Goal: Task Accomplishment & Management: Use online tool/utility

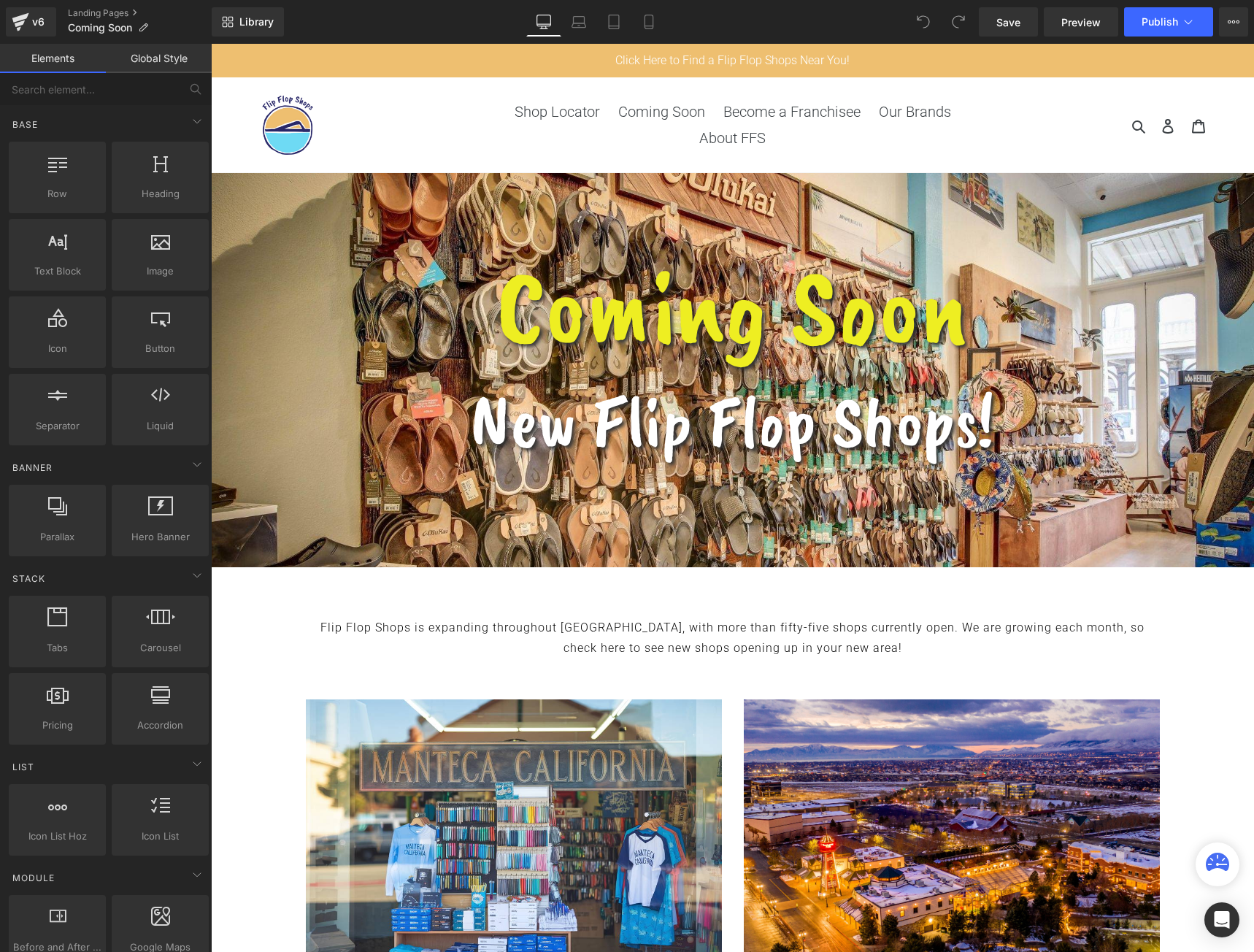
drag, startPoint x: 211, startPoint y: 44, endPoint x: 1074, endPoint y: 250, distance: 887.2
click at [1074, 250] on div "Coming Soon" at bounding box center [732, 305] width 787 height 120
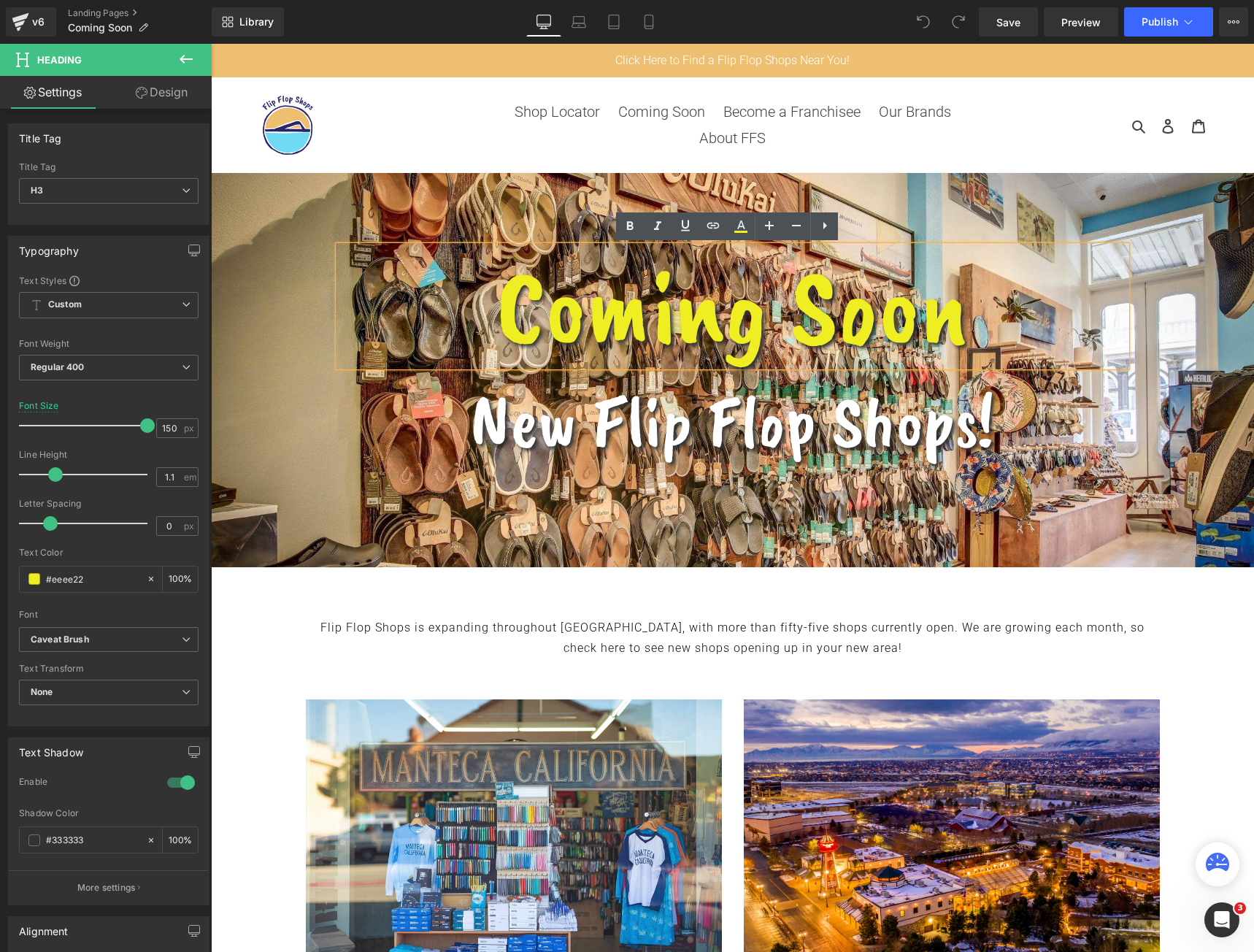
click at [241, 238] on div at bounding box center [732, 370] width 1043 height 394
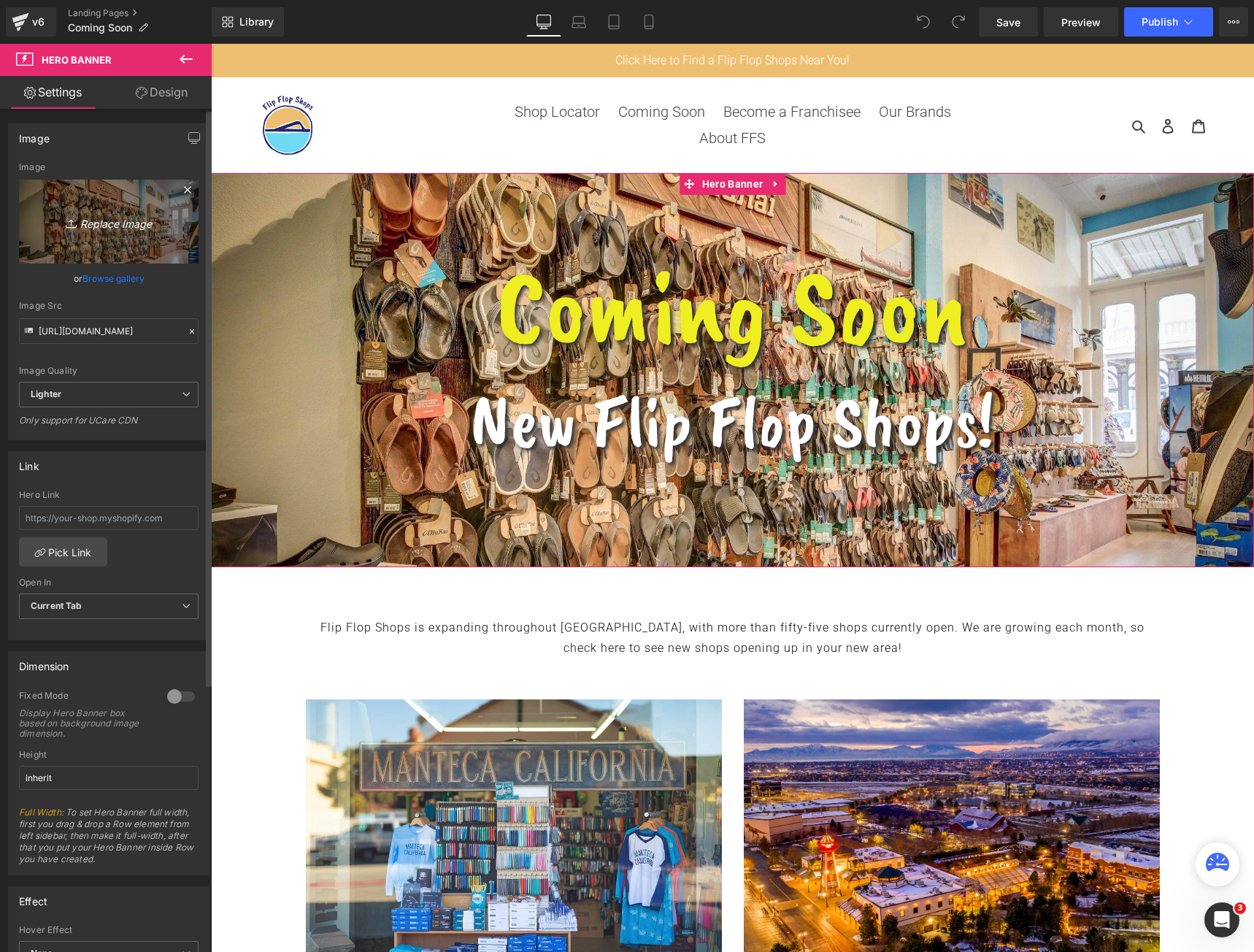
click at [143, 225] on icon "Replace Image" at bounding box center [108, 221] width 117 height 18
type input "C:\fakepath\FFS Facebook Page Cover Photo.png"
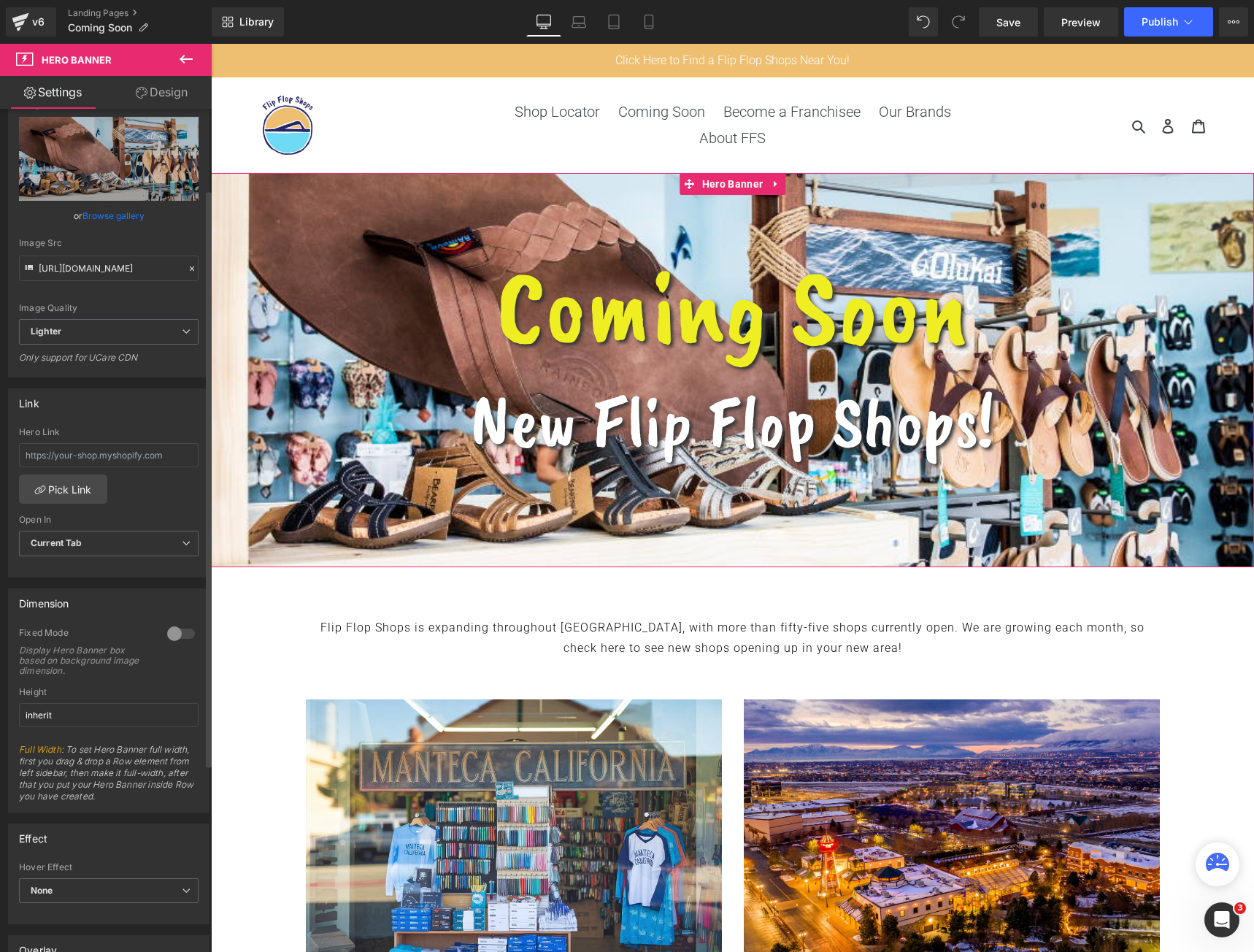
scroll to position [146, 0]
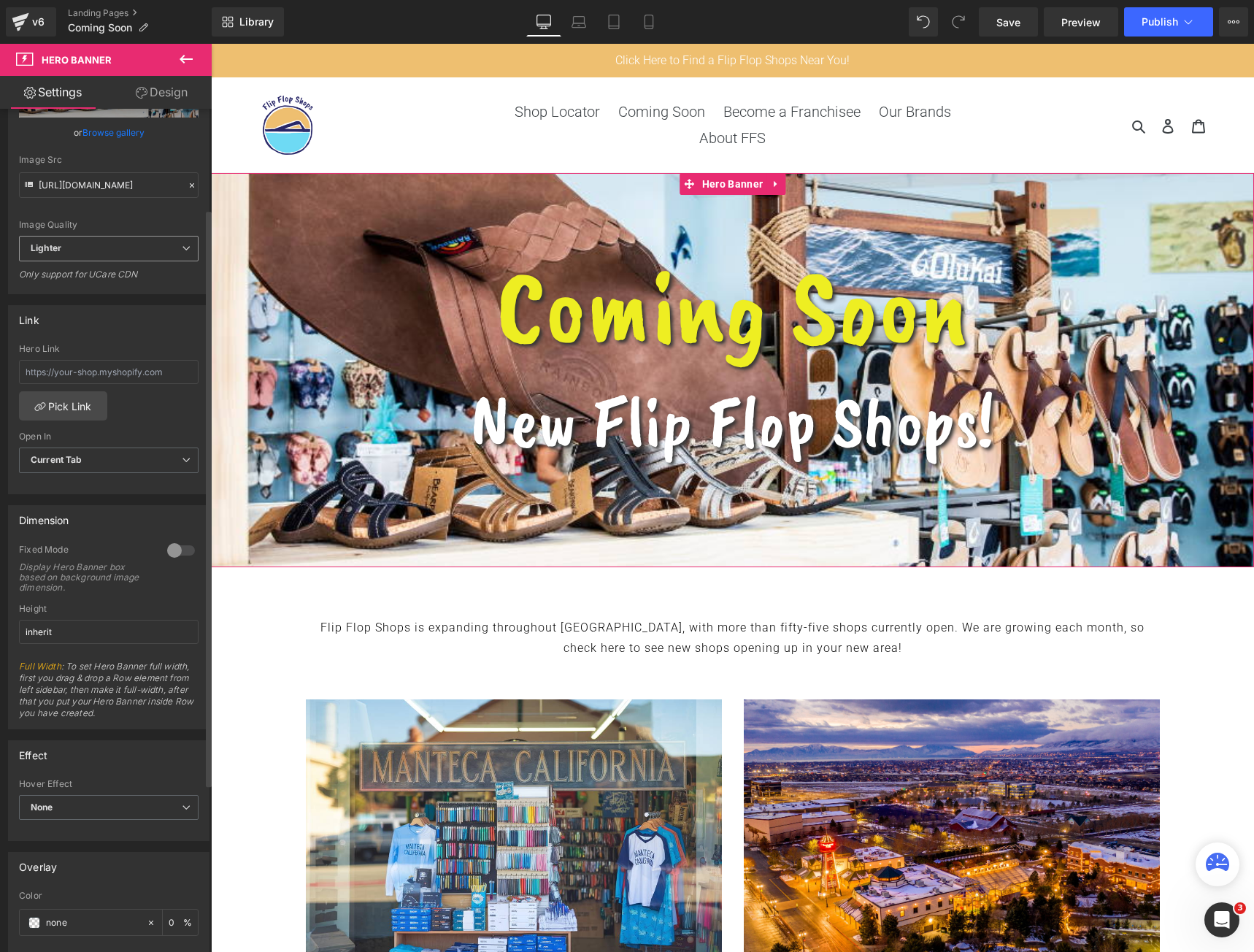
click at [165, 247] on span "Lighter" at bounding box center [108, 248] width 180 height 26
click at [121, 293] on li "Lightest" at bounding box center [106, 297] width 174 height 22
click at [131, 235] on div "Image Quality Lighter Lightest Lightest Lighter Lightest Only support for UCare…" at bounding box center [108, 126] width 180 height 220
click at [119, 247] on span "Lightest" at bounding box center [108, 248] width 180 height 26
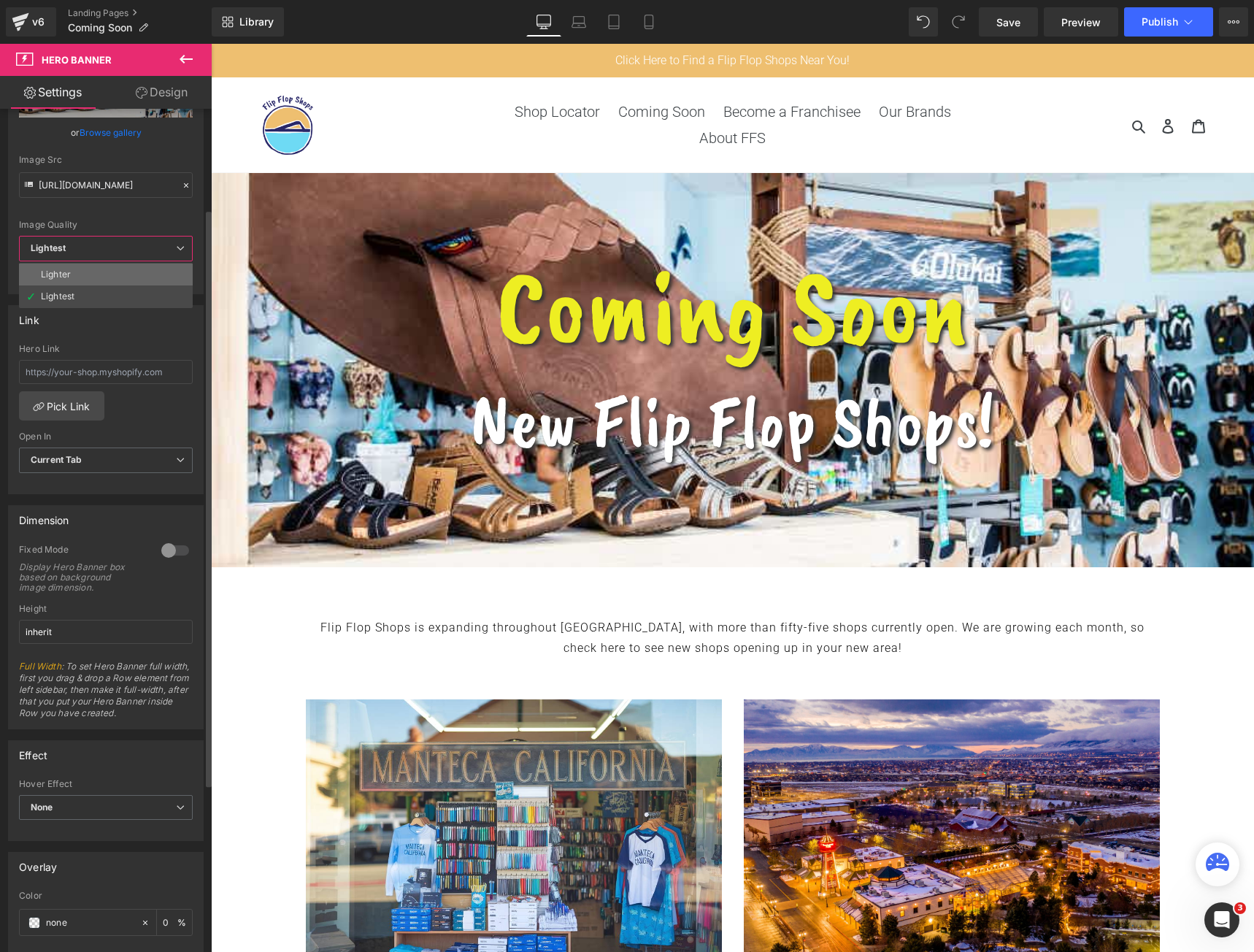
click at [92, 276] on li "Lighter" at bounding box center [106, 275] width 174 height 22
type input "https://ucarecdn.com/c379bfb8-bbdf-4ac2-bd85-0f05b6c28829/-/format/auto/-/previ…"
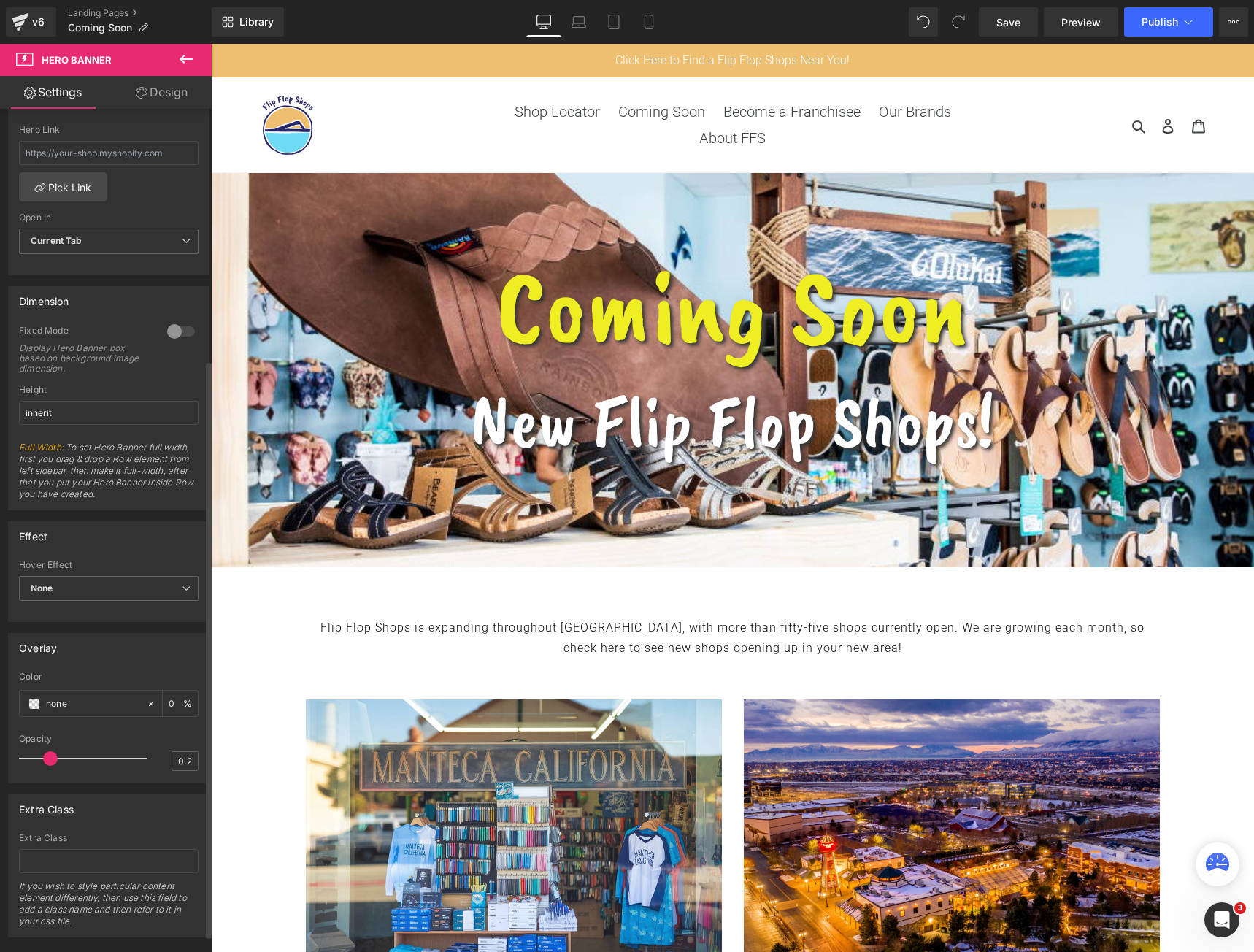
scroll to position [392, 0]
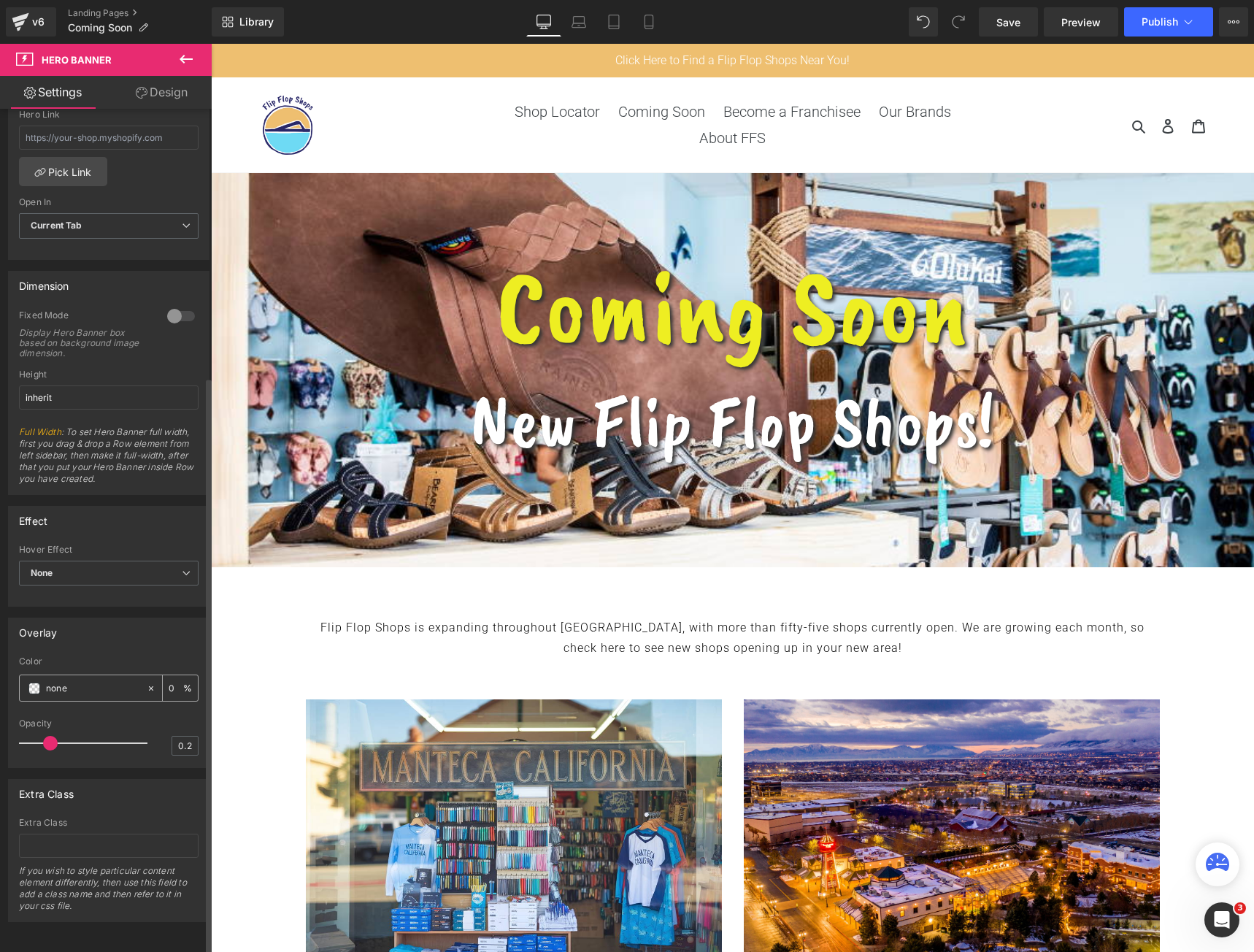
click at [169, 680] on input "0" at bounding box center [176, 688] width 15 height 16
click at [132, 681] on input "none" at bounding box center [93, 688] width 94 height 16
drag, startPoint x: 73, startPoint y: 675, endPoint x: -1, endPoint y: 674, distance: 74.0
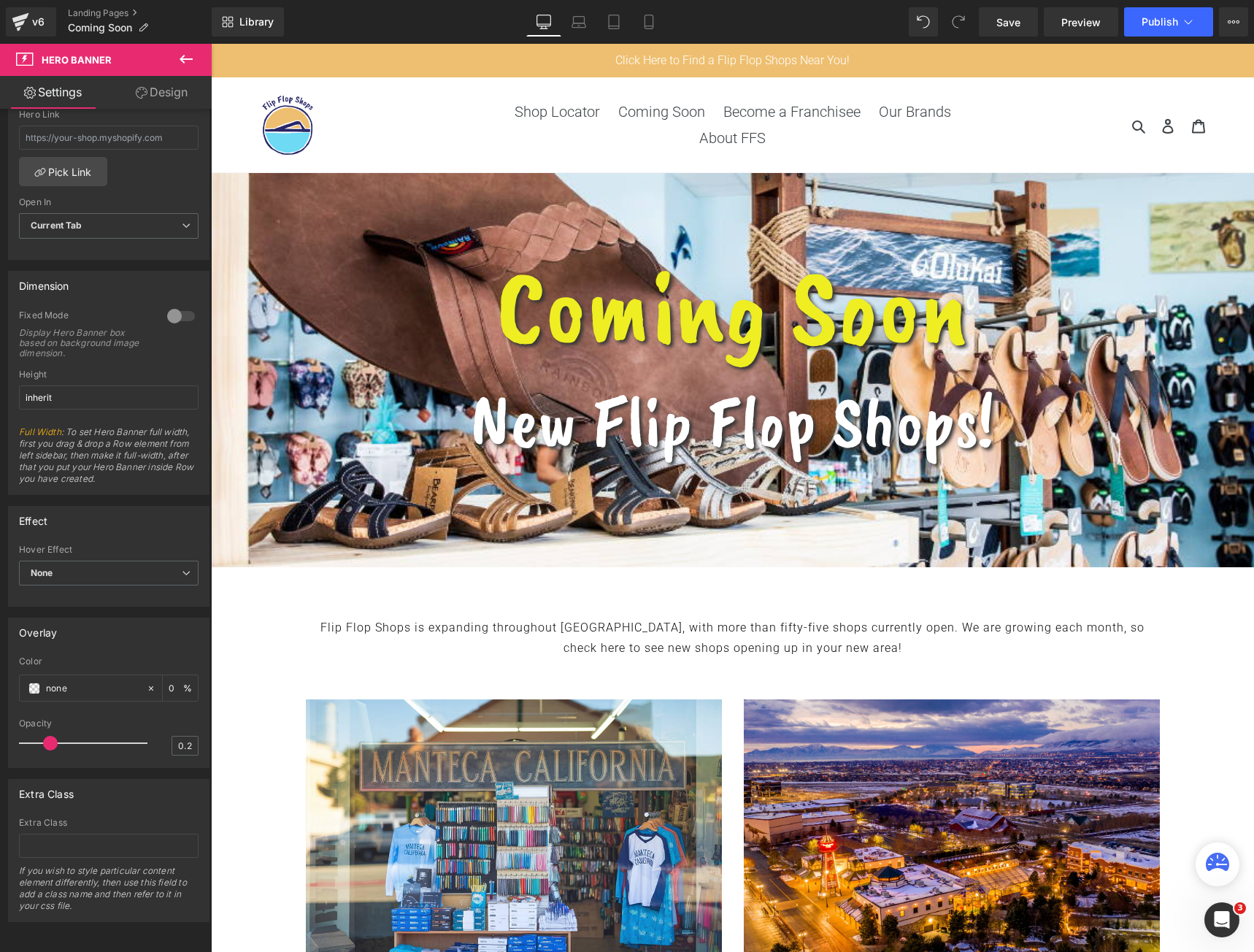
click at [0, 674] on html "You are previewing how the will restyle your page. You can not edit Elements in…" at bounding box center [627, 476] width 1254 height 952
click at [38, 682] on span at bounding box center [34, 688] width 12 height 12
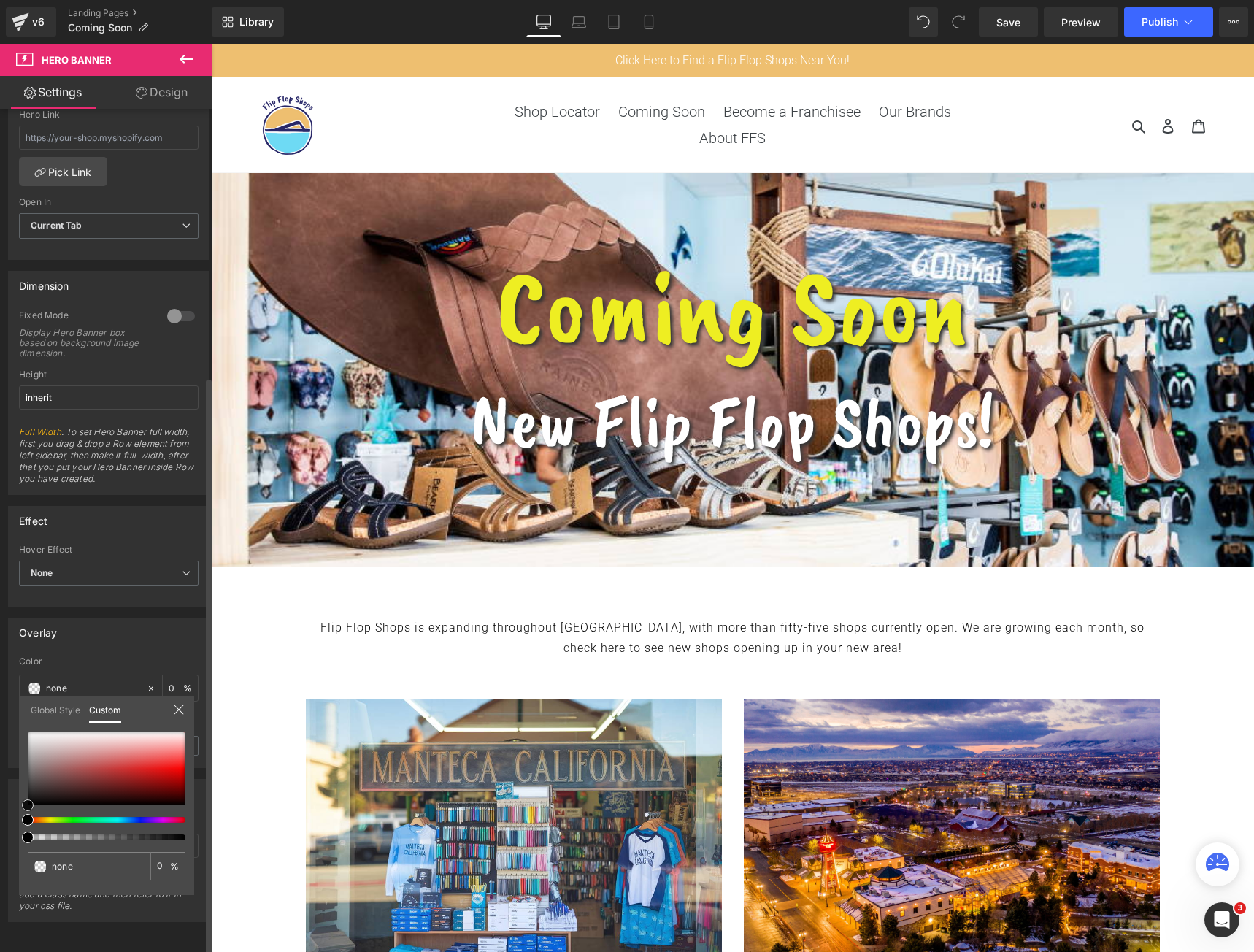
type input "#e1dfdf"
type input "100"
type input "#e1dfdf"
type input "100"
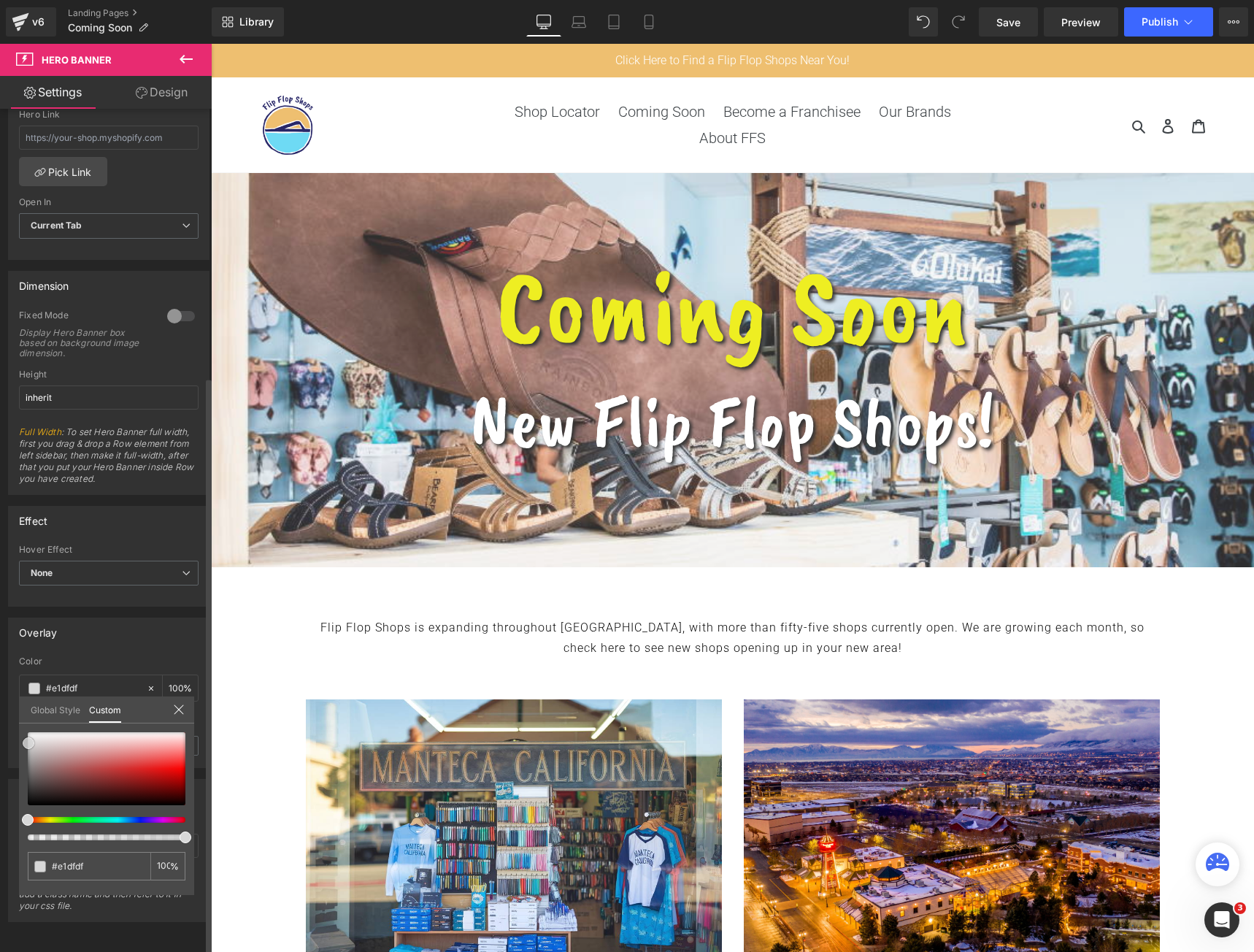
type input "#d8d8d8"
type input "#d6d6d6"
type input "#d1d1d1"
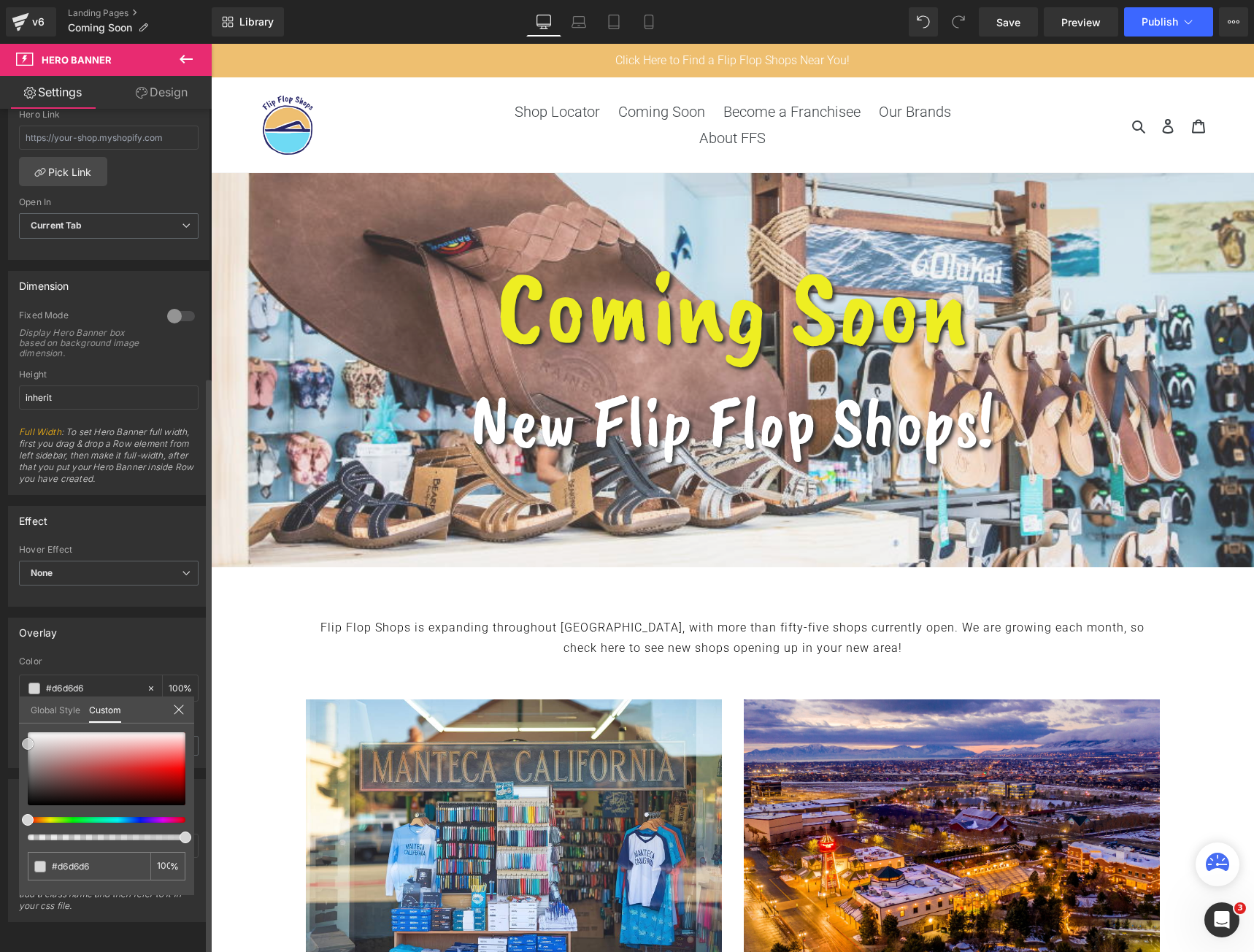
type input "#d1d1d1"
type input "#cccccc"
type input "#c4c4c4"
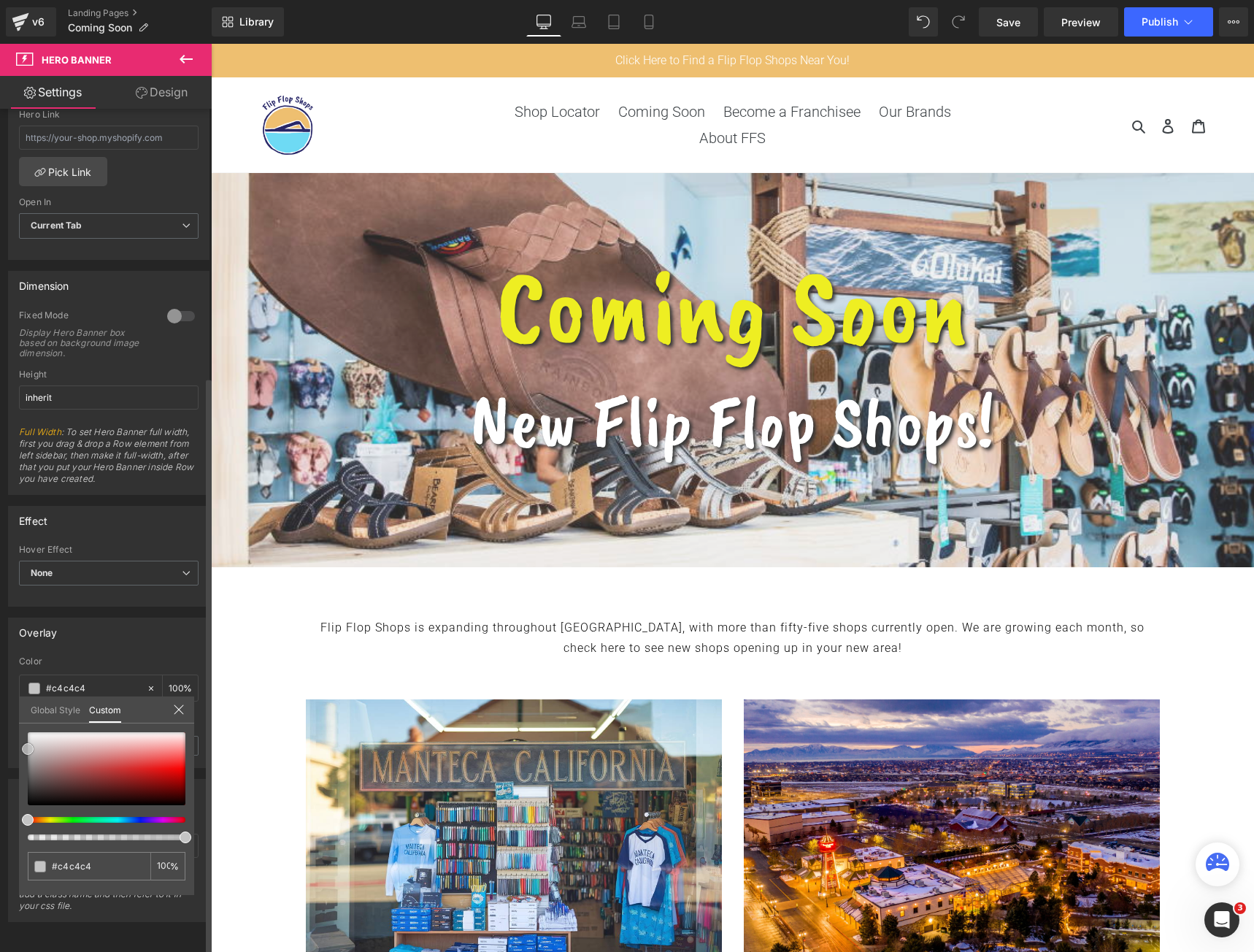
type input "#c1c1c1"
type input "#bababa"
type input "#b5b5b5"
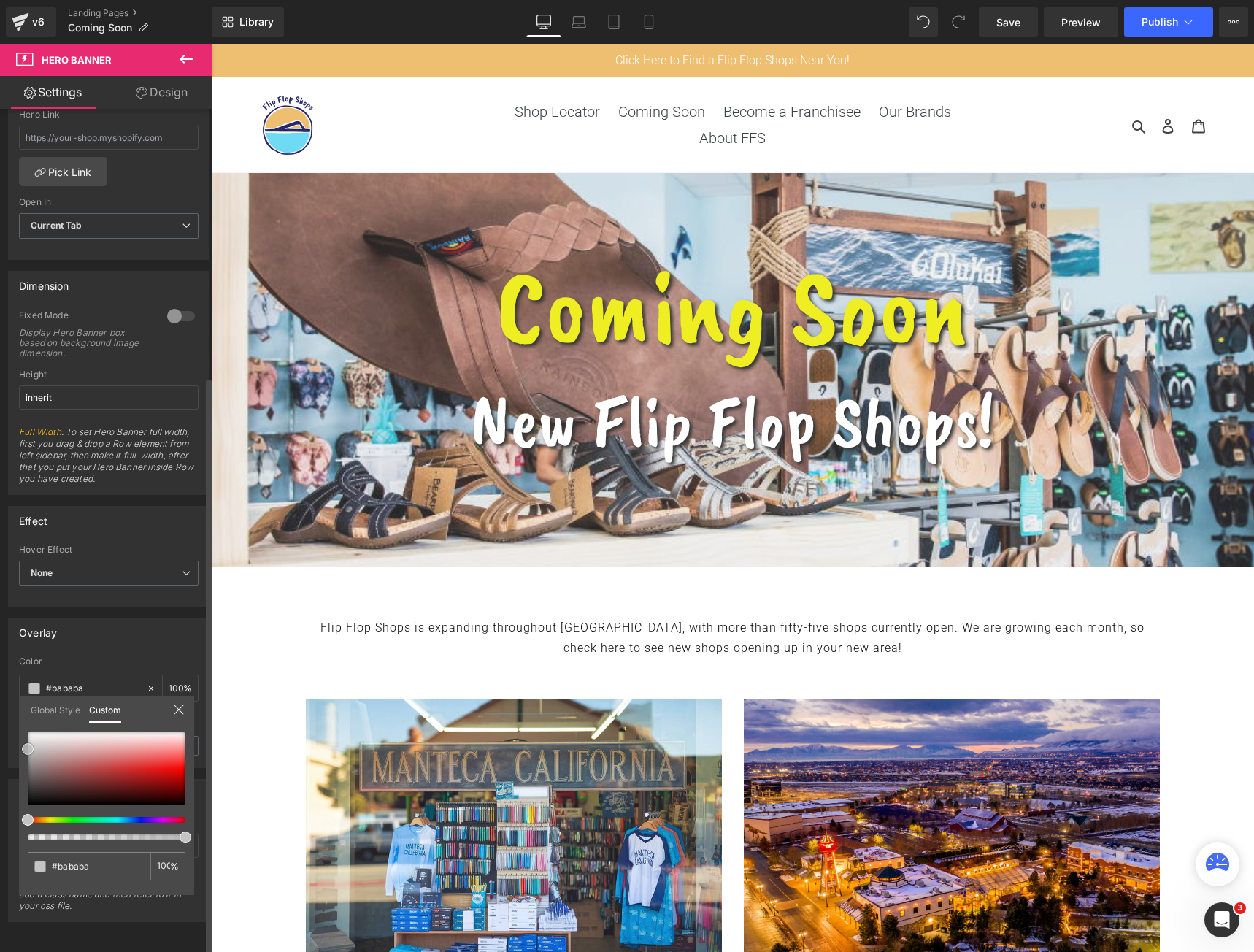
type input "#b5b5b5"
type input "#b2b2b2"
type input "#afafaf"
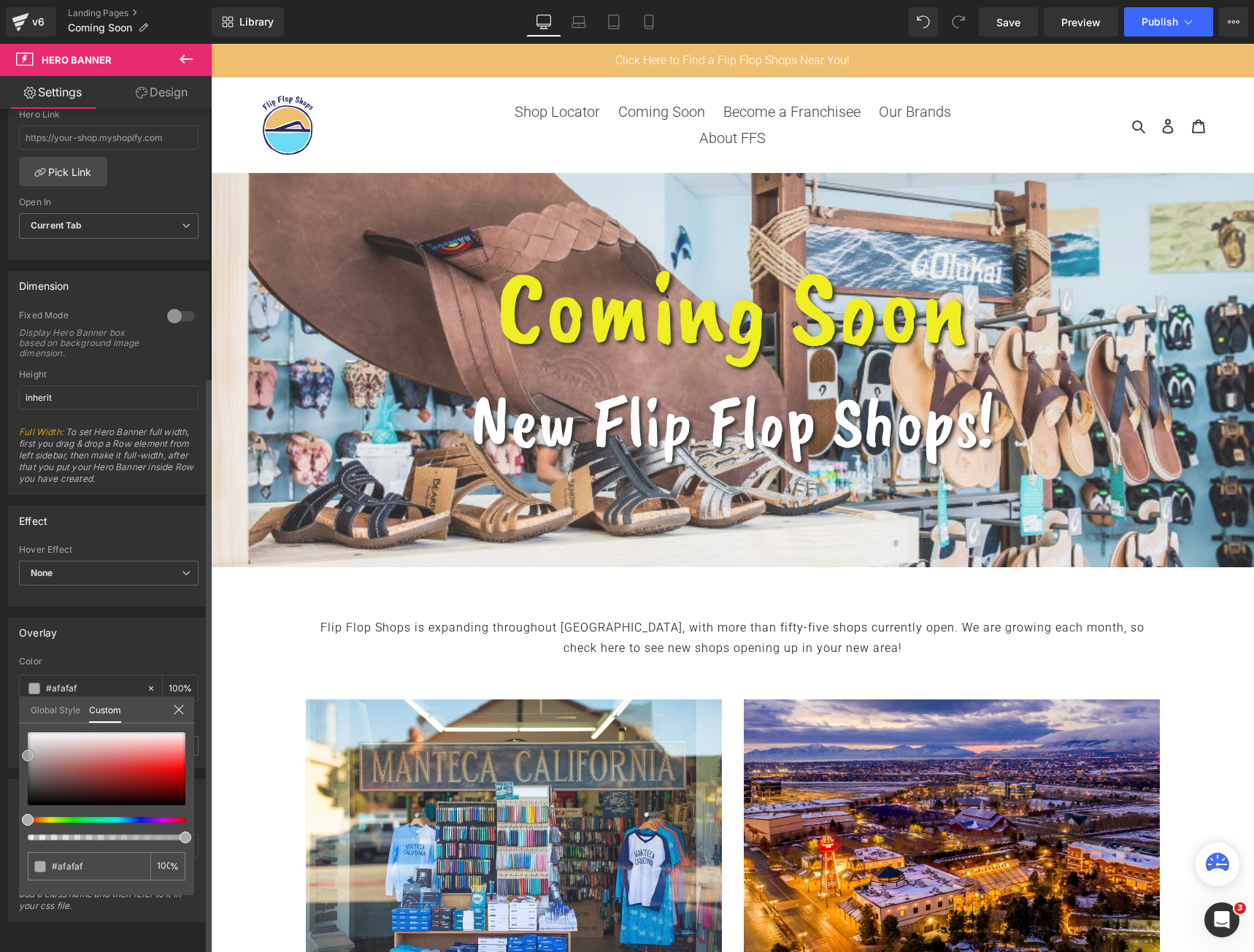
type input "#aaaaaa"
type input "#a3a3a3"
type input "#9b9b9b"
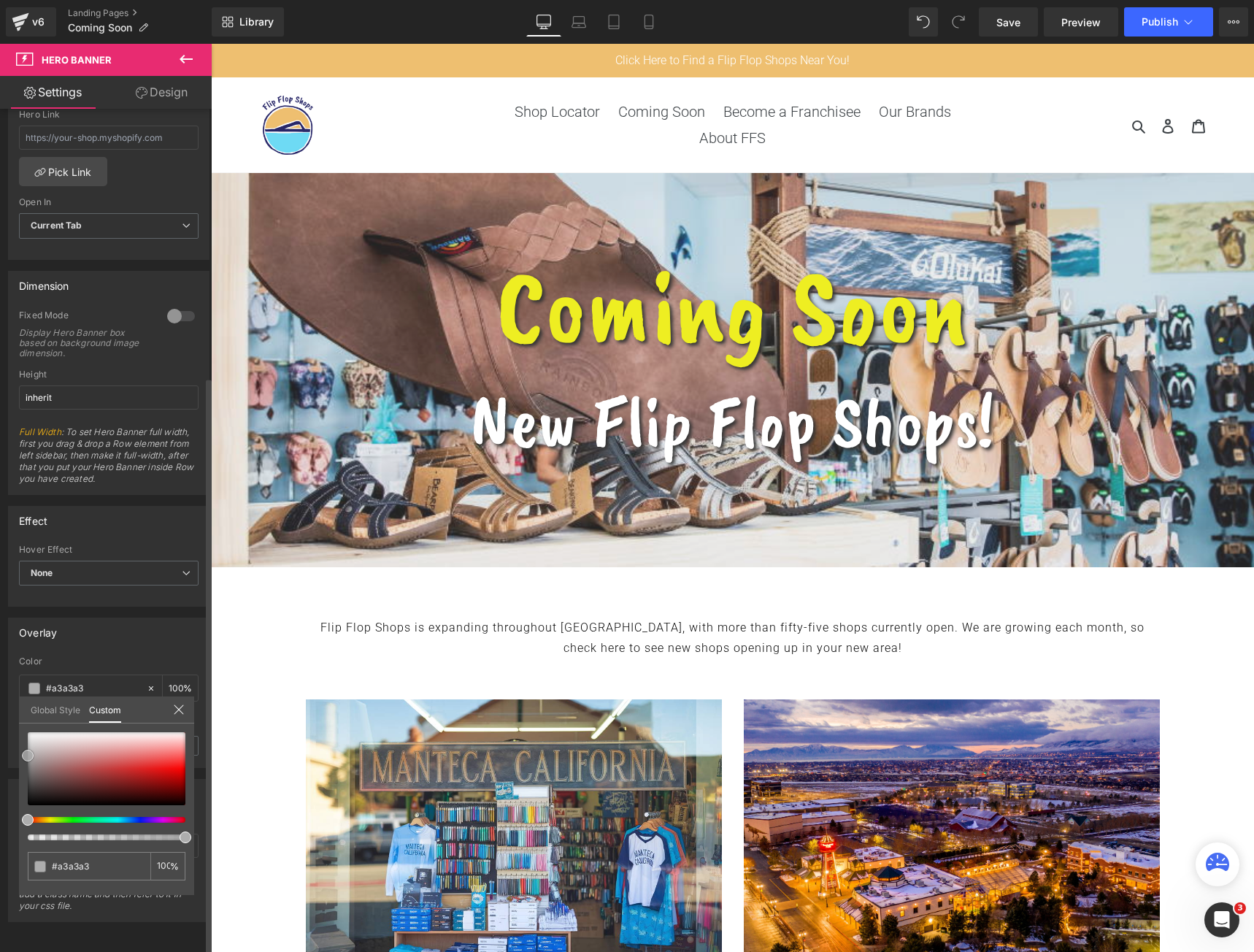
type input "#9b9b9b"
type input "#969696"
type input "#939393"
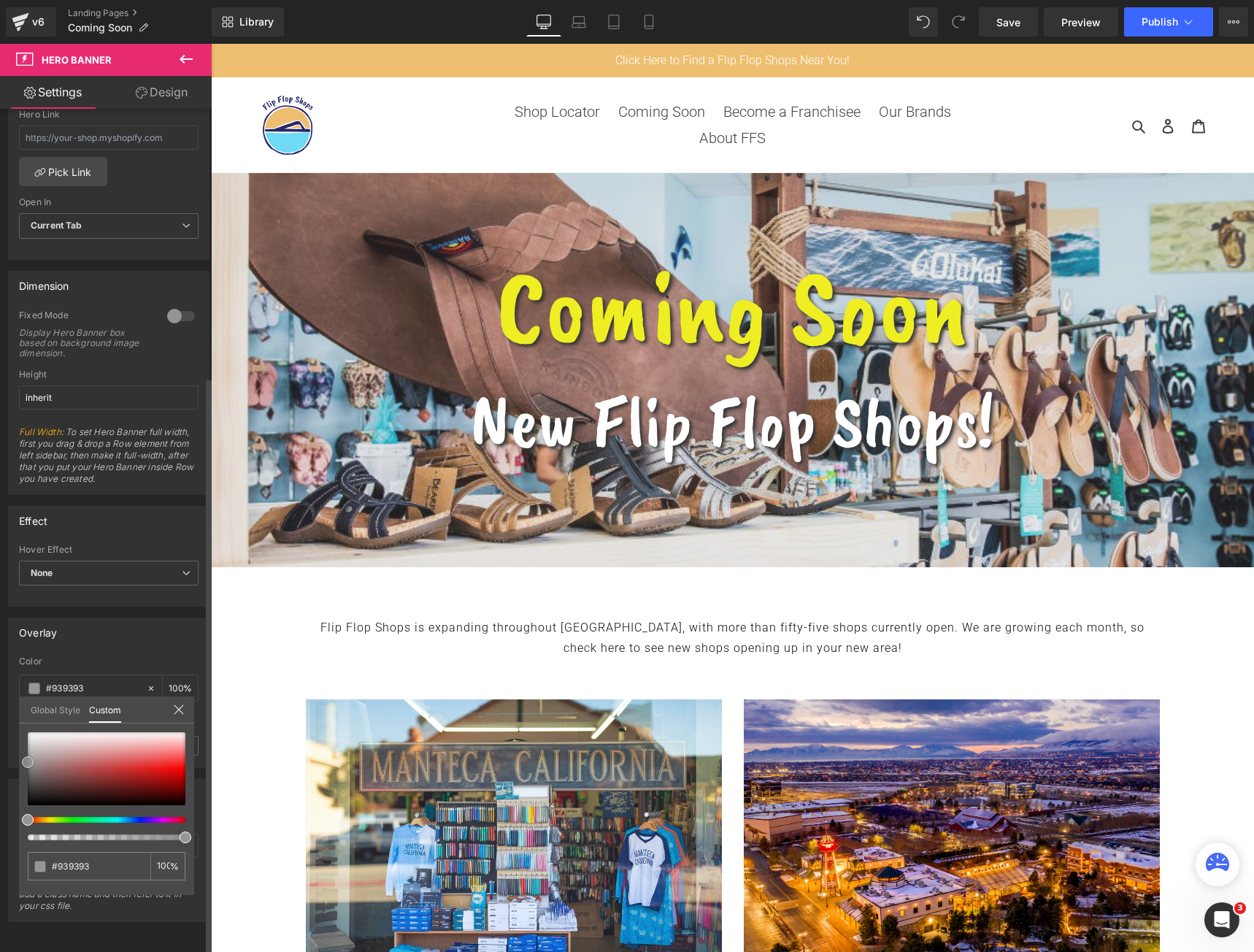
type input "#8c8c8c"
type input "#878787"
type input "#848484"
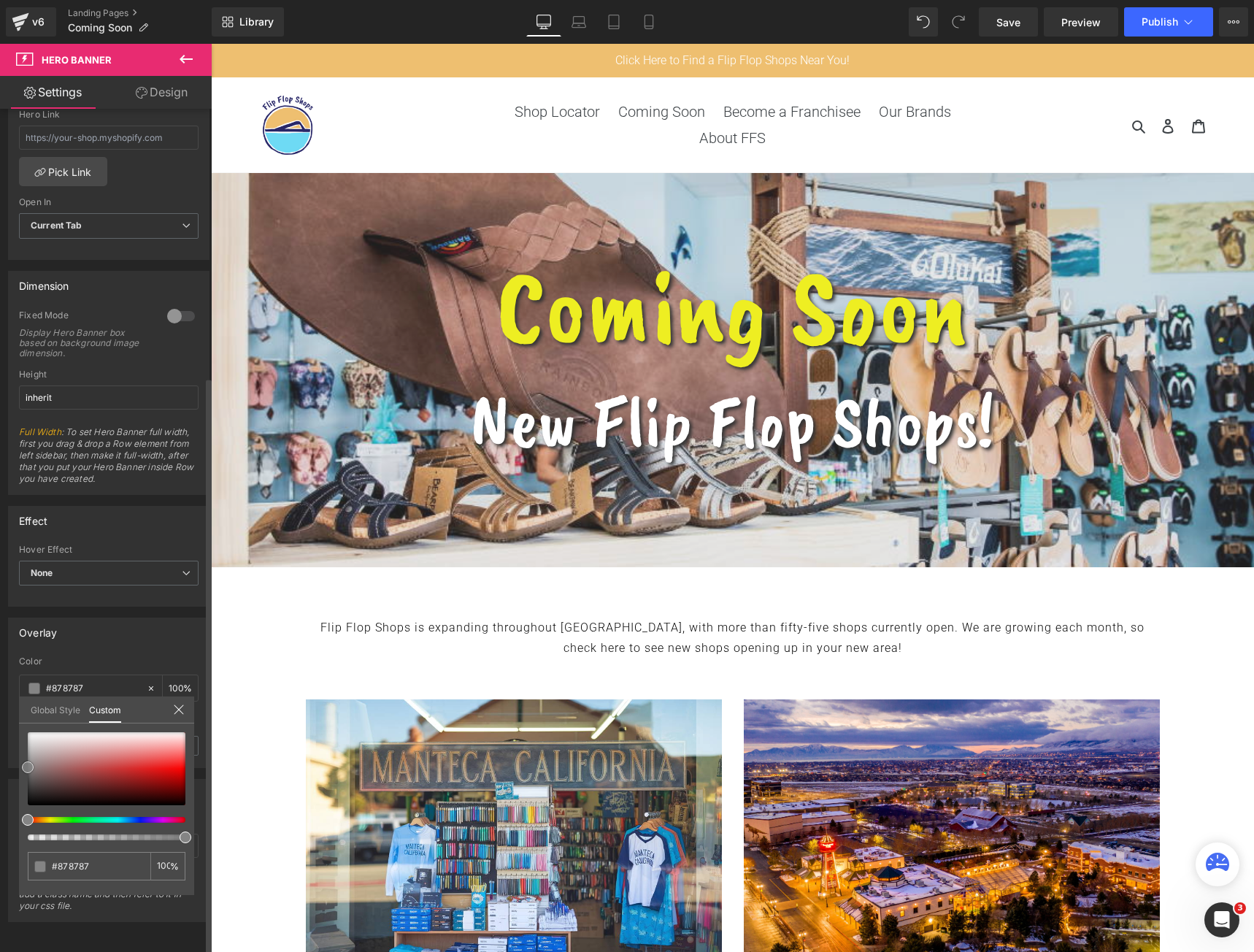
type input "#848484"
type input "#7c7c7c"
type input "#757575"
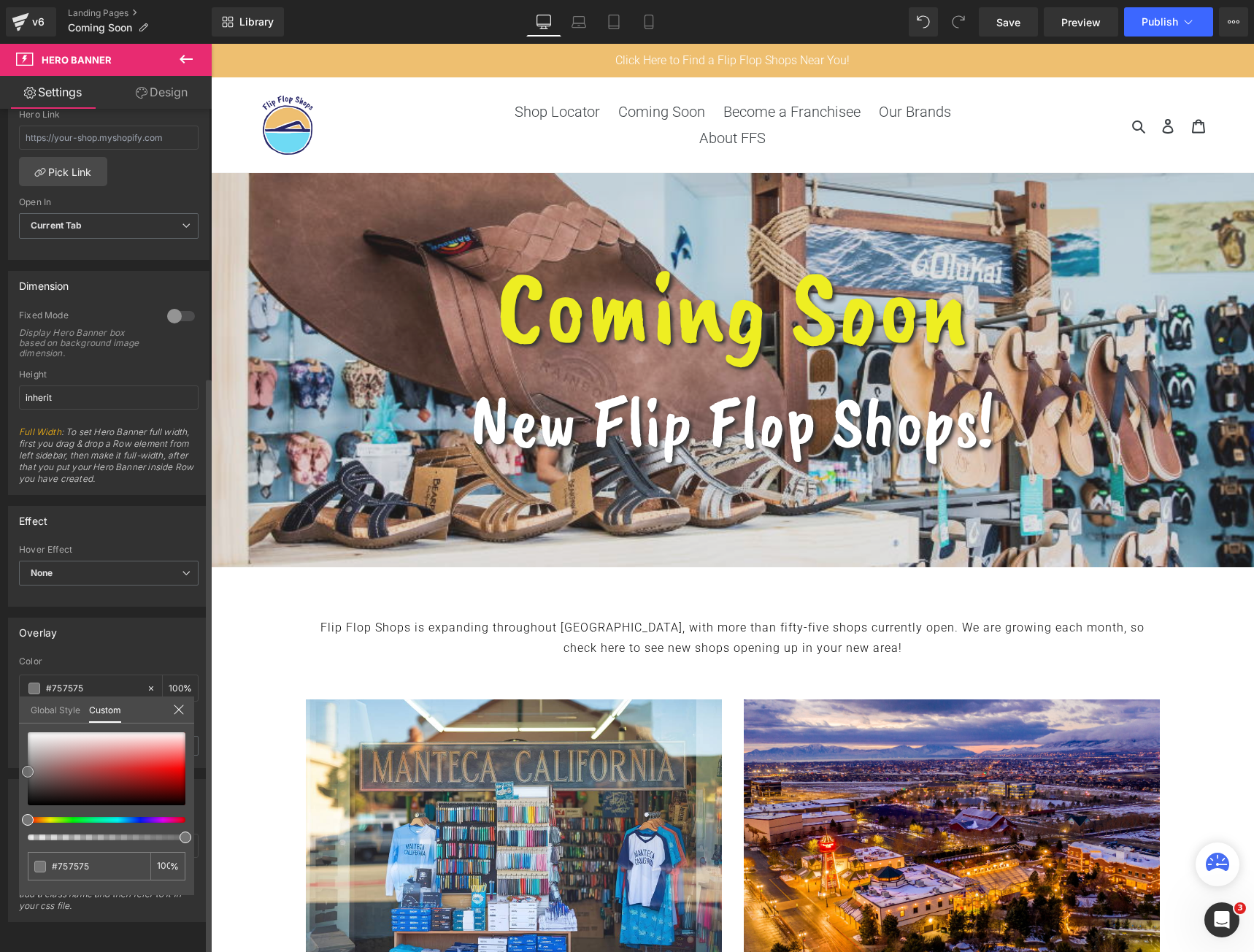
type input "#727272"
type input "#707070"
type input "#6d6d6d"
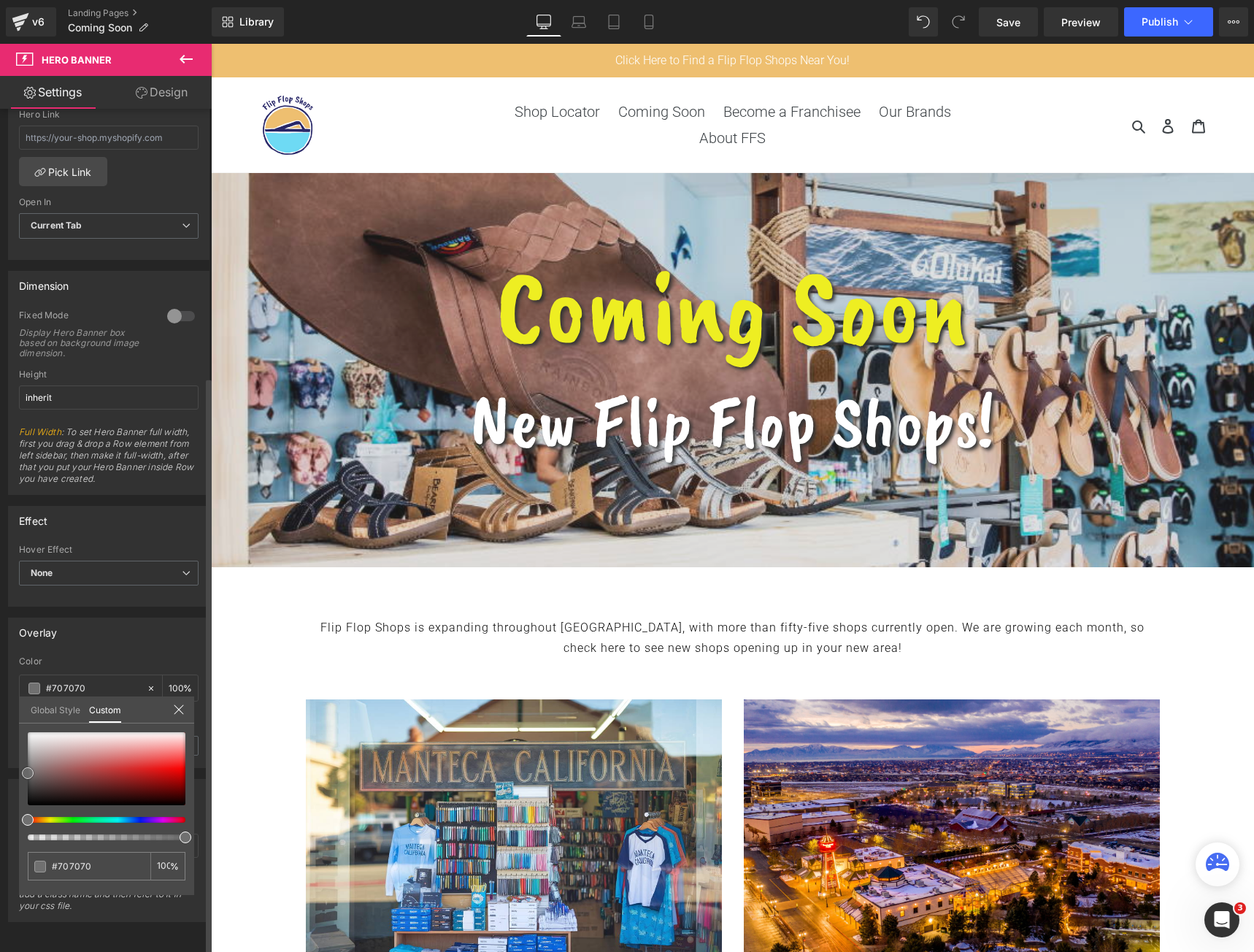
type input "#6d6d6d"
type input "#666666"
type input "#636363"
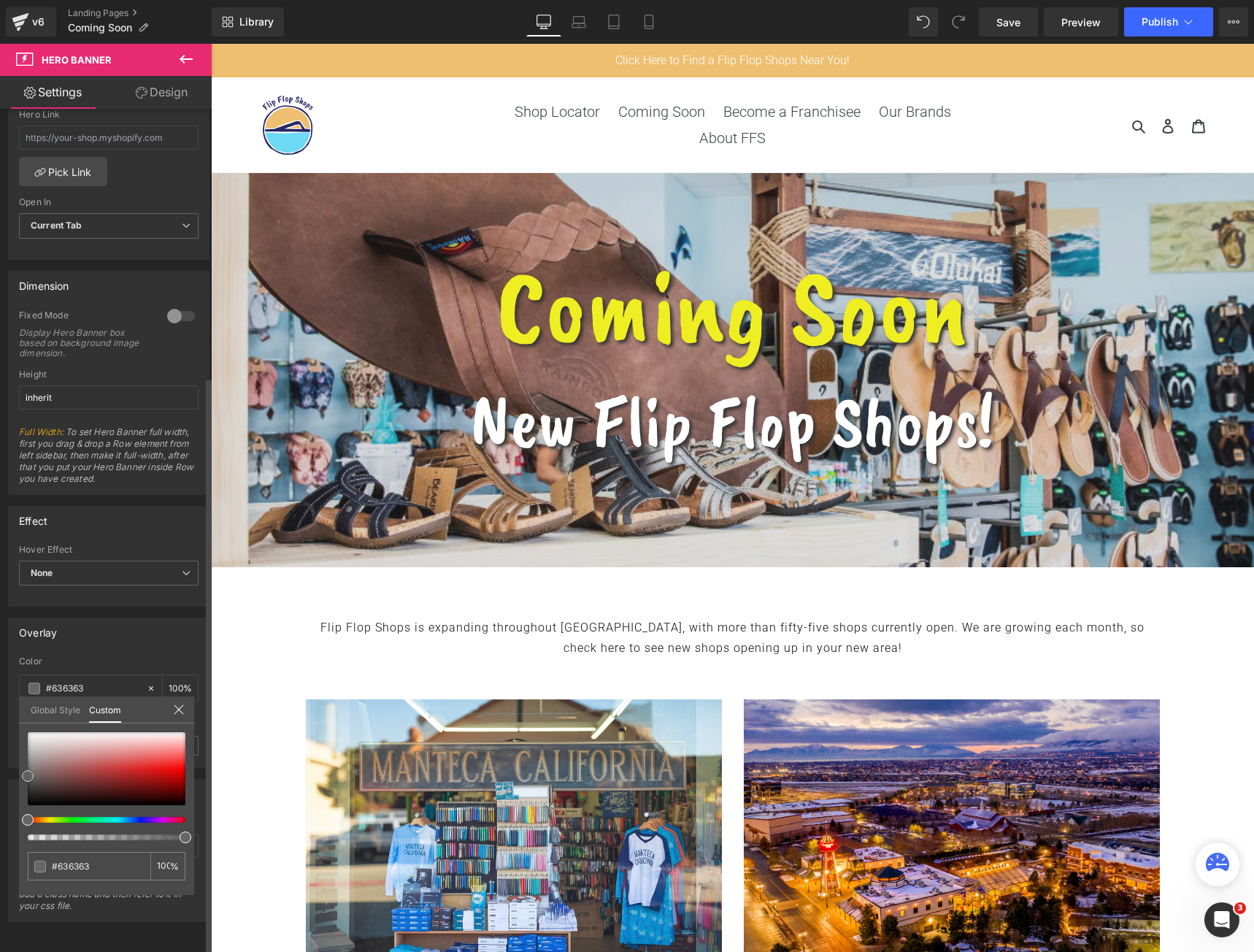
type input "#666666"
type input "#686868"
type input "#6b6b6b"
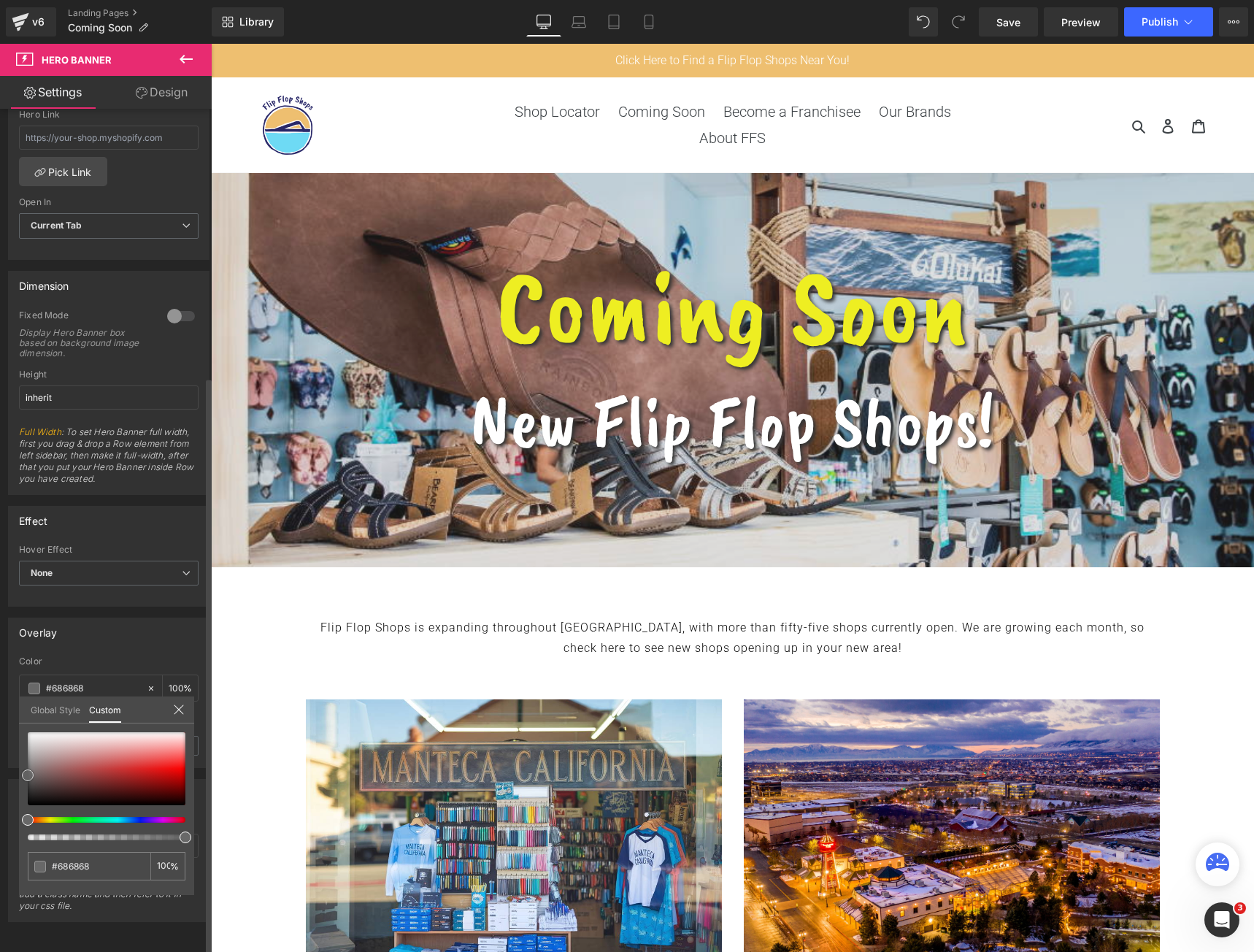
type input "#6b6b6b"
type input "#6d6d6d"
type input "#727272"
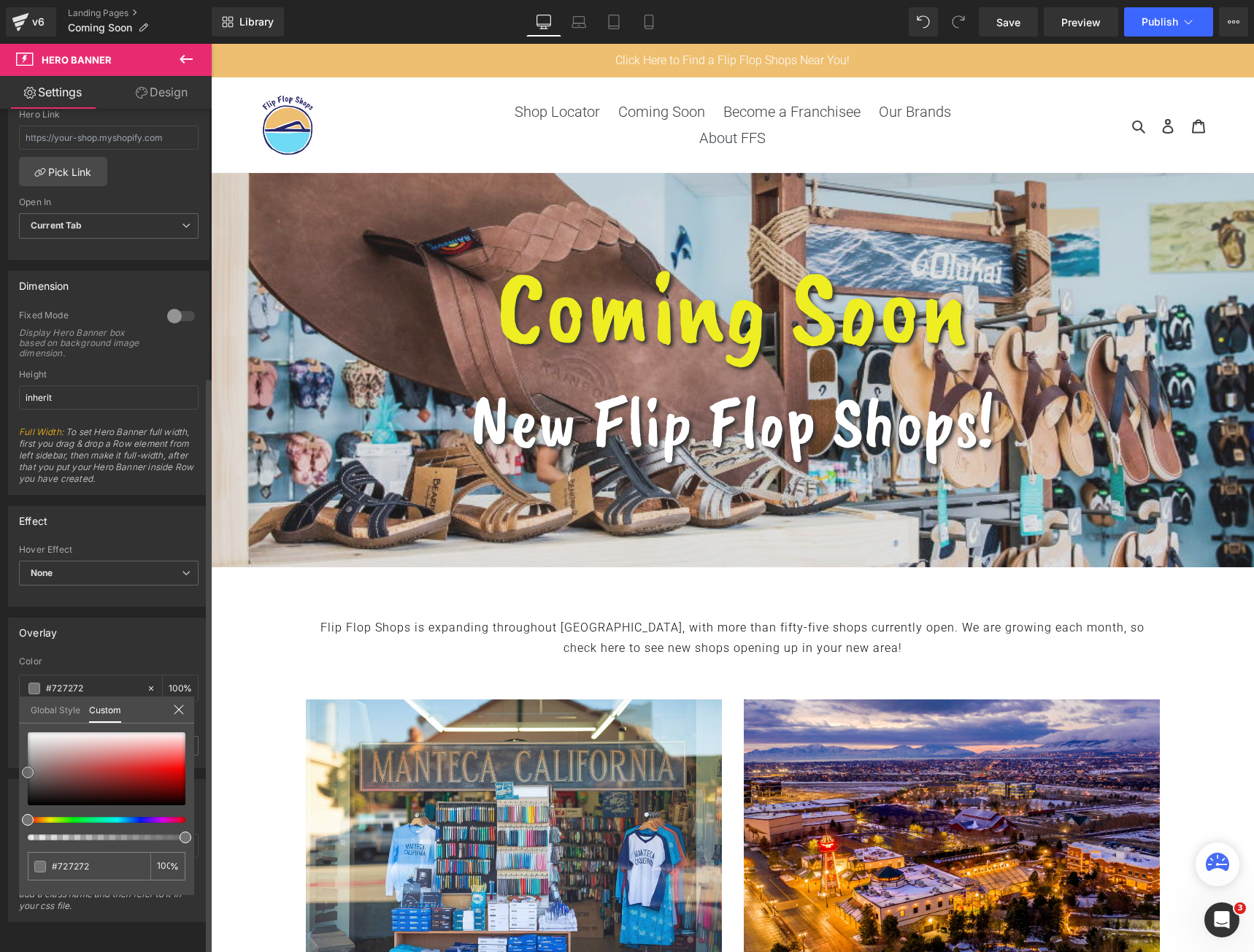
drag, startPoint x: 34, startPoint y: 741, endPoint x: 23, endPoint y: 772, distance: 32.9
click at [28, 772] on div at bounding box center [107, 769] width 158 height 73
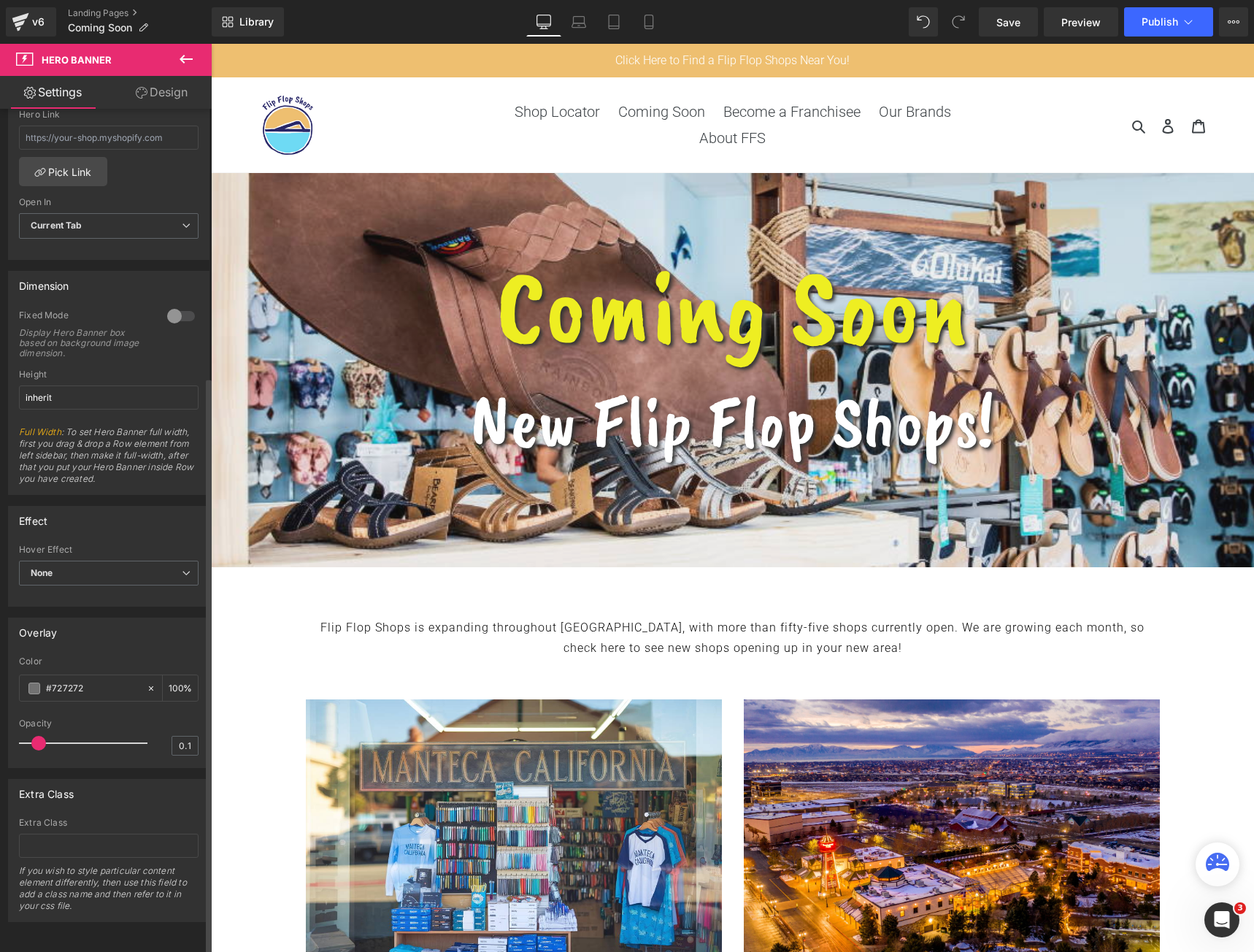
type input "0.2"
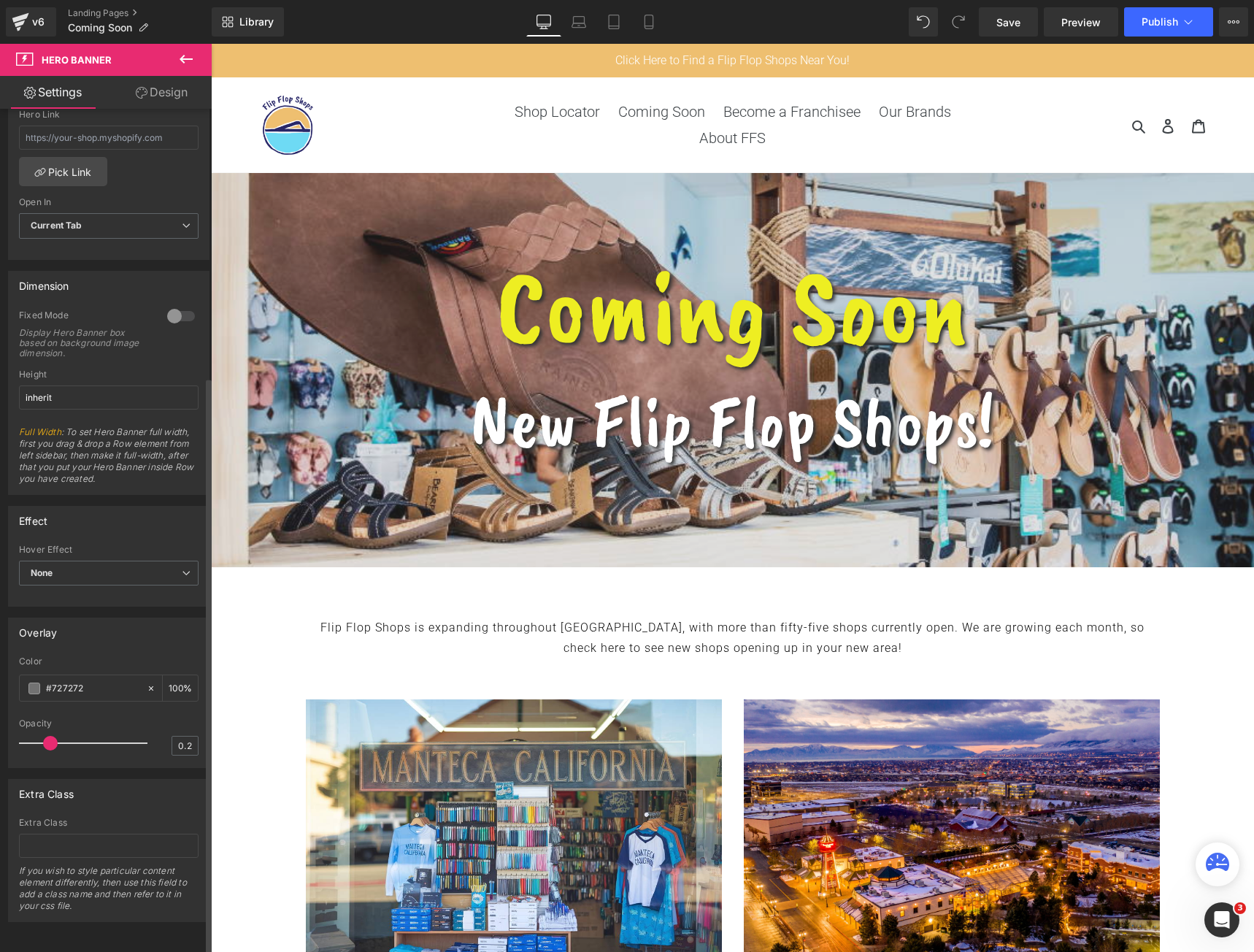
click at [48, 736] on span at bounding box center [49, 743] width 15 height 15
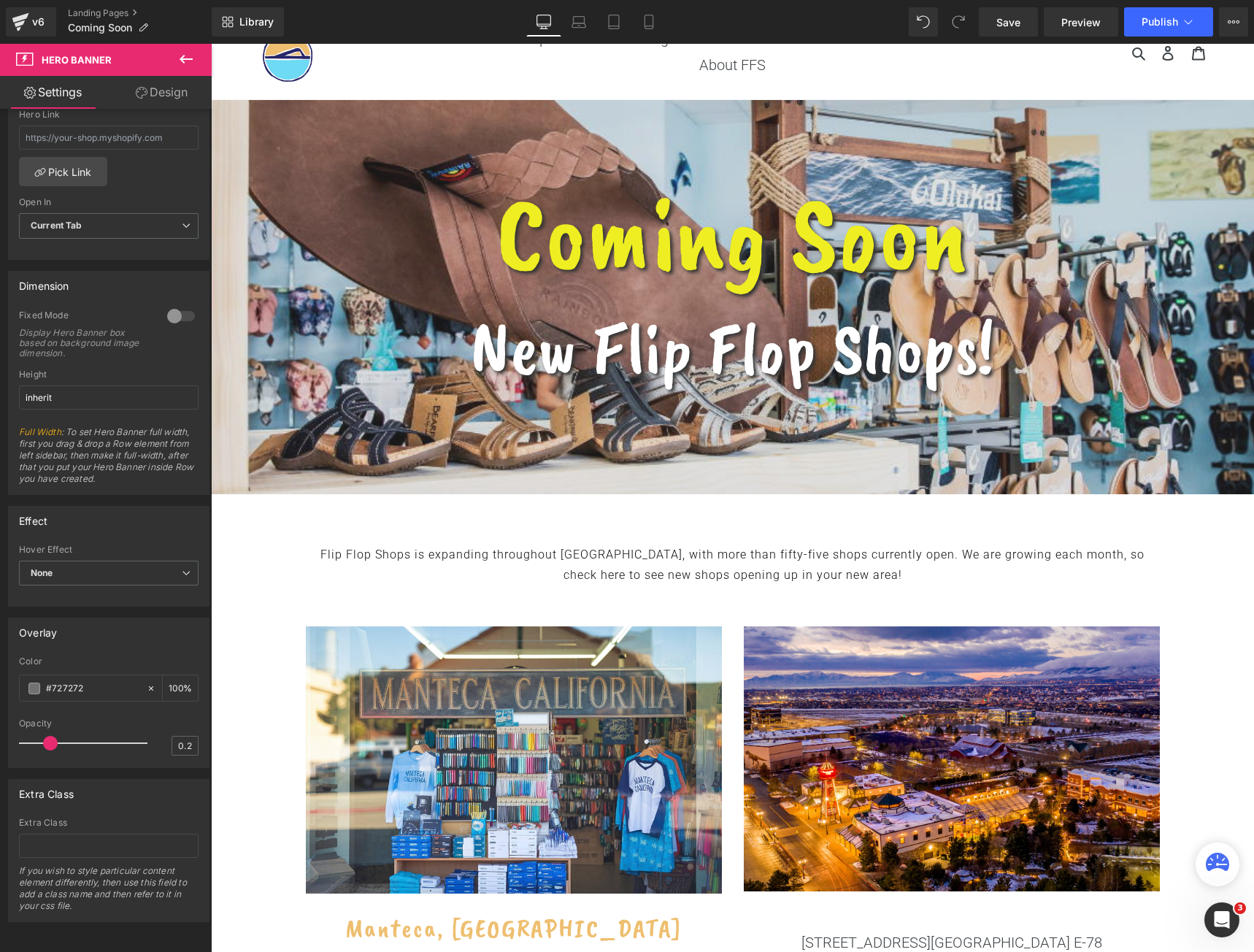
scroll to position [146, 0]
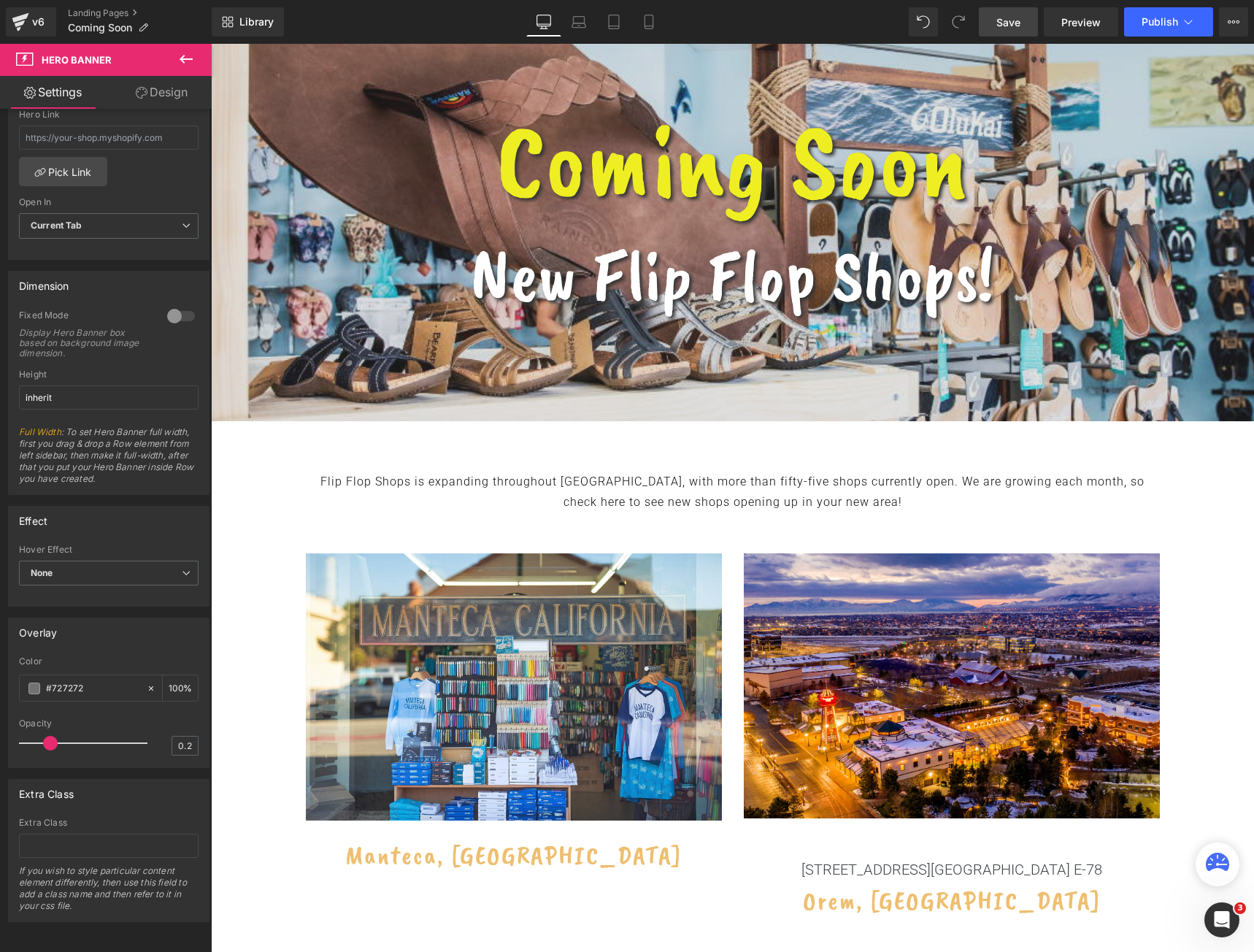
click at [1015, 24] on span "Save" at bounding box center [1008, 22] width 24 height 15
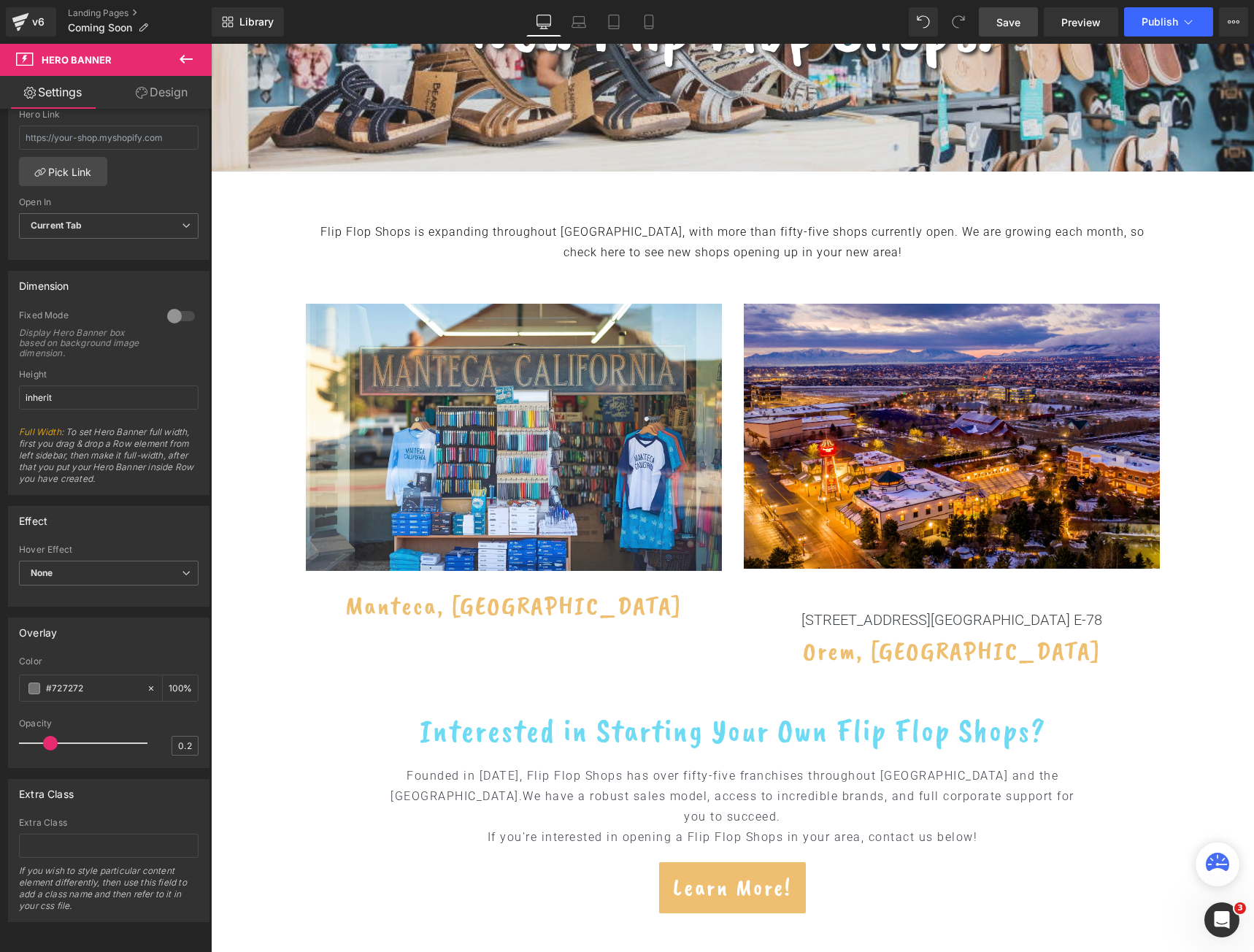
scroll to position [438, 0]
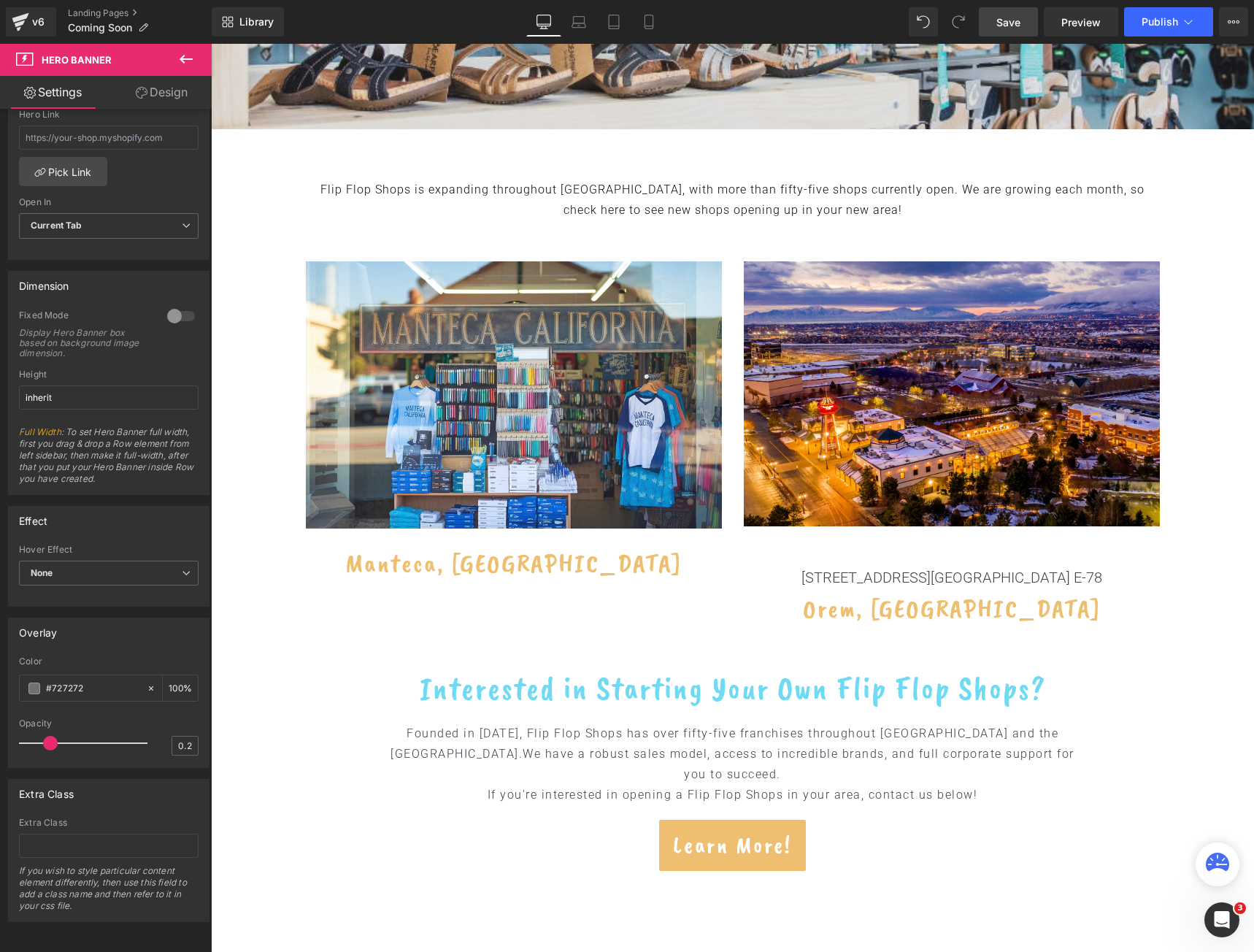
click at [261, 332] on body "Skip to content Submit Close search Click Here to Find a Flip Flop Shops Near Y…" at bounding box center [732, 779] width 1043 height 2347
click at [348, 270] on icon at bounding box center [349, 273] width 3 height 7
click at [366, 269] on icon at bounding box center [369, 272] width 10 height 10
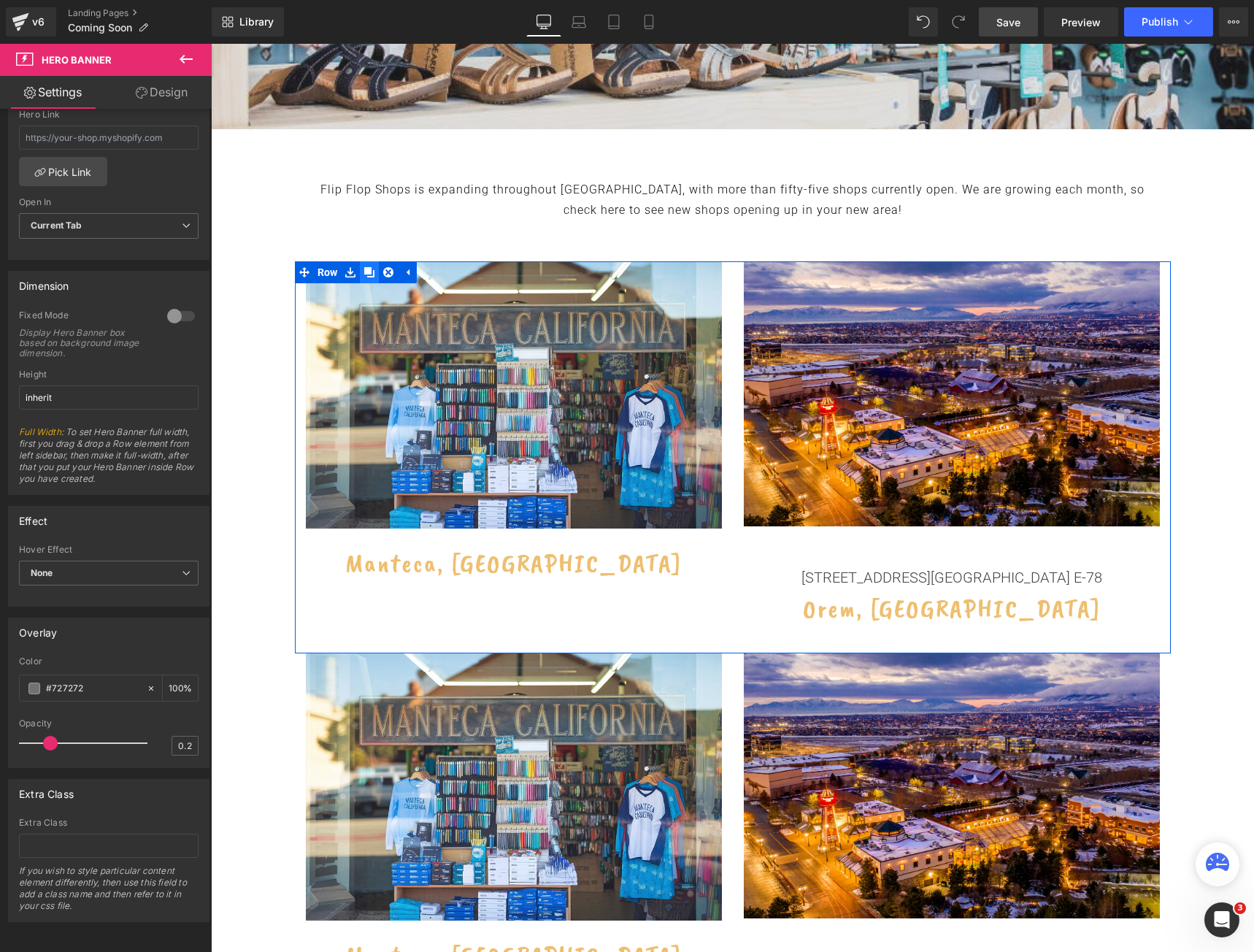
click at [366, 269] on icon at bounding box center [369, 272] width 10 height 10
click at [844, 573] on div "575 E University Parkway Space E-78" at bounding box center [952, 570] width 416 height 37
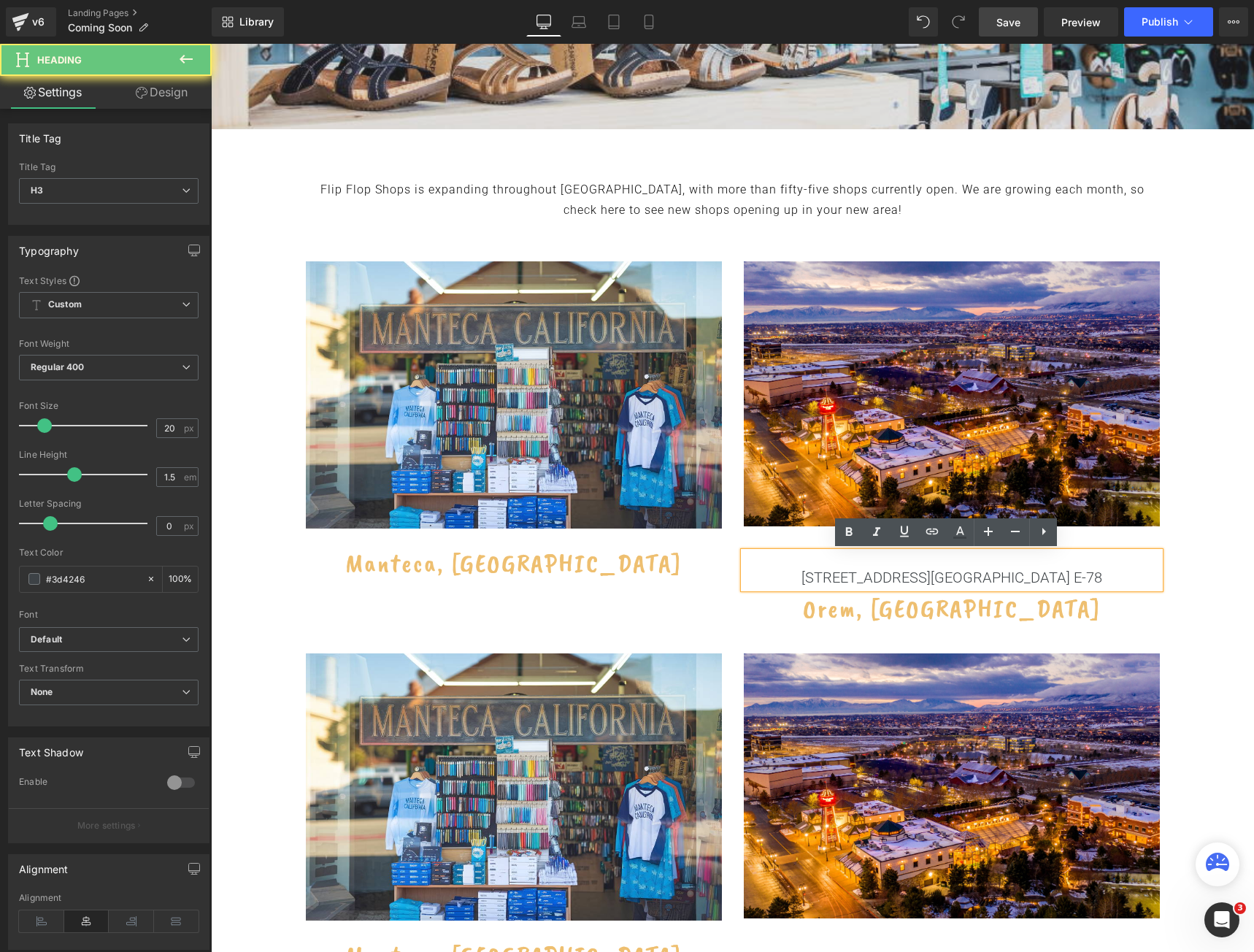
click at [844, 573] on div "575 E University Parkway Space E-78" at bounding box center [952, 570] width 416 height 37
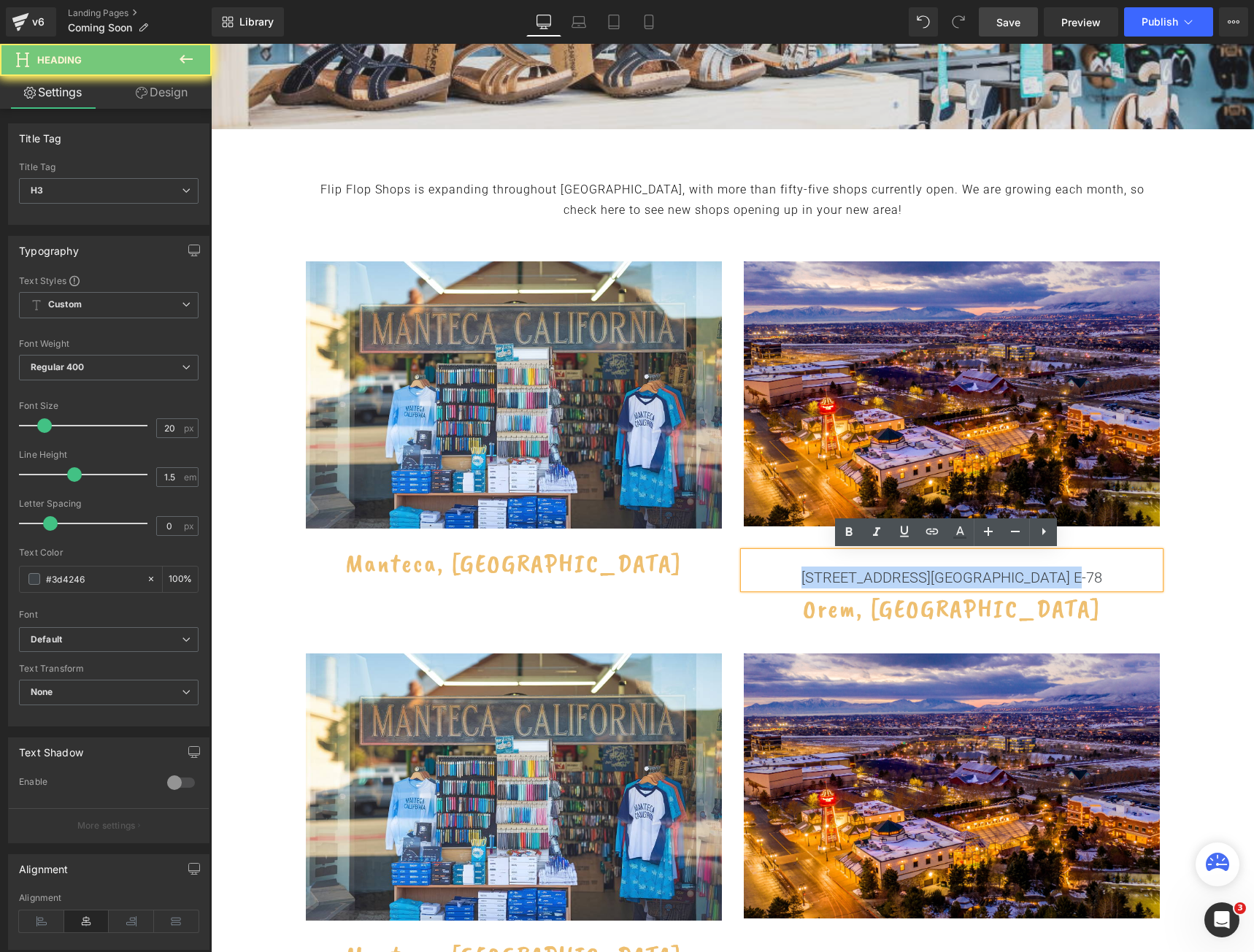
click at [844, 573] on div "575 E University Parkway Space E-78" at bounding box center [952, 570] width 416 height 37
click at [798, 569] on div "575 E University Parkway Space E-78" at bounding box center [952, 570] width 416 height 37
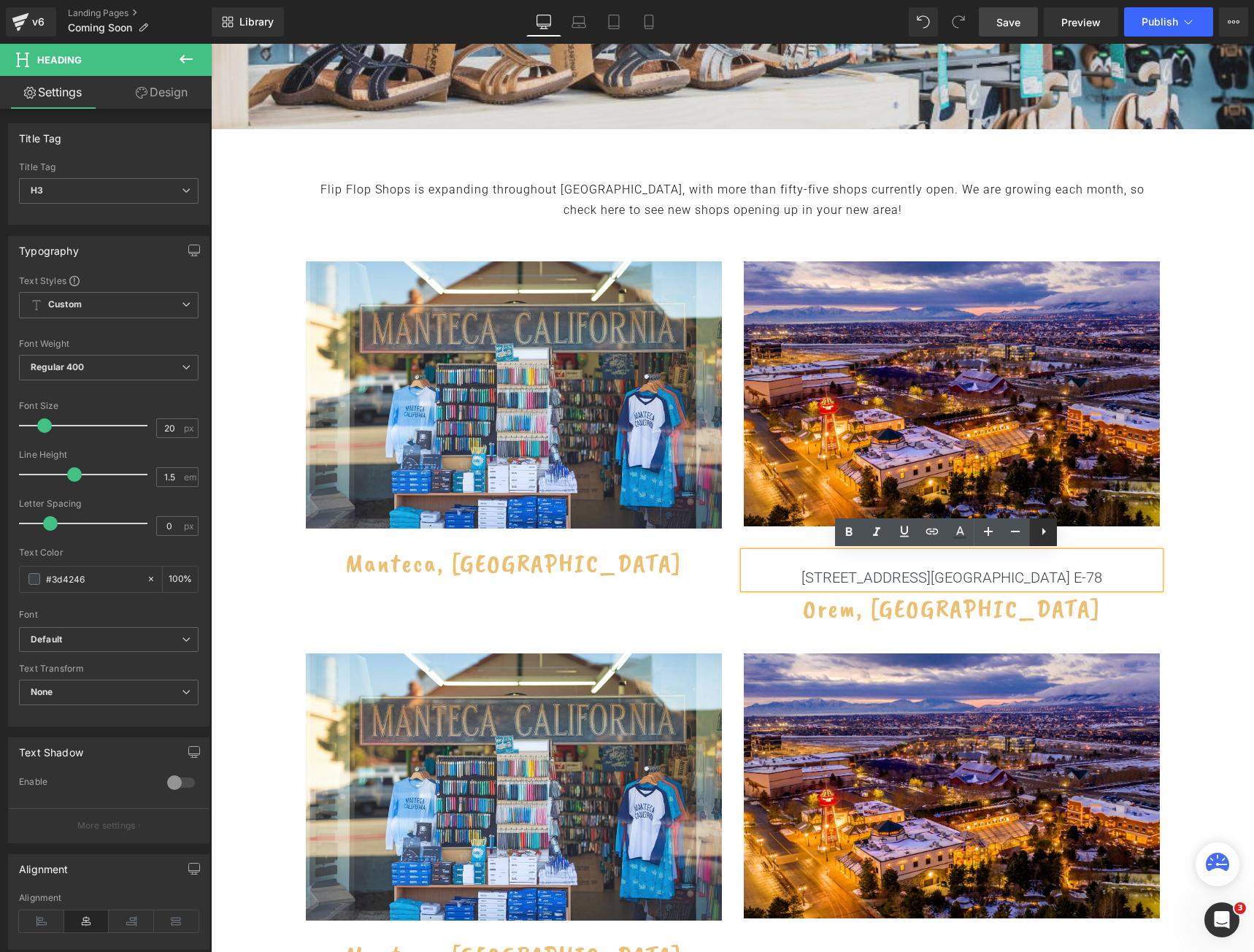
click at [1040, 533] on icon at bounding box center [1043, 531] width 18 height 18
click at [1050, 624] on div at bounding box center [952, 626] width 416 height 3
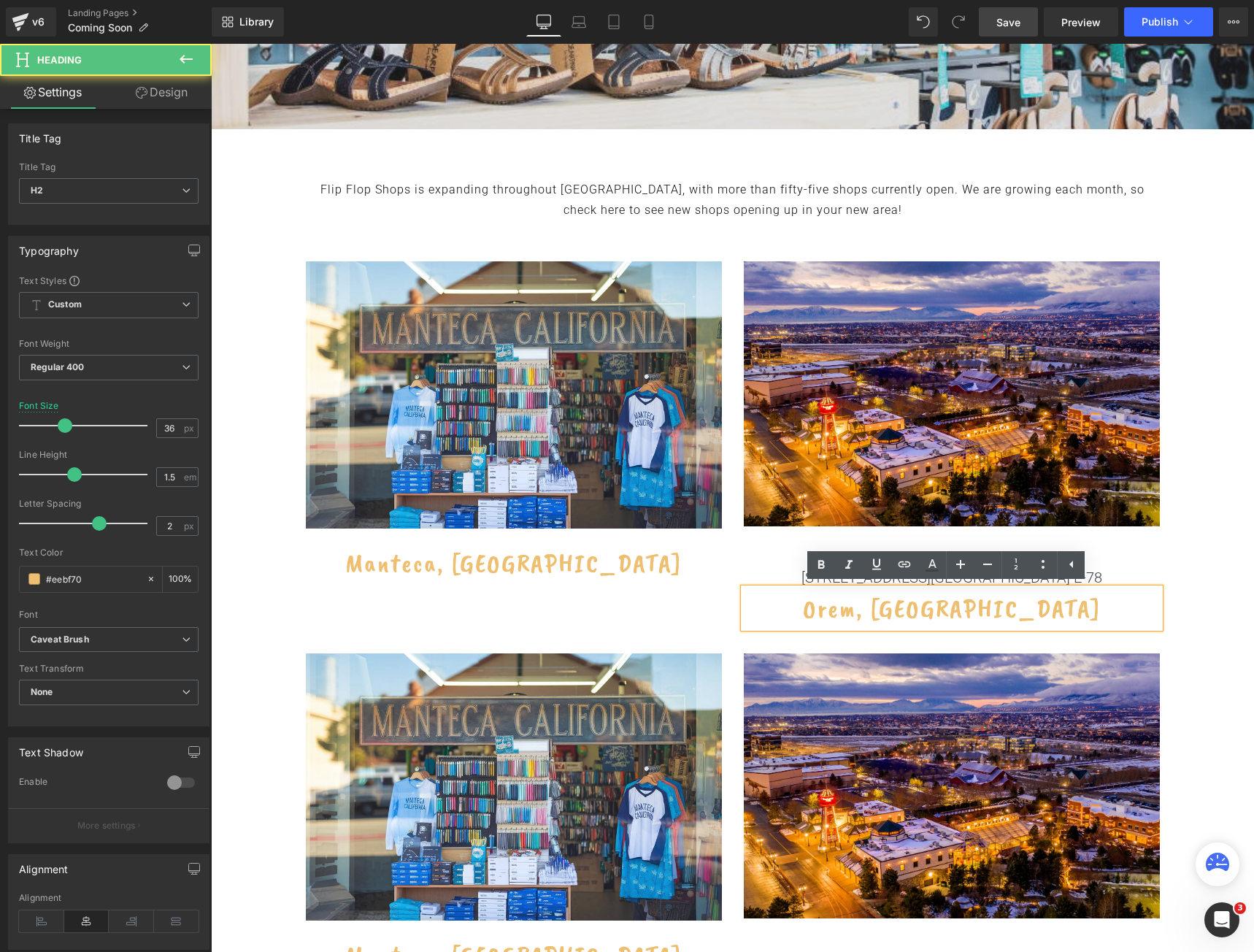
click at [1131, 563] on div "575 E University Parkway Space E-78" at bounding box center [952, 570] width 416 height 37
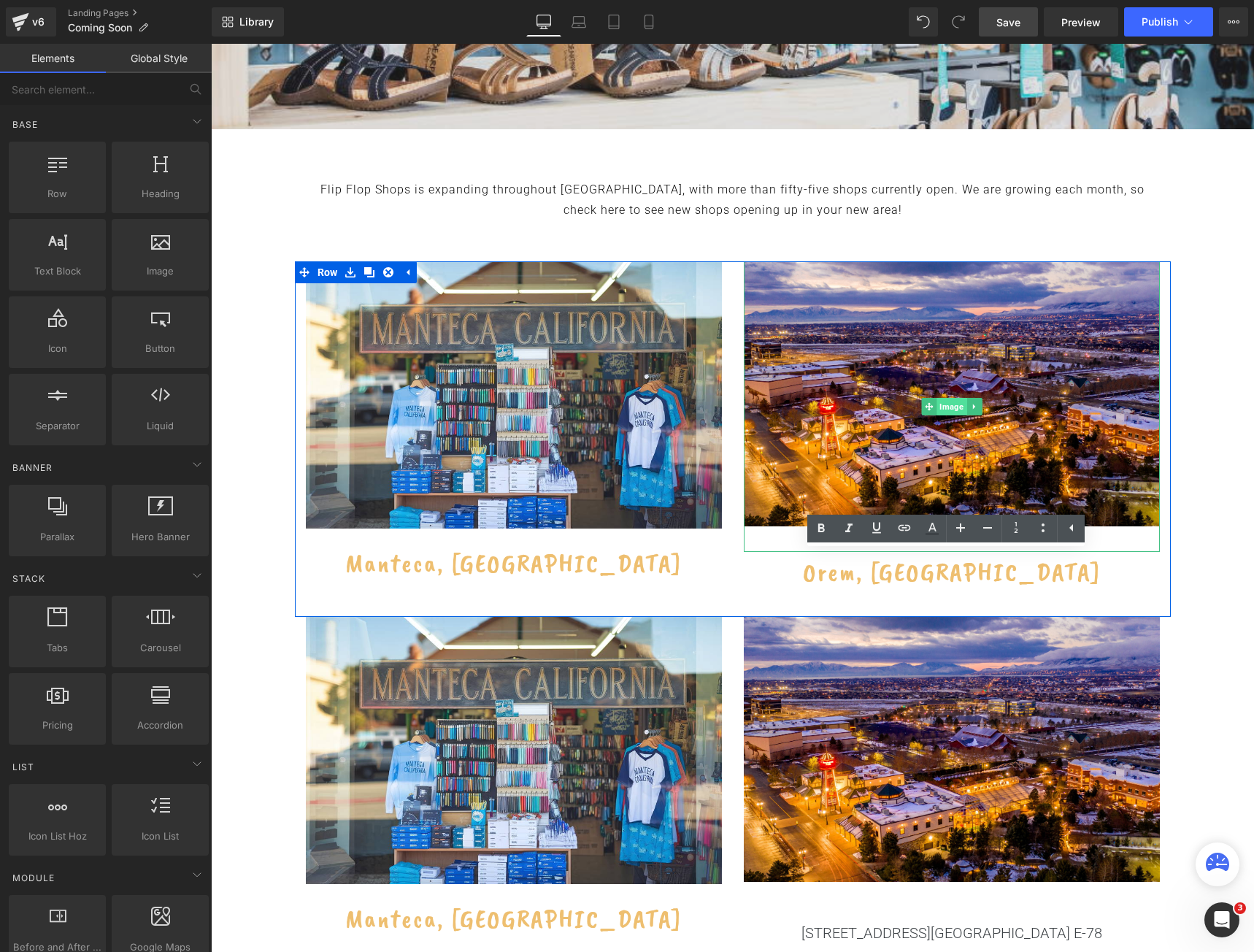
click at [950, 406] on span "Image" at bounding box center [951, 406] width 30 height 18
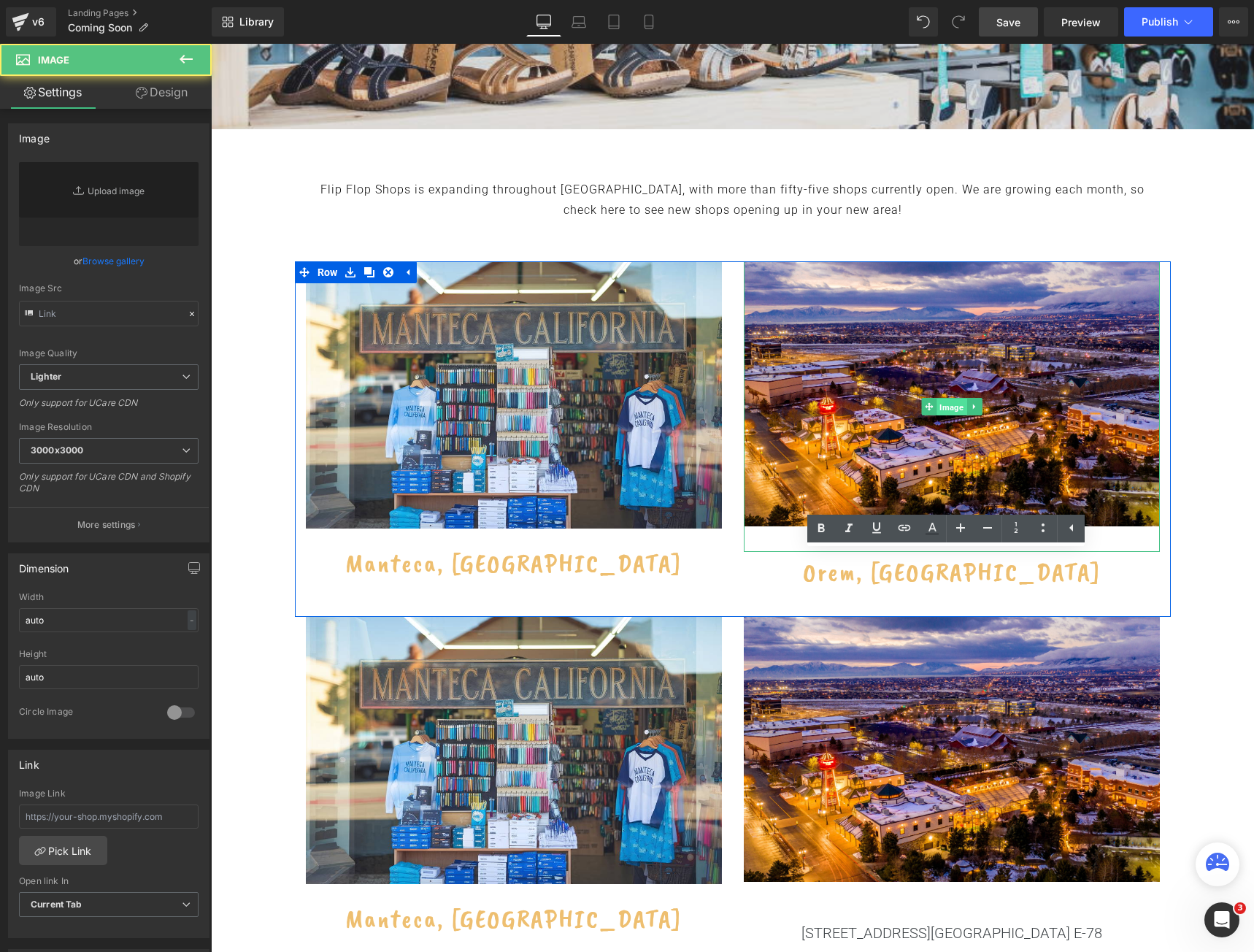
type input "https://ucarecdn.com/9232274c-13b0-4631-bf38-962cb2d8268a/-/format/auto/-/previ…"
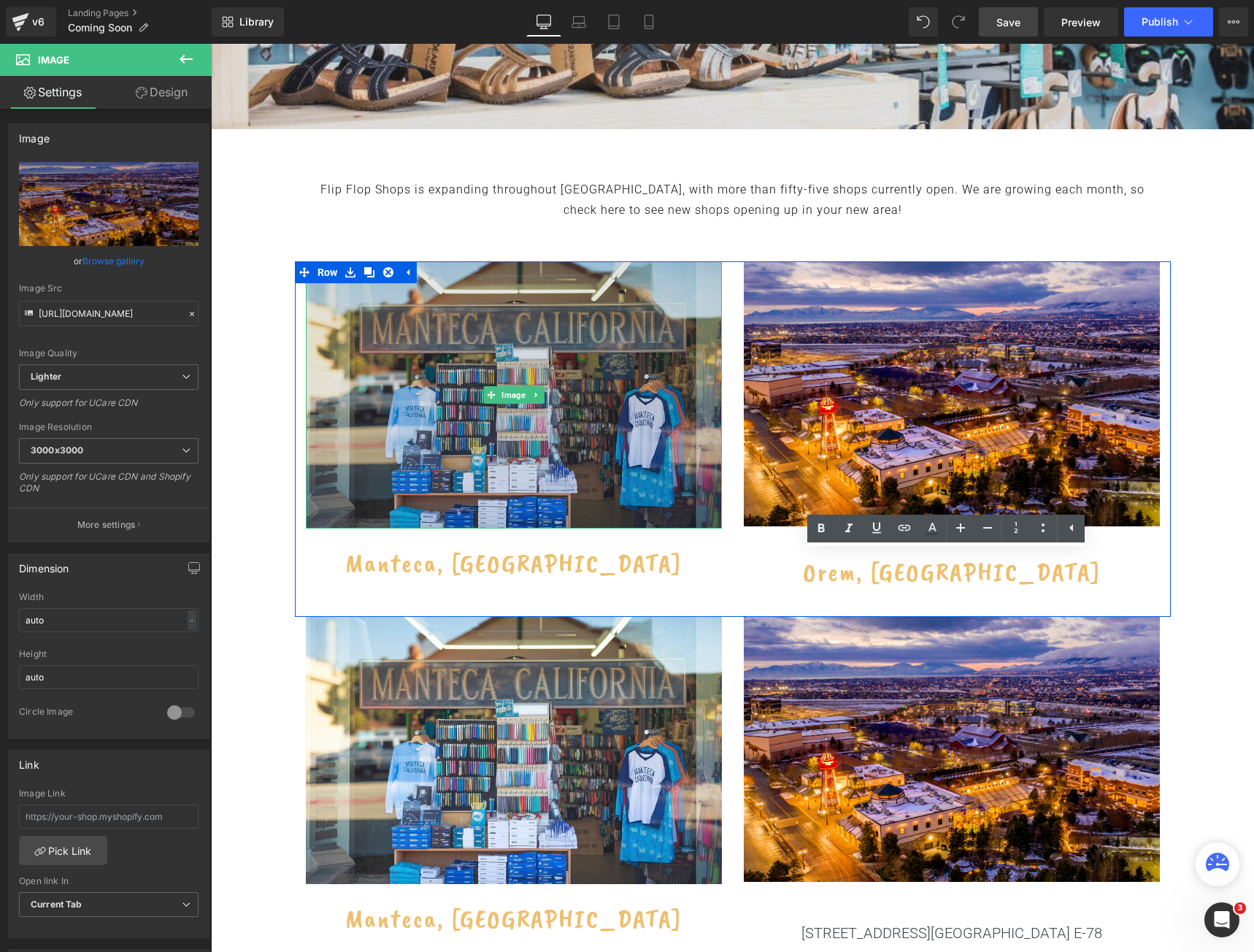
click at [555, 347] on img at bounding box center [514, 394] width 416 height 267
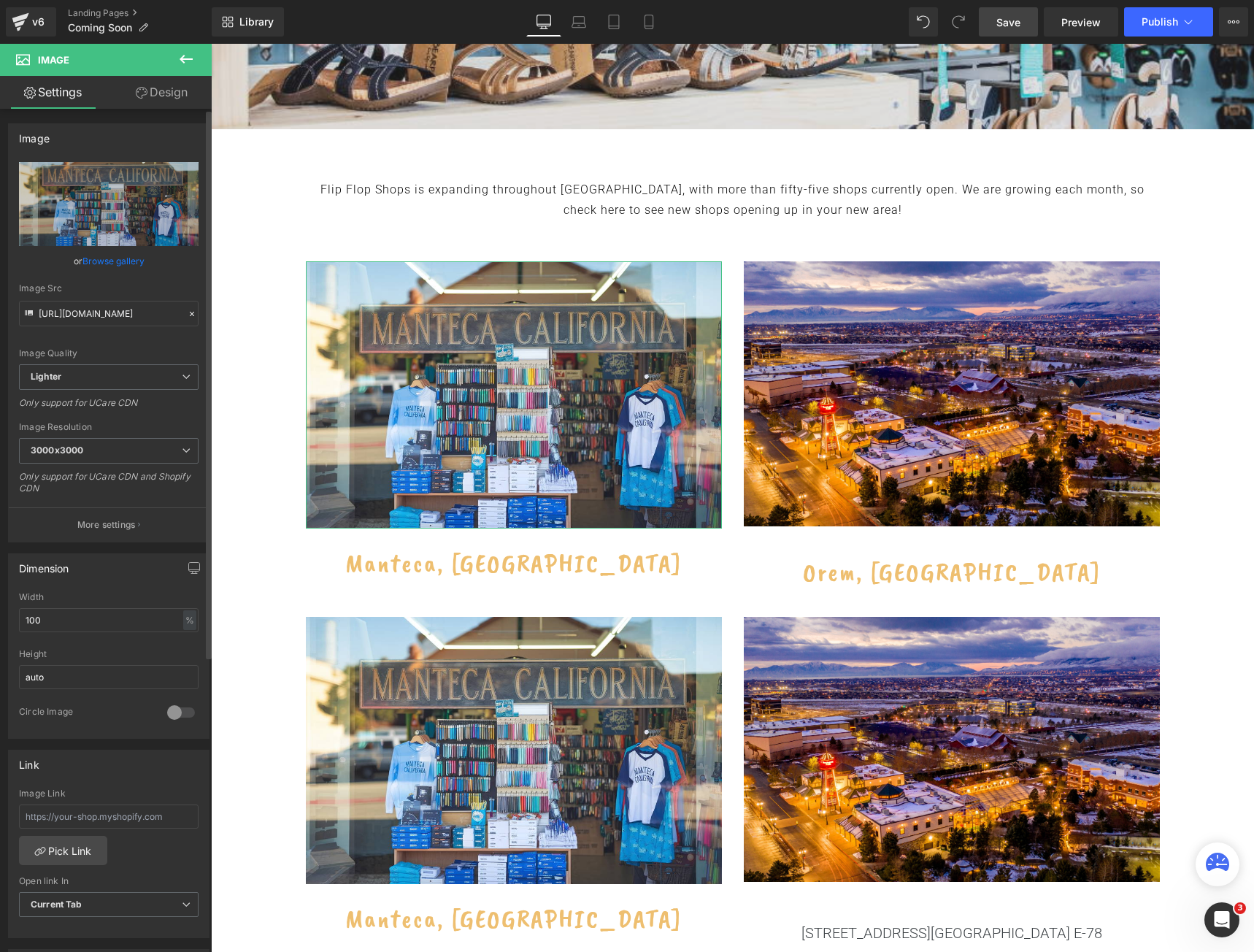
click at [113, 263] on link "Browse gallery" at bounding box center [113, 261] width 62 height 26
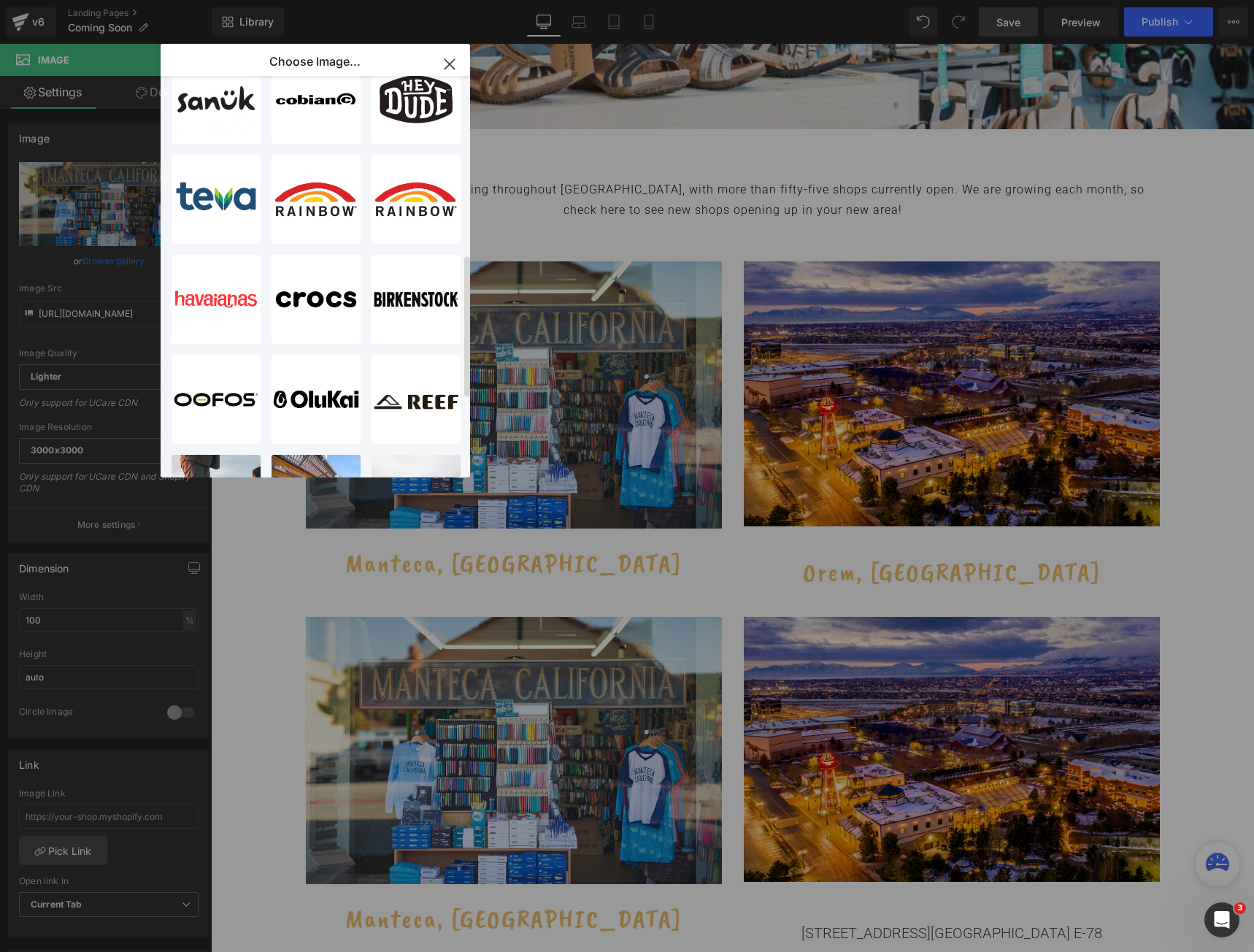
scroll to position [721, 0]
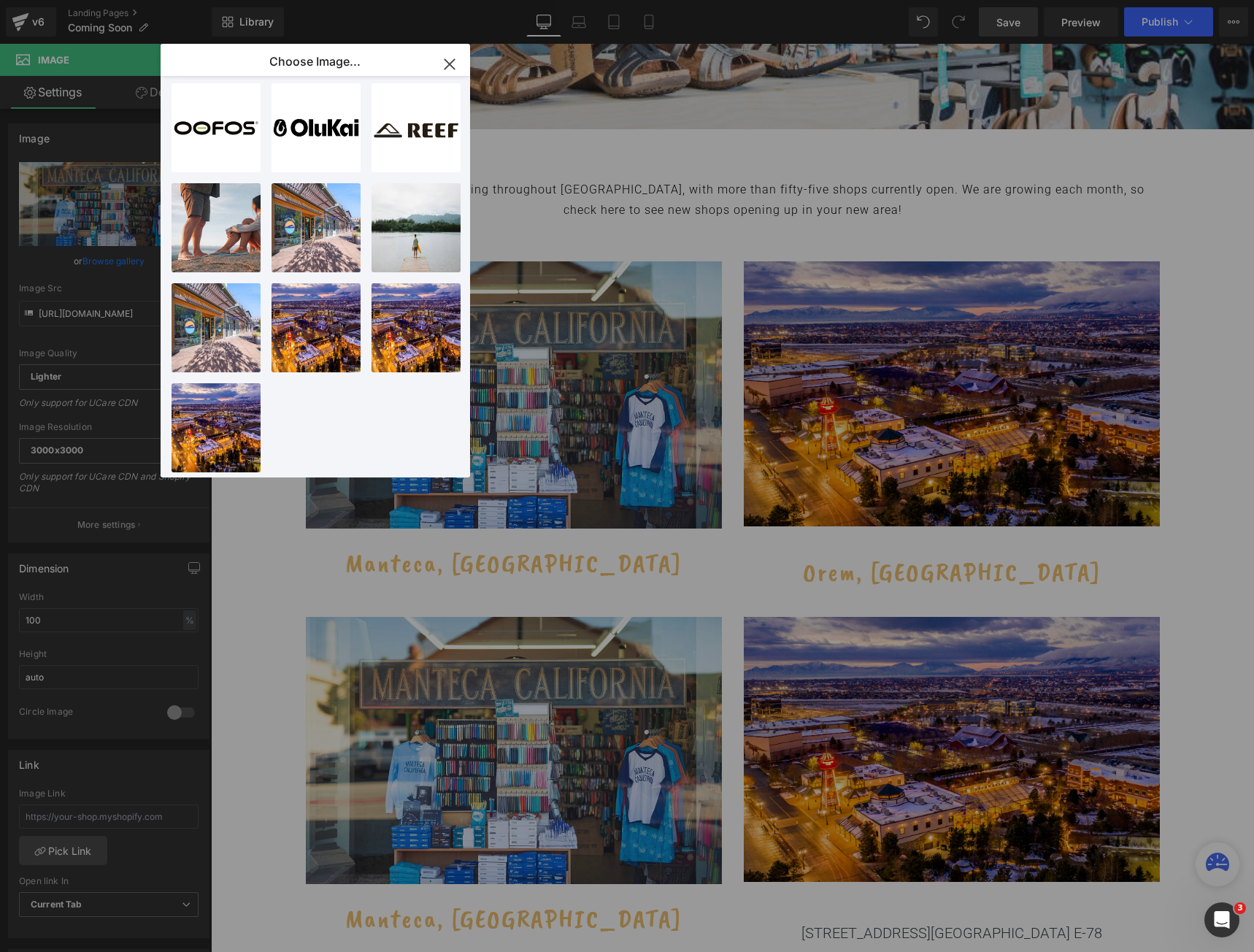
click at [453, 61] on icon "button" at bounding box center [449, 63] width 9 height 9
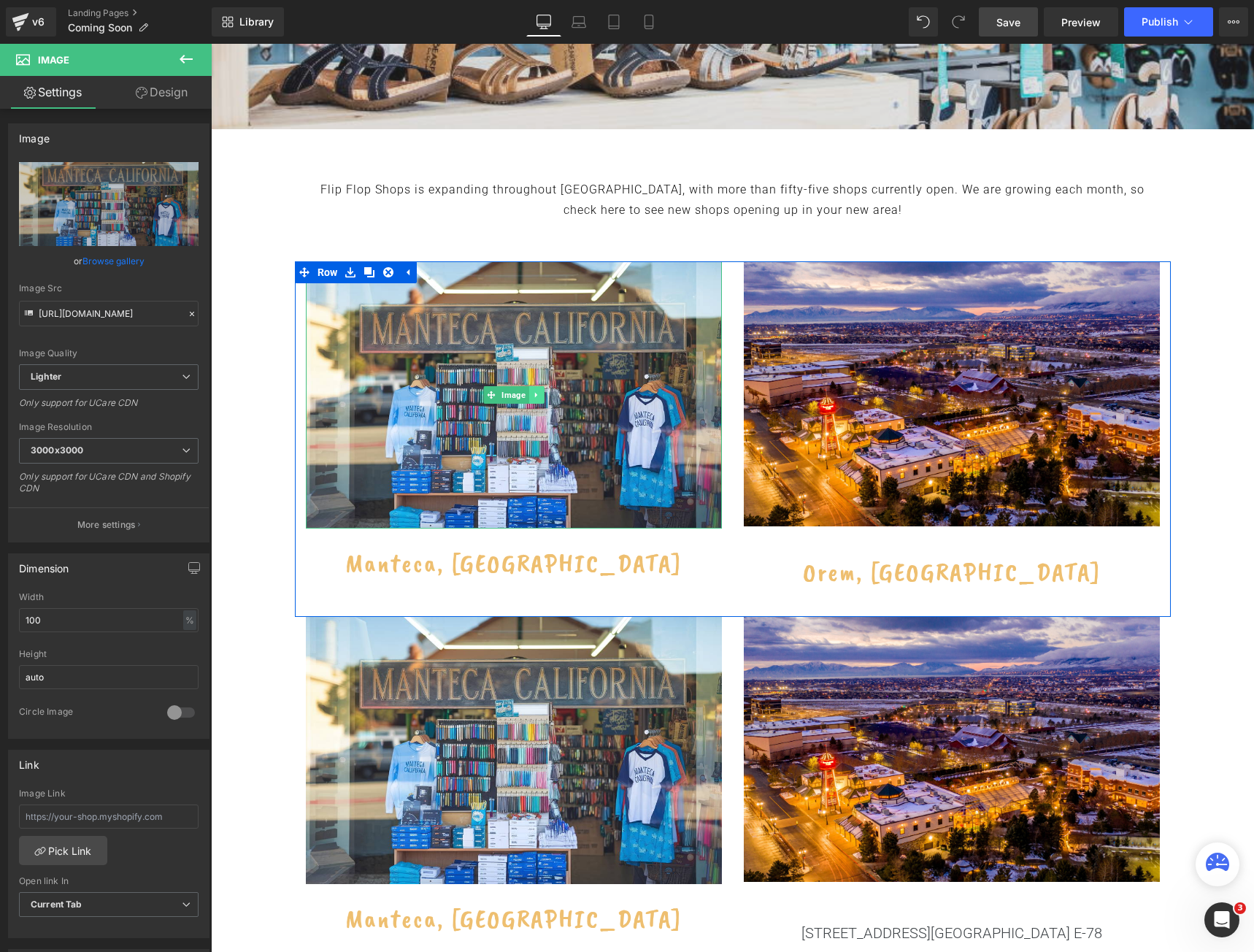
click at [532, 395] on icon at bounding box center [536, 395] width 8 height 9
click at [509, 396] on icon at bounding box center [513, 394] width 8 height 8
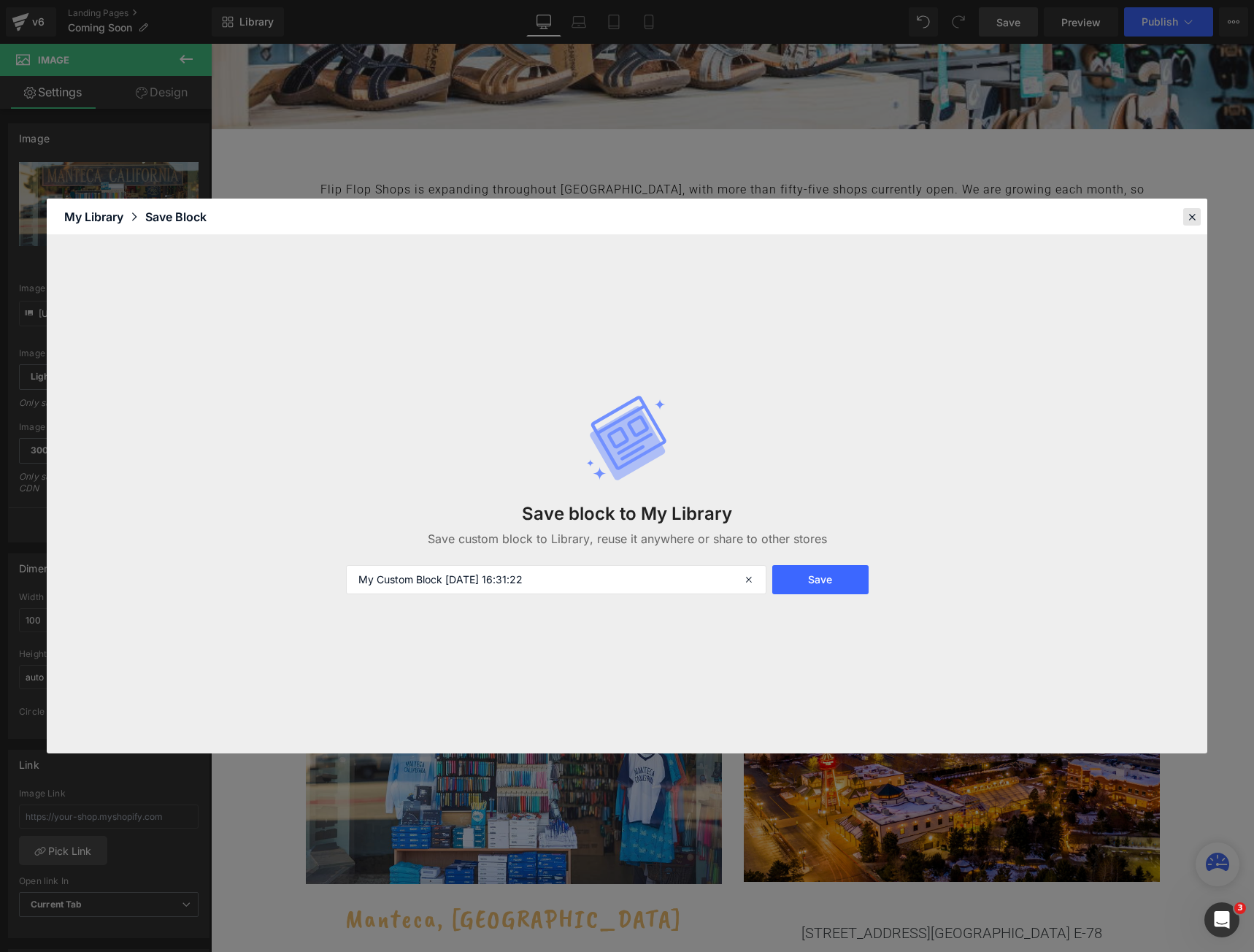
click at [1195, 219] on icon at bounding box center [1192, 216] width 13 height 13
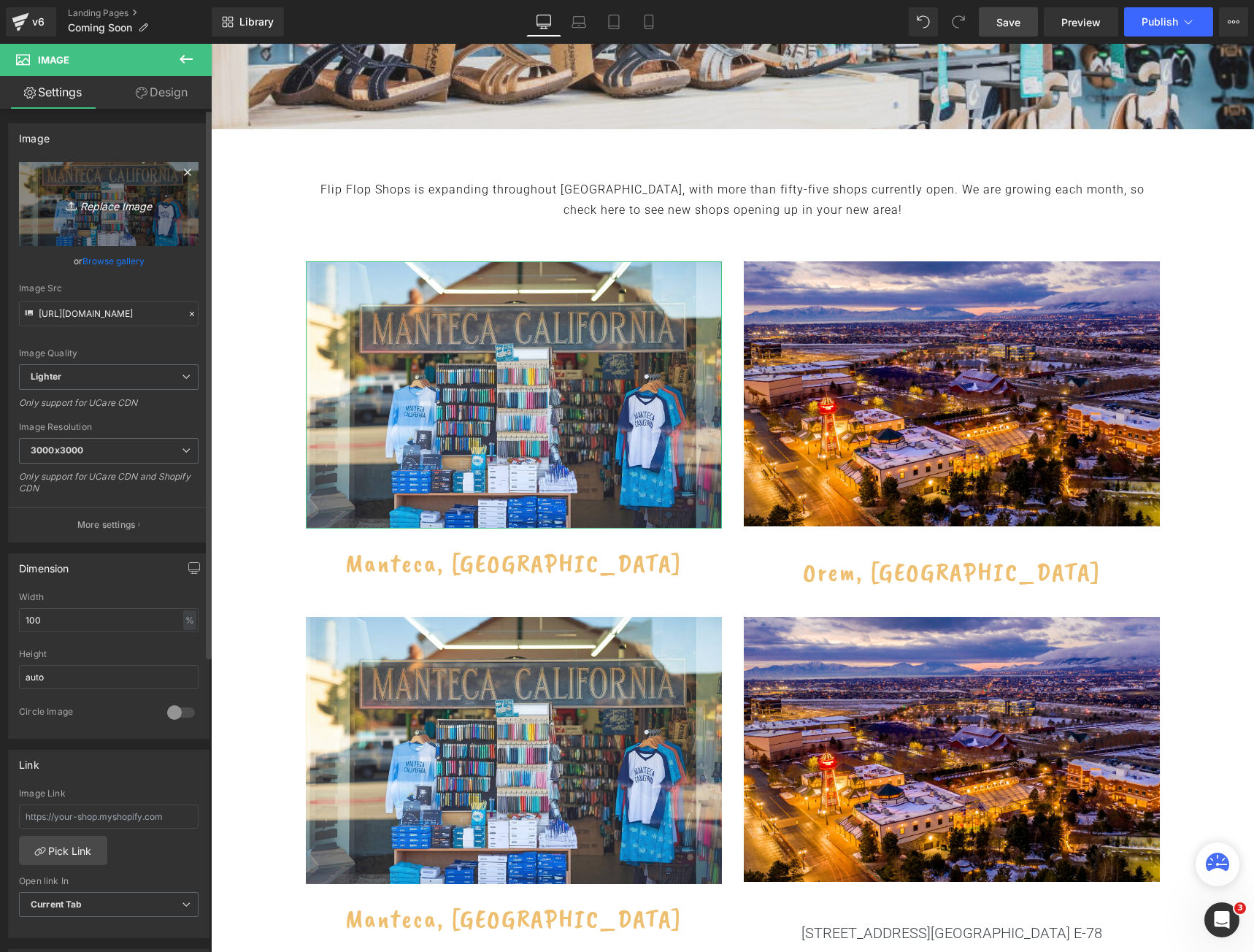
click at [80, 183] on link "Replace Image" at bounding box center [108, 204] width 180 height 84
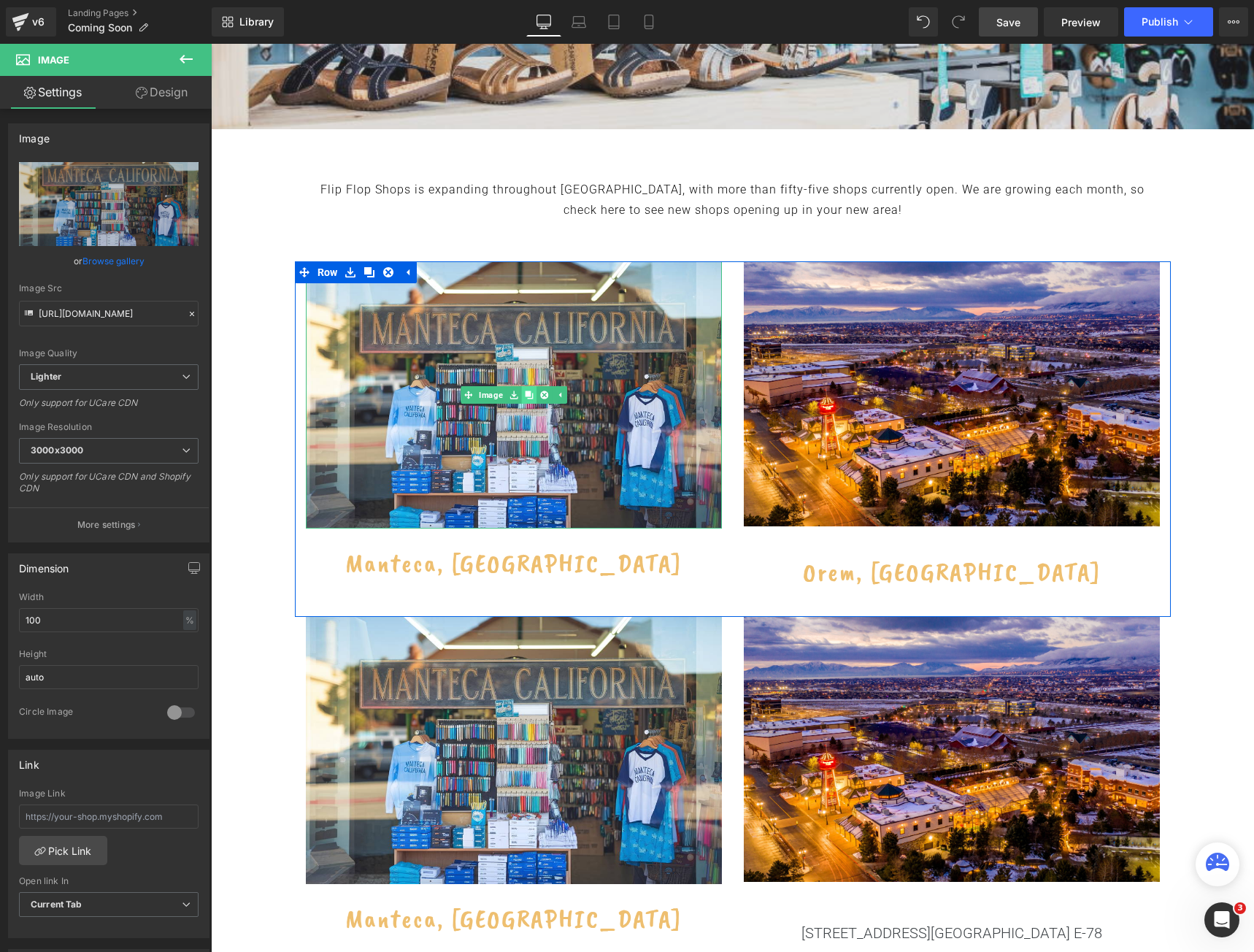
click at [521, 399] on link at bounding box center [529, 395] width 15 height 18
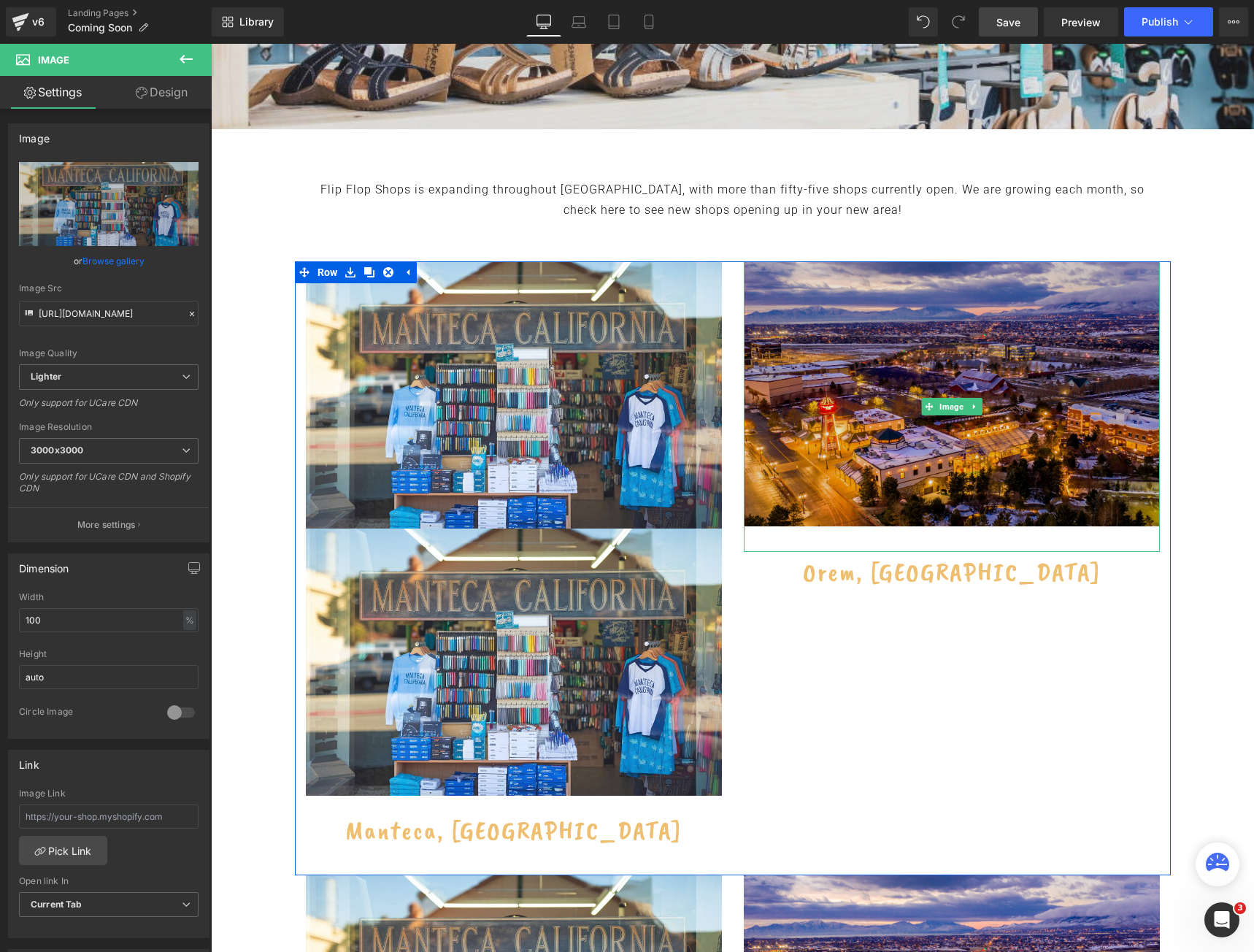
click at [1071, 547] on img at bounding box center [952, 406] width 416 height 291
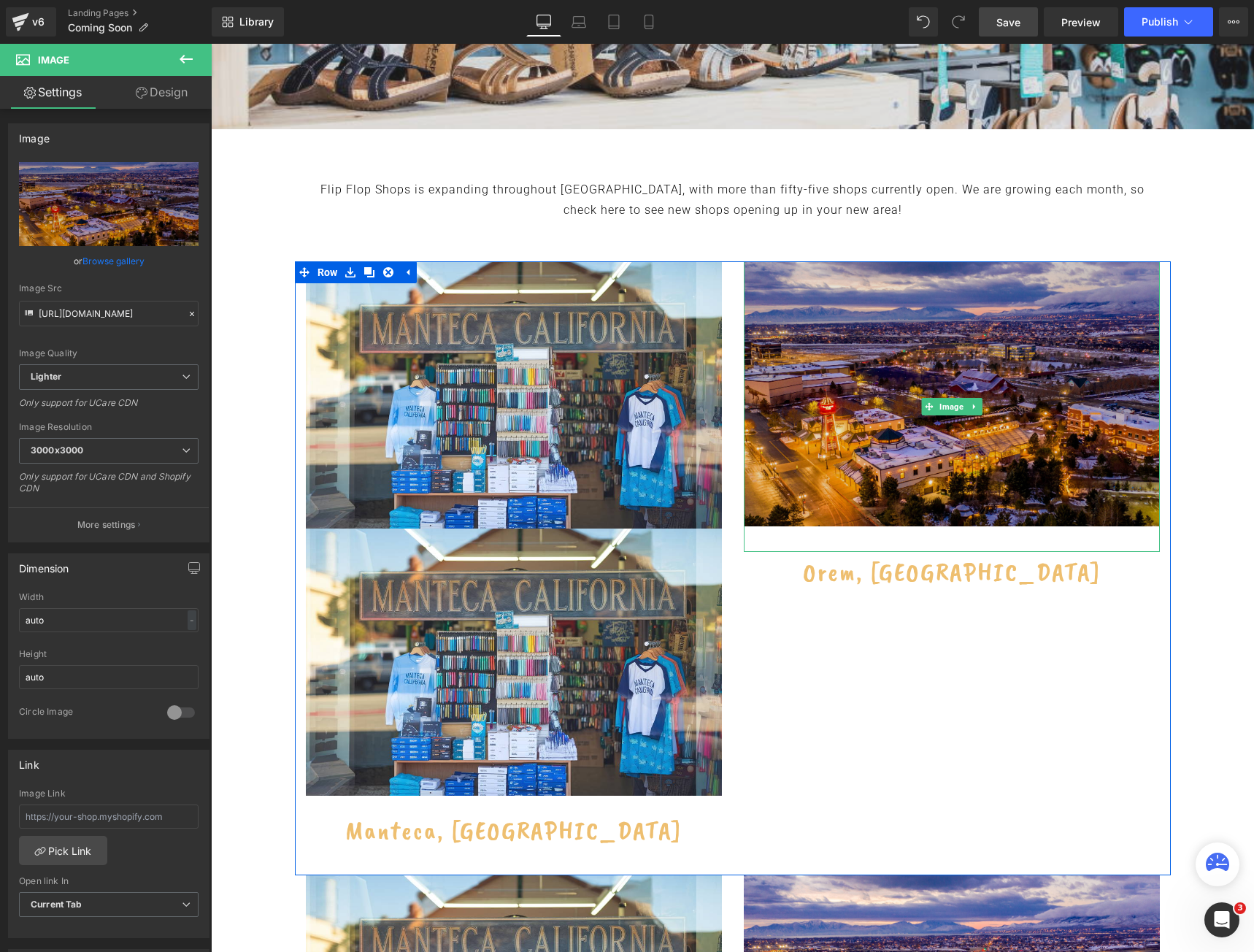
click at [1100, 537] on img at bounding box center [952, 406] width 416 height 291
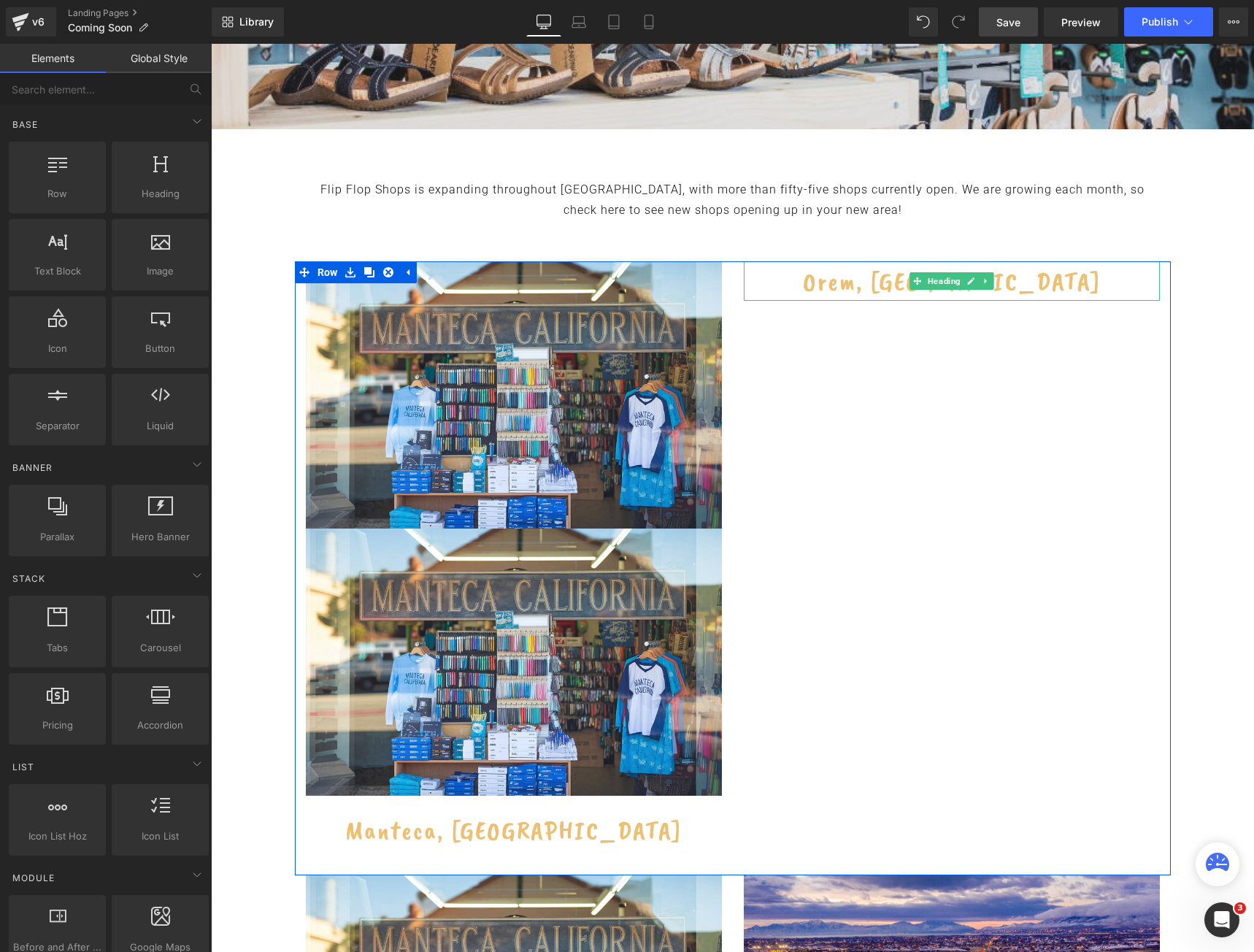
click at [1015, 284] on h2 "Orem, UT" at bounding box center [952, 281] width 416 height 39
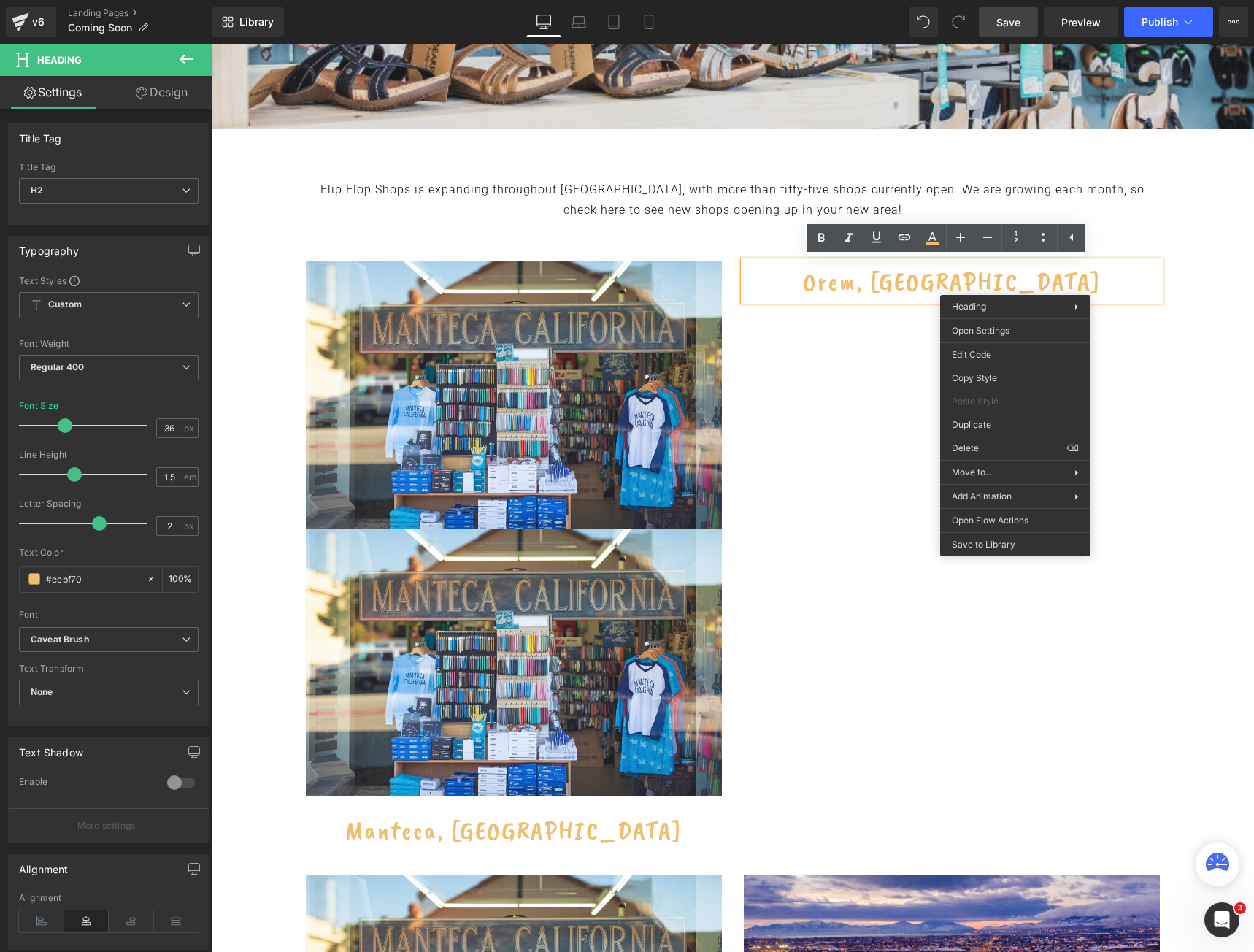
click at [1139, 306] on div "Image Image Heading Manteca, CA Heading Orem, UT Heading Row" at bounding box center [733, 568] width 876 height 614
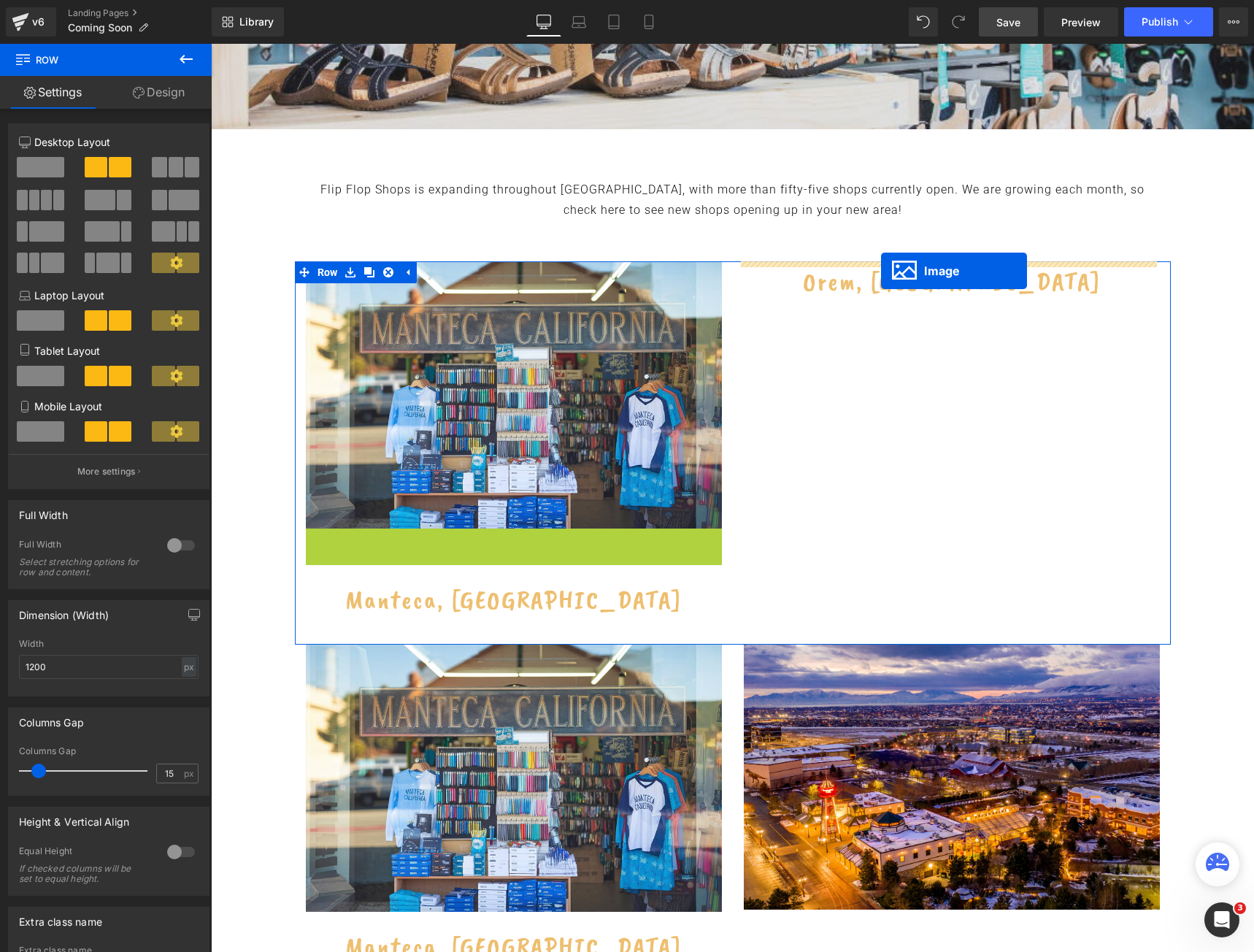
drag, startPoint x: 485, startPoint y: 661, endPoint x: 881, endPoint y: 270, distance: 556.5
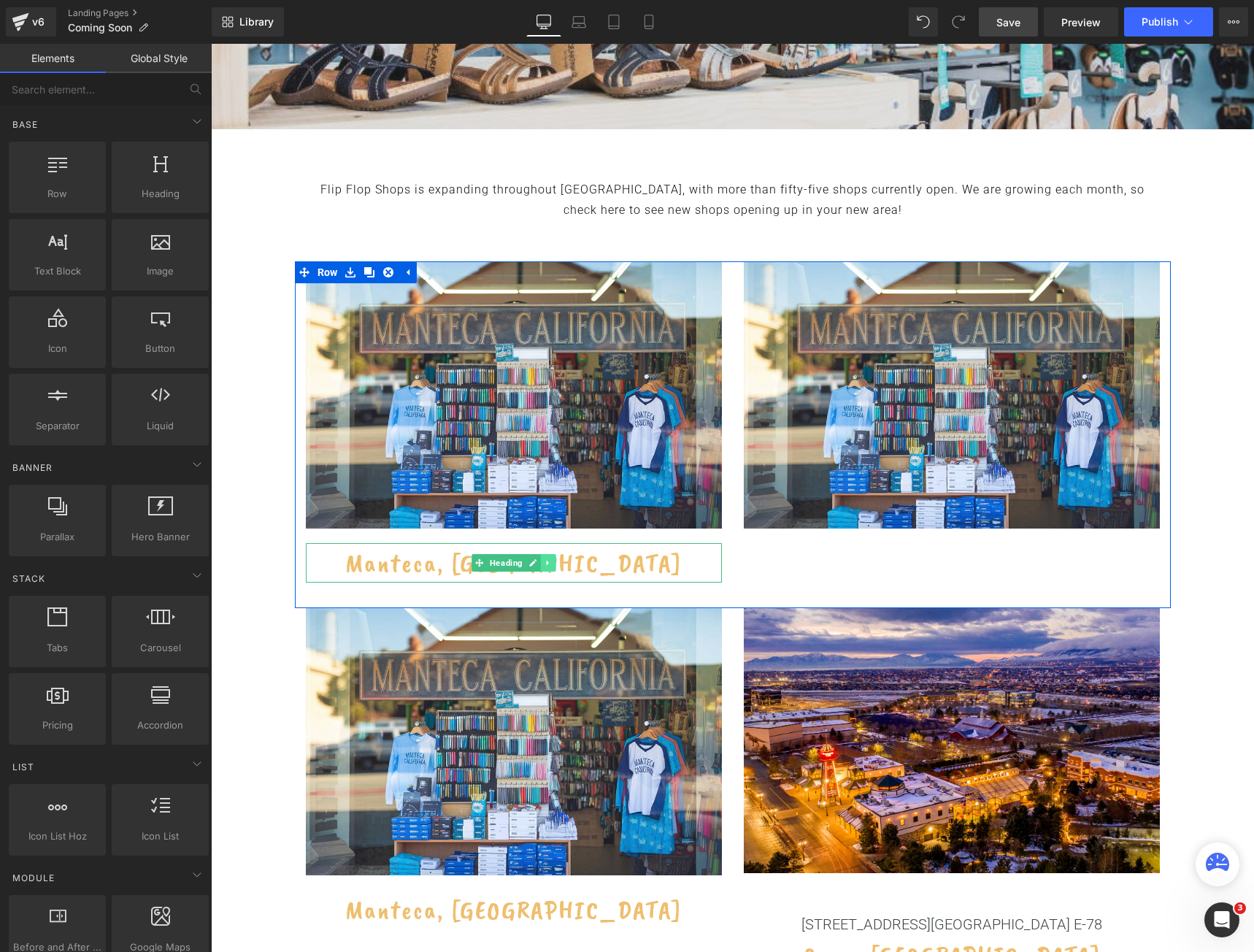
click at [546, 566] on icon at bounding box center [548, 563] width 8 height 9
click at [537, 562] on icon at bounding box center [540, 562] width 8 height 8
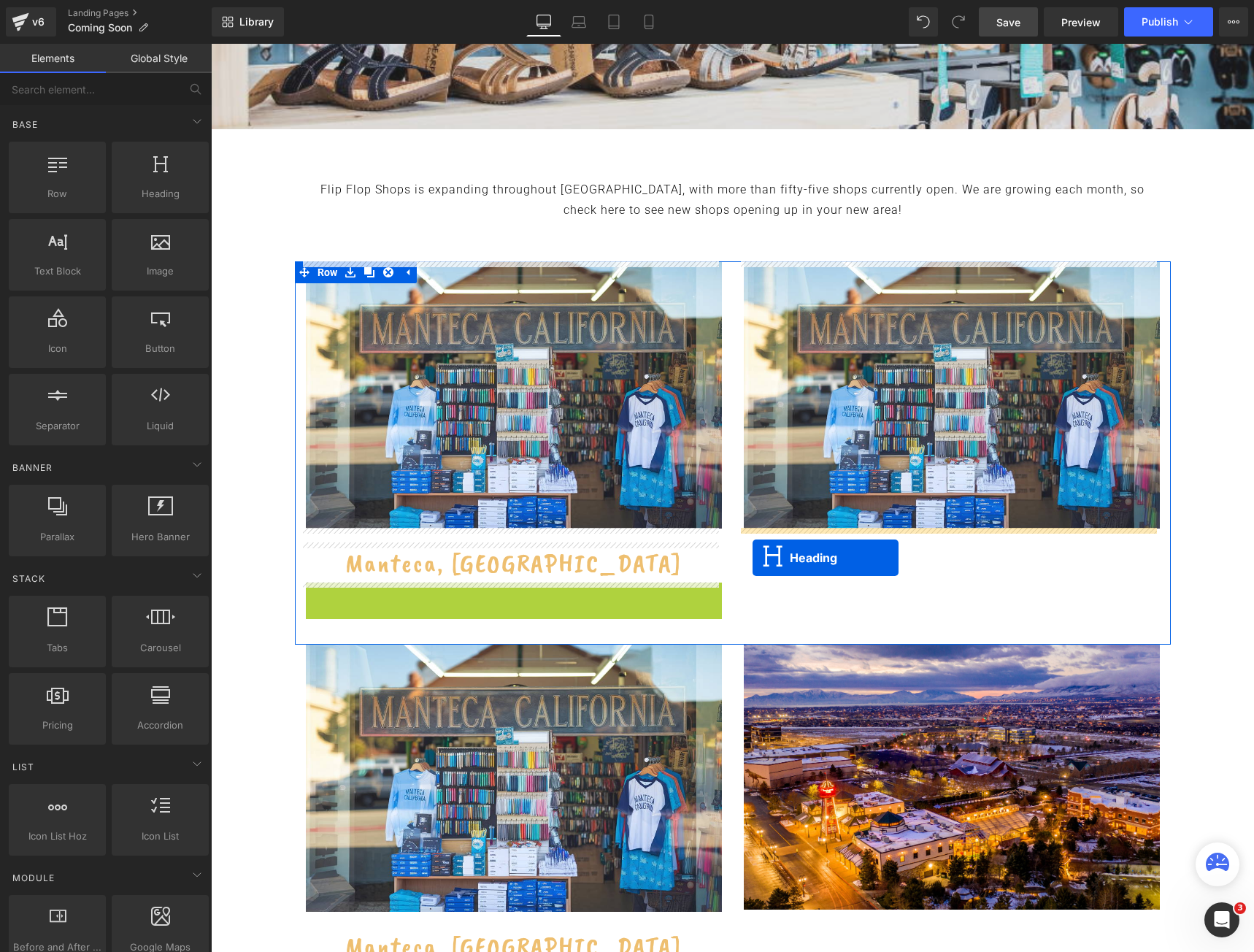
drag, startPoint x: 472, startPoint y: 603, endPoint x: 752, endPoint y: 558, distance: 283.6
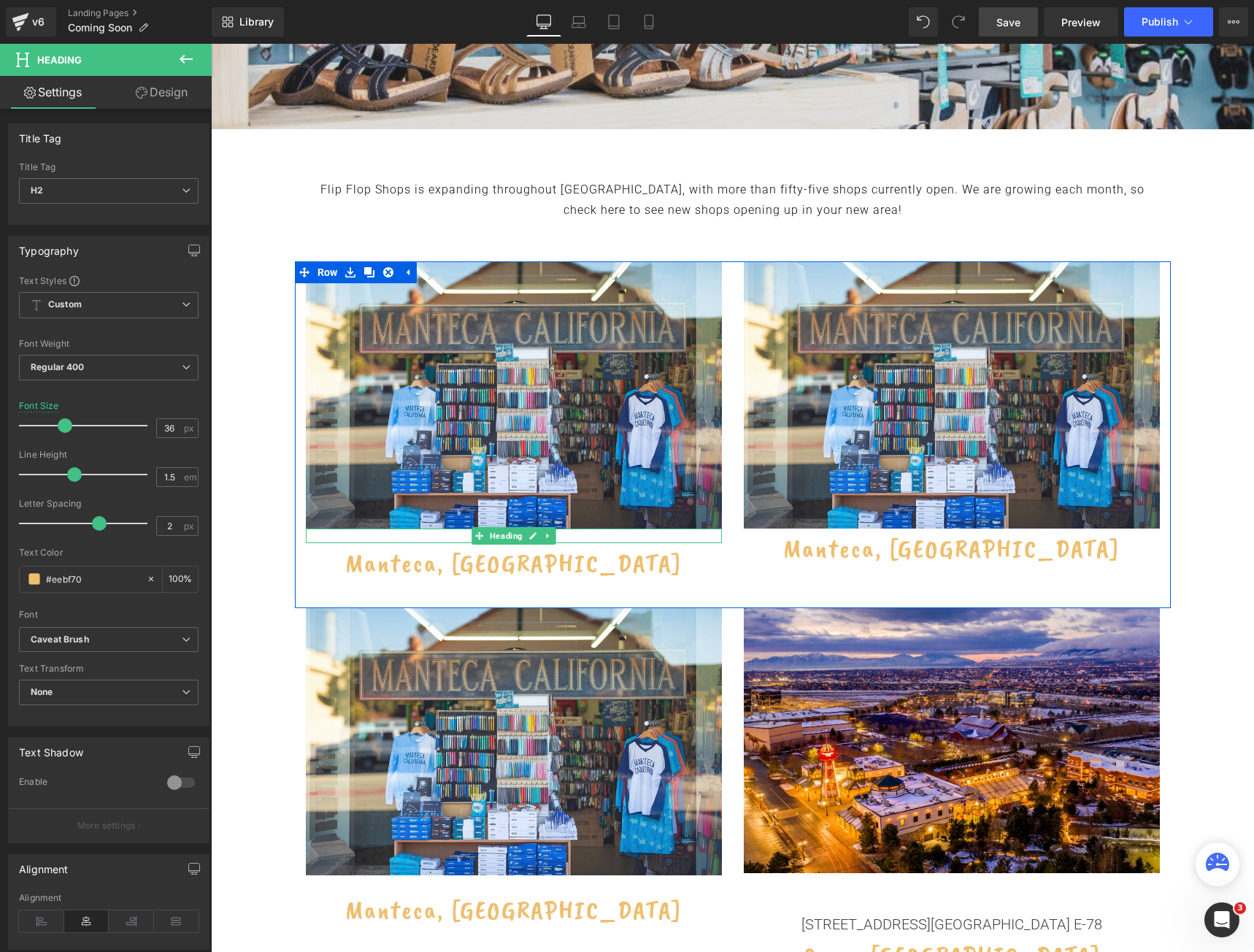
click at [569, 534] on div at bounding box center [514, 536] width 416 height 15
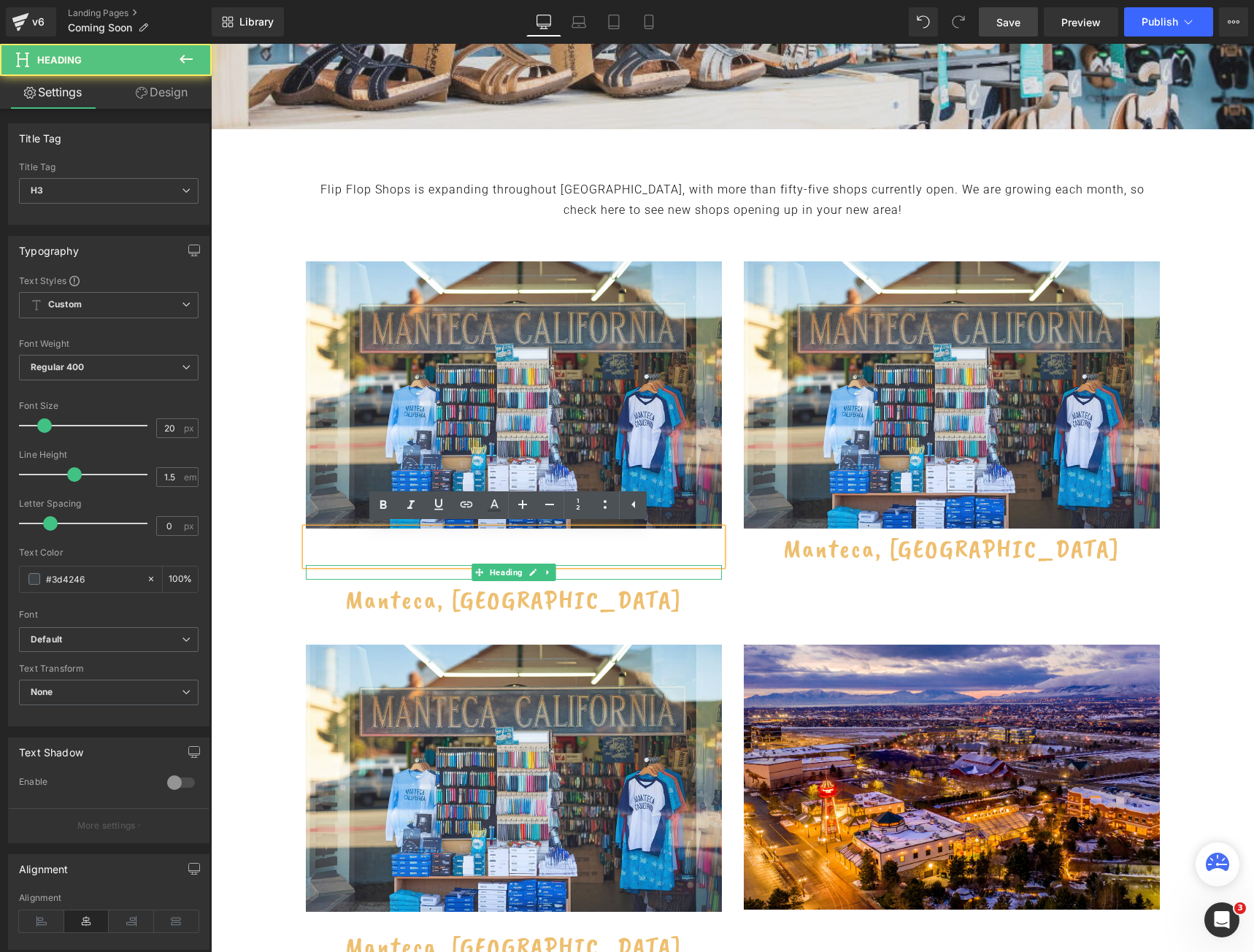
click at [401, 573] on div at bounding box center [514, 572] width 416 height 15
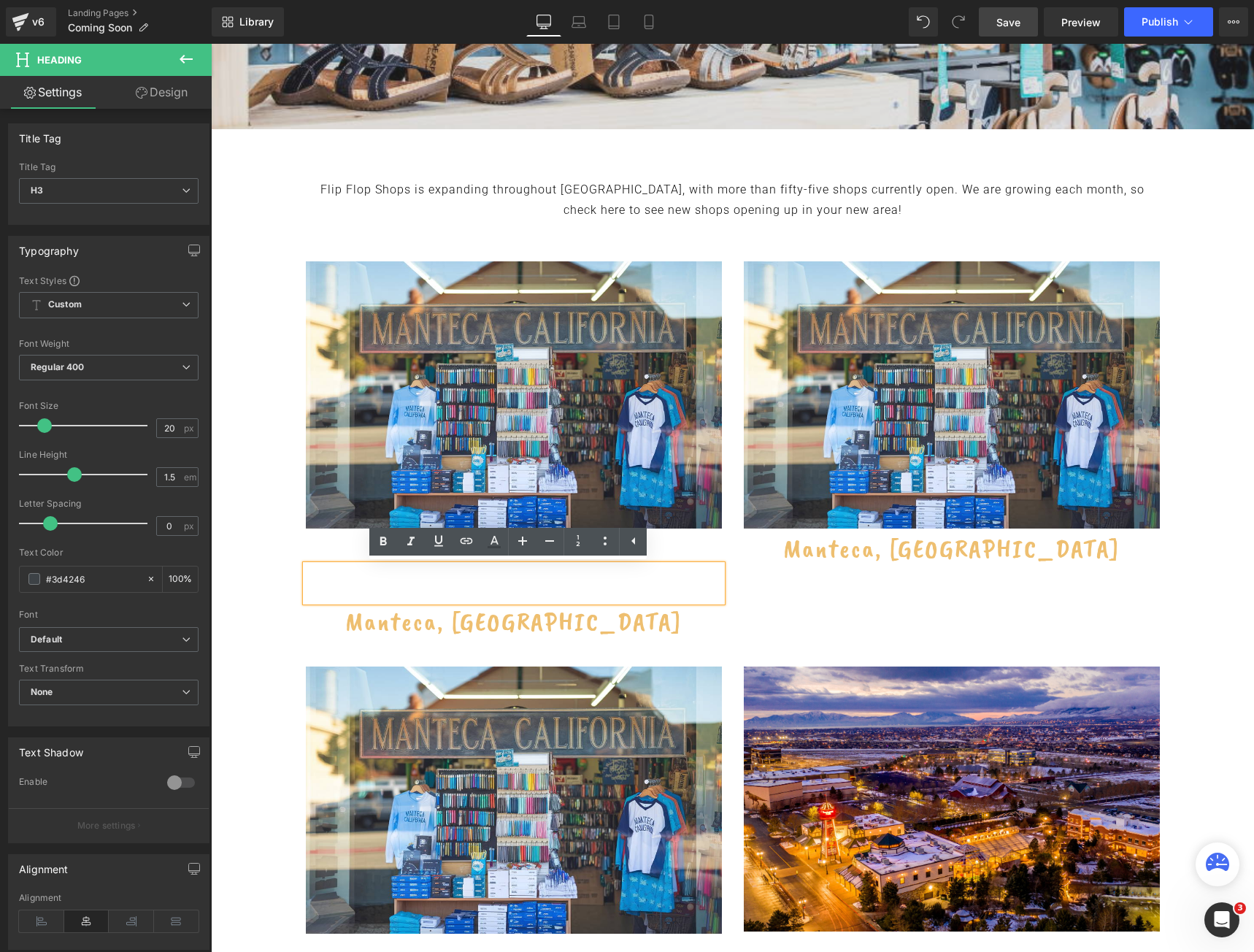
click at [801, 608] on div "Image Heading Heading Manteca, CA Heading Image Manteca, CA Heading Row" at bounding box center [733, 463] width 876 height 405
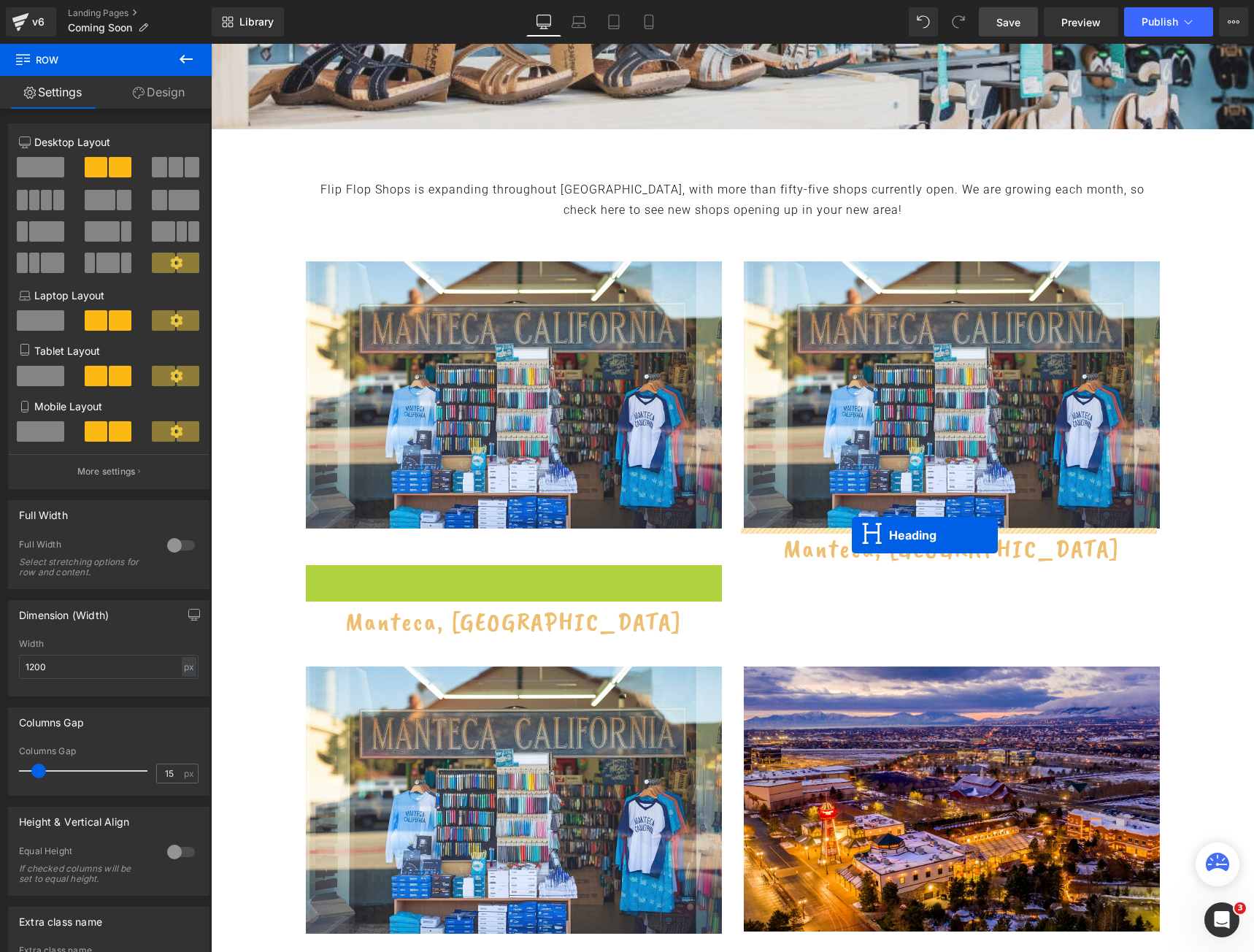
drag, startPoint x: 473, startPoint y: 585, endPoint x: 852, endPoint y: 535, distance: 382.3
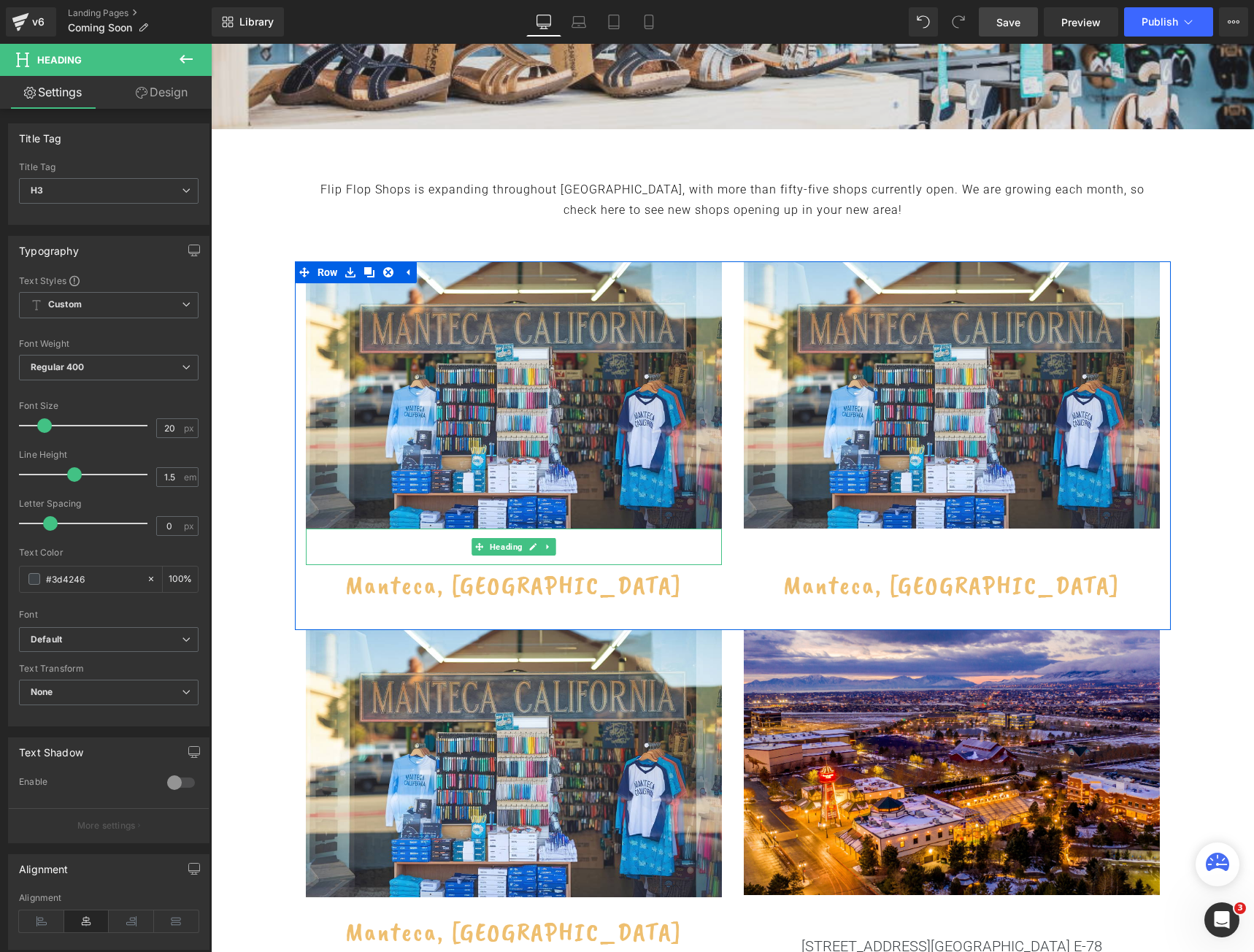
click at [642, 553] on div at bounding box center [514, 547] width 416 height 37
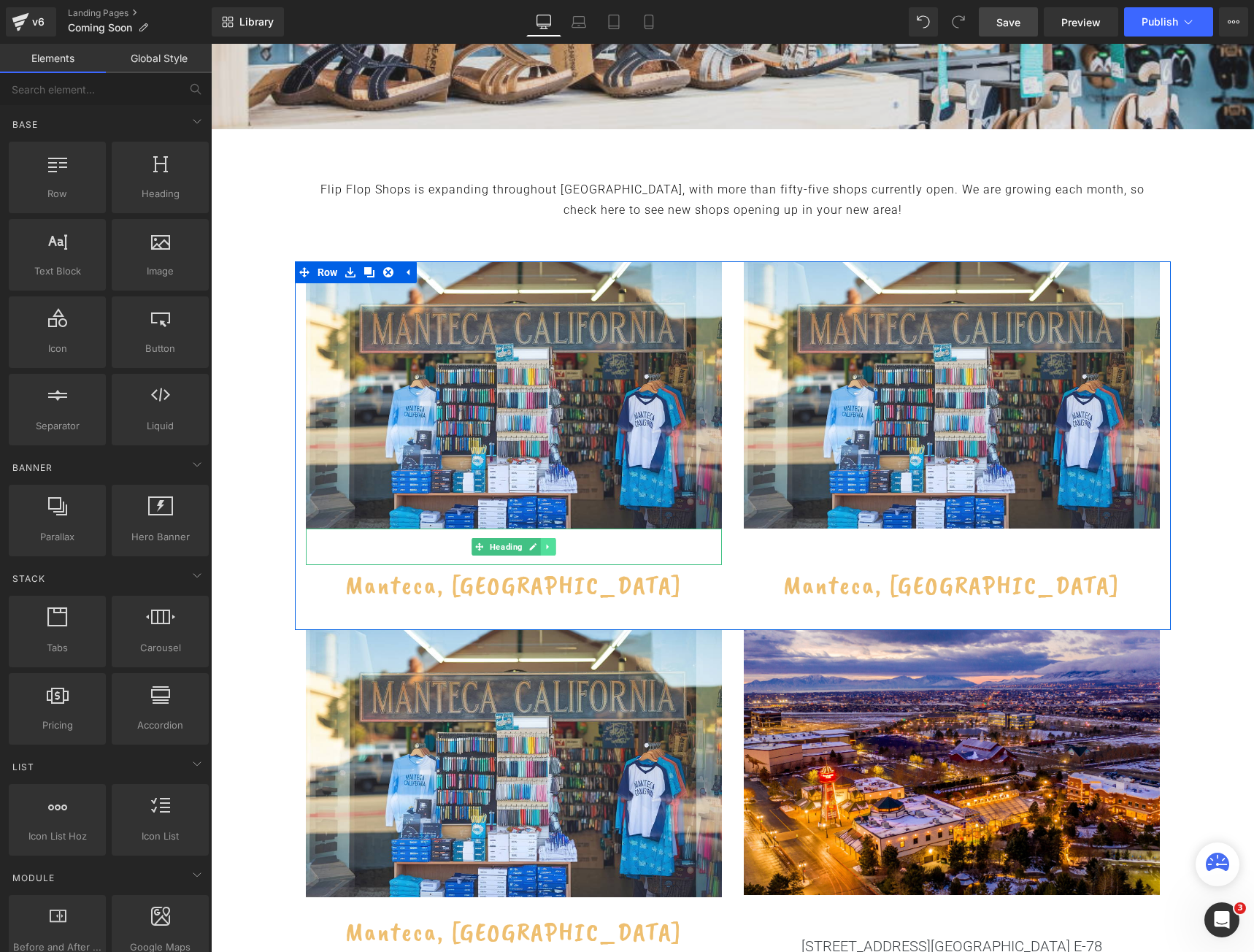
click at [544, 549] on icon at bounding box center [548, 547] width 8 height 9
click at [552, 549] on icon at bounding box center [555, 546] width 8 height 8
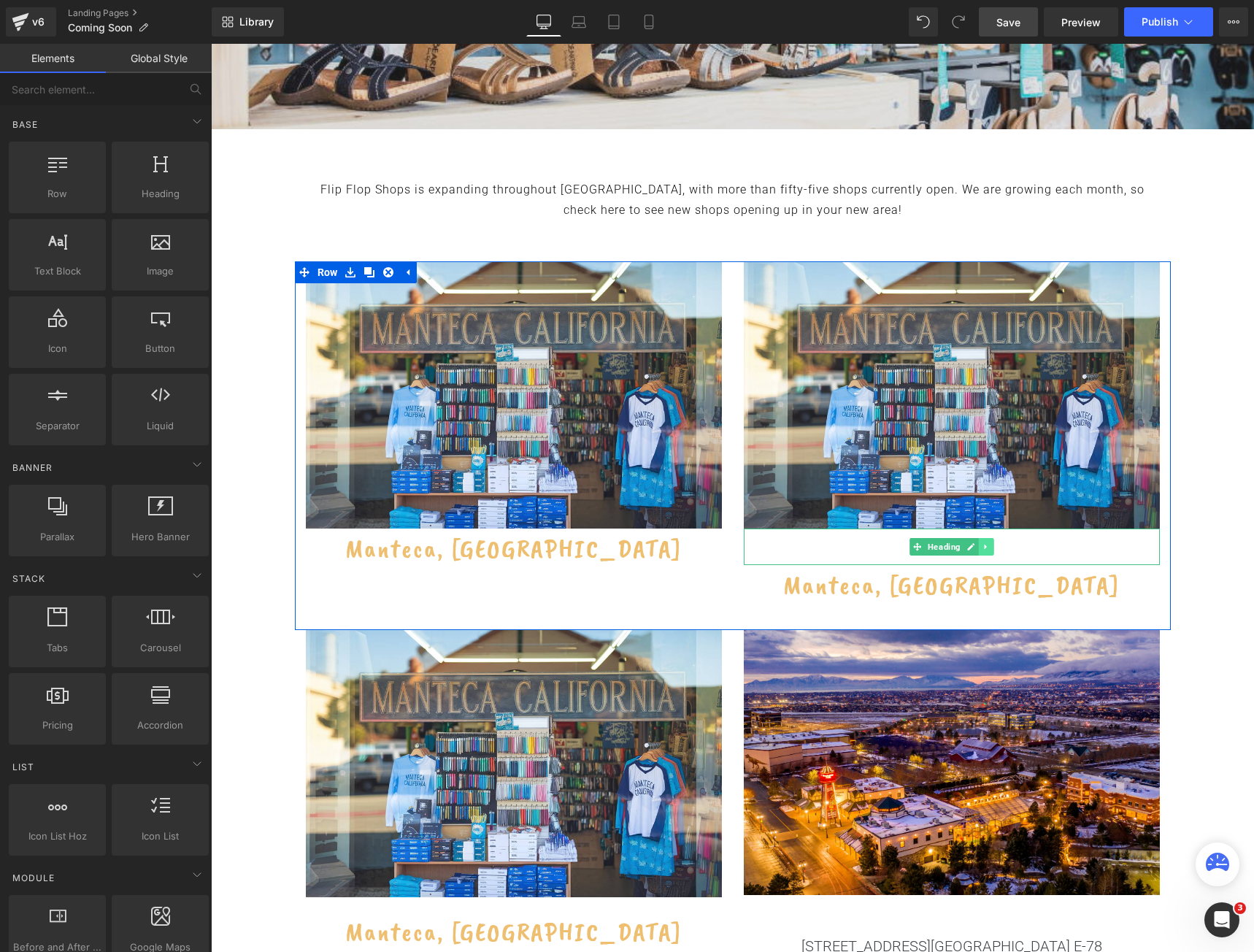
click at [984, 544] on icon at bounding box center [985, 547] width 3 height 5
click at [991, 547] on icon at bounding box center [993, 546] width 8 height 8
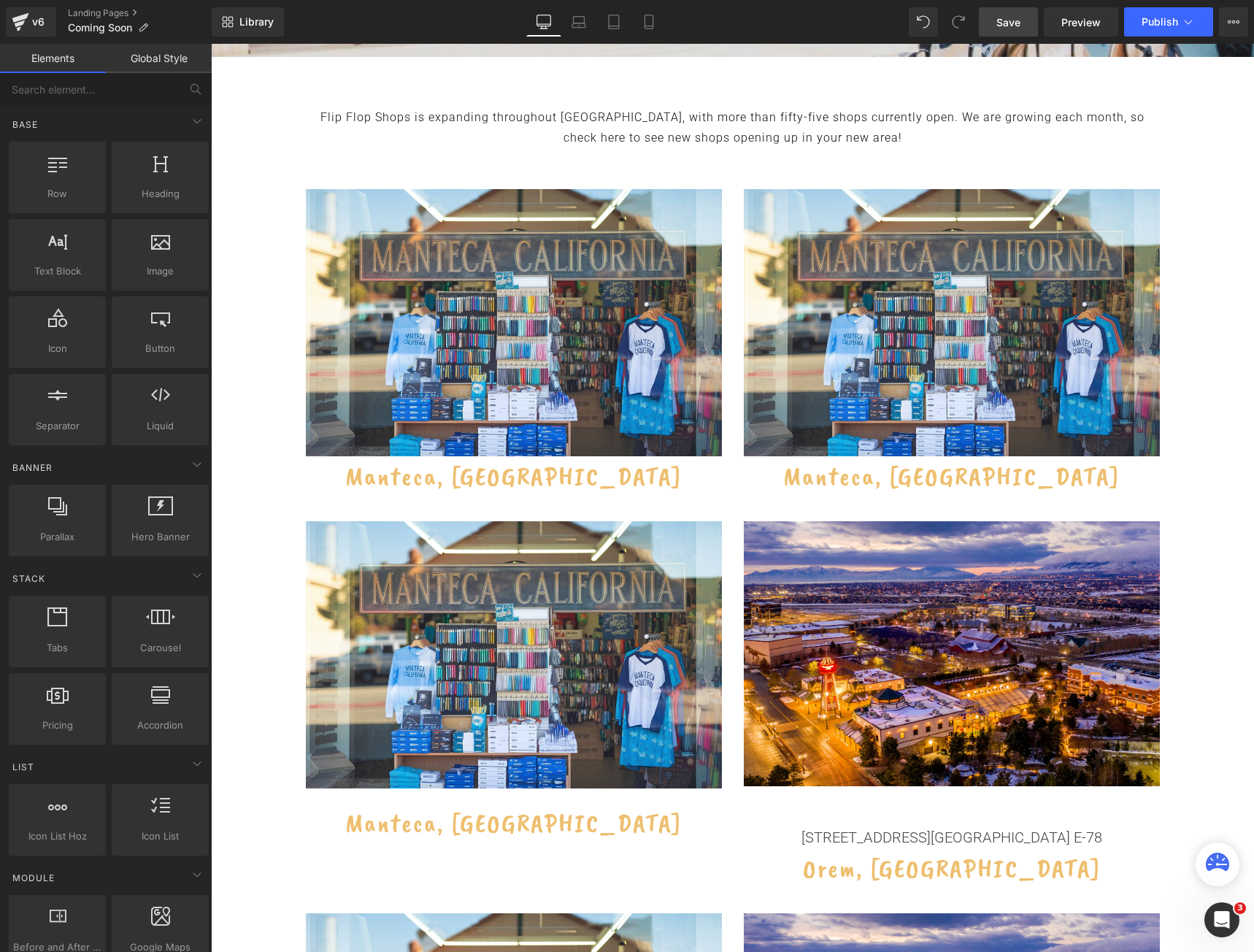
scroll to position [511, 0]
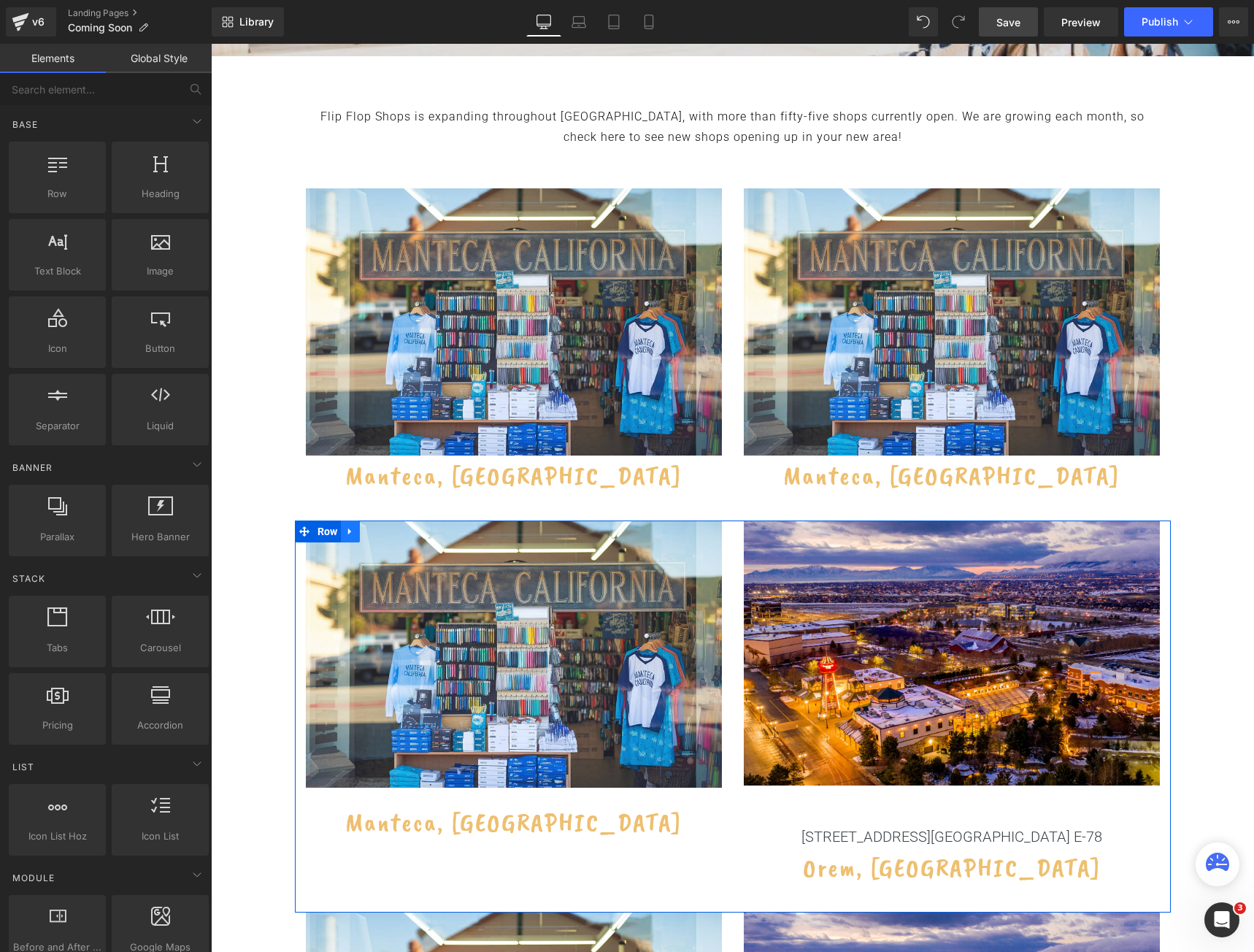
click at [346, 529] on icon at bounding box center [351, 531] width 10 height 11
click at [383, 534] on icon at bounding box center [388, 531] width 10 height 10
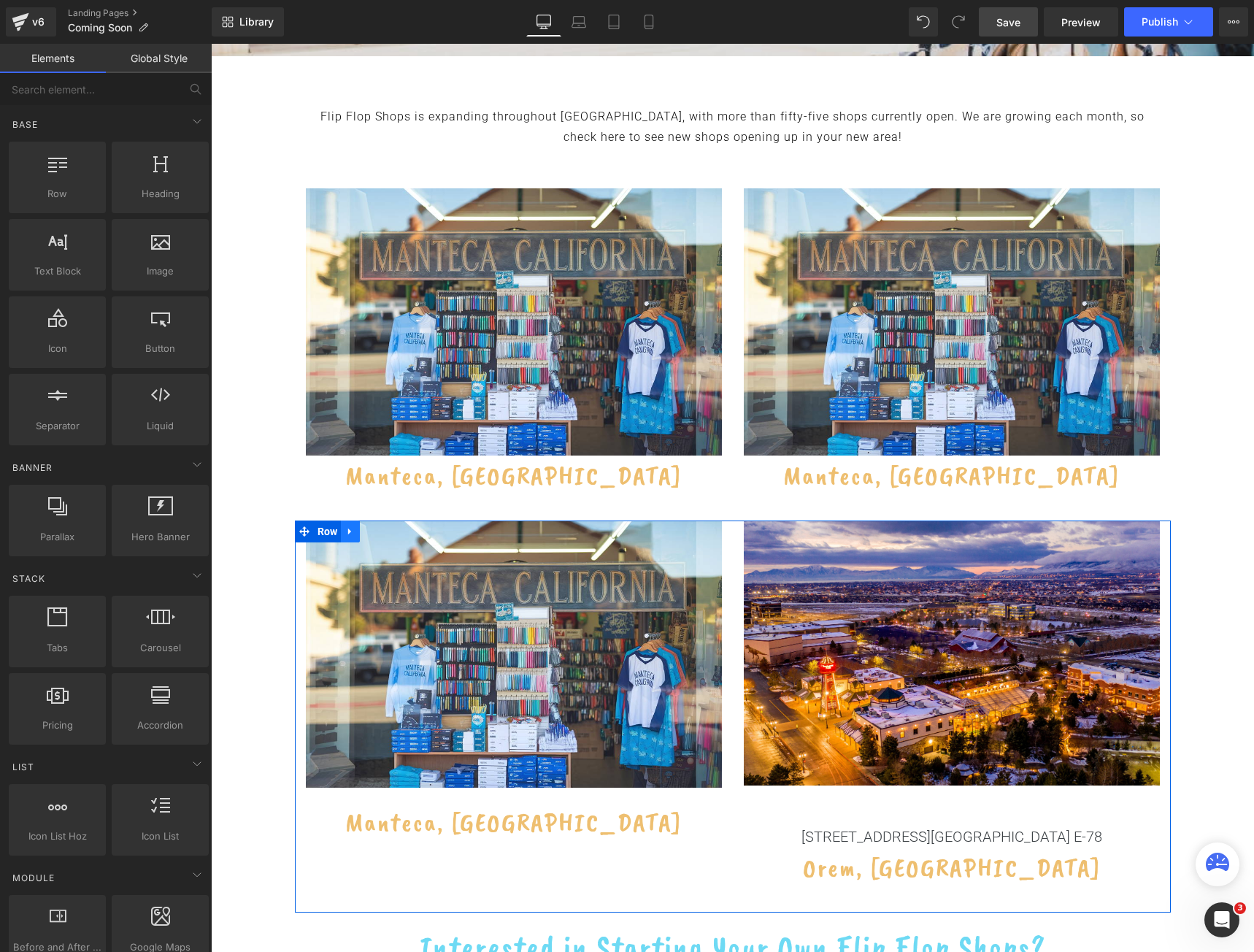
click at [345, 533] on icon at bounding box center [351, 531] width 10 height 11
click at [383, 534] on icon at bounding box center [388, 531] width 10 height 11
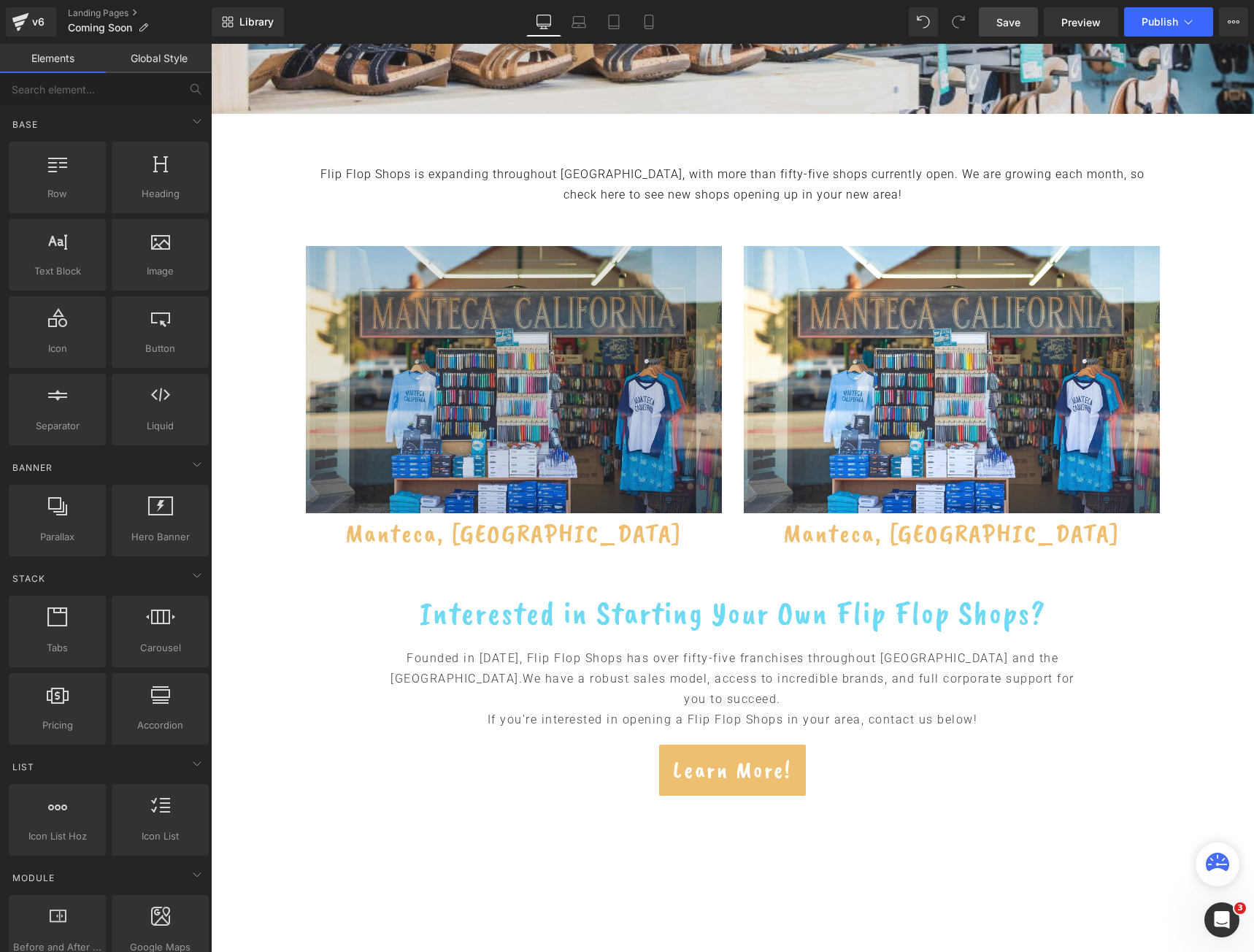
scroll to position [365, 0]
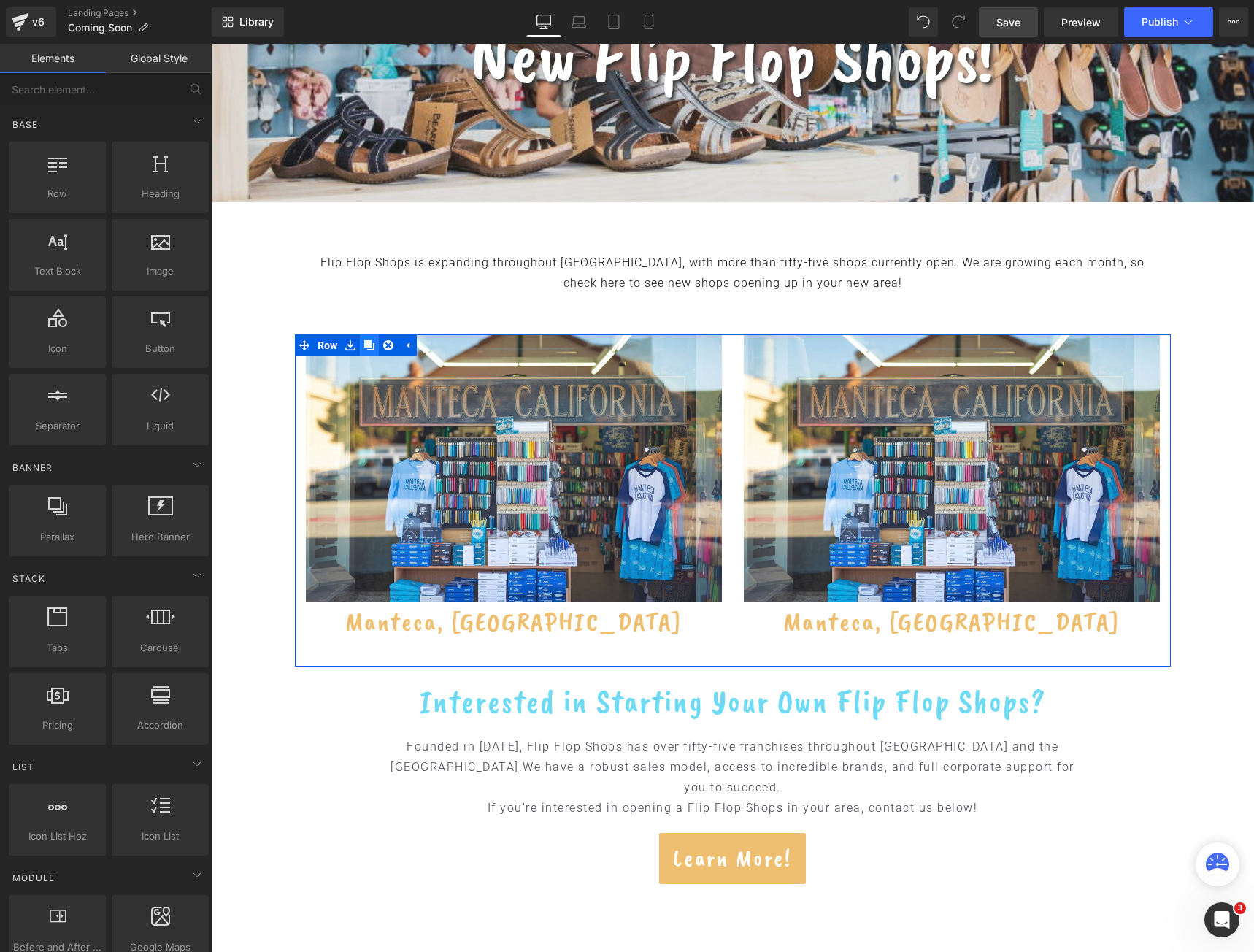
click at [369, 345] on icon at bounding box center [369, 345] width 10 height 10
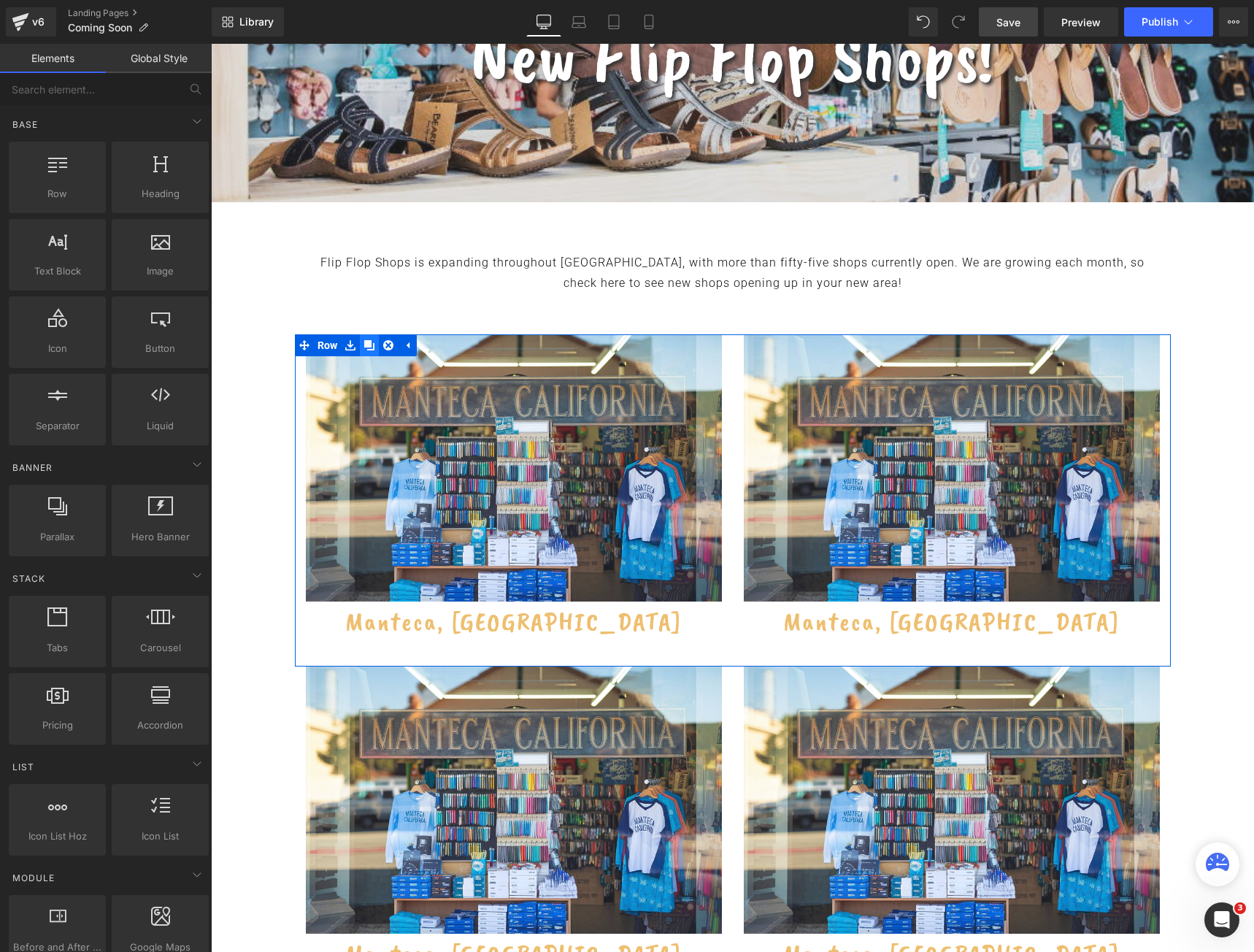
click at [369, 345] on icon at bounding box center [369, 345] width 10 height 10
click at [898, 626] on h2 "Manteca, CA" at bounding box center [952, 621] width 416 height 39
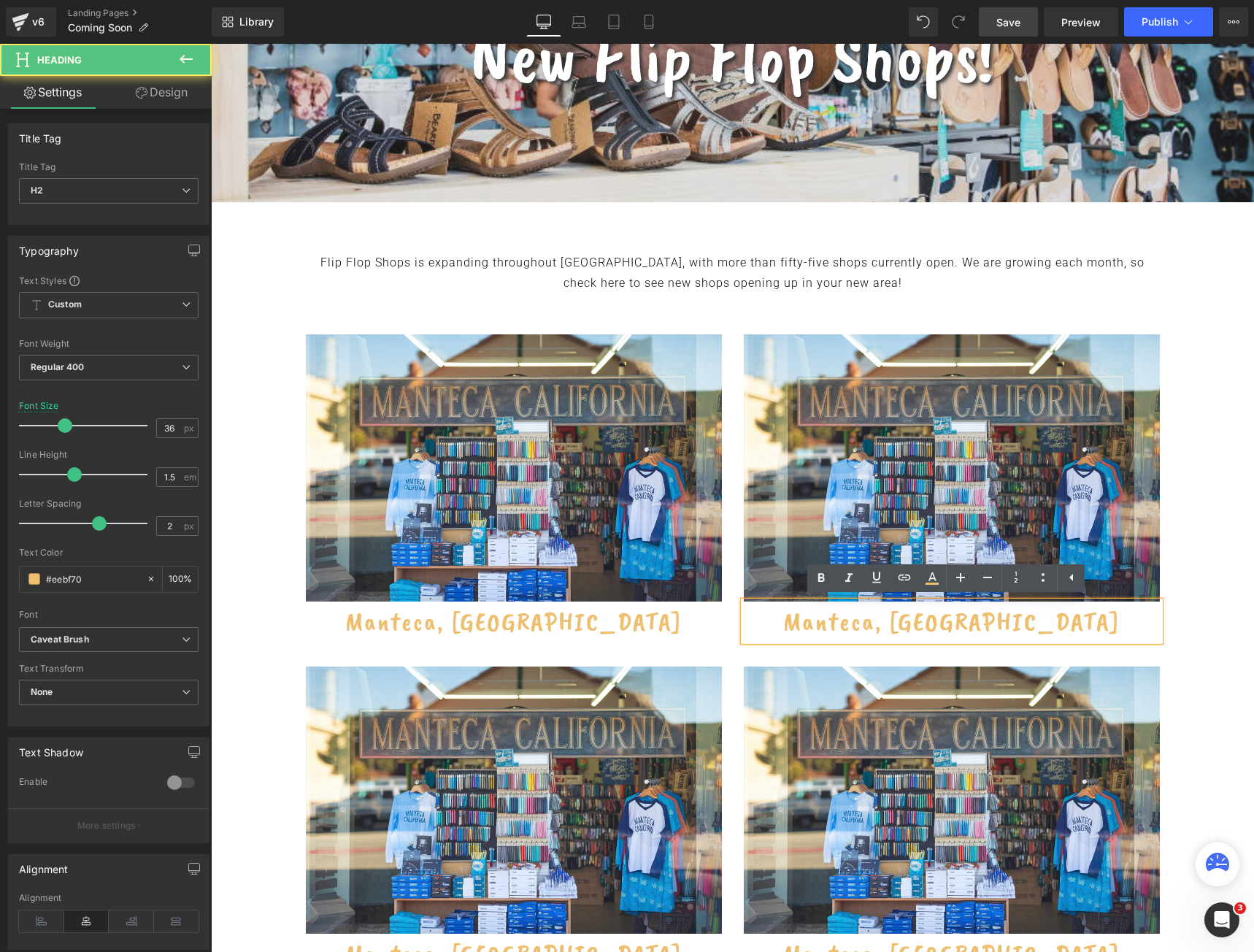
click at [913, 623] on h2 "Manteca, CA" at bounding box center [952, 621] width 416 height 39
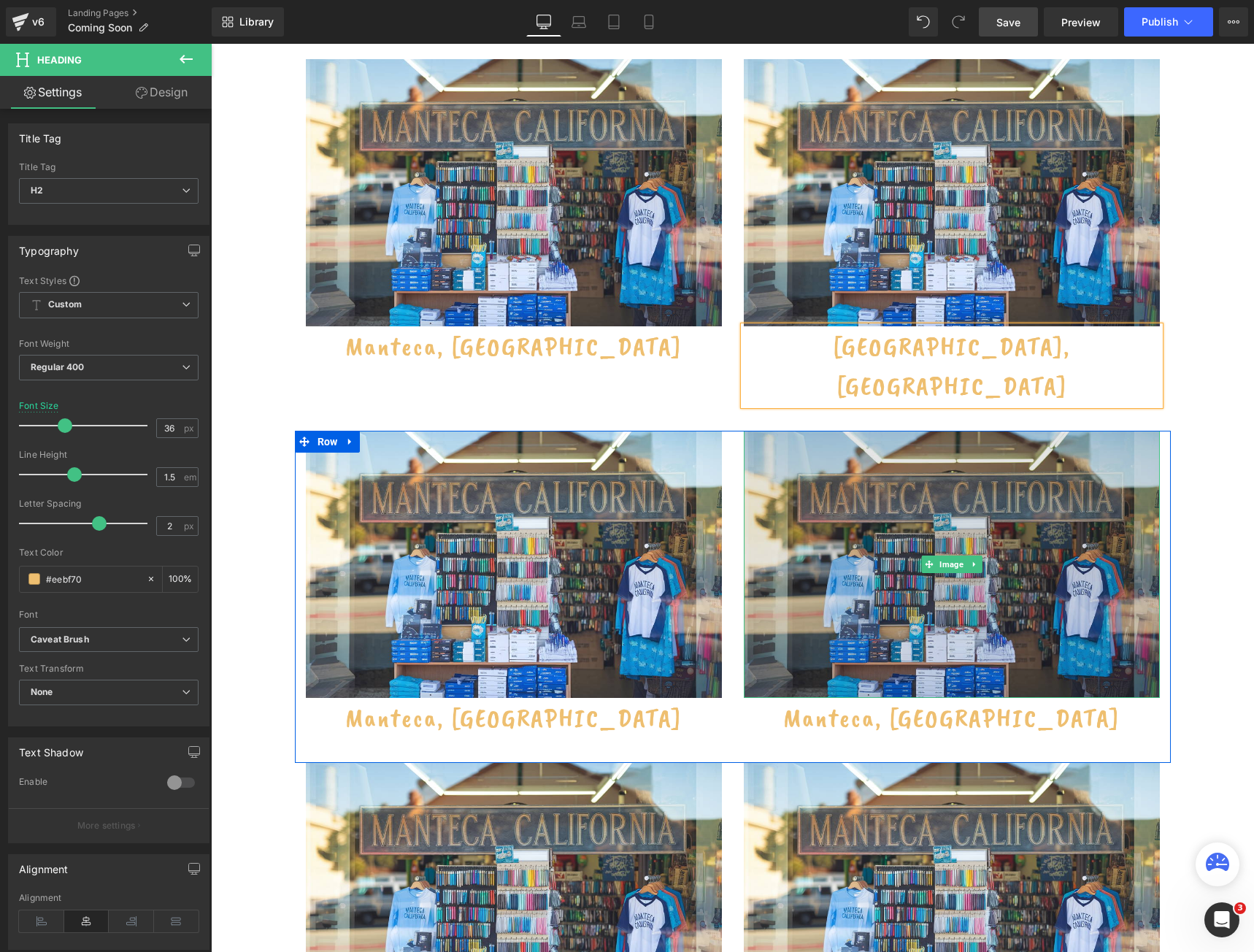
scroll to position [730, 0]
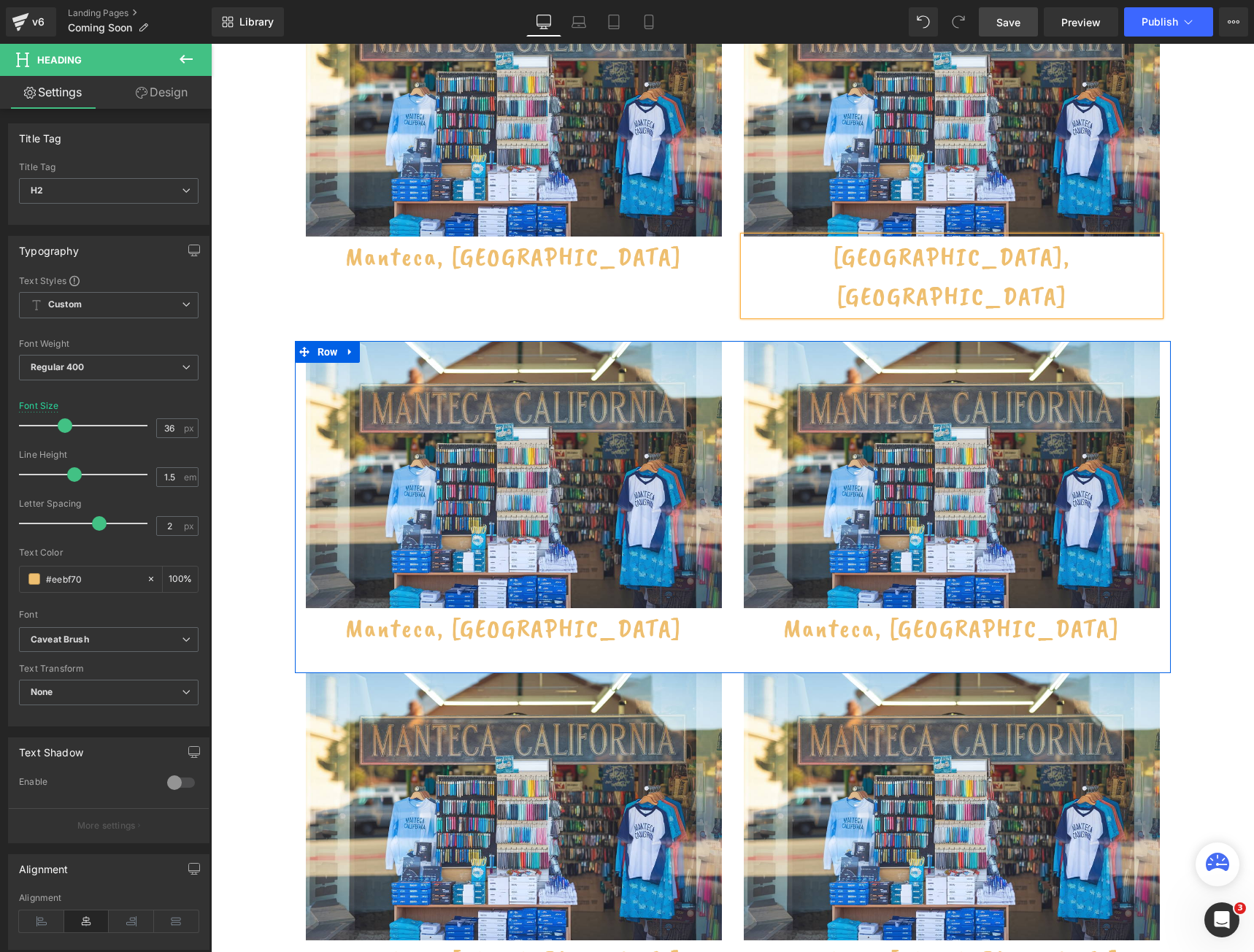
click at [482, 608] on div "Manteca, CA Heading" at bounding box center [514, 628] width 416 height 39
click at [482, 608] on h2 "Manteca, CA" at bounding box center [514, 628] width 416 height 39
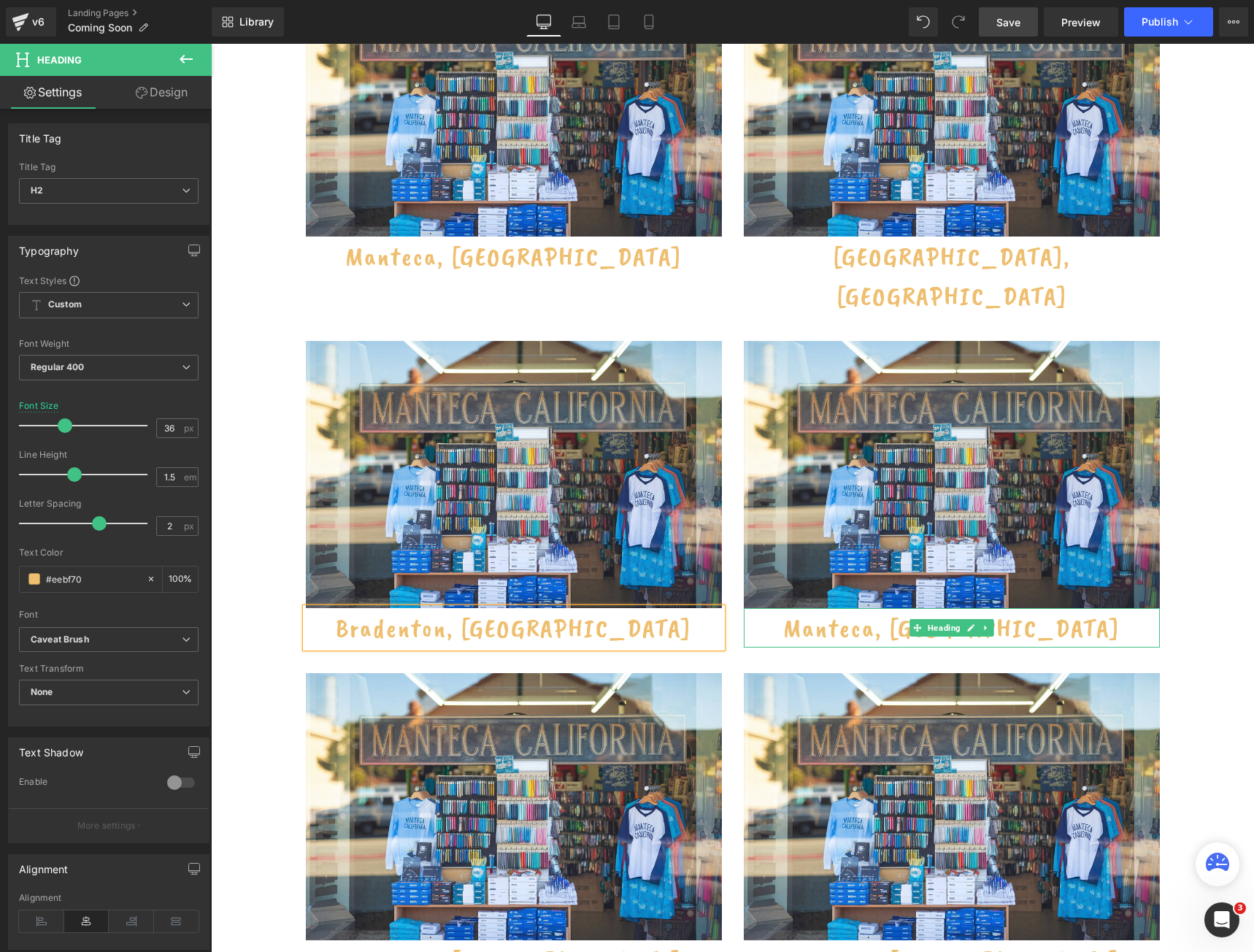
click at [877, 608] on h2 "Manteca, CA" at bounding box center [952, 628] width 416 height 39
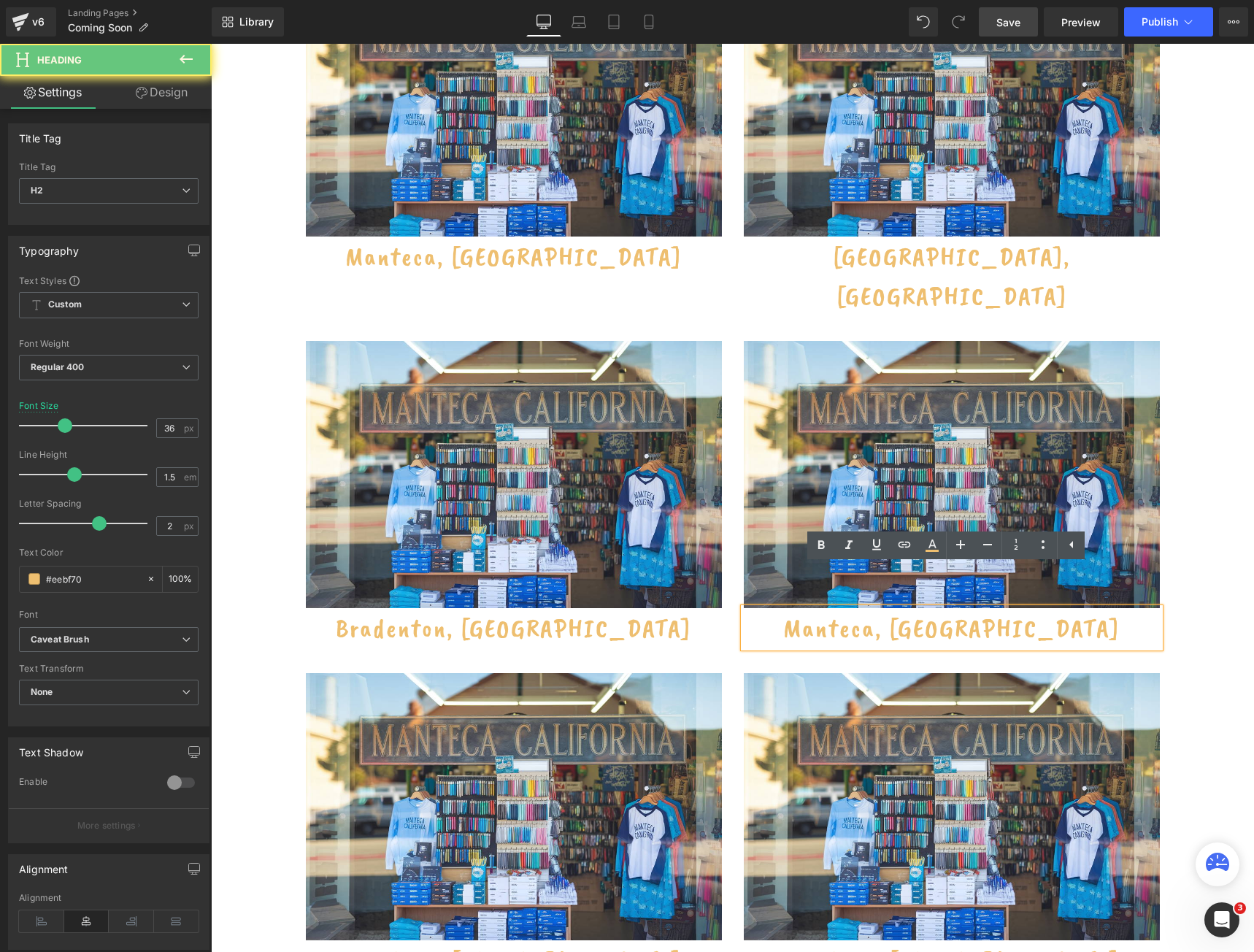
click at [877, 608] on h2 "Manteca, CA" at bounding box center [952, 628] width 416 height 39
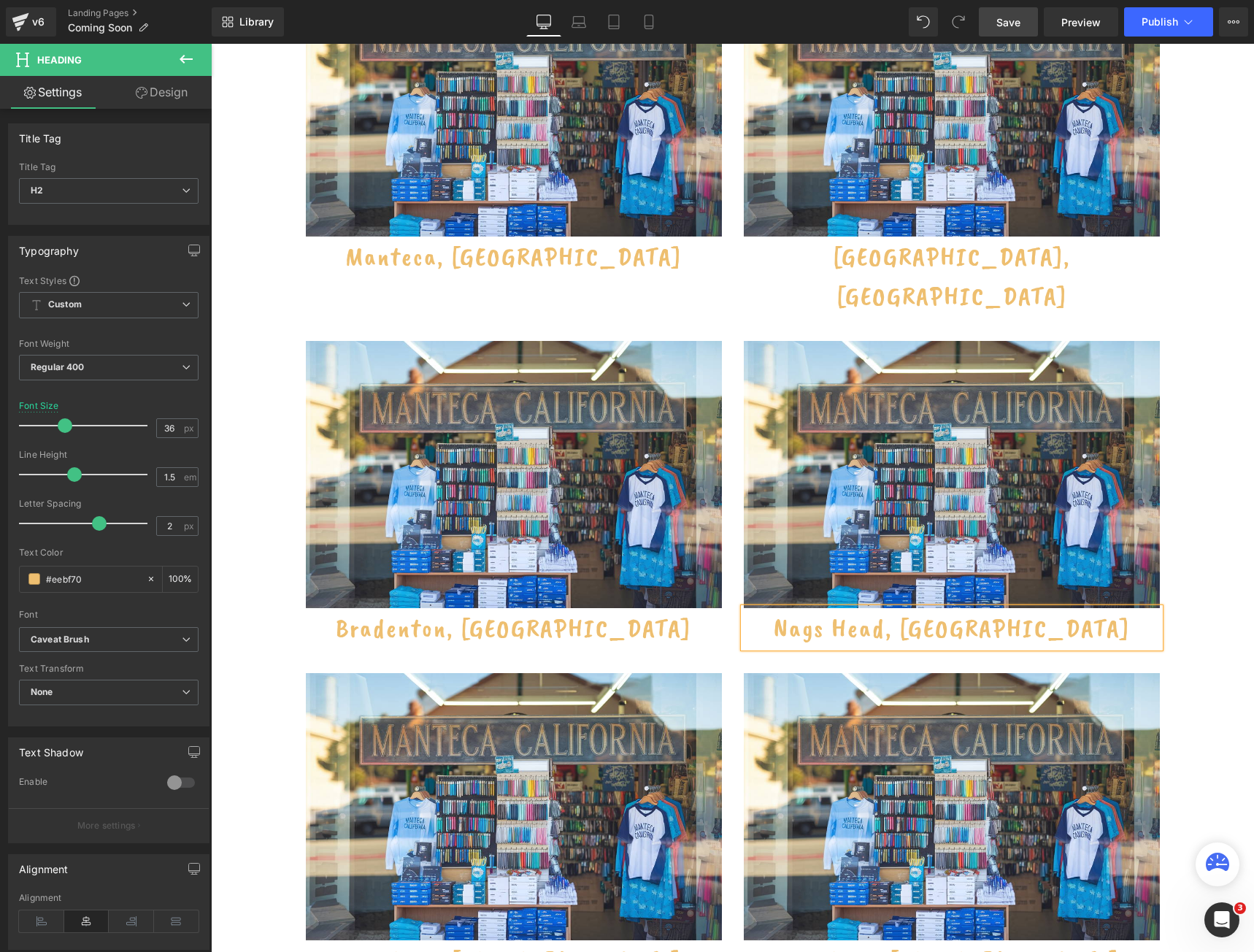
scroll to position [1022, 0]
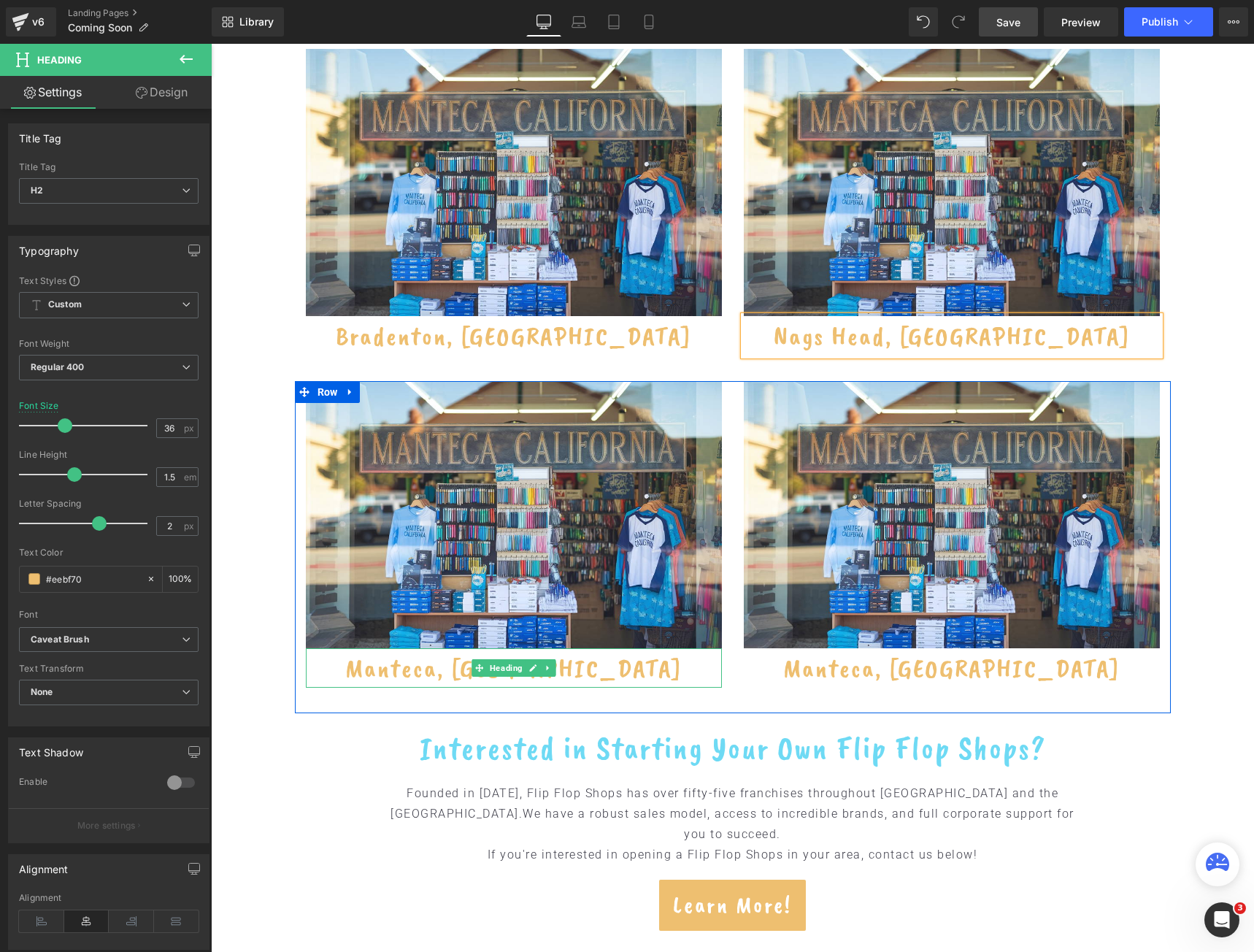
click at [453, 648] on h2 "Manteca, CA" at bounding box center [514, 668] width 416 height 39
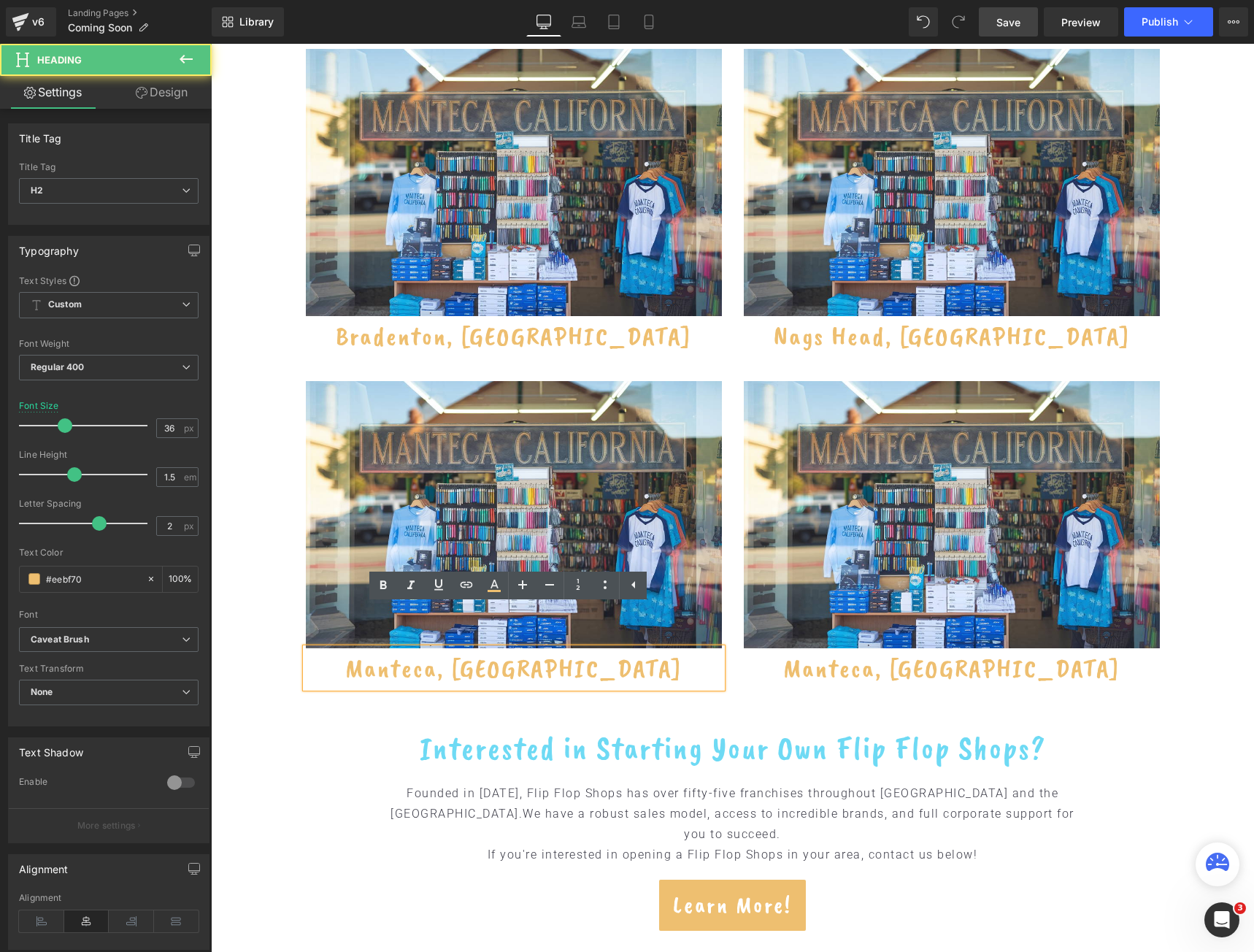
click at [458, 648] on h2 "Manteca, CA" at bounding box center [514, 668] width 416 height 39
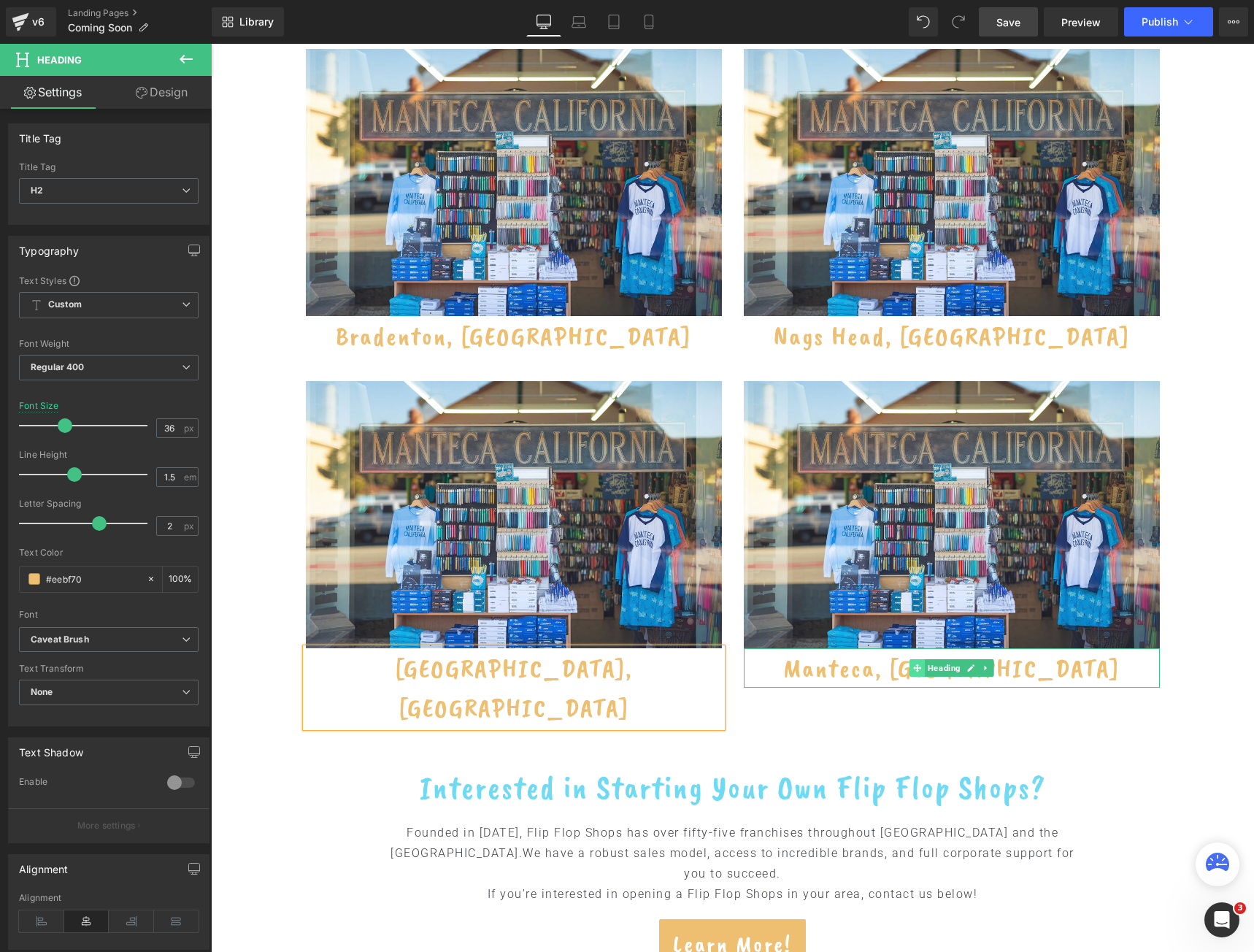
click at [914, 664] on icon at bounding box center [917, 667] width 8 height 8
click at [895, 648] on h2 "Manteca, CA" at bounding box center [952, 668] width 416 height 39
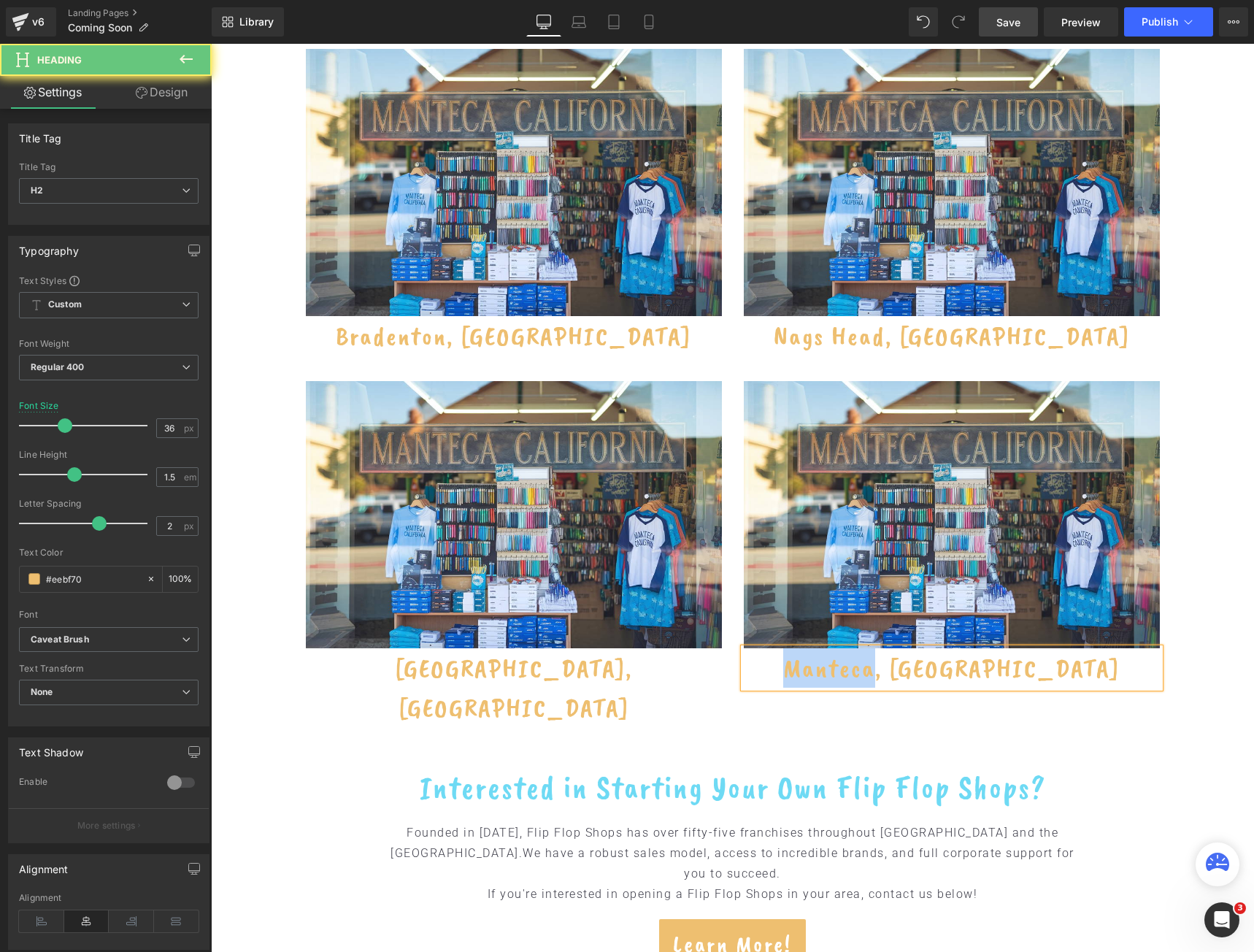
click at [895, 648] on h2 "Manteca, CA" at bounding box center [952, 668] width 416 height 39
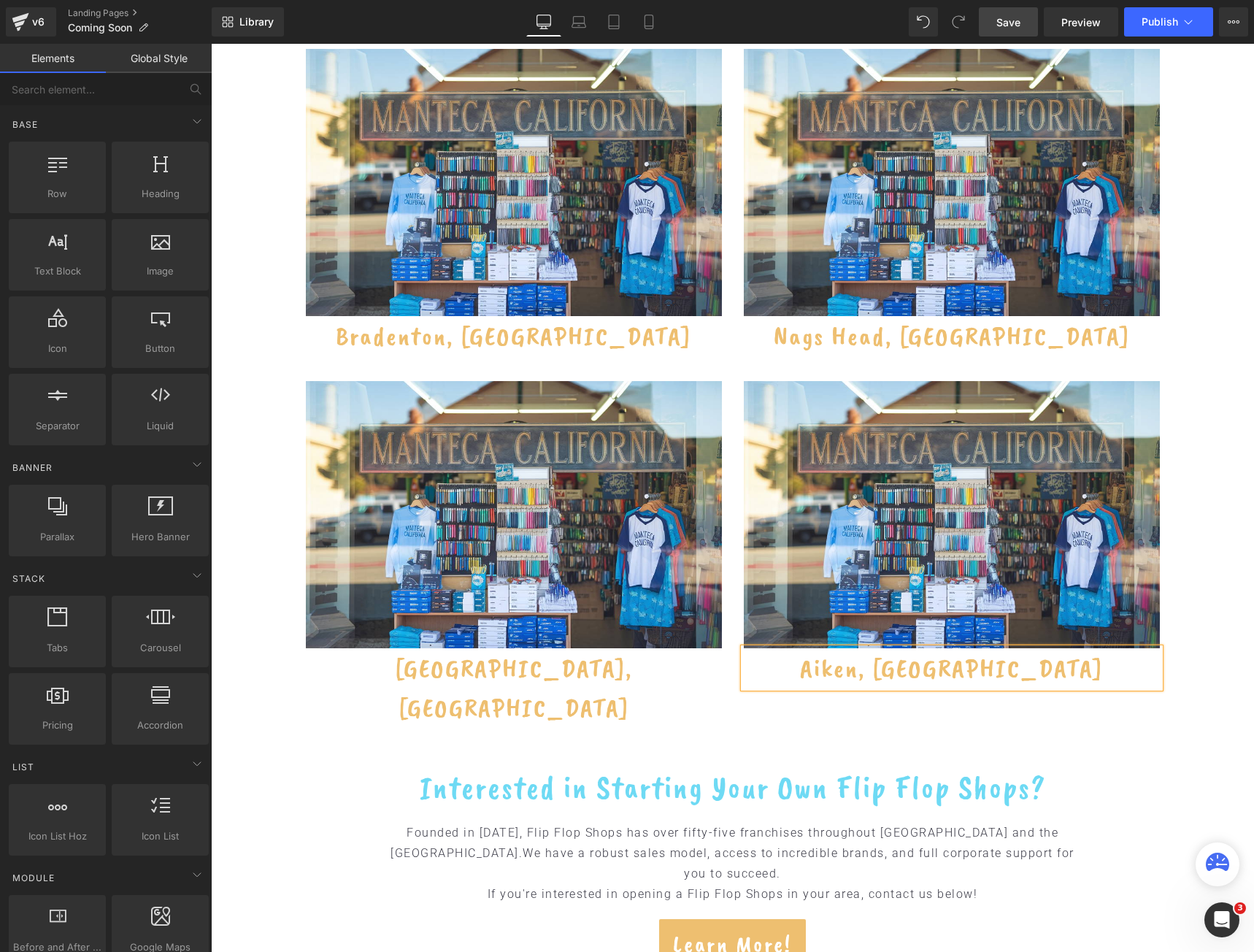
click at [1216, 682] on div "Coming Soon Heading New Flip Flop Shops! Heading Hero Banner 100px 125px Flip F…" at bounding box center [732, 392] width 1043 height 2403
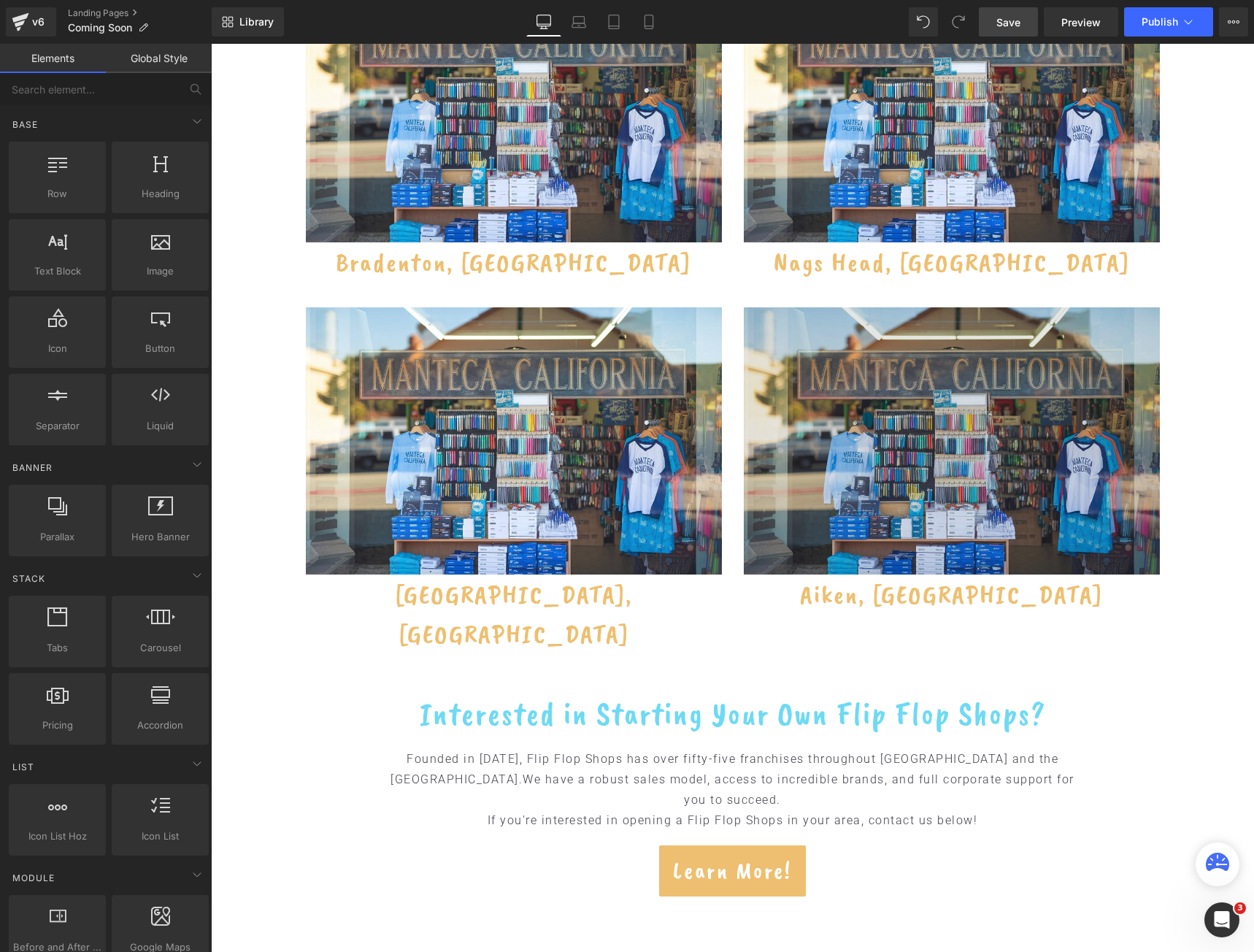
scroll to position [1095, 0]
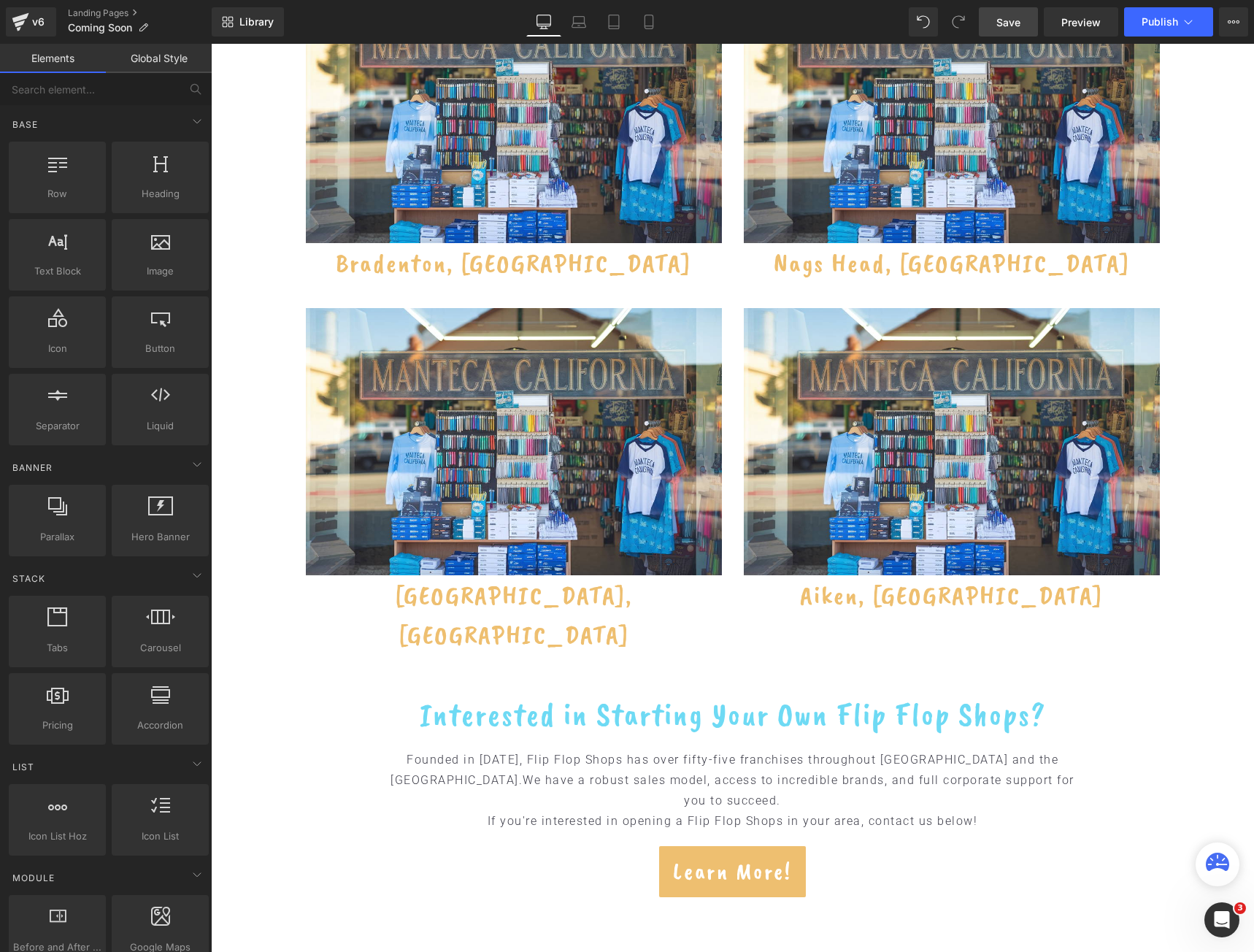
click at [1004, 23] on span "Save" at bounding box center [1008, 22] width 24 height 15
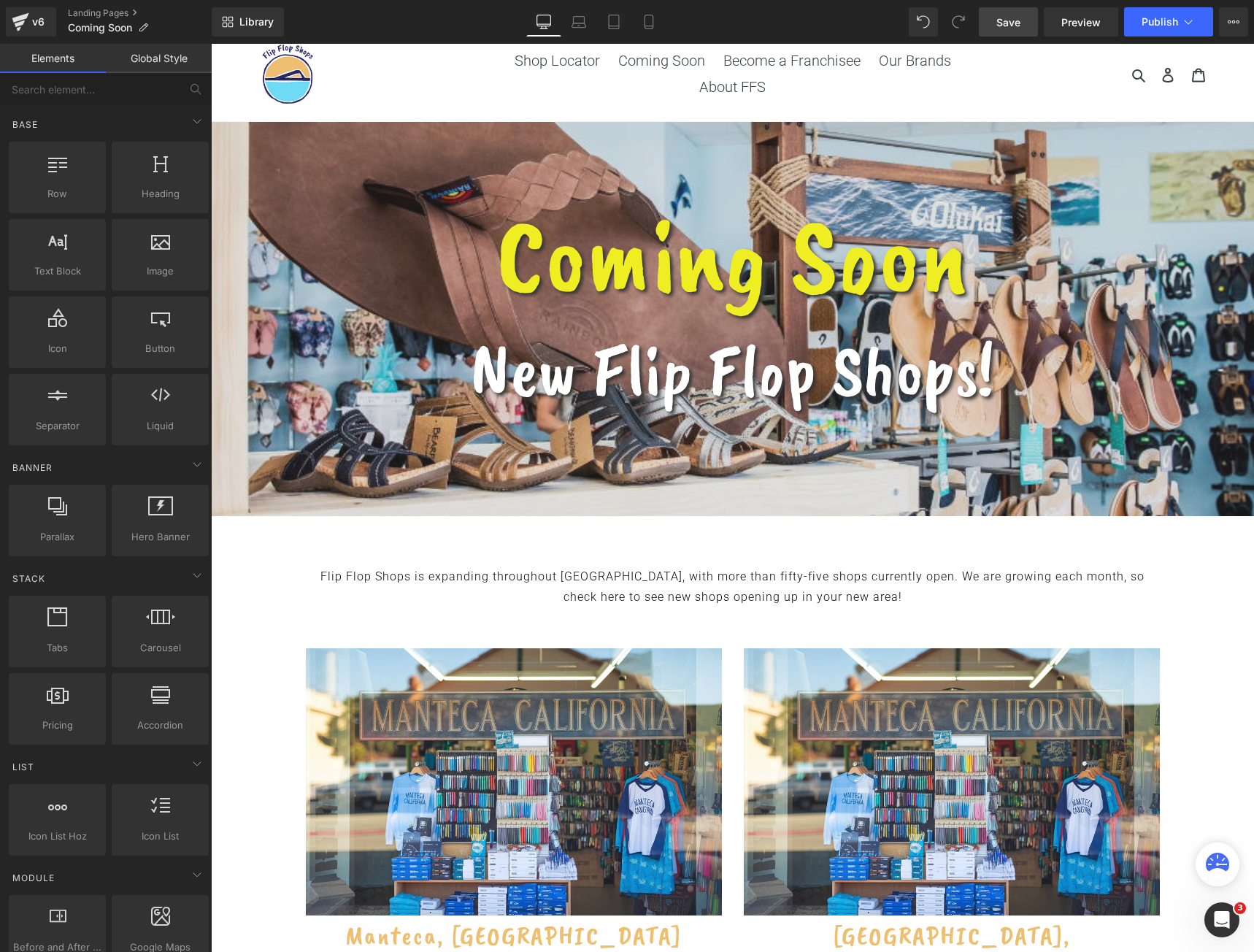
scroll to position [0, 0]
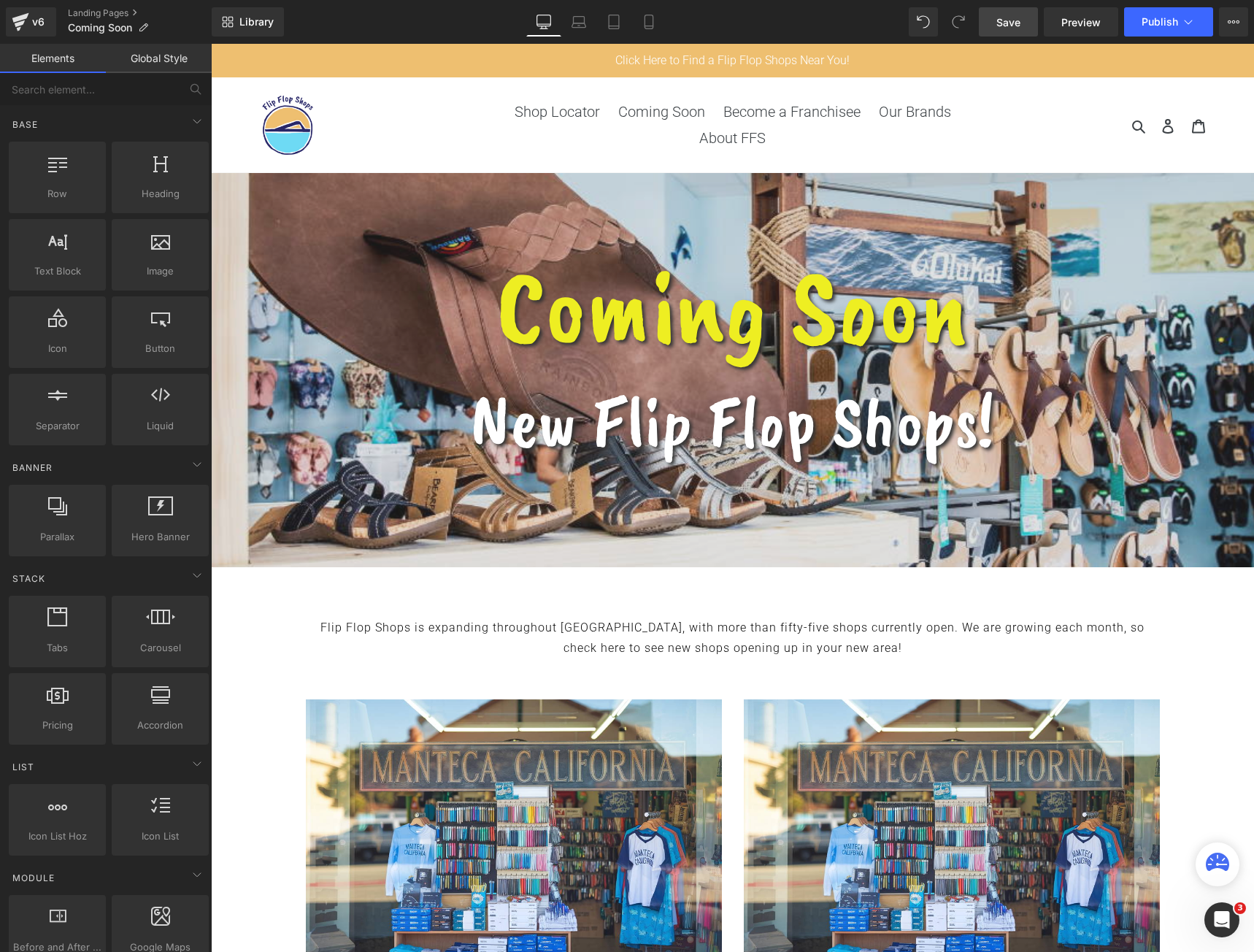
click at [311, 121] on img at bounding box center [287, 125] width 73 height 73
click at [119, 12] on link "Landing Pages" at bounding box center [140, 14] width 144 height 12
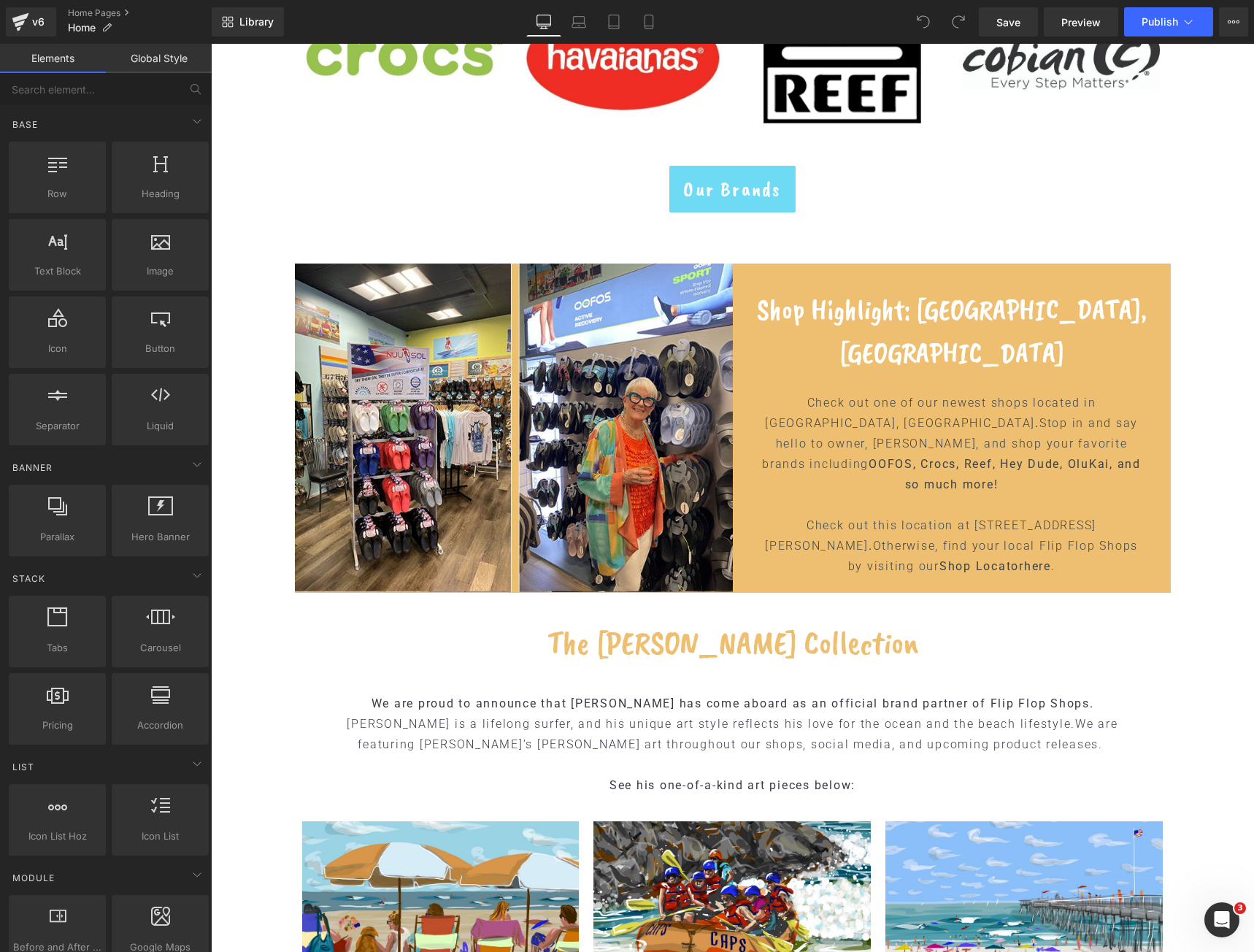
scroll to position [1898, 0]
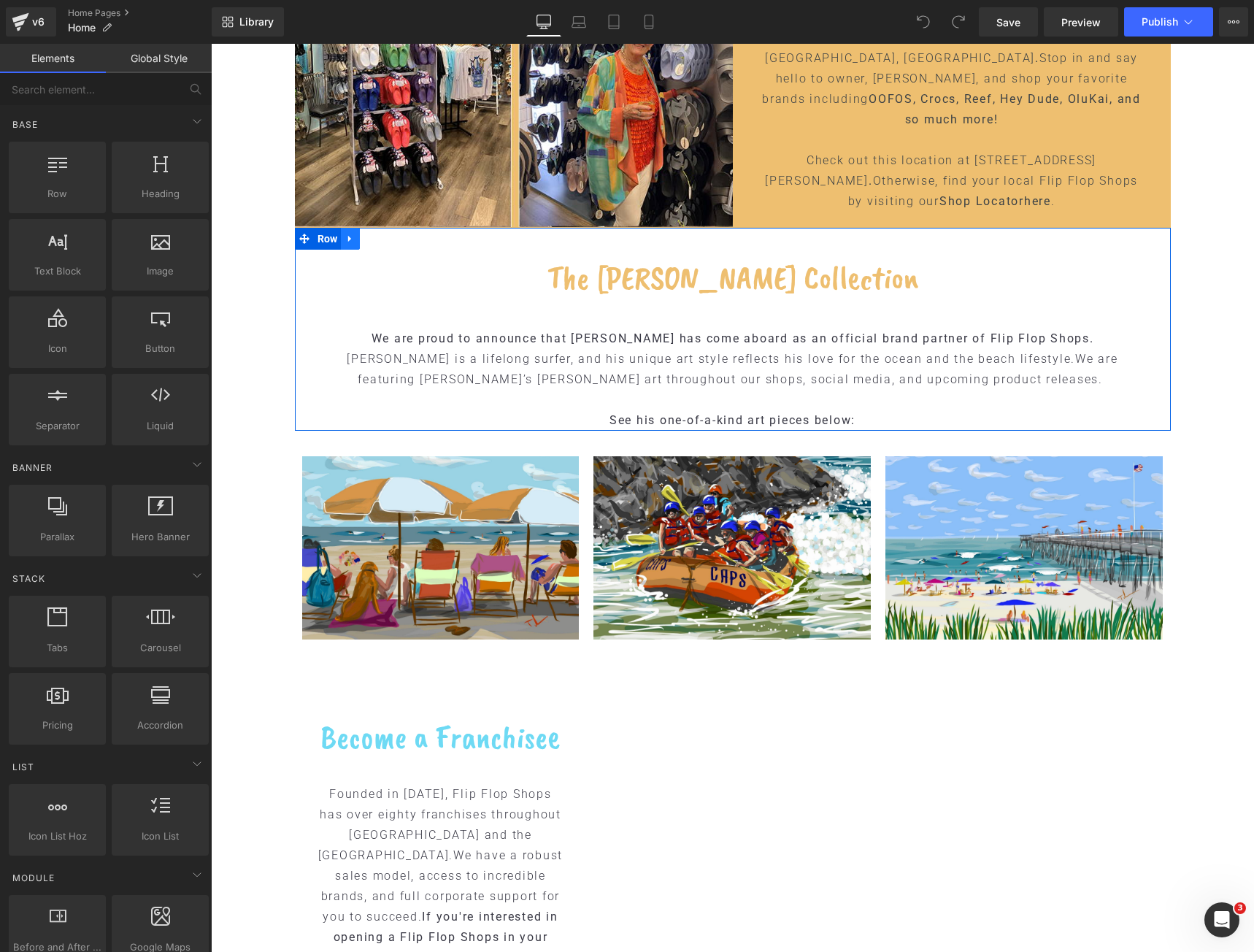
click at [347, 239] on icon at bounding box center [351, 239] width 10 height 11
click at [386, 241] on icon at bounding box center [388, 239] width 10 height 10
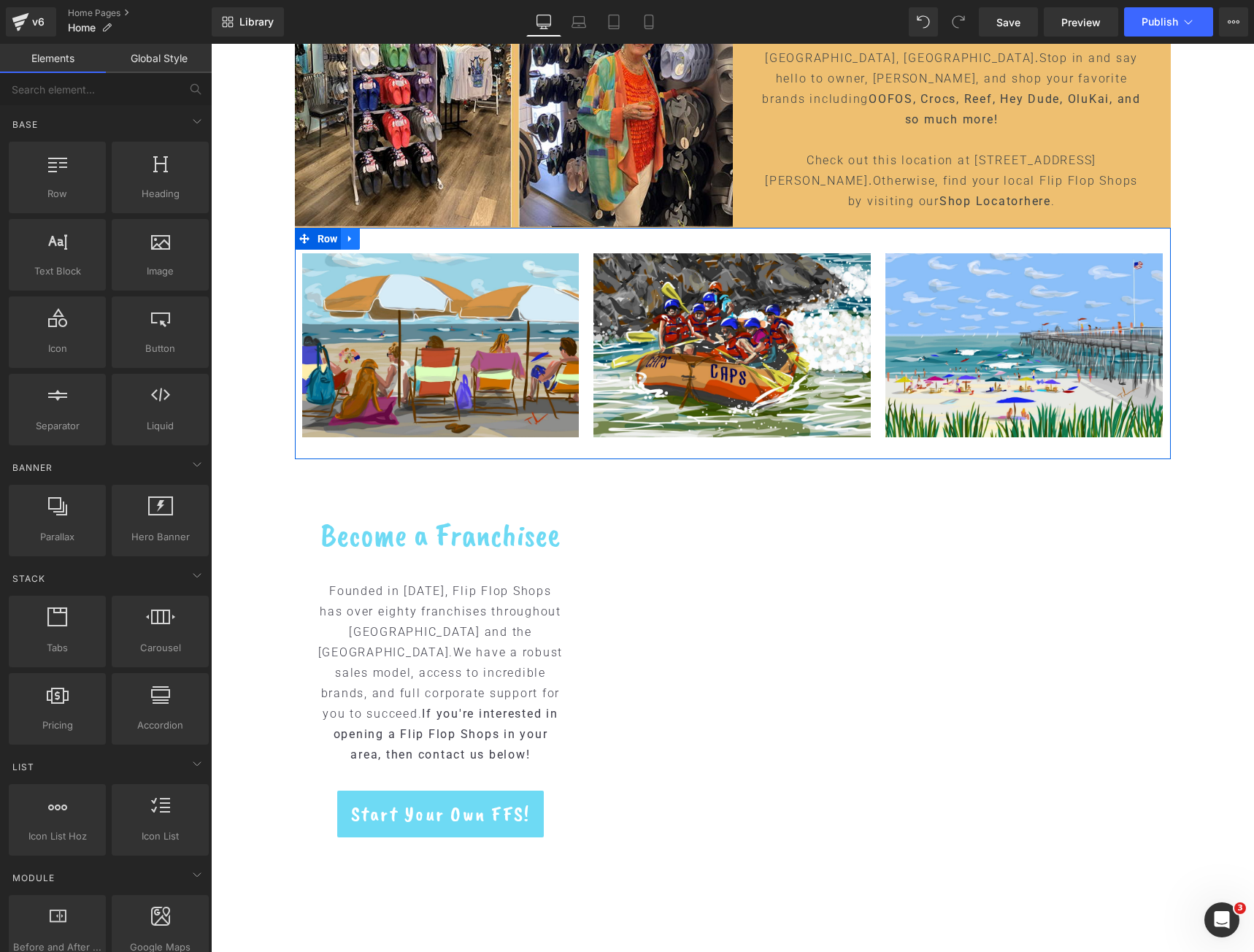
click at [346, 243] on icon at bounding box center [351, 239] width 10 height 11
click at [387, 240] on icon at bounding box center [388, 239] width 10 height 10
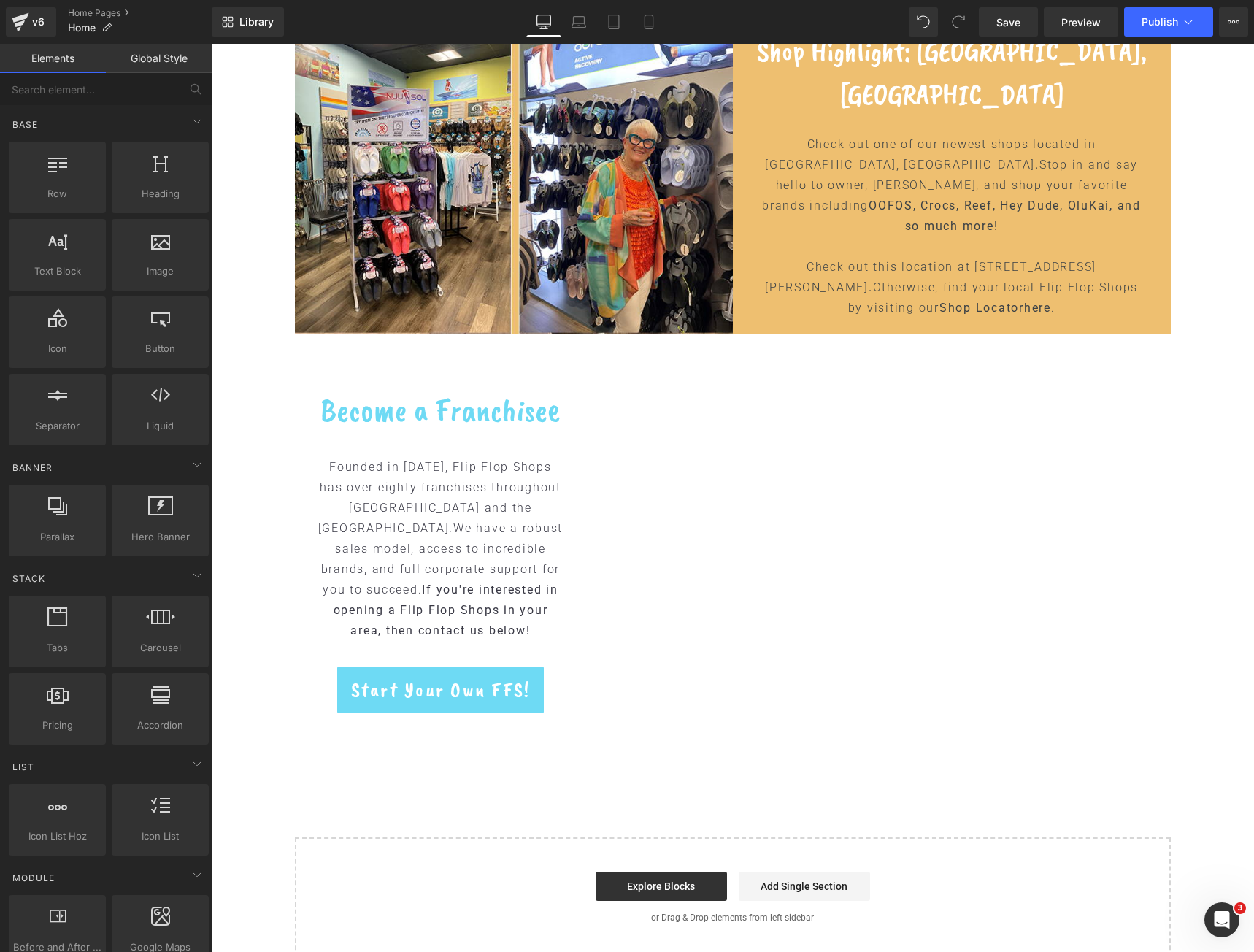
scroll to position [1606, 0]
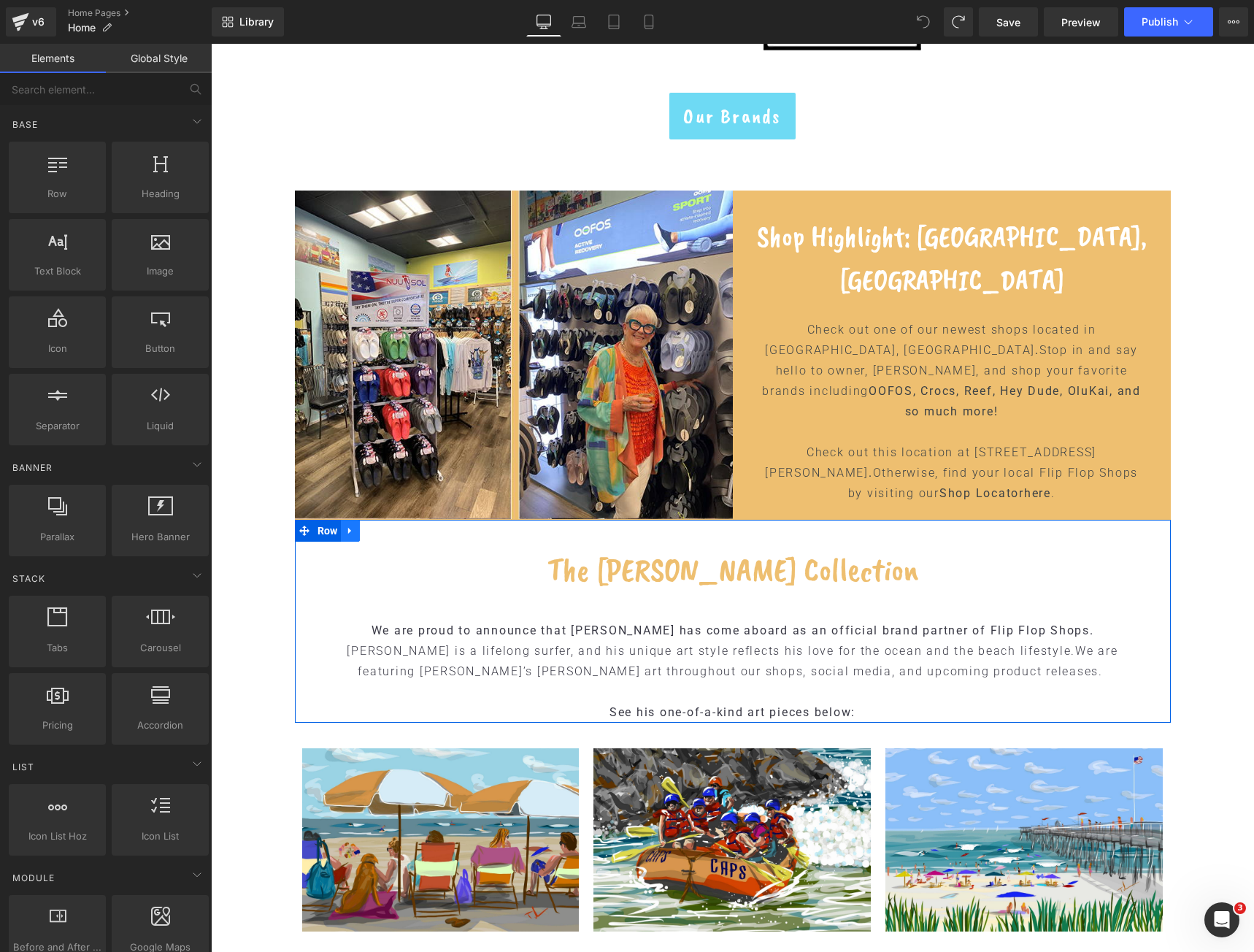
click at [352, 532] on link at bounding box center [351, 531] width 19 height 22
click at [408, 534] on link at bounding box center [407, 531] width 19 height 22
click at [316, 571] on h1 "The [PERSON_NAME] Collection" at bounding box center [733, 570] width 876 height 49
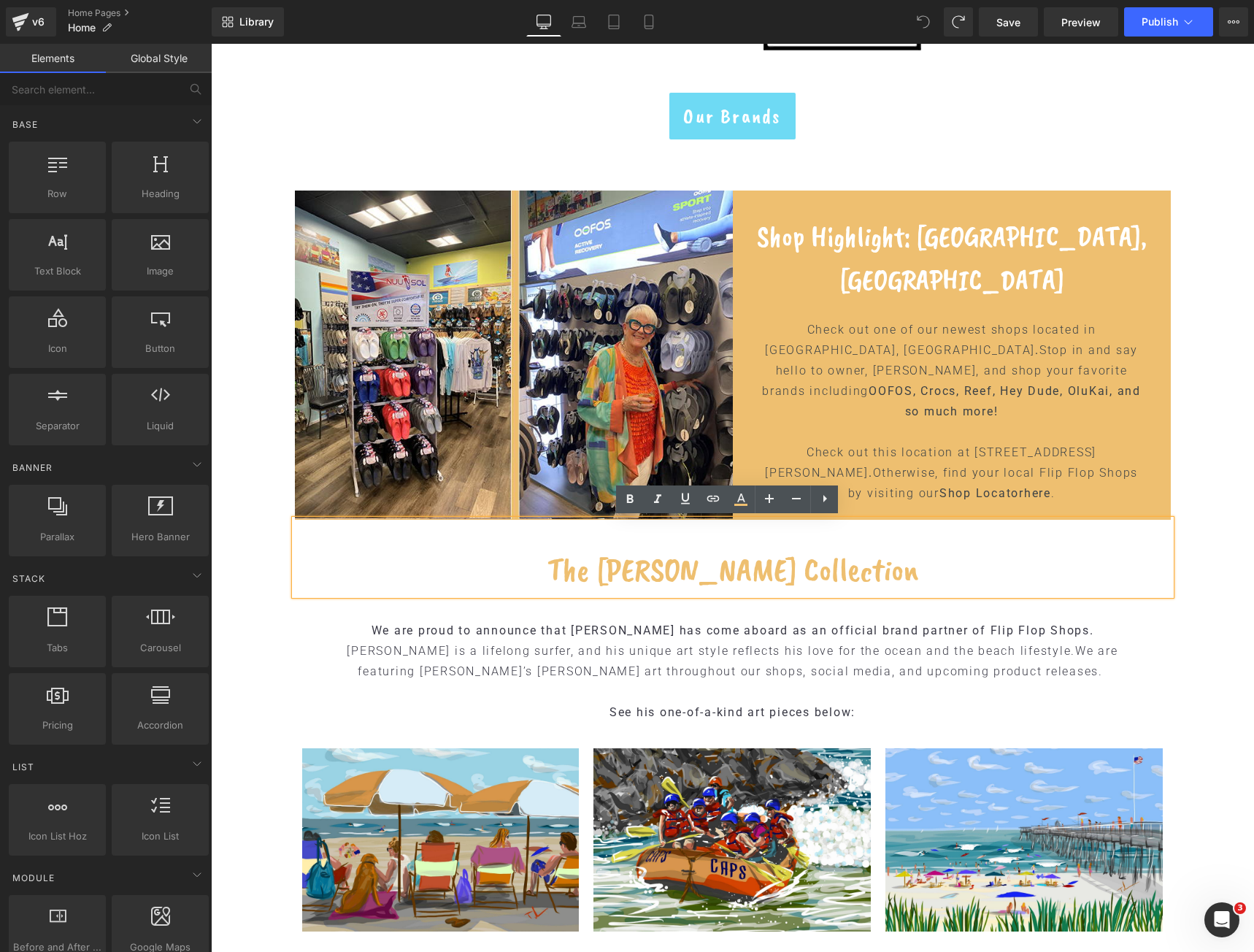
click at [247, 584] on div "Flip Flop Shops Heading The Premier Beach and Relaxation Footwear Retailer Head…" at bounding box center [732, 91] width 1043 height 2969
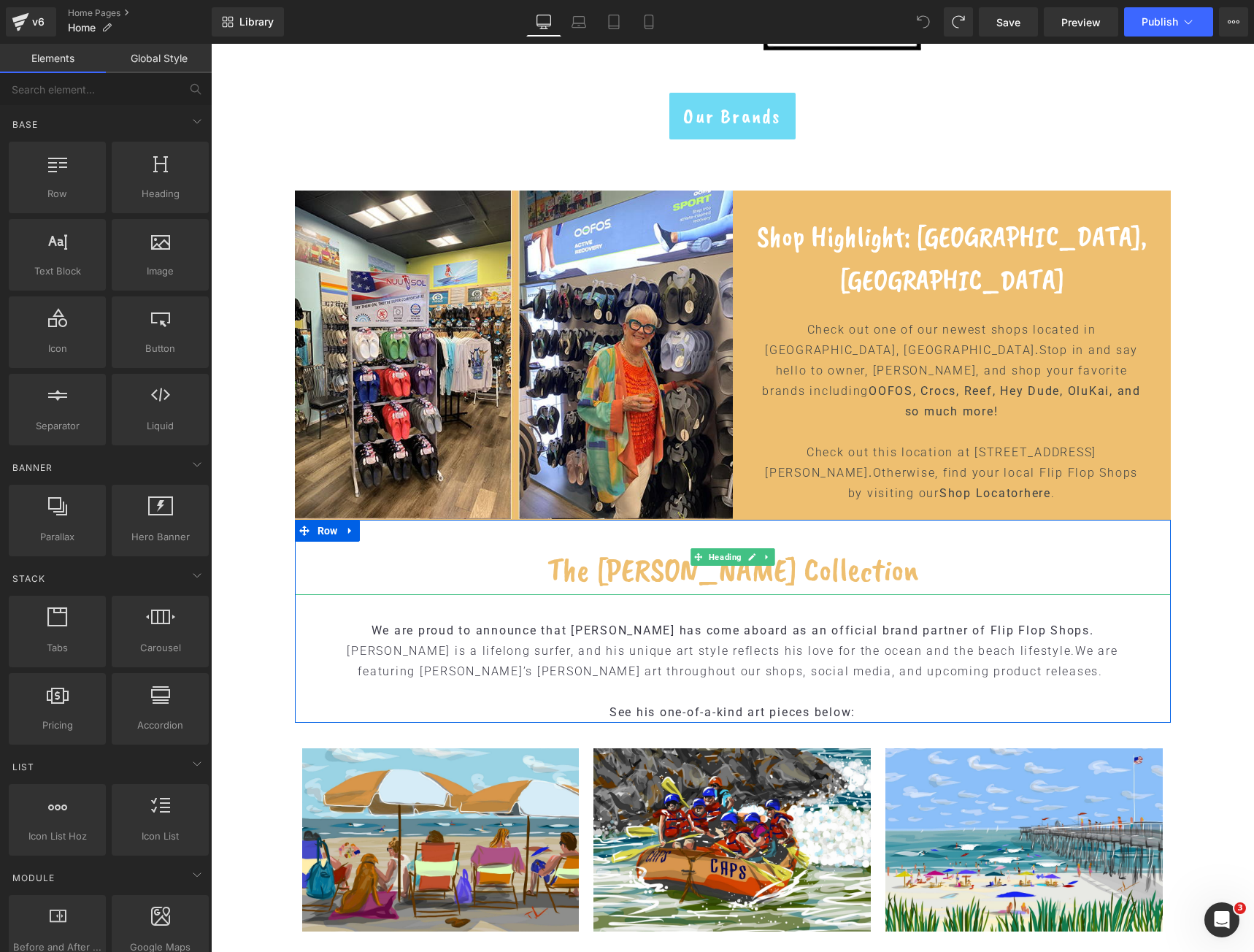
click at [315, 567] on h1 "The [PERSON_NAME] Collection" at bounding box center [733, 570] width 876 height 49
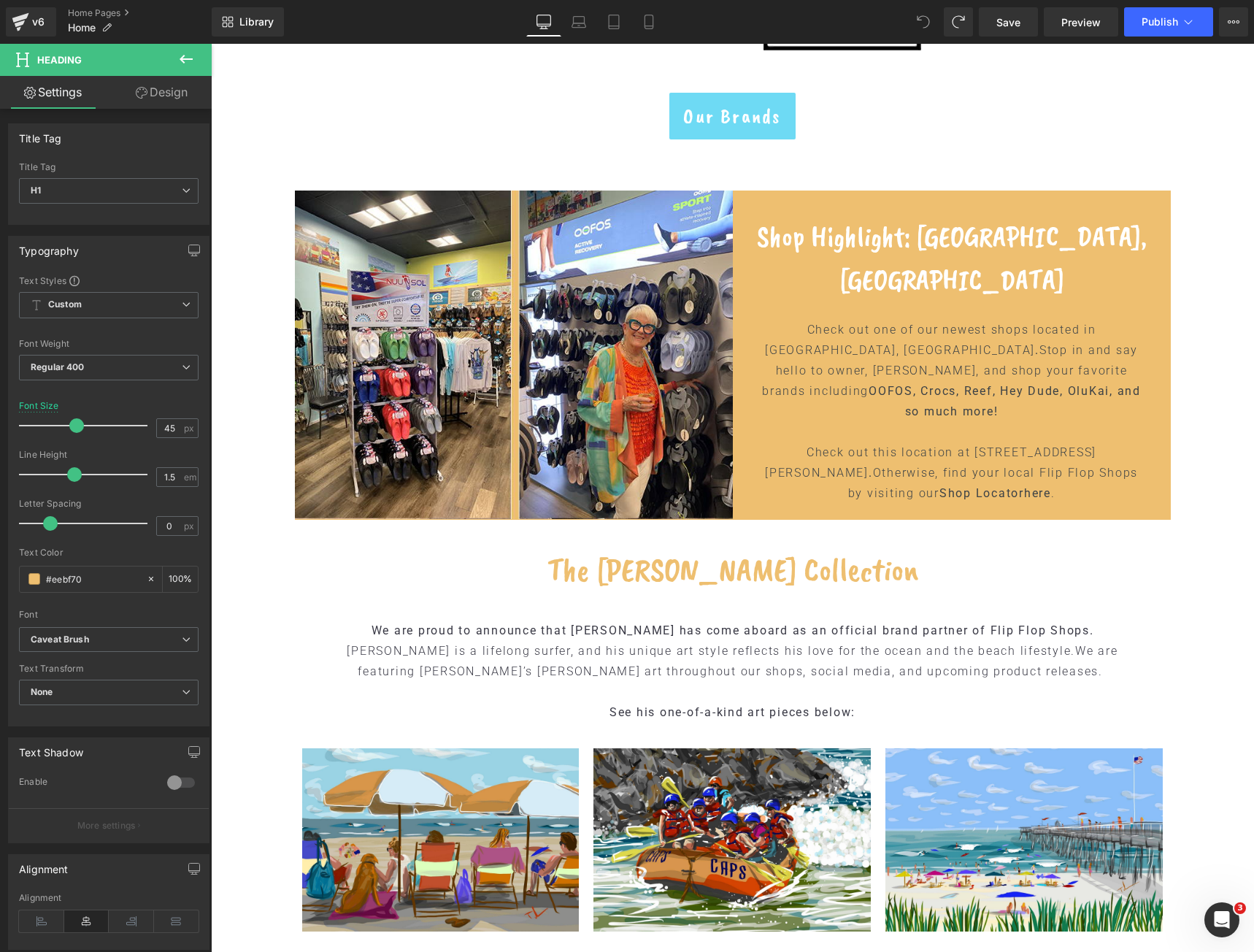
click at [189, 60] on icon at bounding box center [186, 59] width 13 height 9
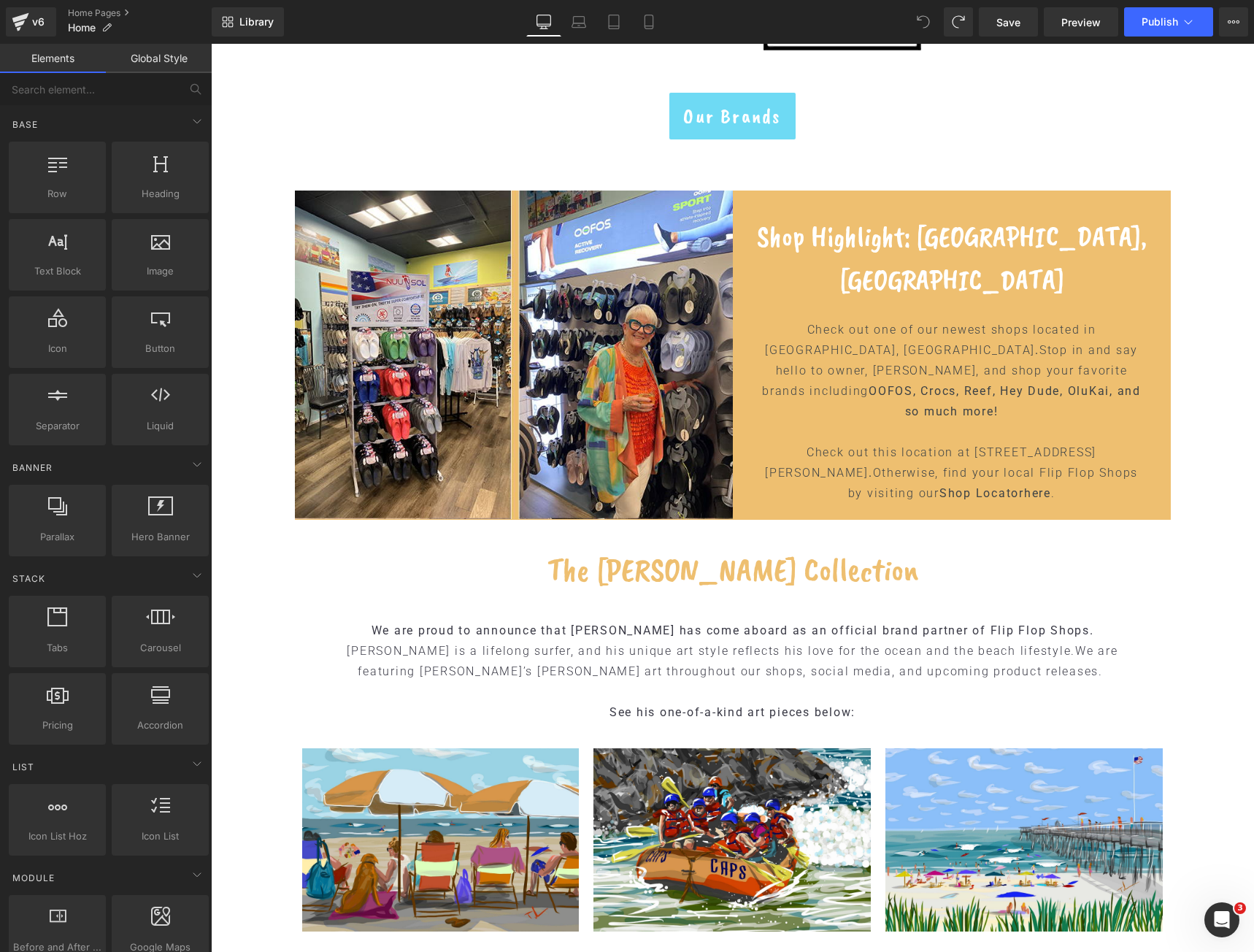
click at [134, 58] on link "Global Style" at bounding box center [159, 58] width 106 height 29
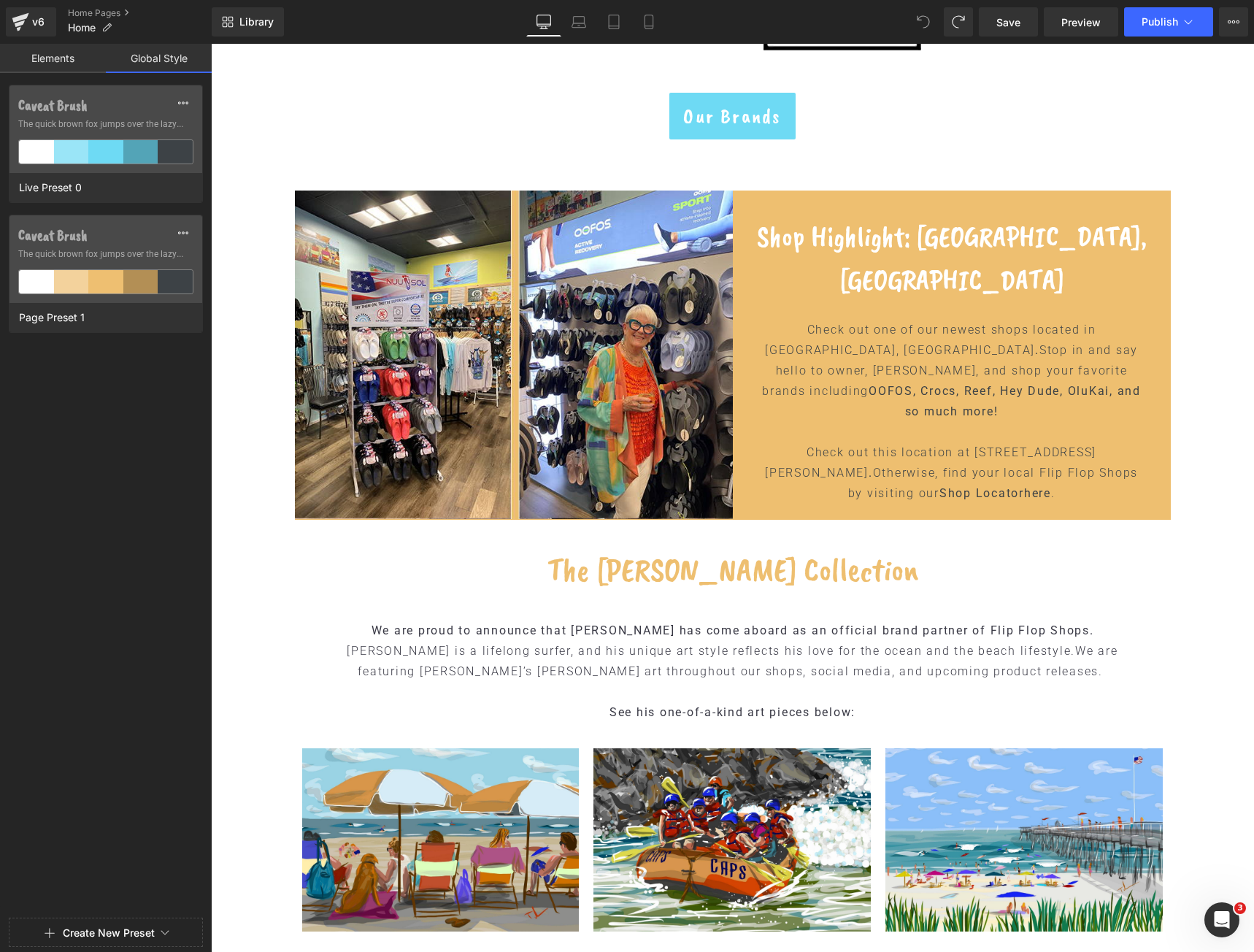
click at [67, 60] on link "Elements" at bounding box center [53, 58] width 106 height 29
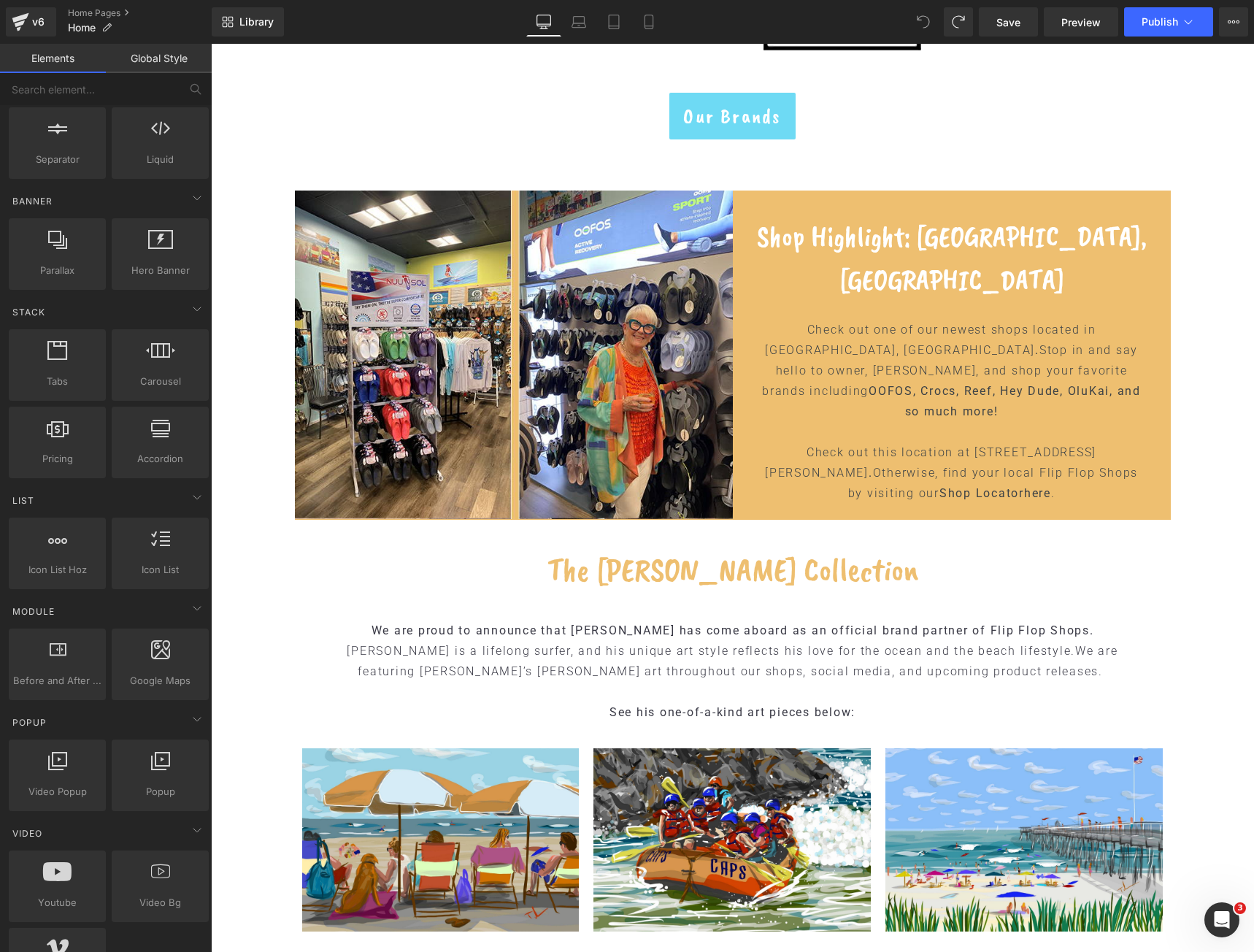
scroll to position [365, 0]
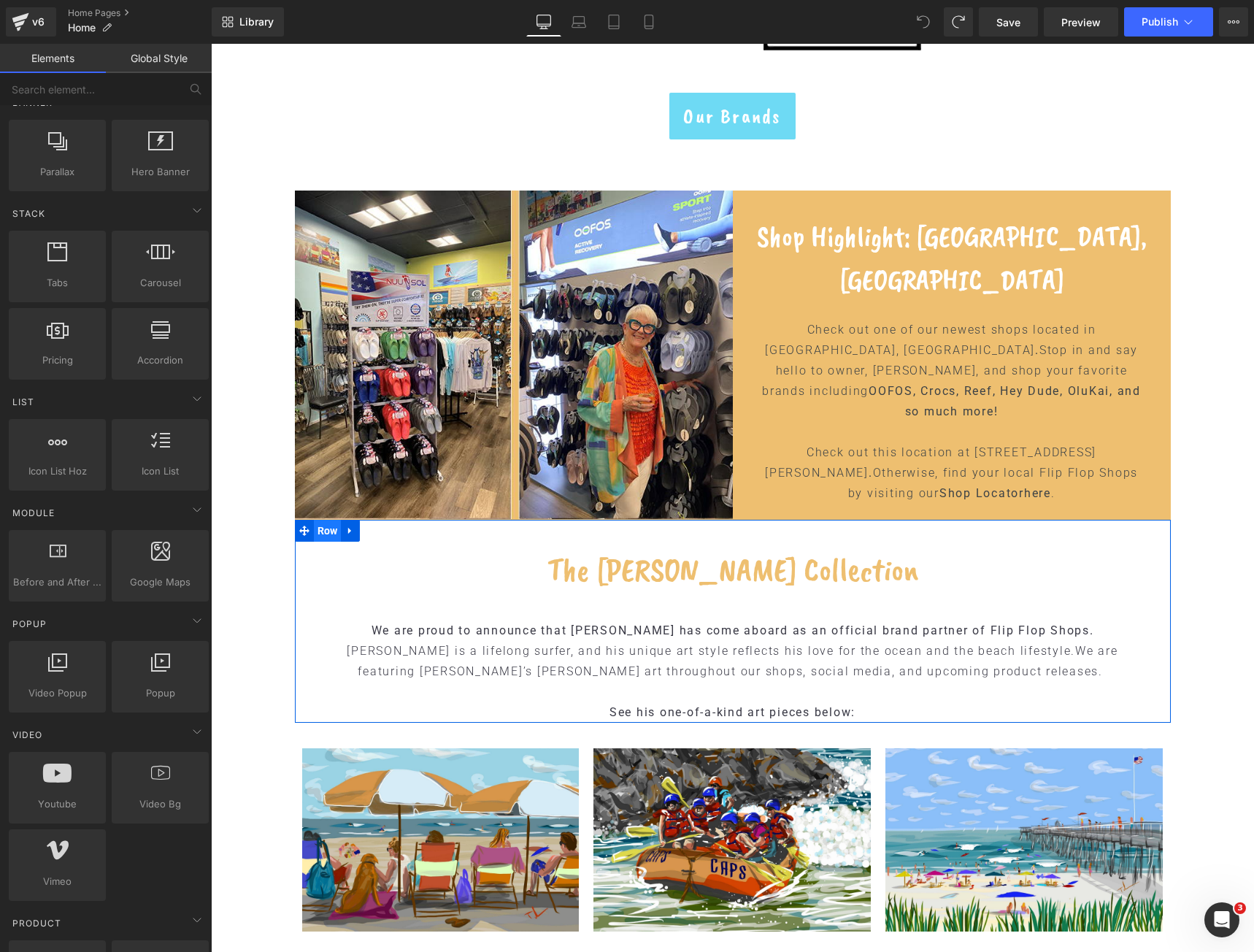
click at [329, 532] on span "Row" at bounding box center [328, 531] width 28 height 22
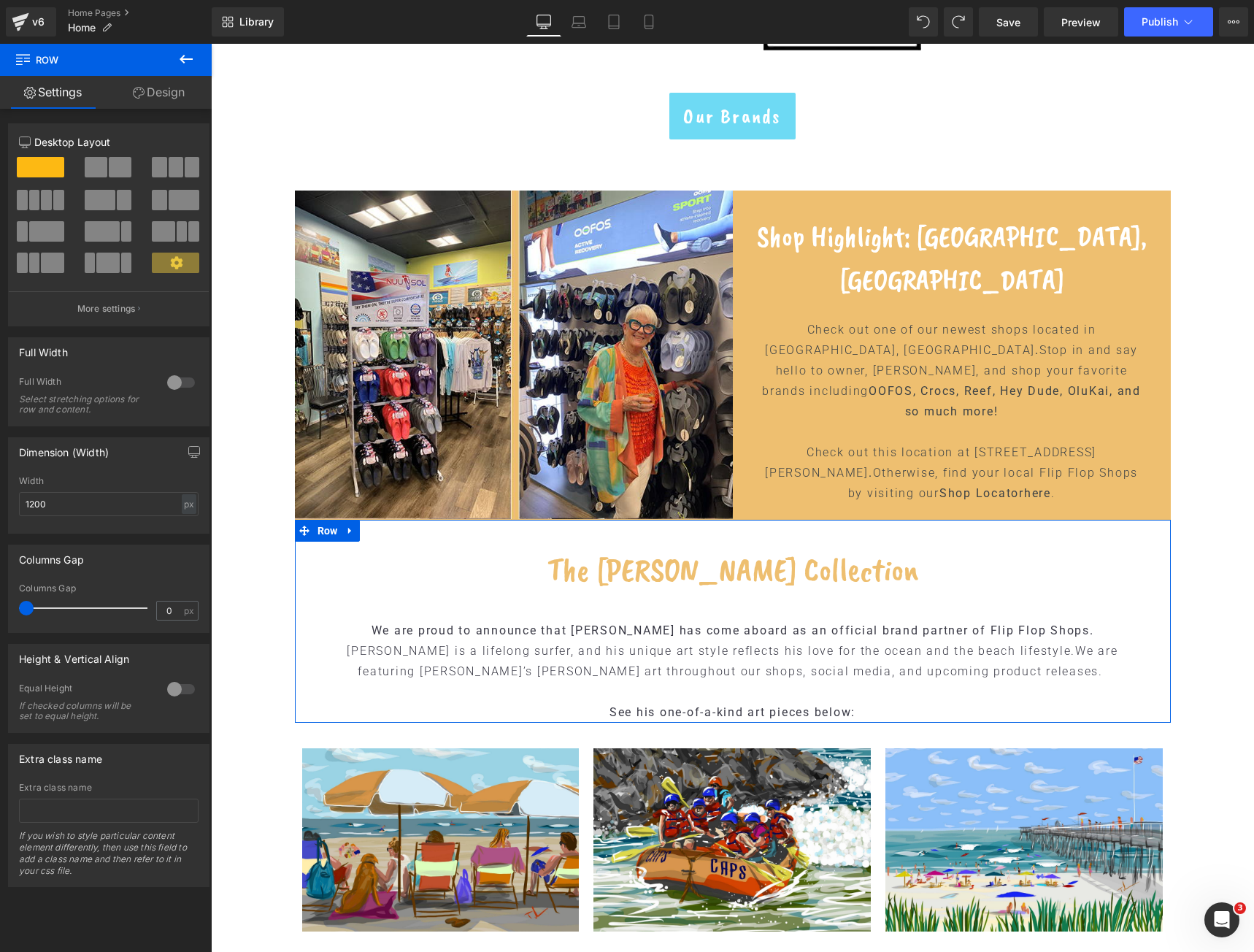
click at [131, 84] on link "Design" at bounding box center [159, 92] width 106 height 33
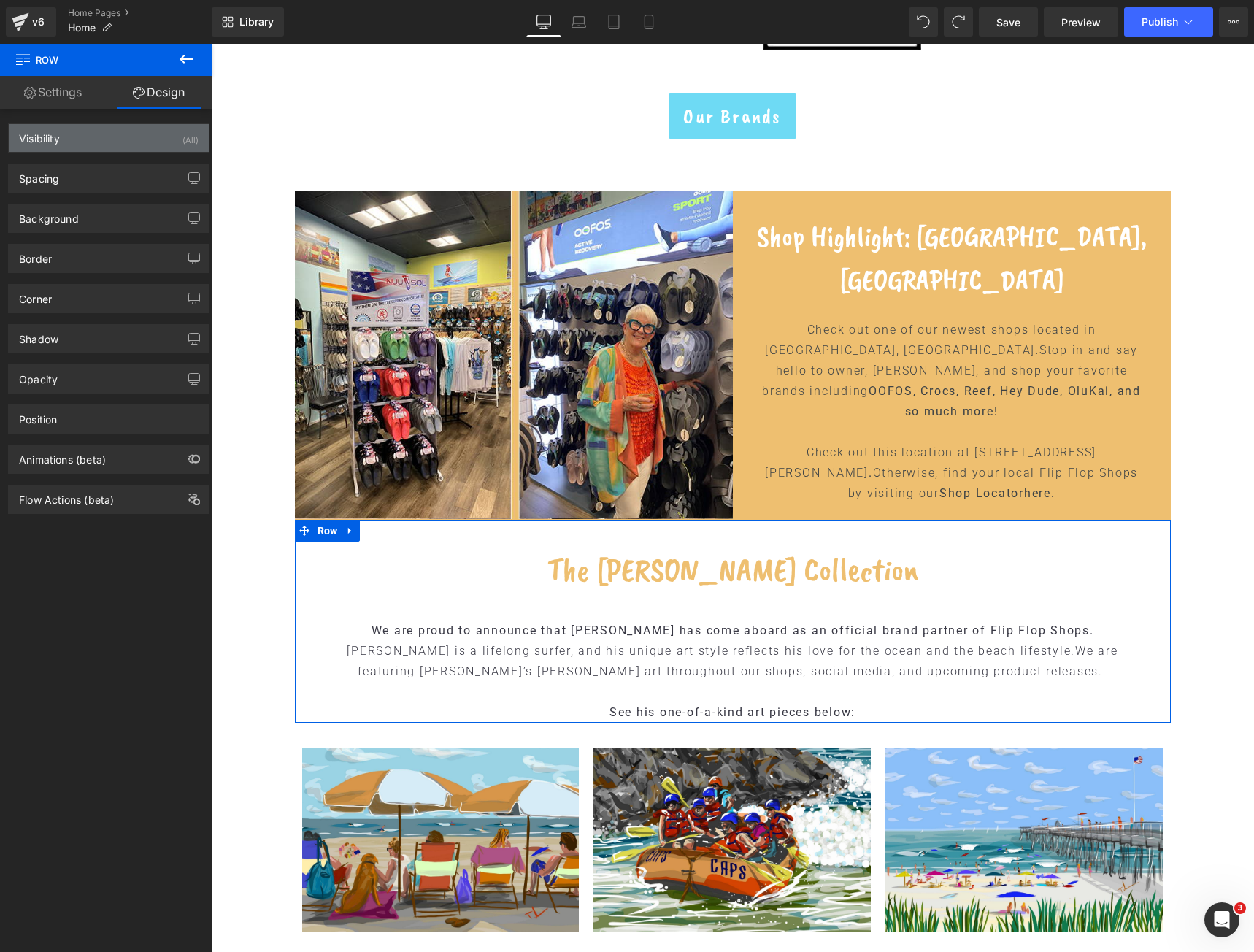
click at [103, 134] on div "Visibility (All)" at bounding box center [108, 137] width 200 height 28
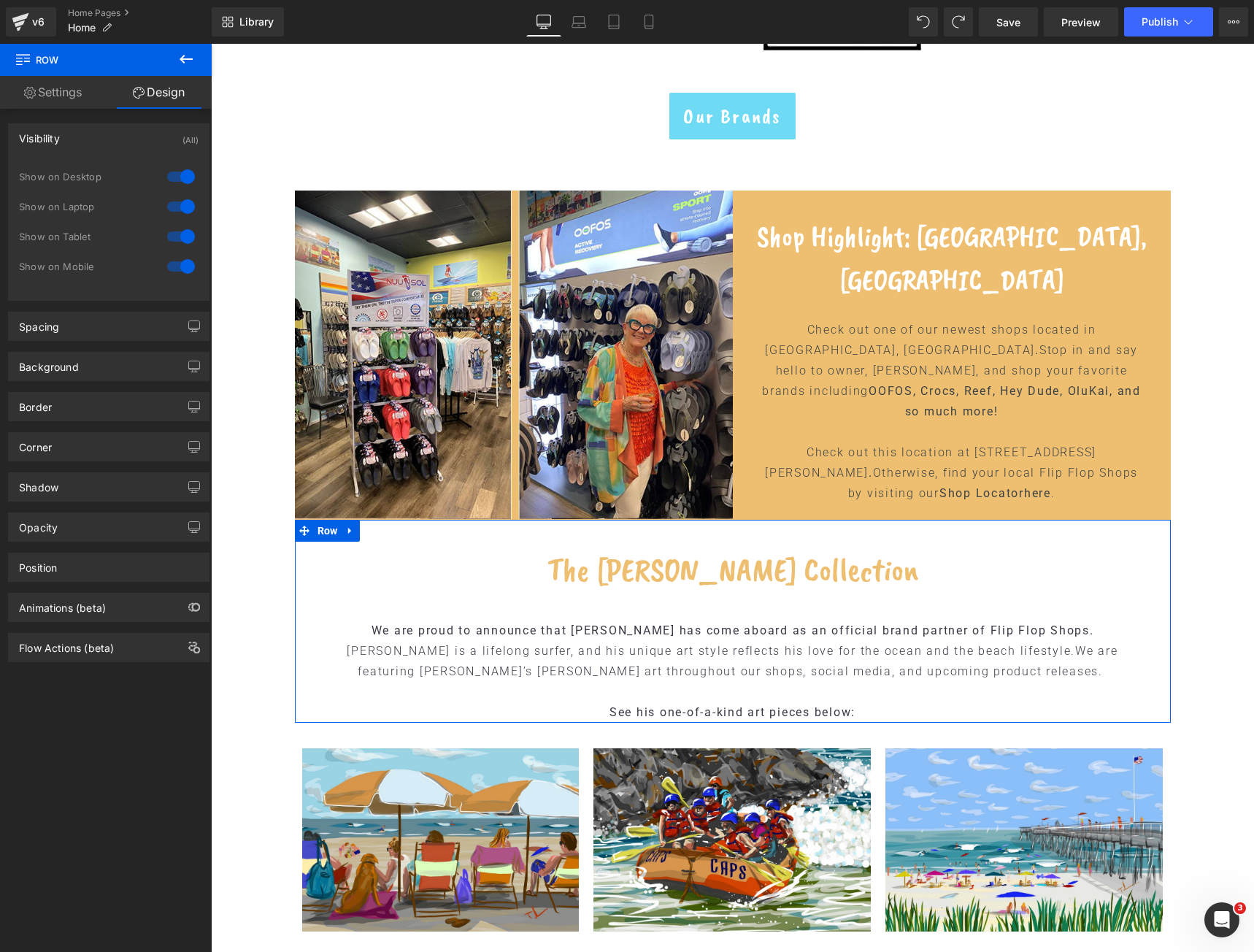
click at [179, 177] on div at bounding box center [181, 176] width 35 height 23
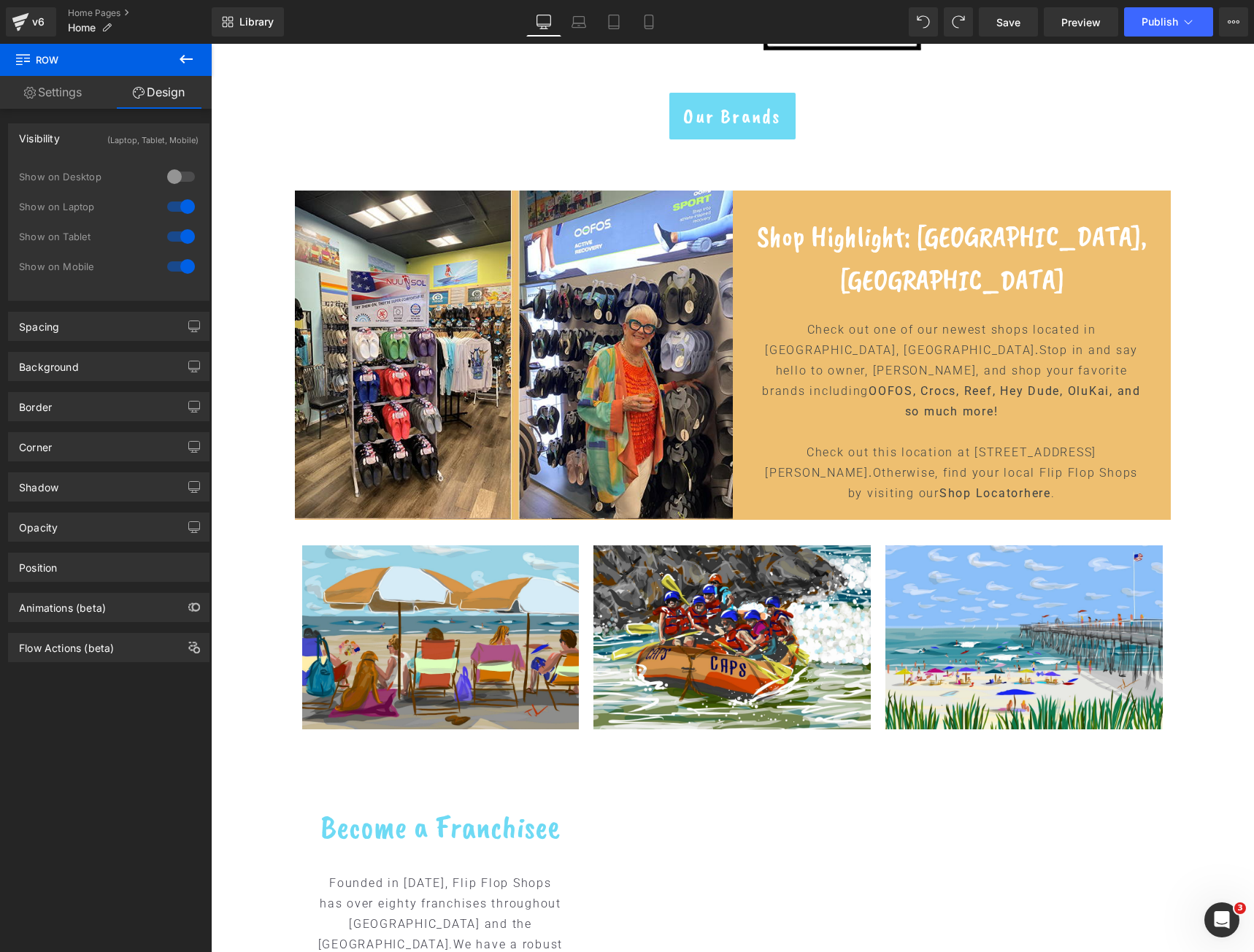
click at [177, 204] on div at bounding box center [181, 206] width 35 height 23
click at [178, 235] on div at bounding box center [181, 236] width 35 height 23
click at [177, 271] on div at bounding box center [181, 266] width 35 height 23
click at [176, 174] on div at bounding box center [181, 176] width 35 height 23
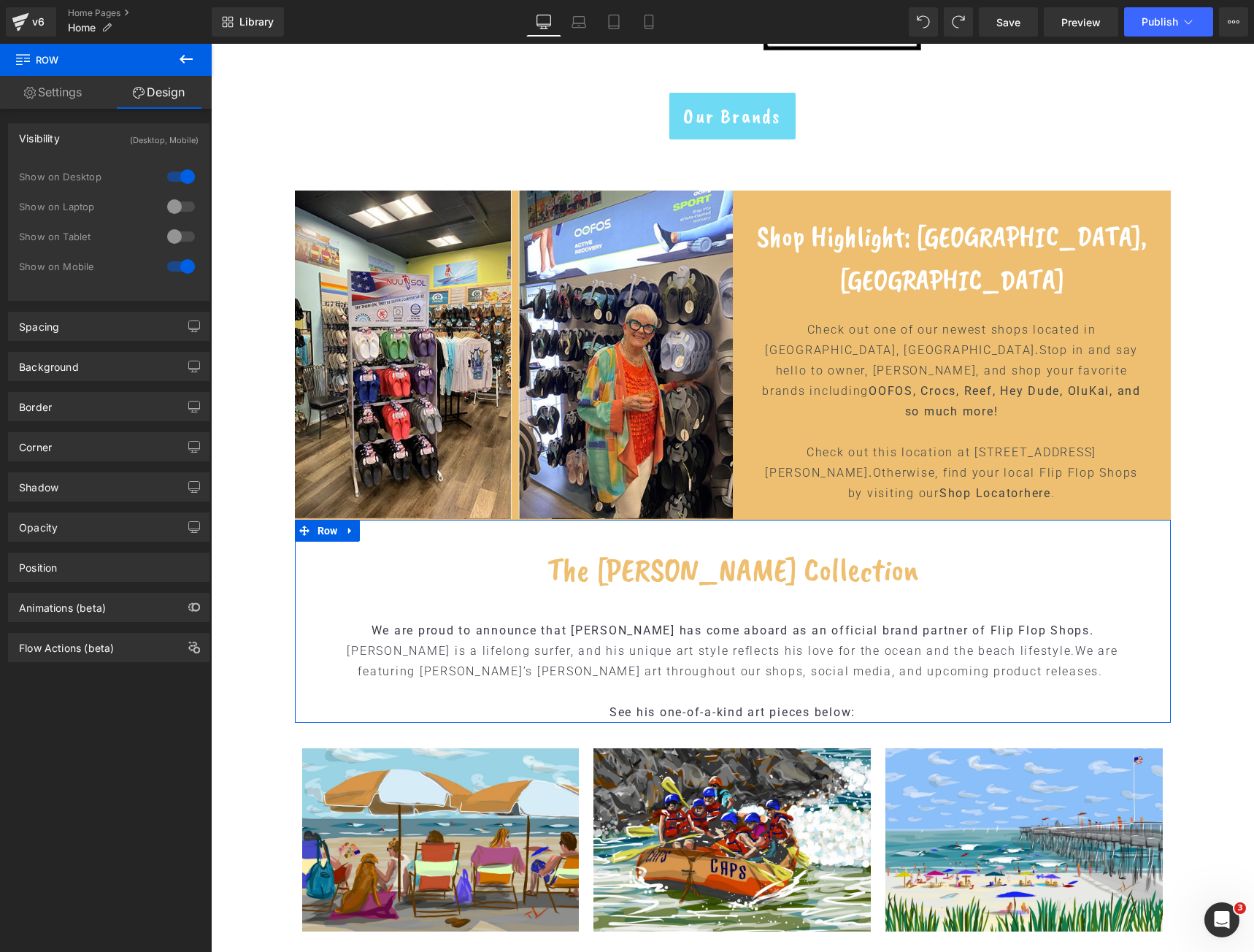
click at [172, 209] on div at bounding box center [181, 206] width 35 height 23
click at [179, 235] on div at bounding box center [181, 236] width 35 height 23
click at [345, 534] on icon at bounding box center [351, 531] width 10 height 11
click at [385, 534] on icon at bounding box center [388, 531] width 10 height 10
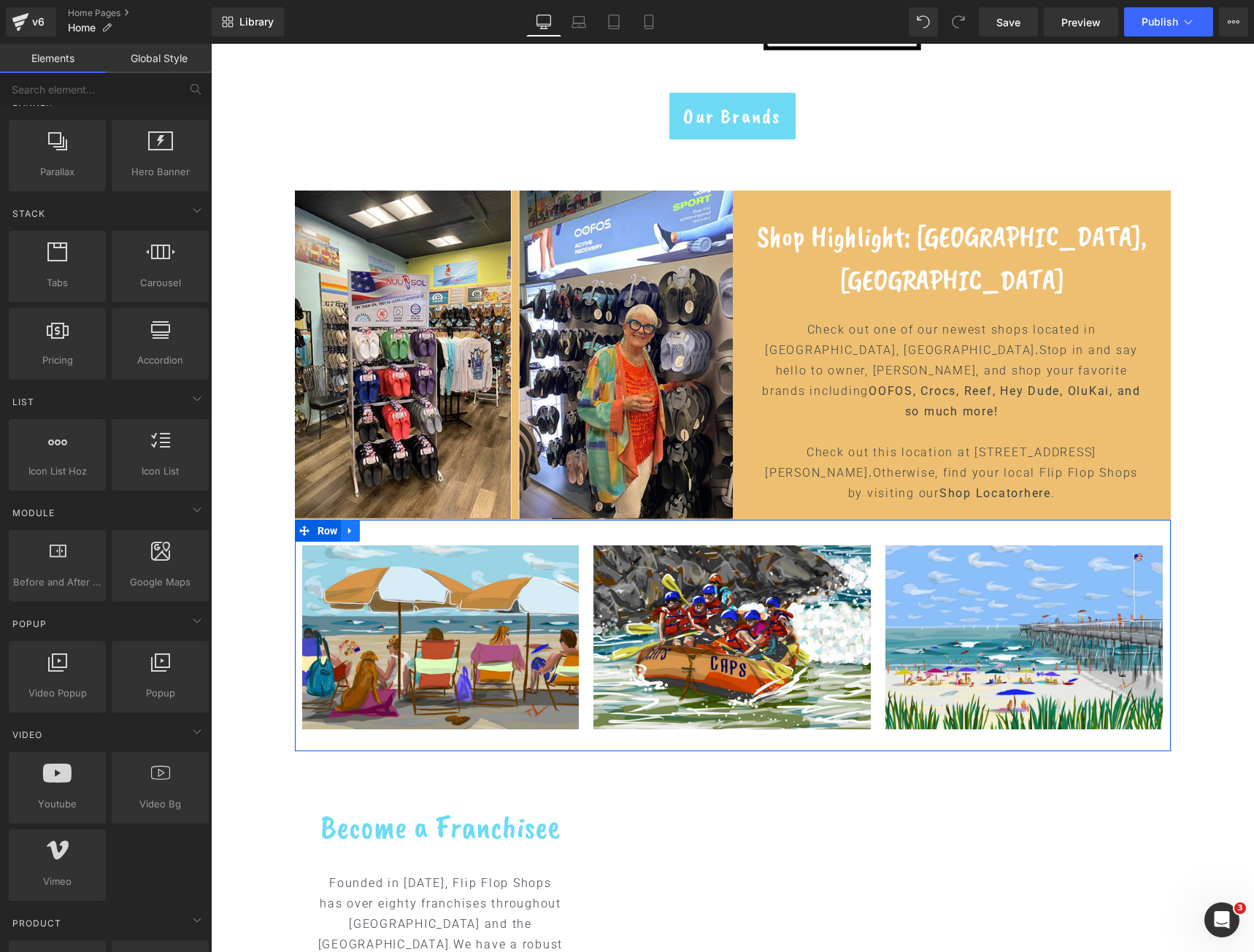
click at [352, 534] on link at bounding box center [351, 531] width 19 height 22
click at [384, 530] on icon at bounding box center [388, 531] width 10 height 10
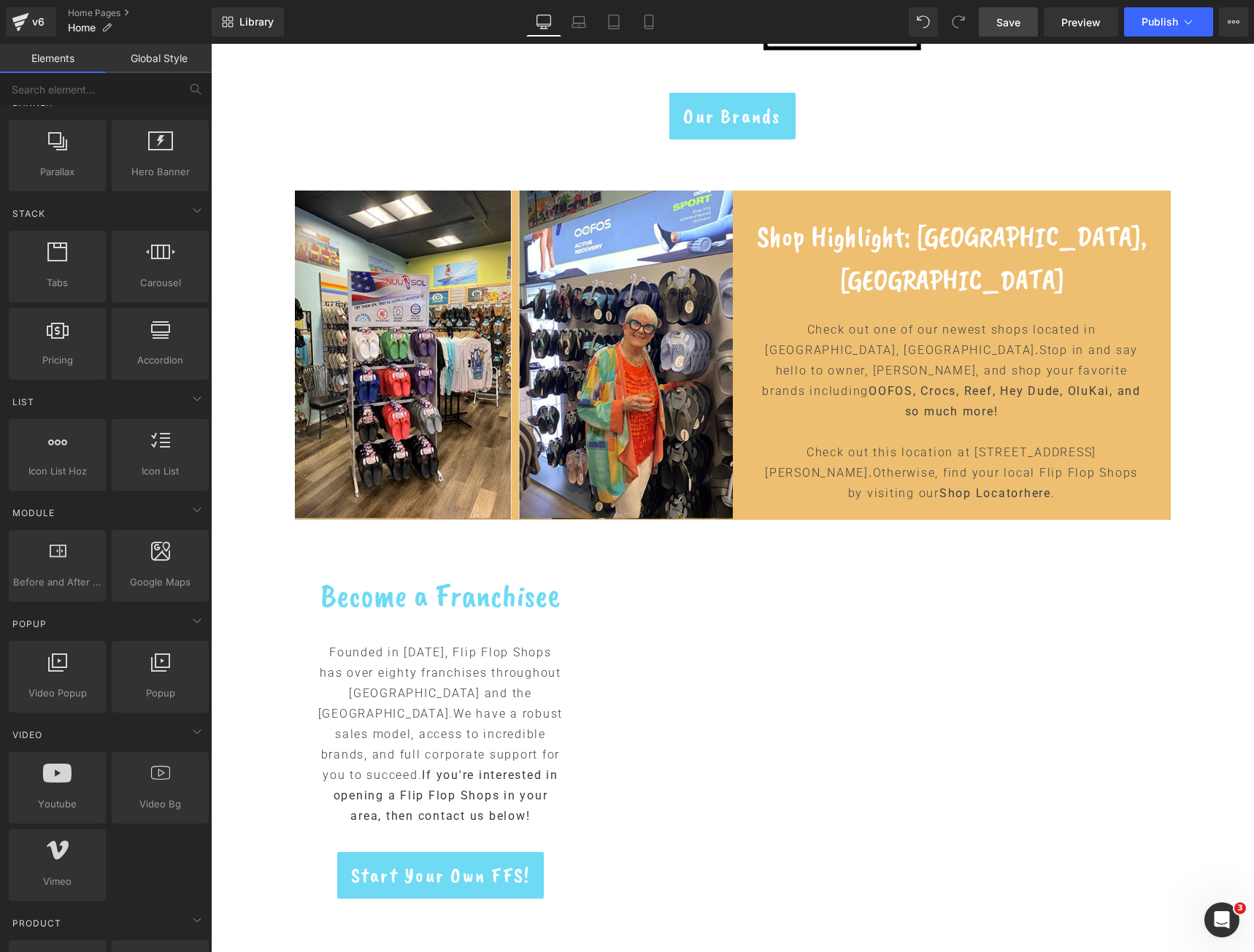
click at [1025, 27] on link "Save" at bounding box center [1008, 22] width 59 height 29
click at [1147, 25] on span "Publish" at bounding box center [1159, 22] width 37 height 12
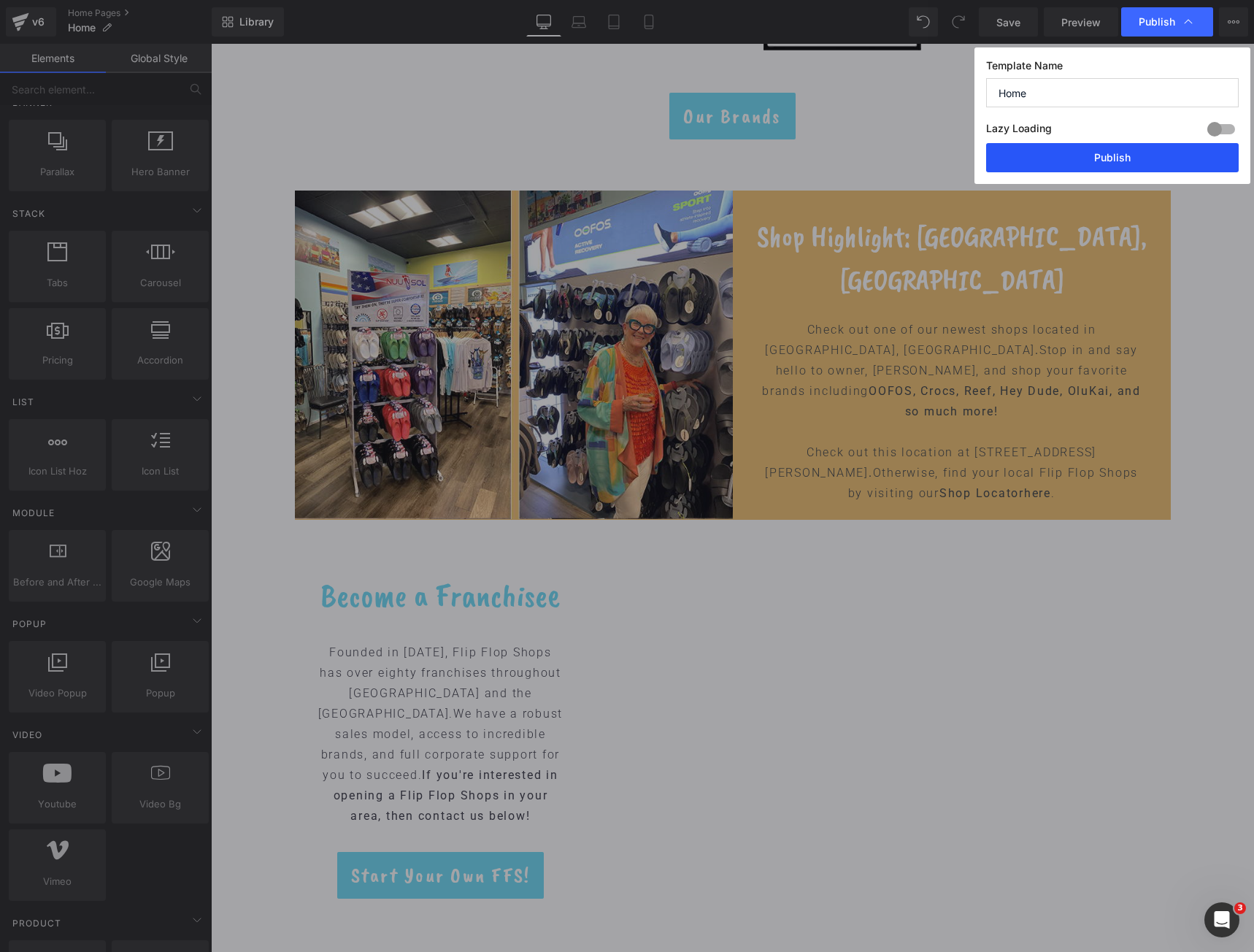
click at [1101, 160] on button "Publish" at bounding box center [1112, 158] width 253 height 29
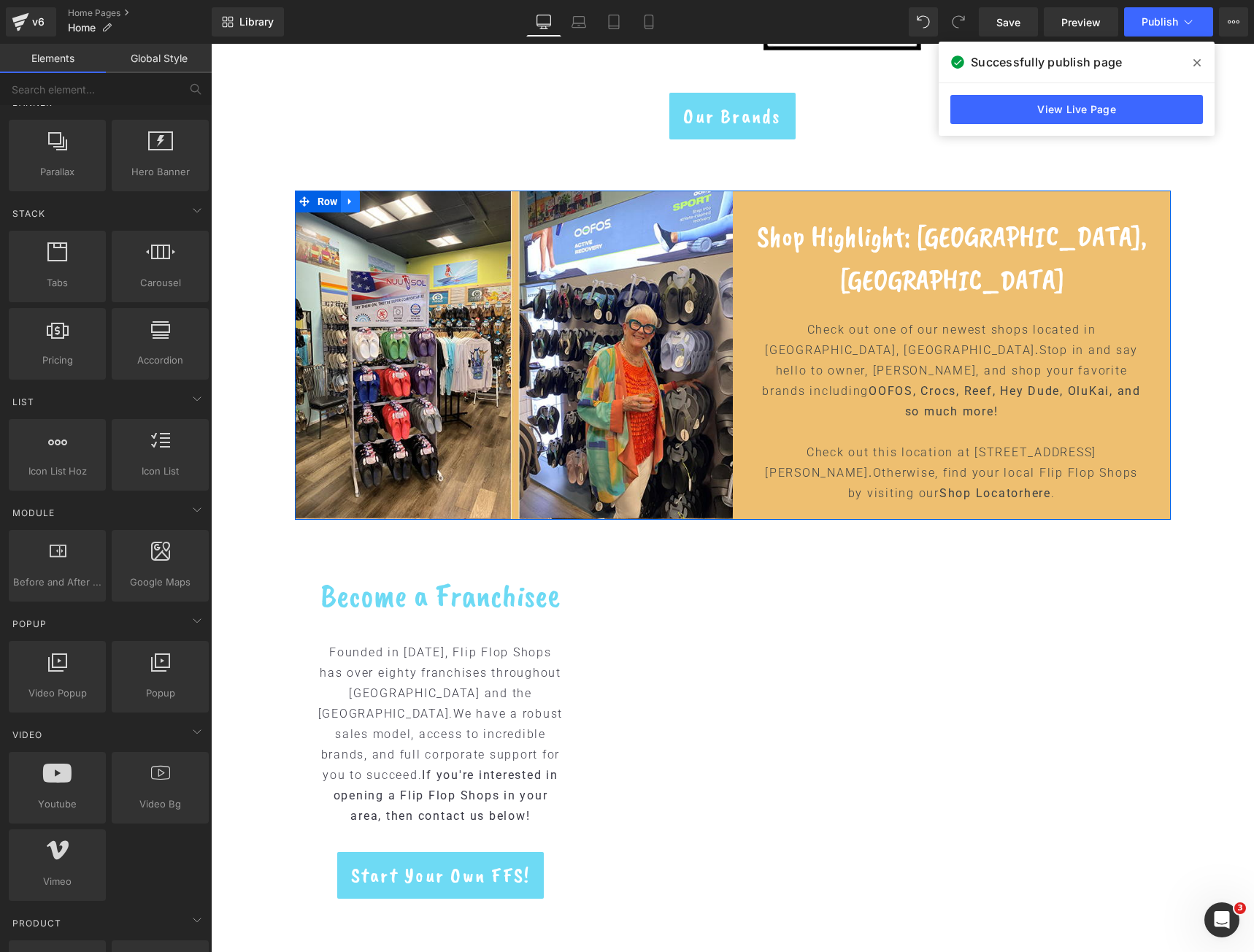
click at [345, 202] on icon at bounding box center [351, 201] width 10 height 11
click at [385, 206] on icon at bounding box center [388, 201] width 10 height 10
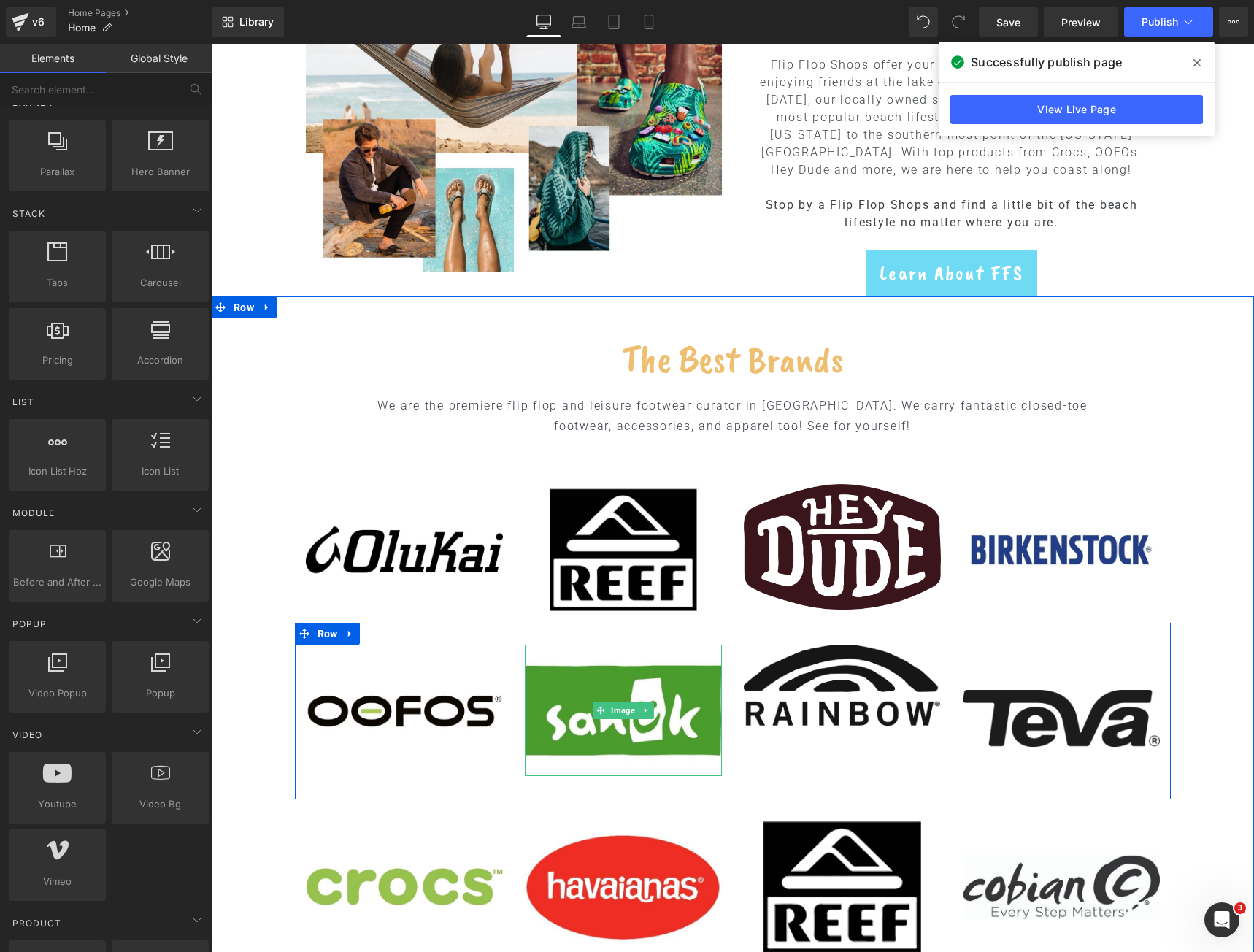
scroll to position [657, 0]
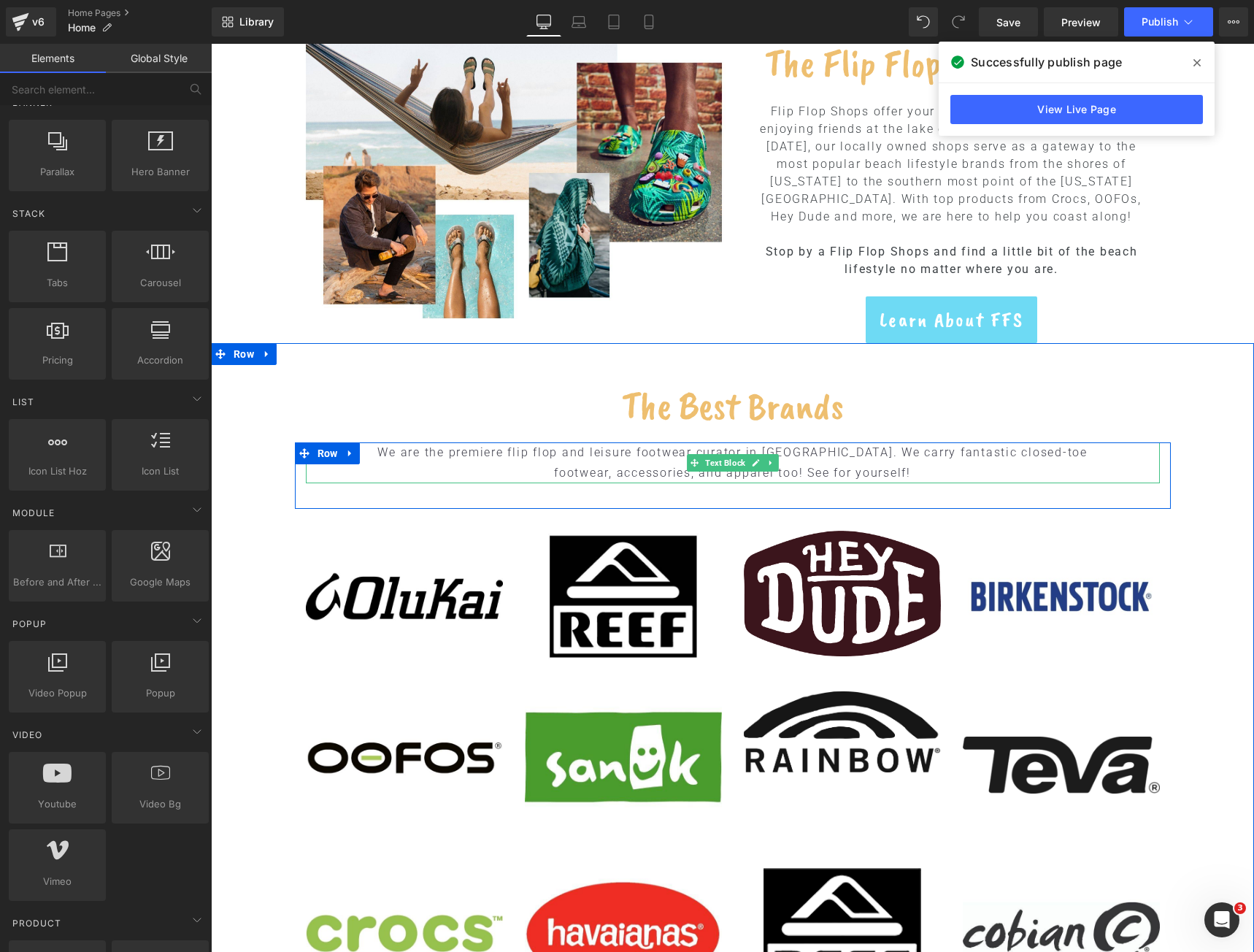
click at [632, 458] on font "We are the premiere flip flop and leisure footwear curator in [GEOGRAPHIC_DATA]…" at bounding box center [732, 462] width 711 height 34
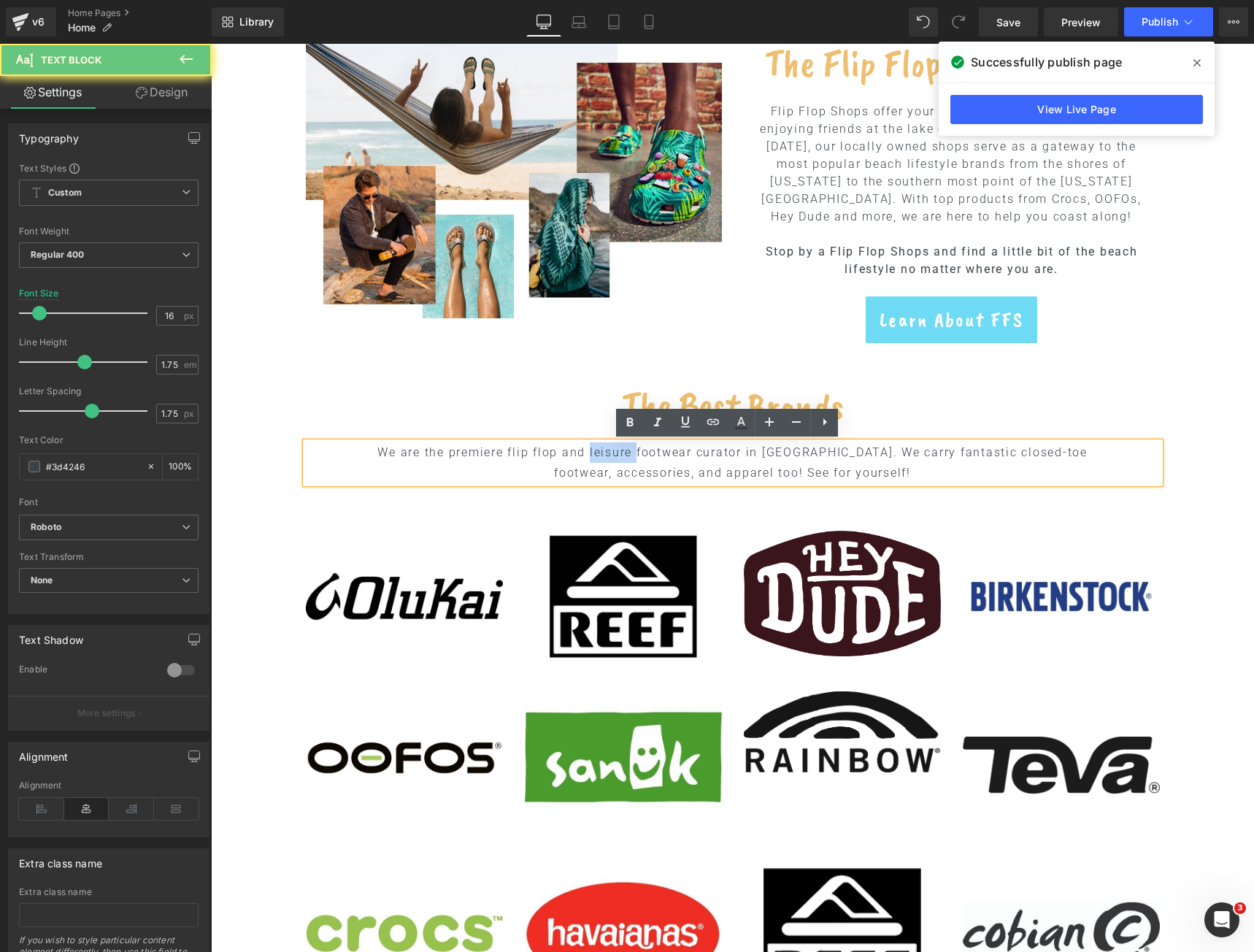
click at [632, 458] on font "We are the premiere flip flop and leisure footwear curator in [GEOGRAPHIC_DATA]…" at bounding box center [732, 462] width 711 height 34
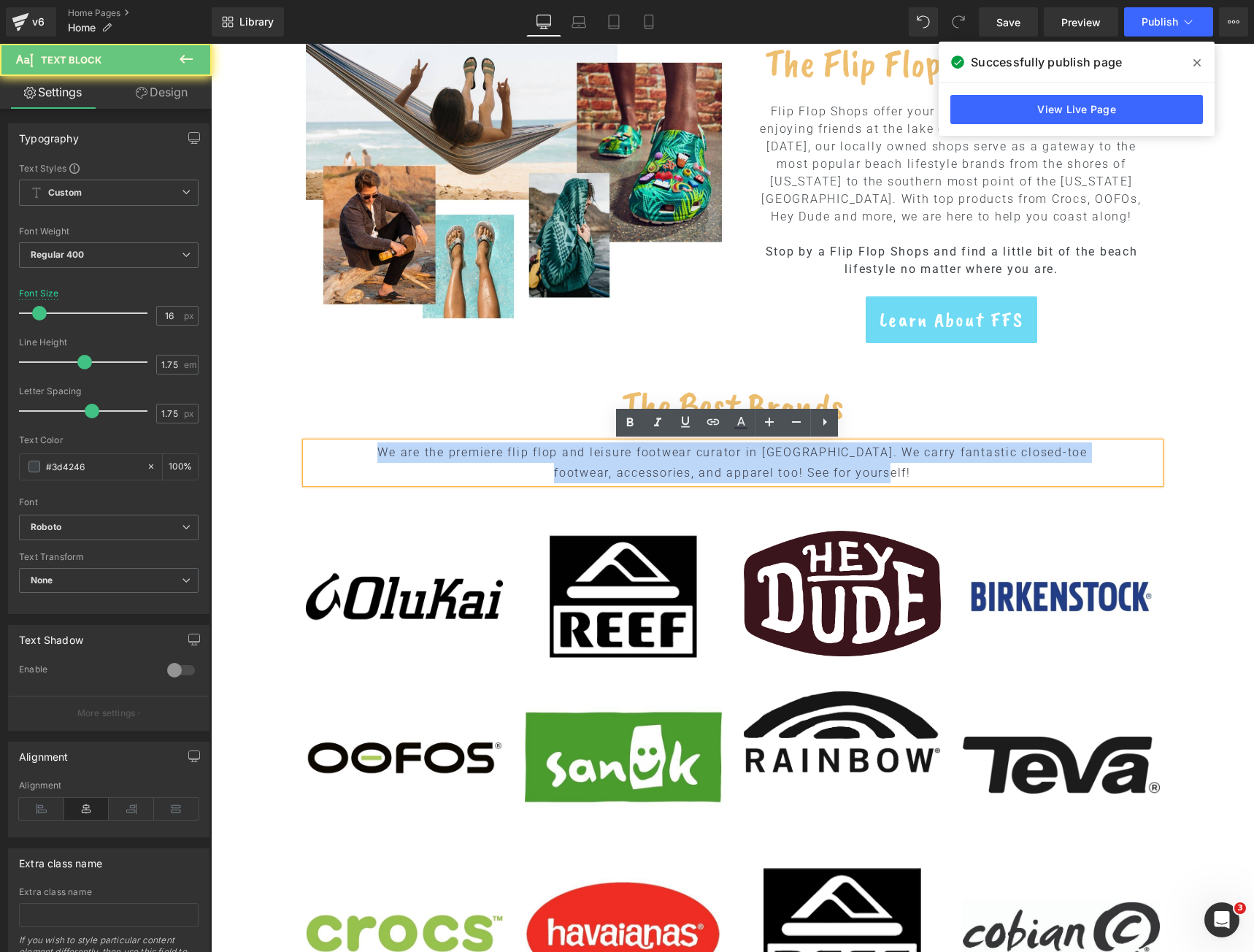
click at [632, 458] on font "We are the premiere flip flop and leisure footwear curator in [GEOGRAPHIC_DATA]…" at bounding box center [732, 462] width 711 height 34
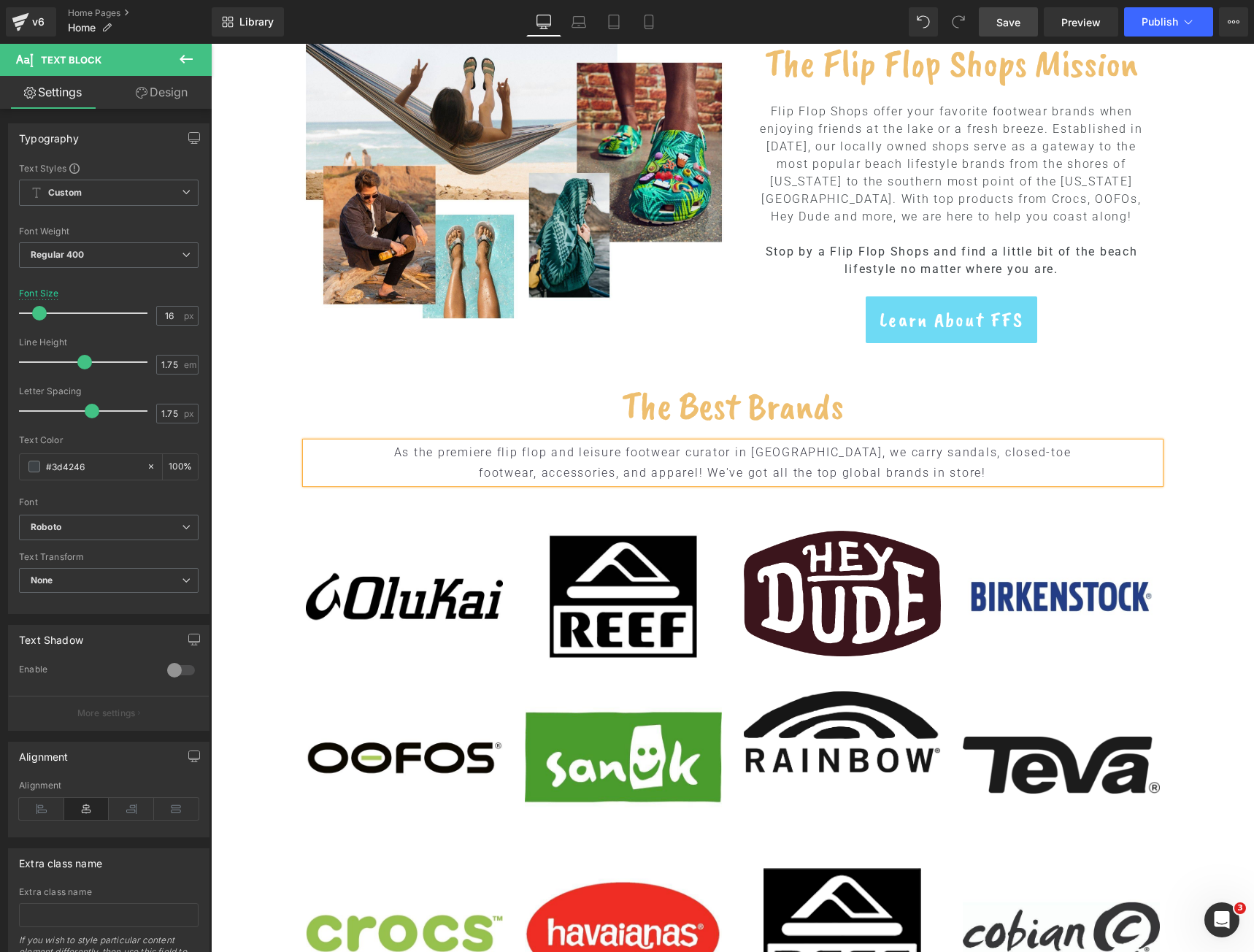
click at [1001, 28] on span "Save" at bounding box center [1008, 22] width 24 height 15
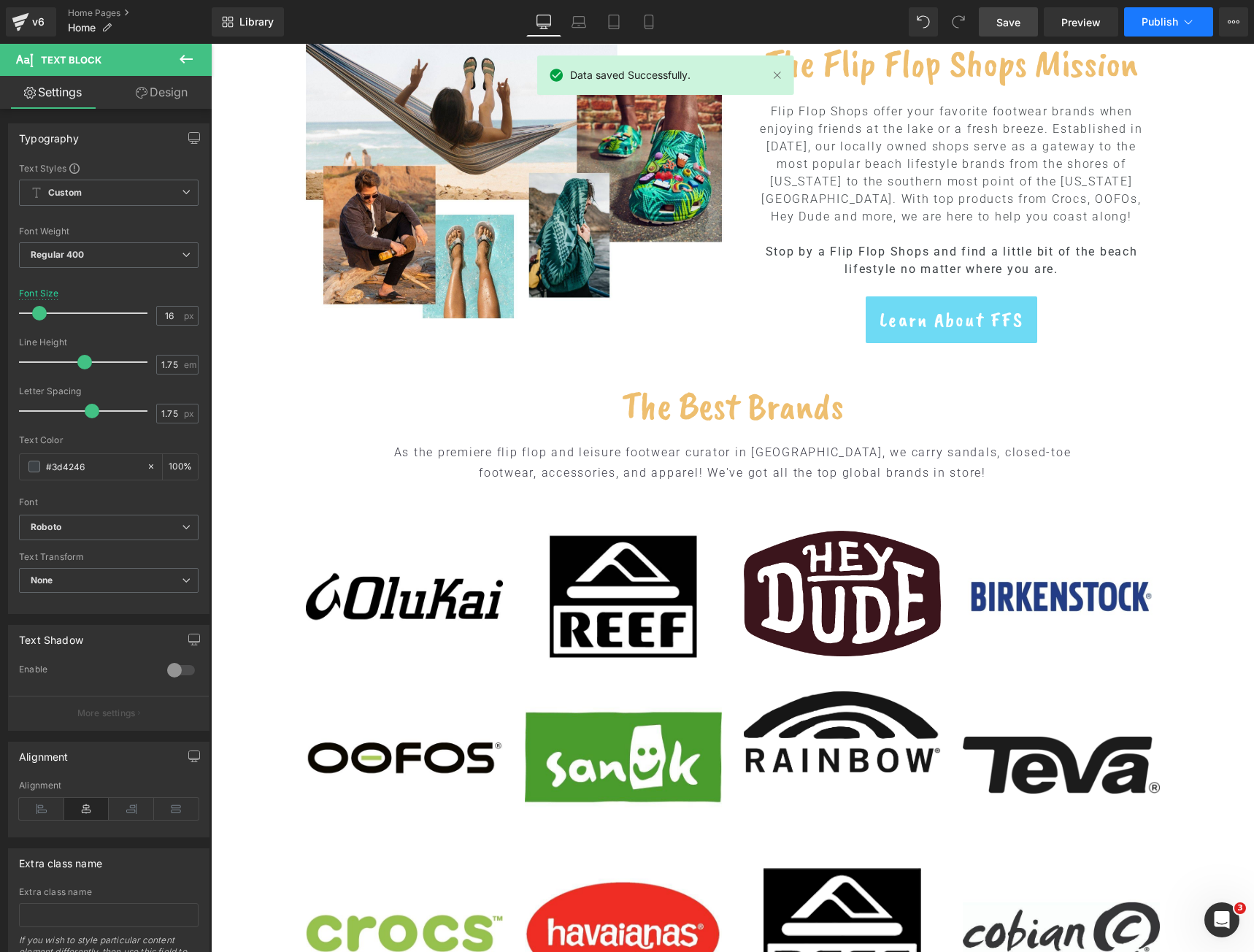
click at [1155, 17] on span "Publish" at bounding box center [1159, 22] width 37 height 12
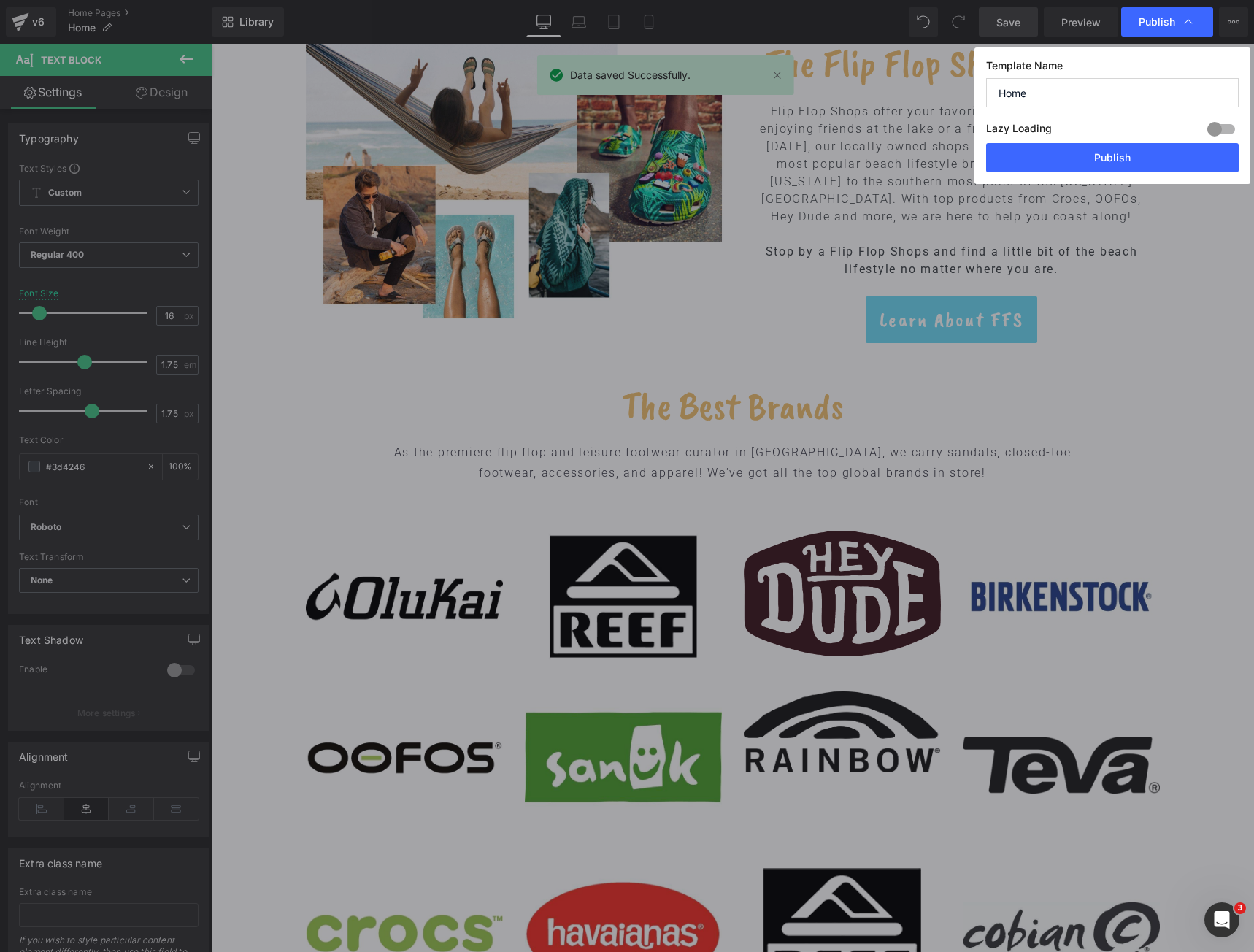
click at [1117, 142] on div "Lazy Loading Build Upgrade plan to unlock" at bounding box center [1112, 131] width 253 height 24
click at [1111, 148] on button "Publish" at bounding box center [1112, 158] width 253 height 29
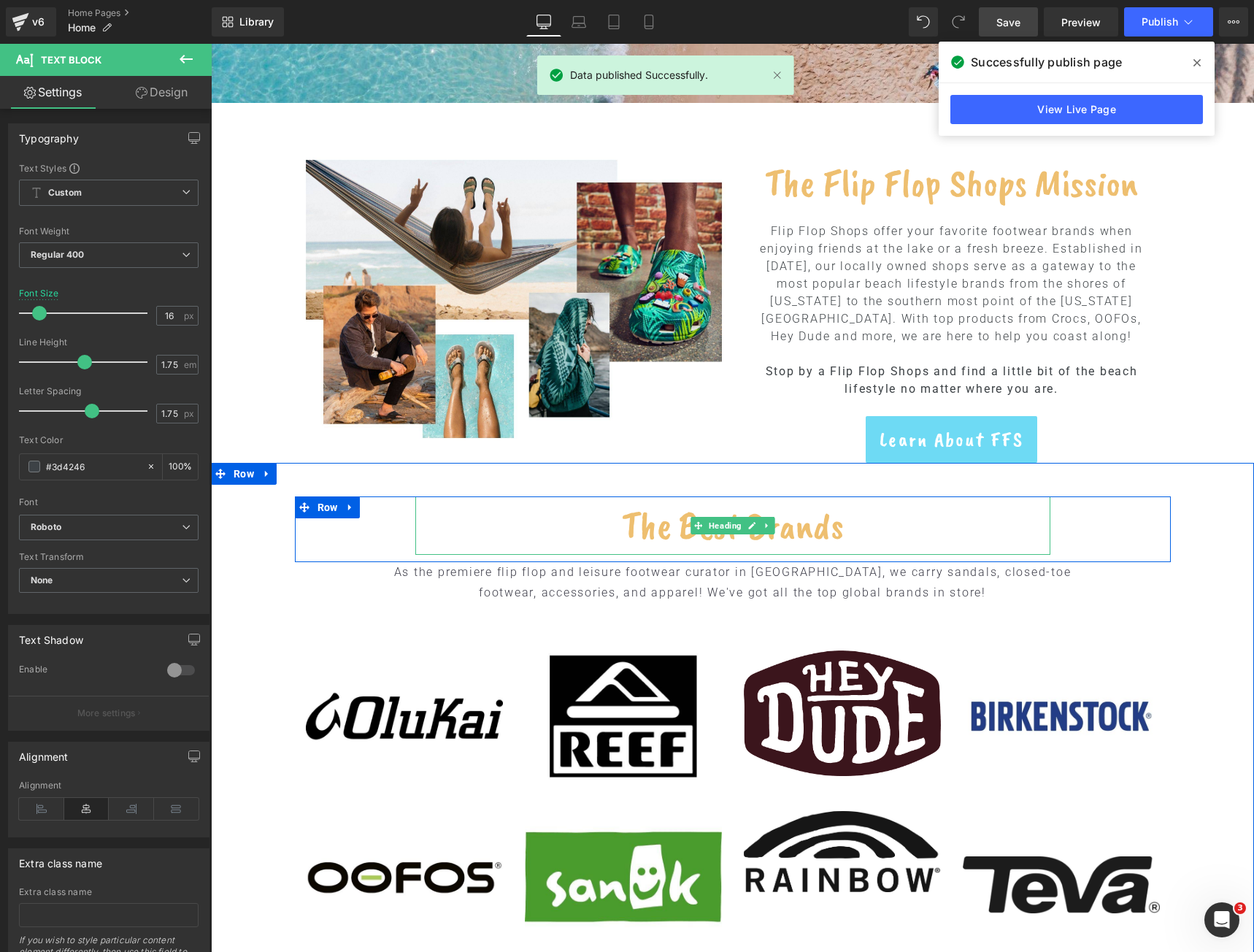
scroll to position [292, 0]
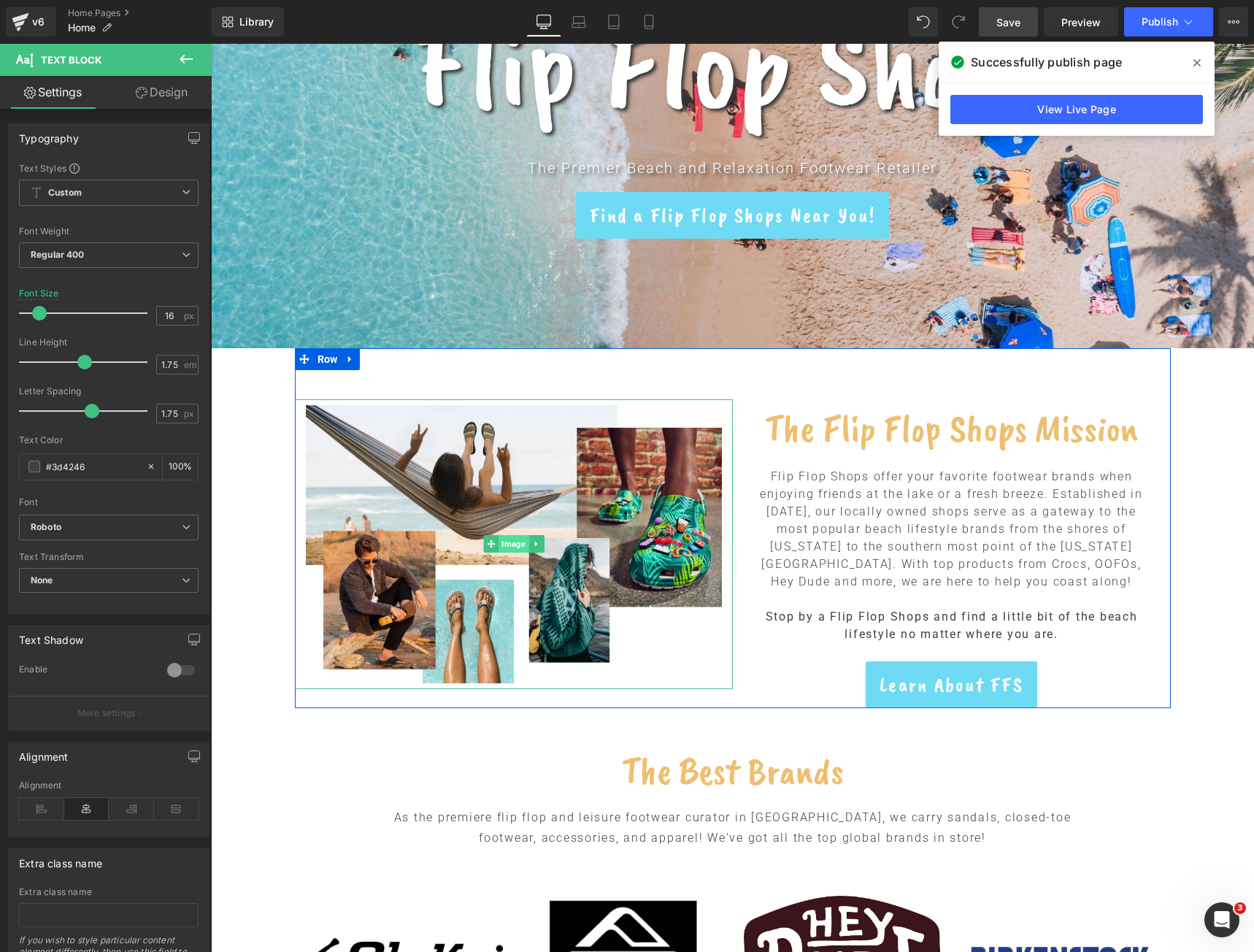
click at [498, 544] on span "Image" at bounding box center [513, 543] width 30 height 18
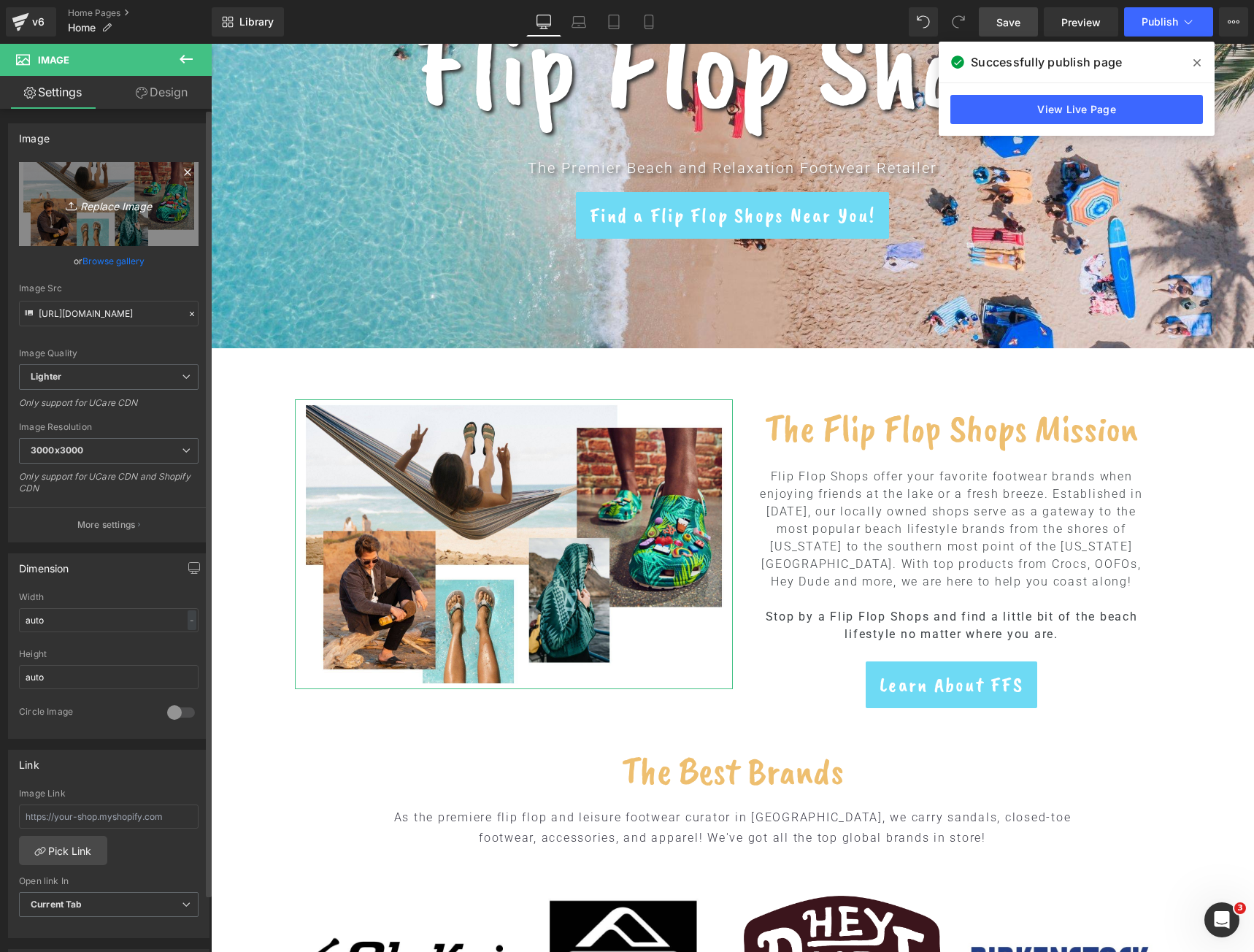
click at [118, 213] on link "Replace Image" at bounding box center [108, 204] width 180 height 84
type input "C:\fakepath\FFS WEB The Flip Flop Shops Mission.png"
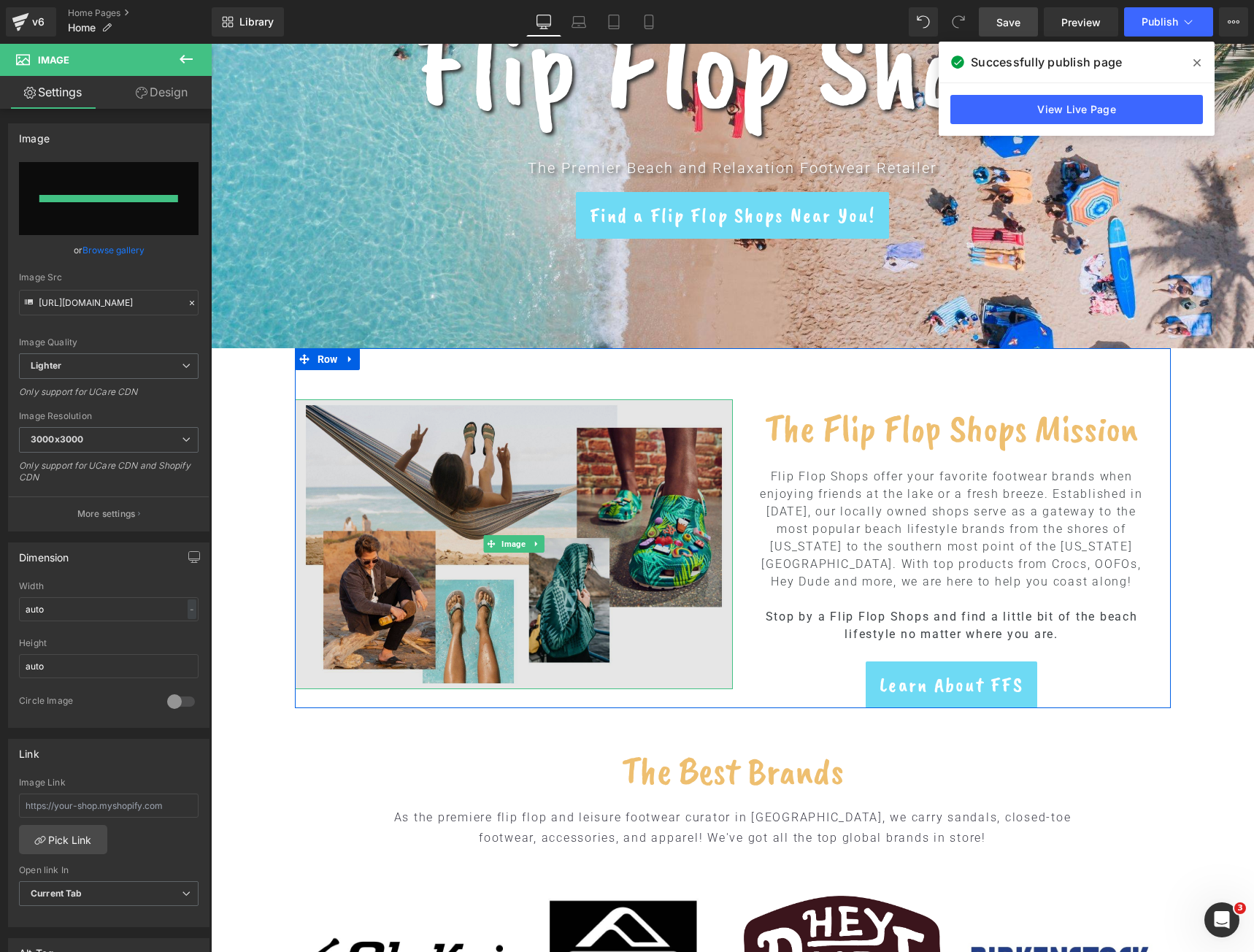
type input "[URL][DOMAIN_NAME]"
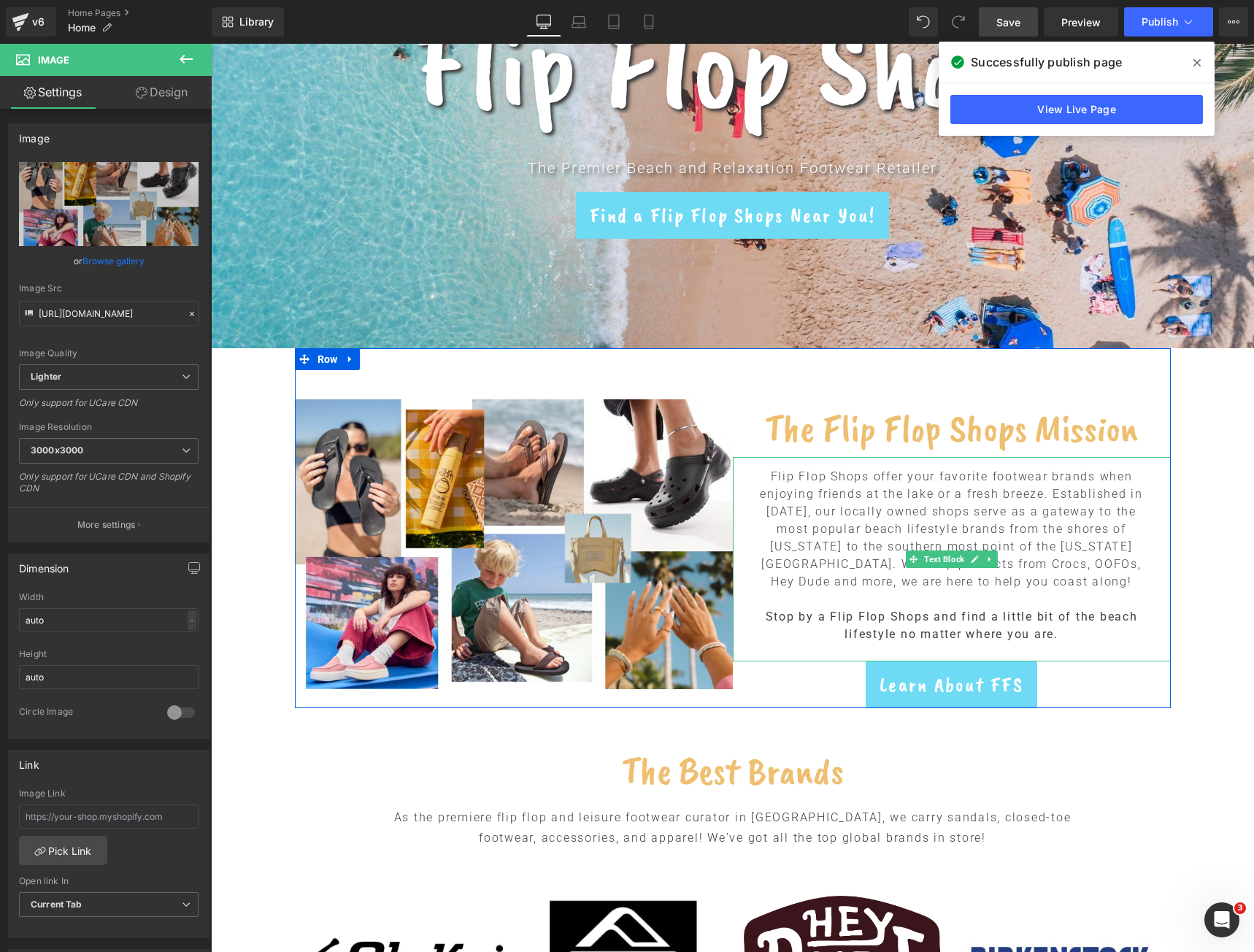
click at [972, 493] on p "Flip Flop Shops offer your favorite footwear brands when enjoying friends at th…" at bounding box center [952, 530] width 402 height 123
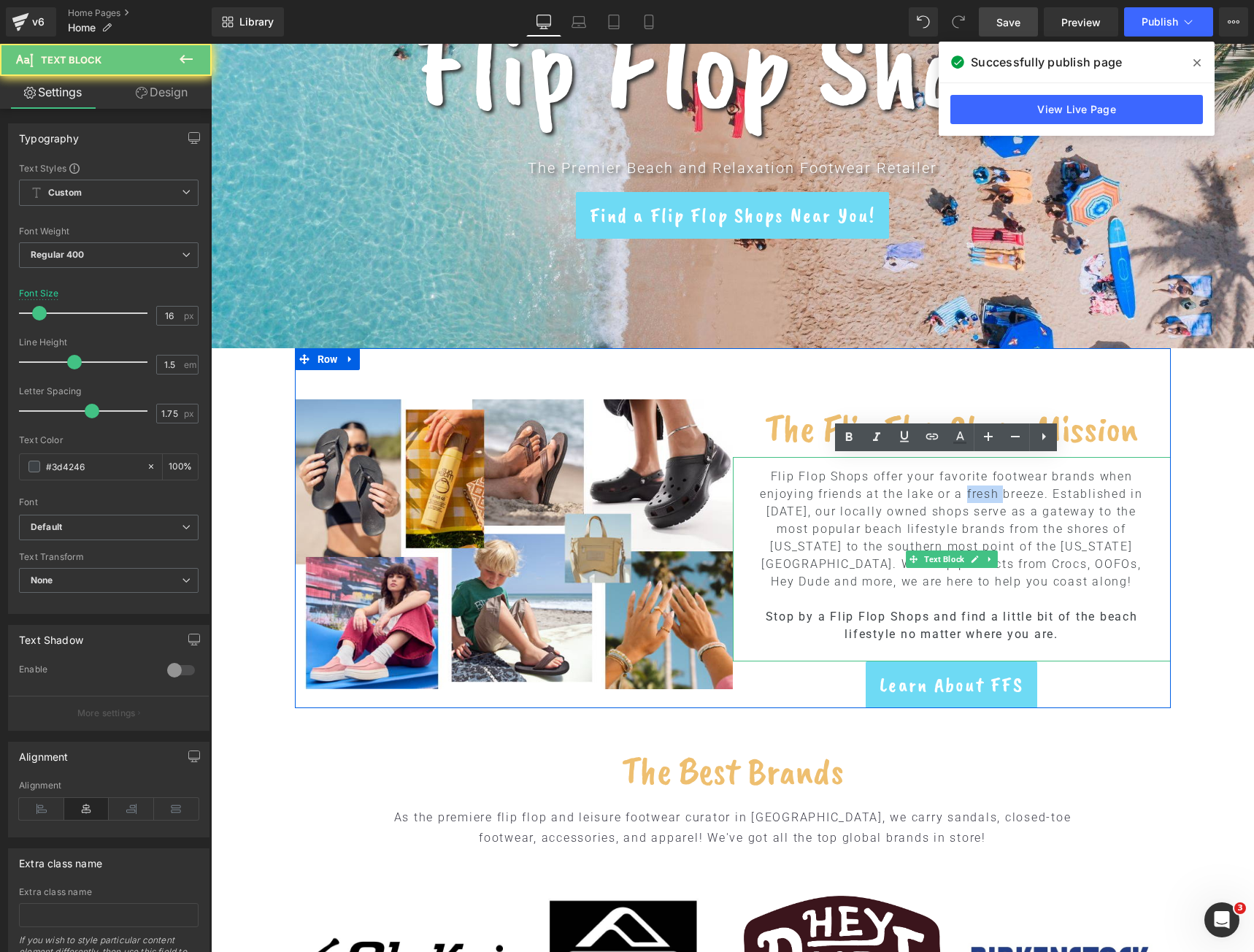
click at [972, 493] on p "Flip Flop Shops offer your favorite footwear brands when enjoying friends at th…" at bounding box center [952, 530] width 402 height 123
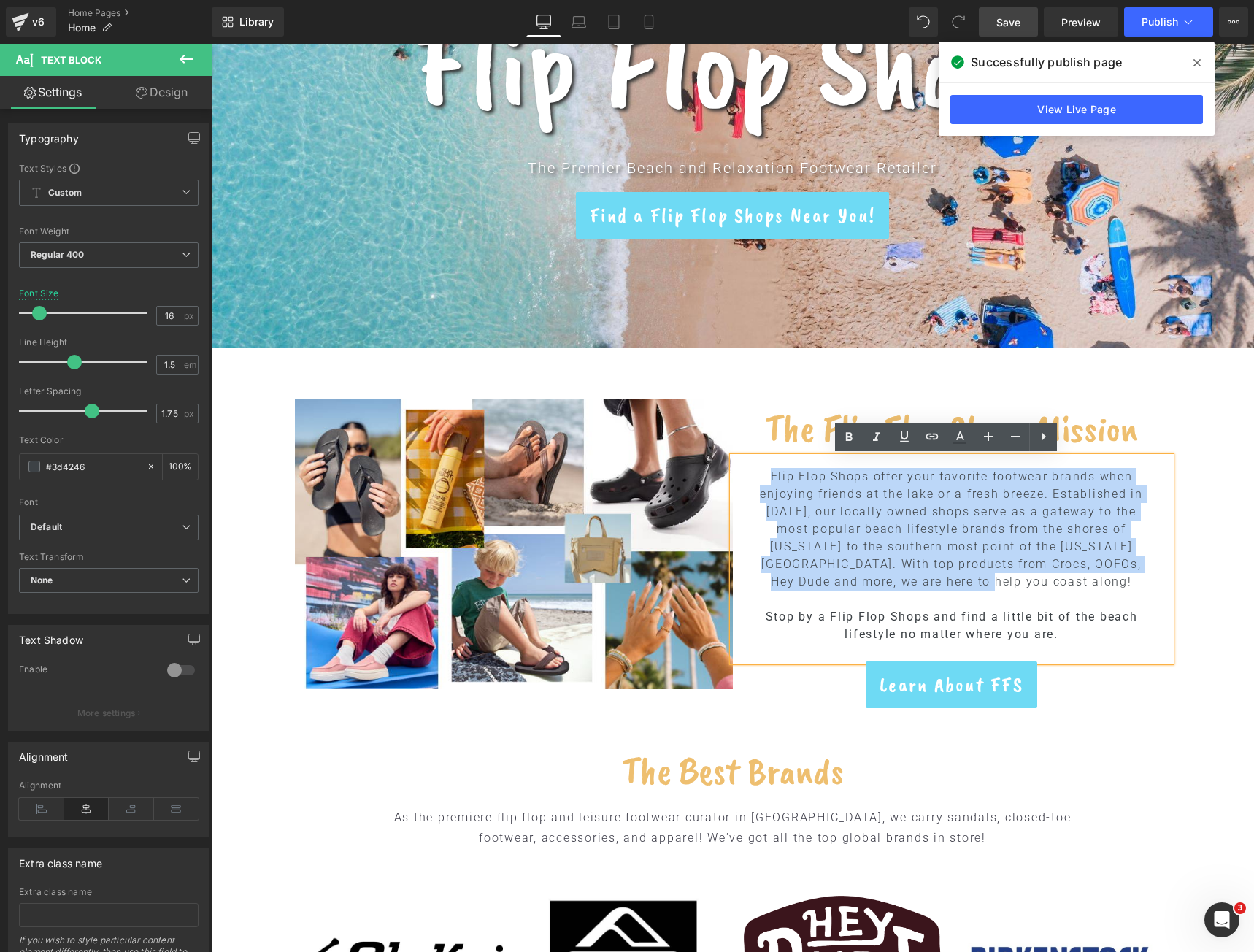
drag, startPoint x: 1017, startPoint y: 580, endPoint x: 767, endPoint y: 479, distance: 269.6
click at [767, 479] on p "Flip Flop Shops offer your favorite footwear brands when enjoying friends at th…" at bounding box center [952, 530] width 402 height 123
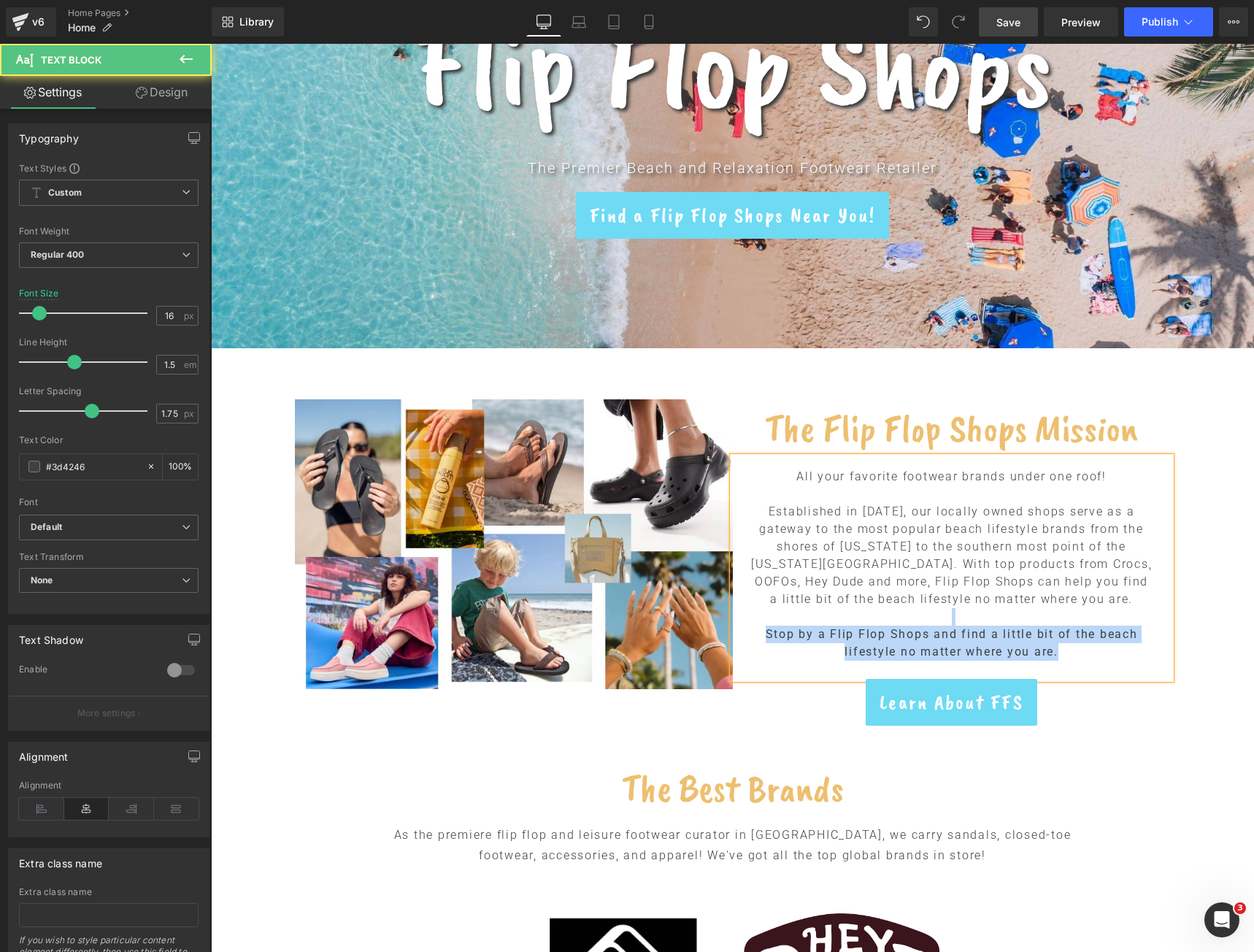
drag, startPoint x: 1069, startPoint y: 649, endPoint x: 746, endPoint y: 624, distance: 324.0
click at [746, 624] on div "All your favorite footwear brands under one roof! Established in [DATE], our lo…" at bounding box center [951, 568] width 438 height 222
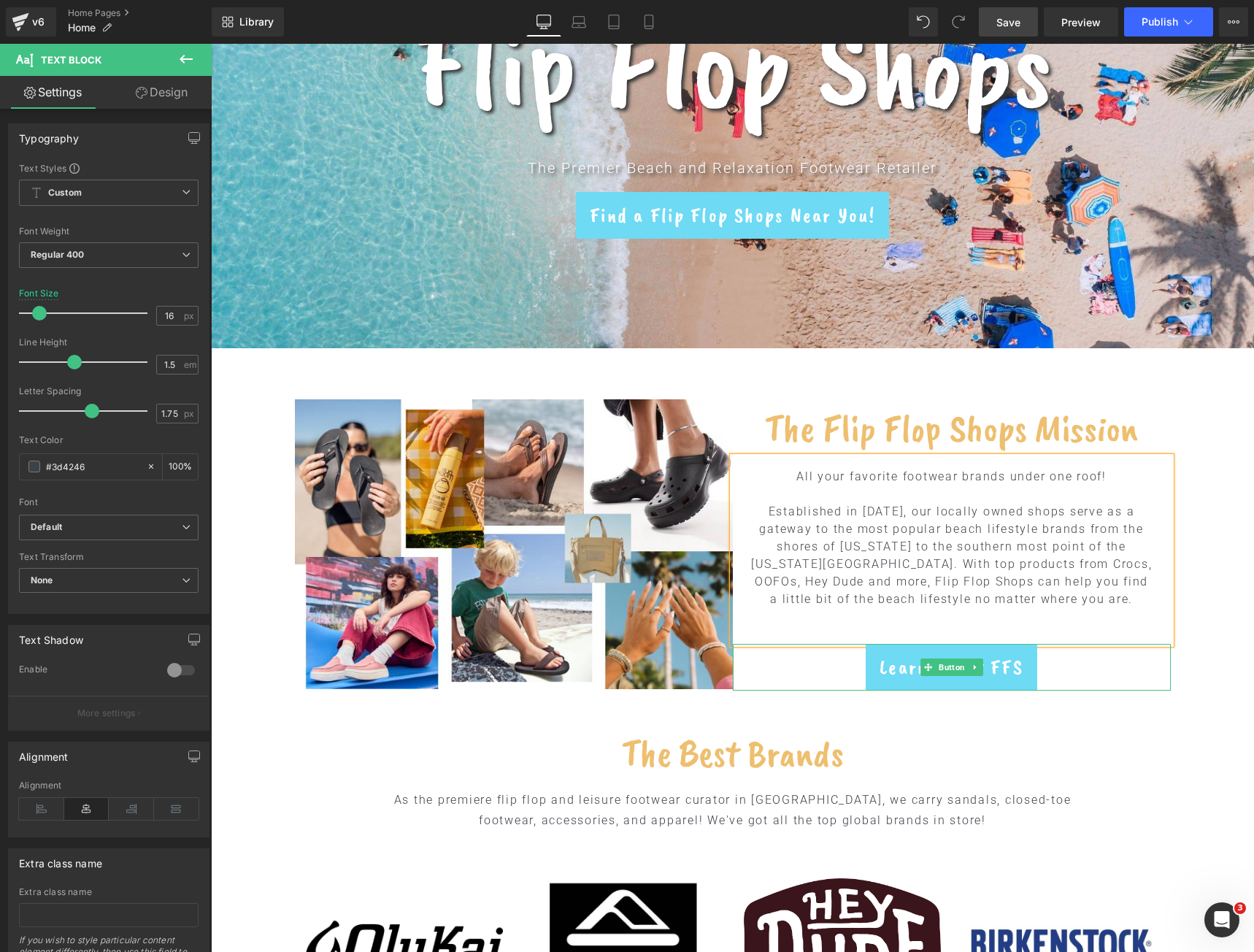
click at [848, 665] on div "Learn About FFS" at bounding box center [951, 667] width 438 height 47
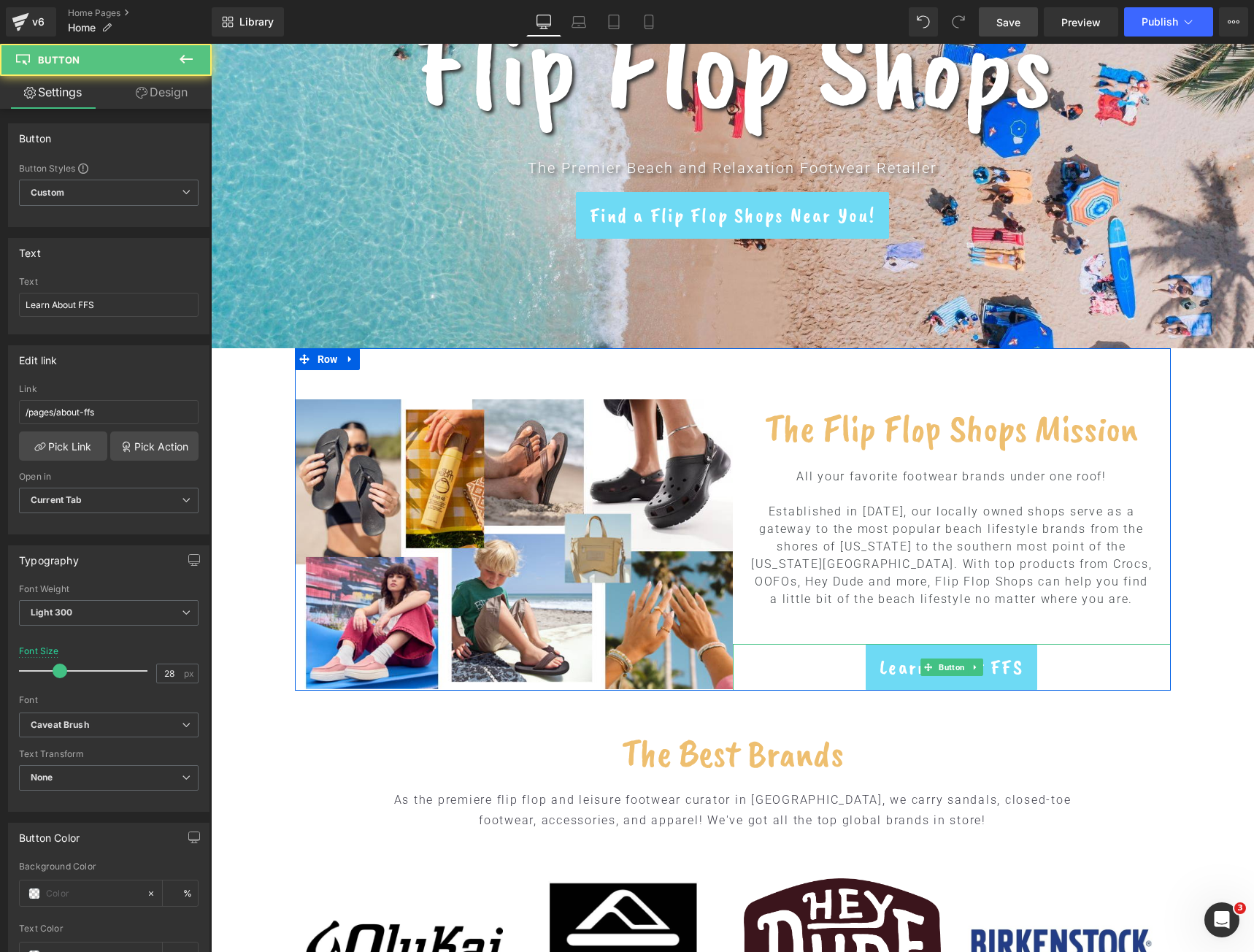
drag, startPoint x: 969, startPoint y: 662, endPoint x: 979, endPoint y: 673, distance: 14.9
click at [969, 662] on link at bounding box center [975, 667] width 15 height 18
click at [979, 666] on icon at bounding box center [983, 667] width 8 height 9
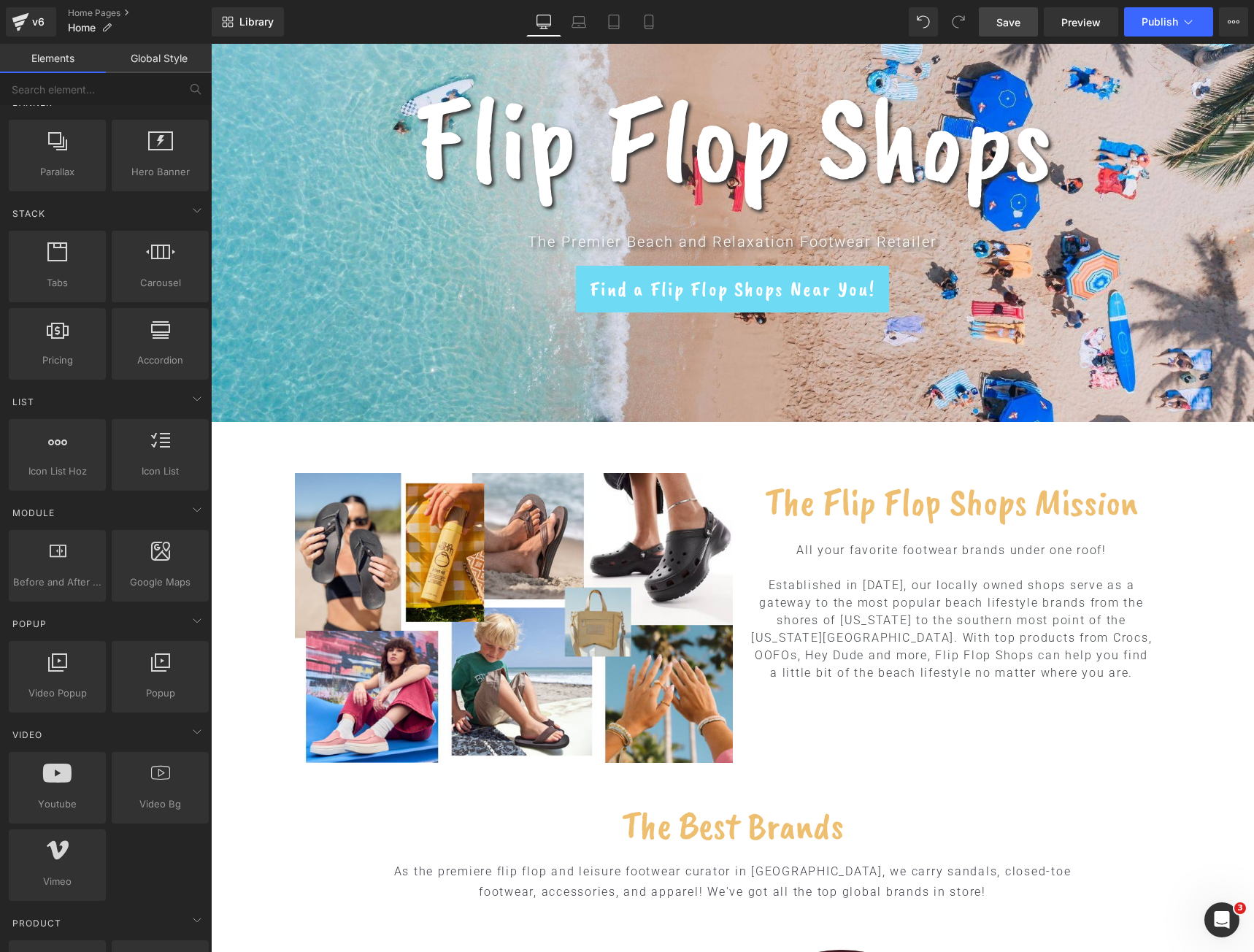
scroll to position [219, 0]
click at [1014, 22] on span "Save" at bounding box center [1008, 22] width 24 height 15
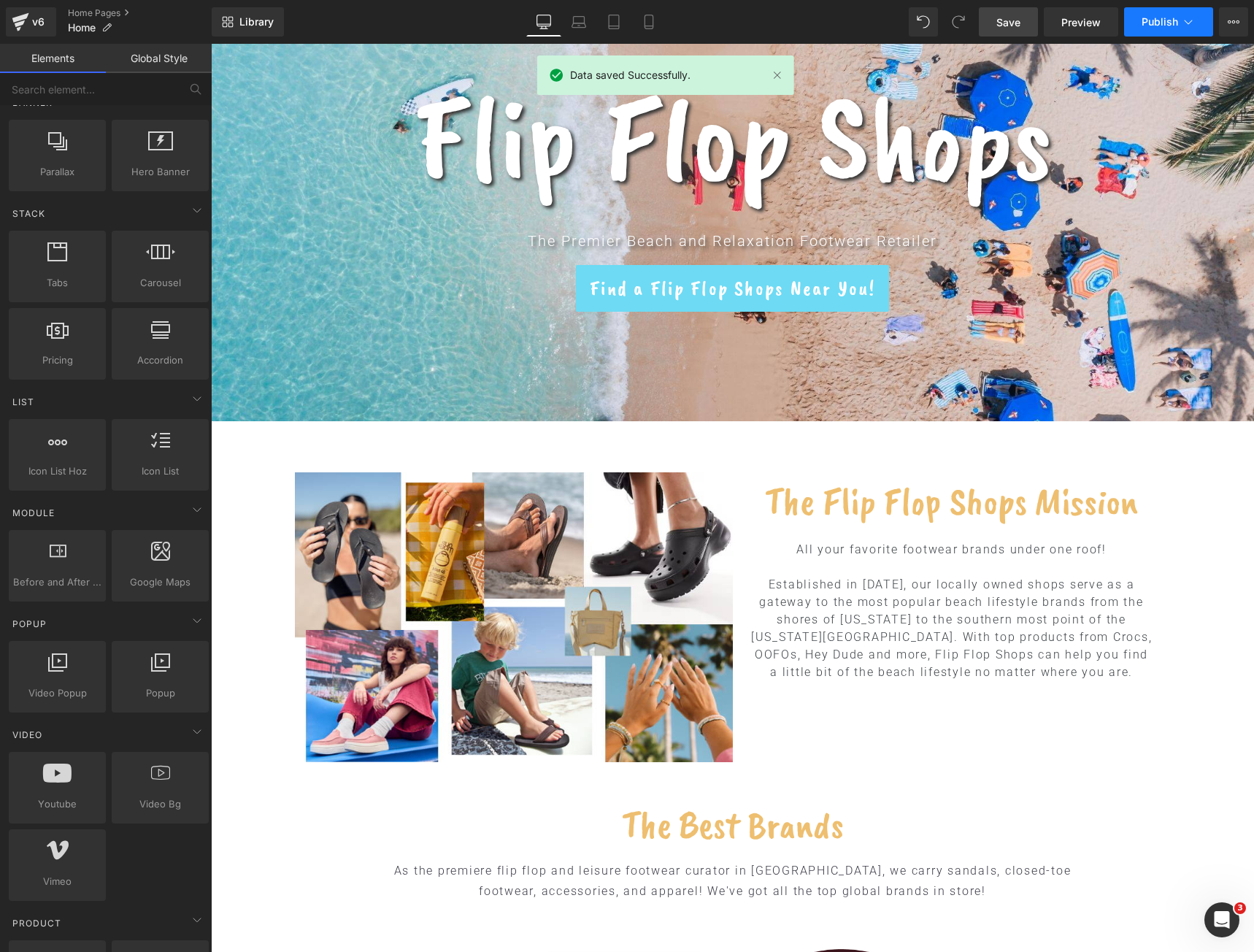
click at [1158, 19] on span "Publish" at bounding box center [1159, 22] width 37 height 12
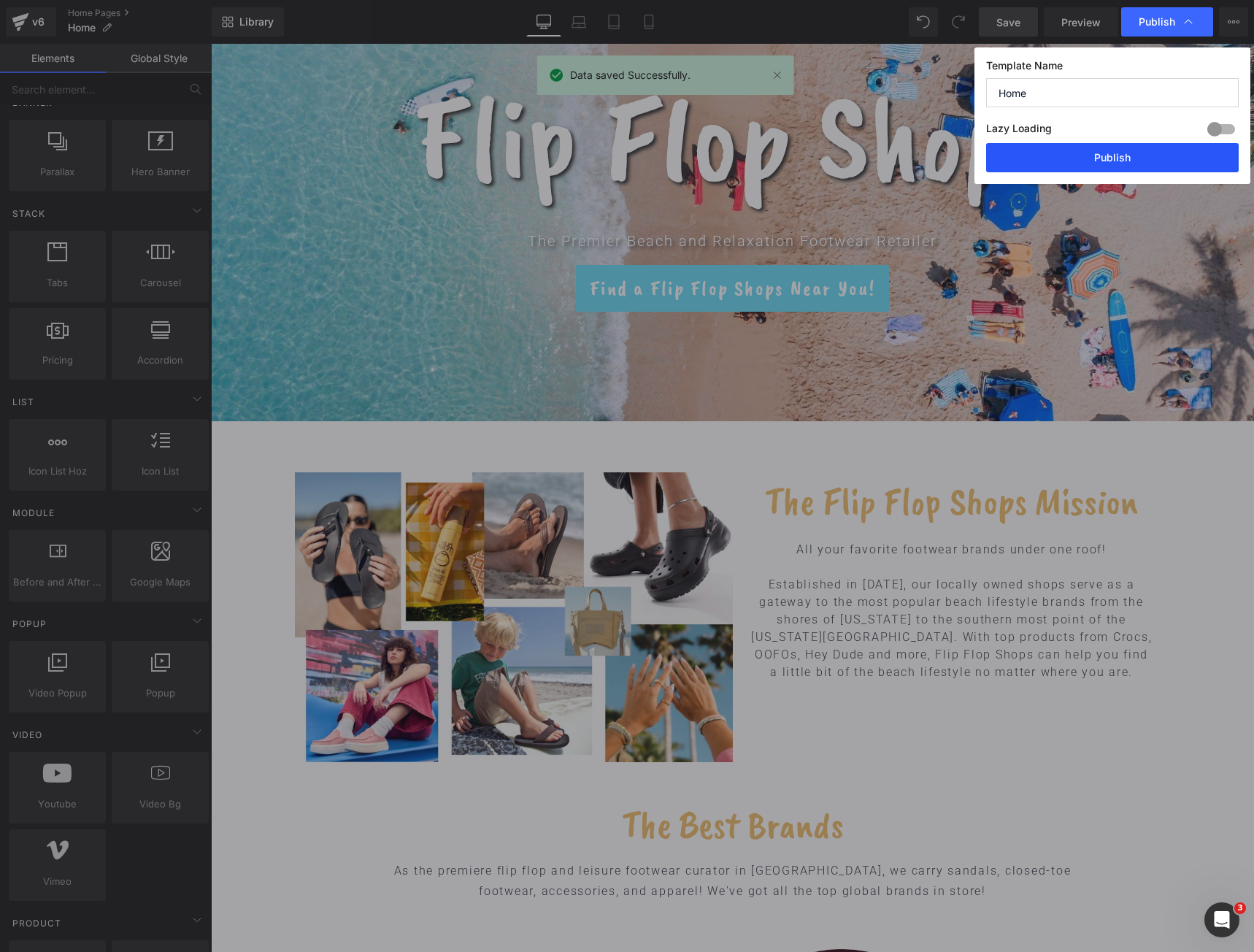
click at [1100, 149] on button "Publish" at bounding box center [1112, 158] width 253 height 29
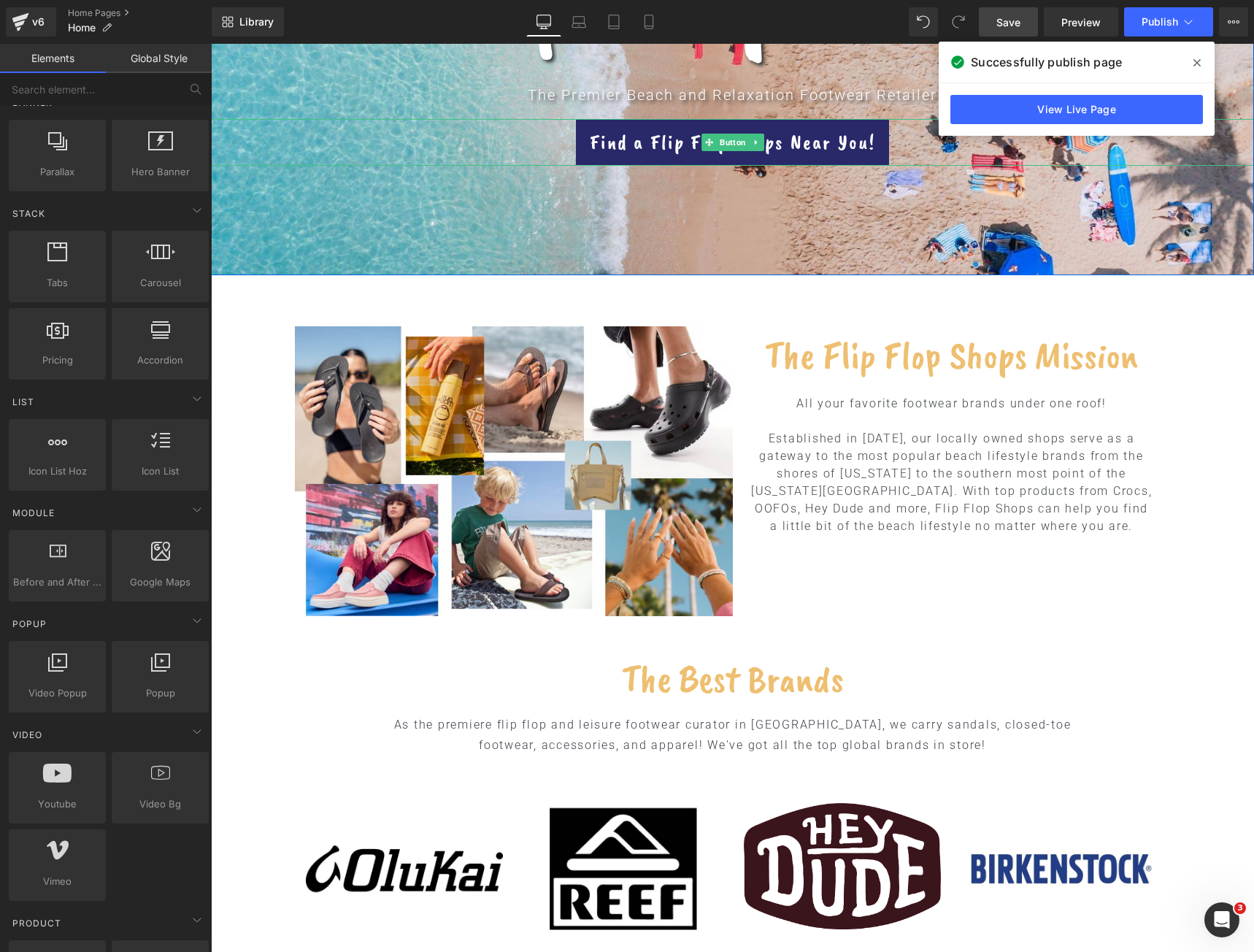
scroll to position [0, 0]
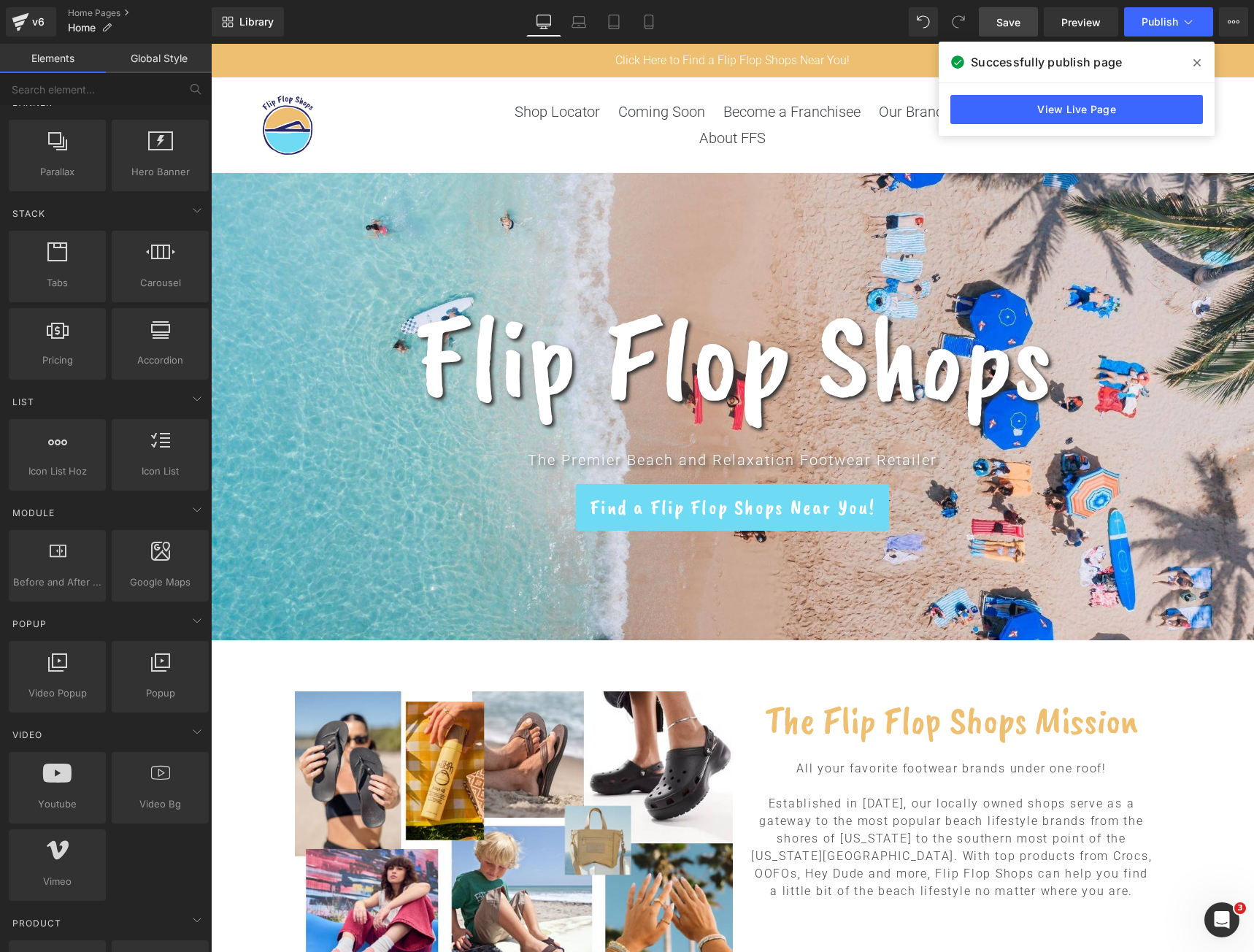
click at [895, 142] on ul "Shop Locator Coming Soon Become a Franchisee Our Brands About FFS" at bounding box center [733, 125] width 482 height 53
click at [1196, 64] on icon at bounding box center [1197, 62] width 8 height 8
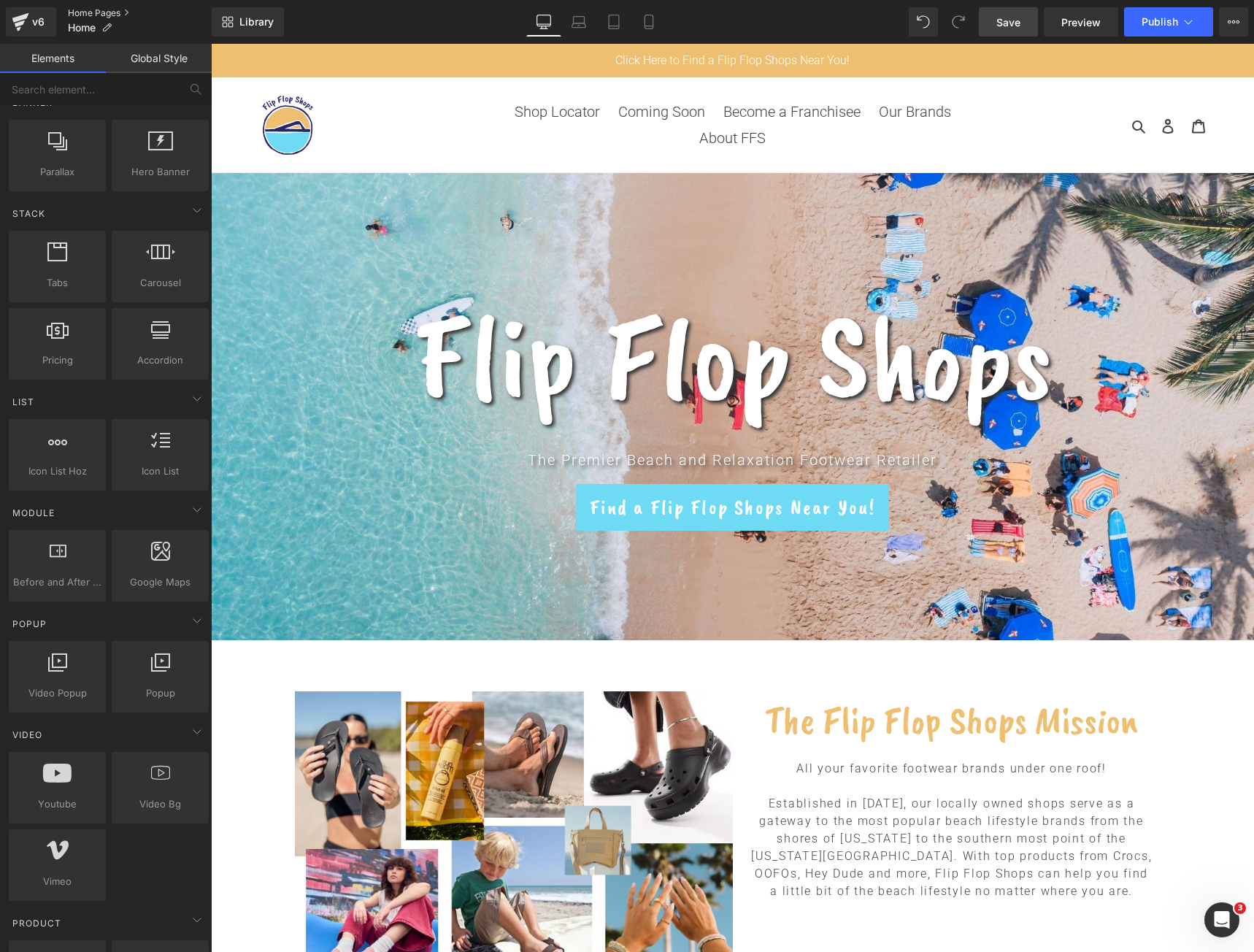
click at [107, 11] on link "Home Pages" at bounding box center [140, 14] width 144 height 12
